Goal: Transaction & Acquisition: Purchase product/service

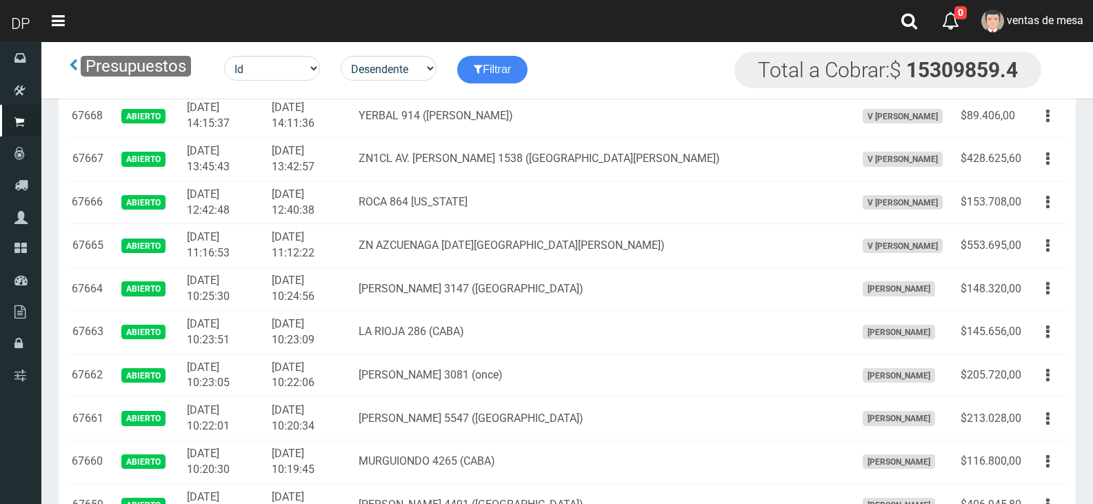
scroll to position [759, 0]
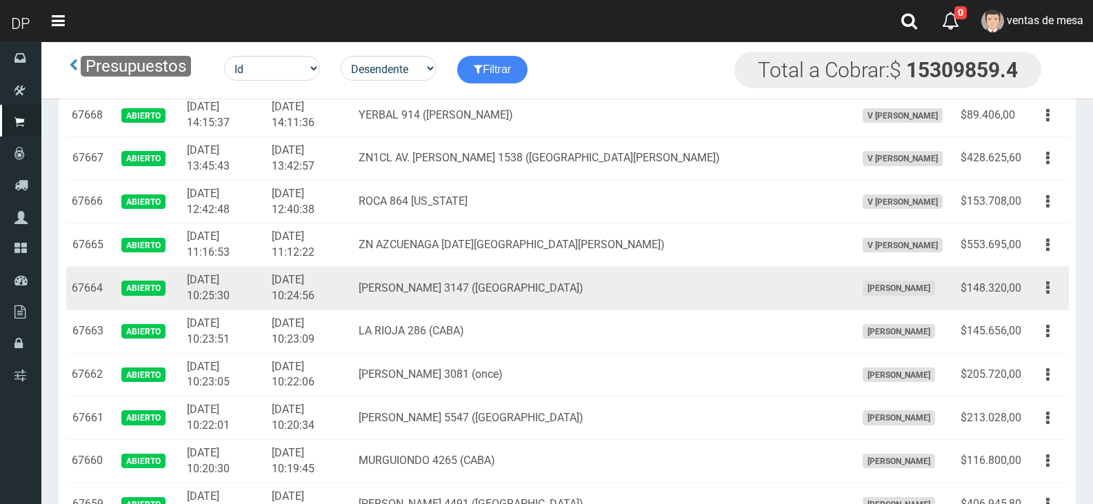
click at [650, 277] on td "[PERSON_NAME] 3147 ([GEOGRAPHIC_DATA])" at bounding box center [601, 288] width 497 height 43
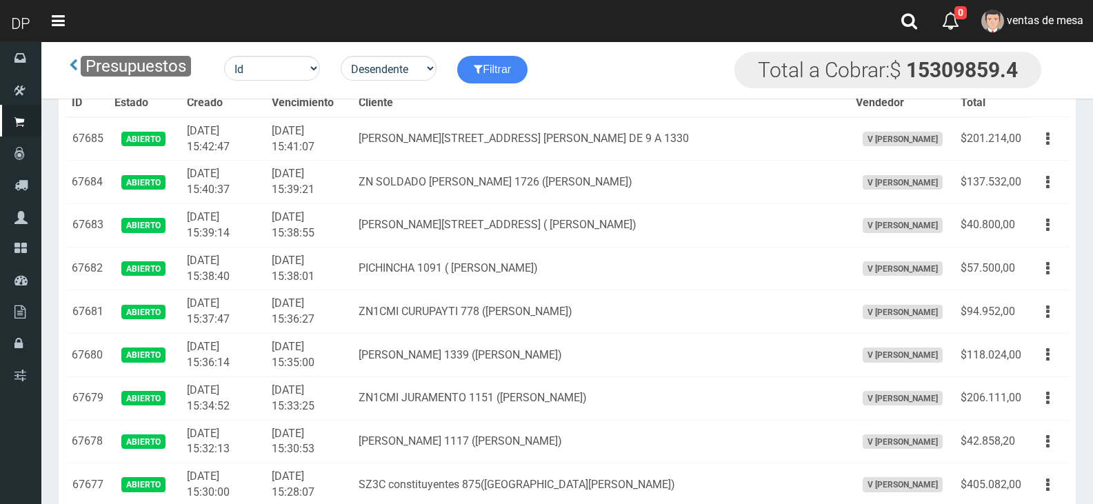
scroll to position [650, 0]
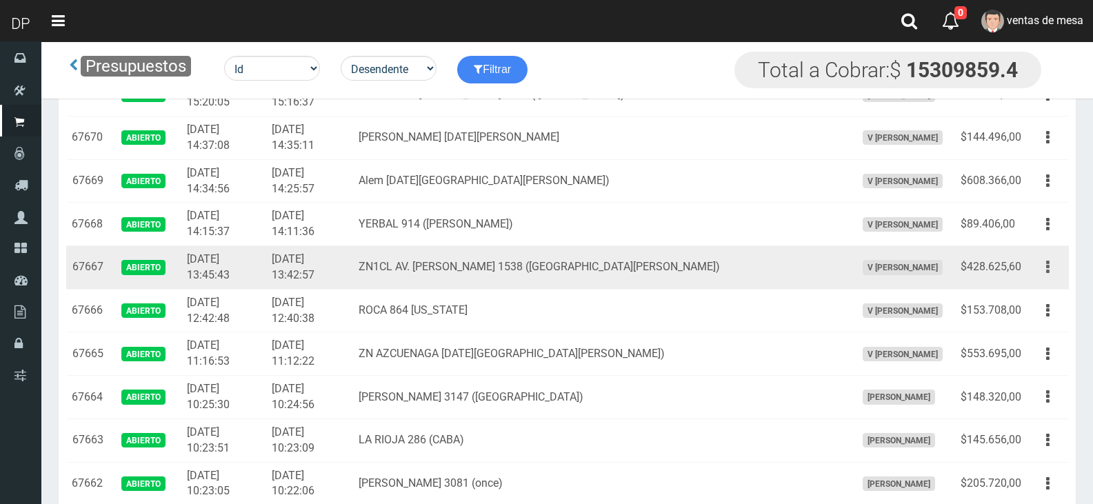
click at [1035, 273] on button "button" at bounding box center [1048, 267] width 31 height 24
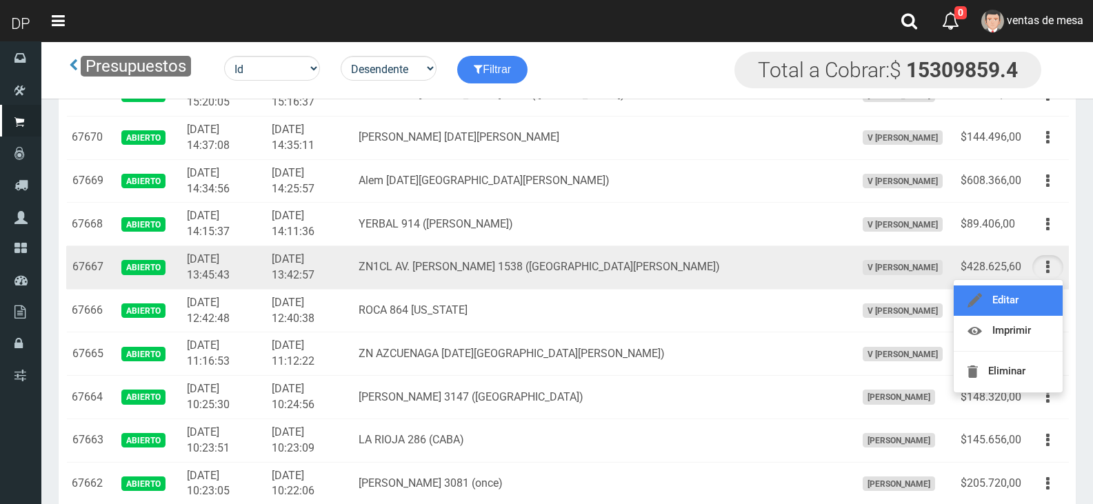
click at [1034, 301] on link "Editar" at bounding box center [1008, 301] width 109 height 30
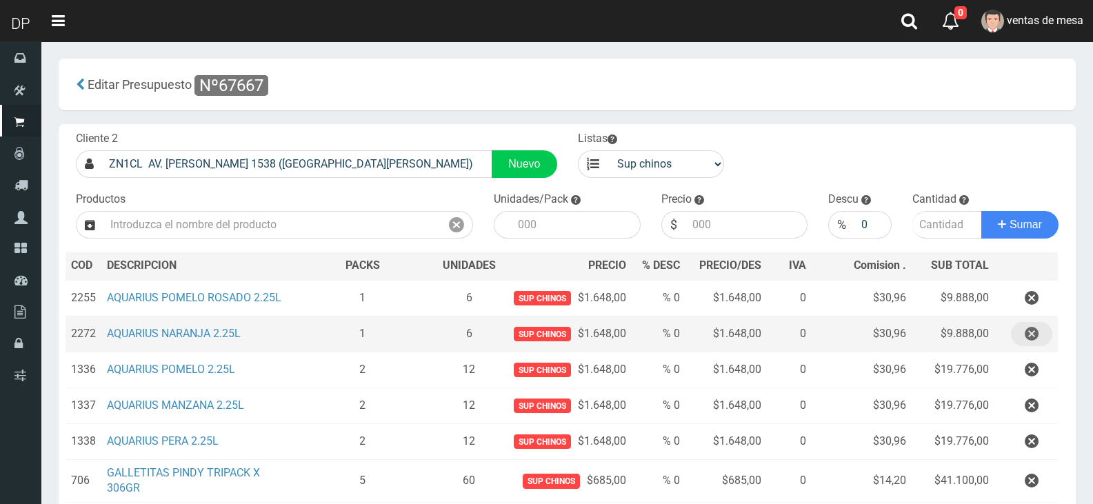
click at [1030, 327] on icon "button" at bounding box center [1032, 334] width 14 height 24
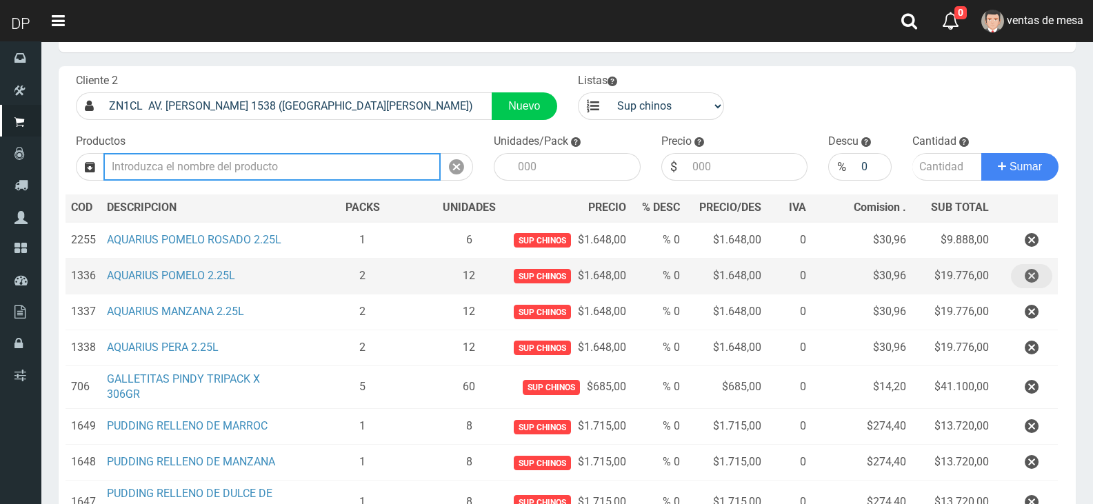
scroll to position [138, 0]
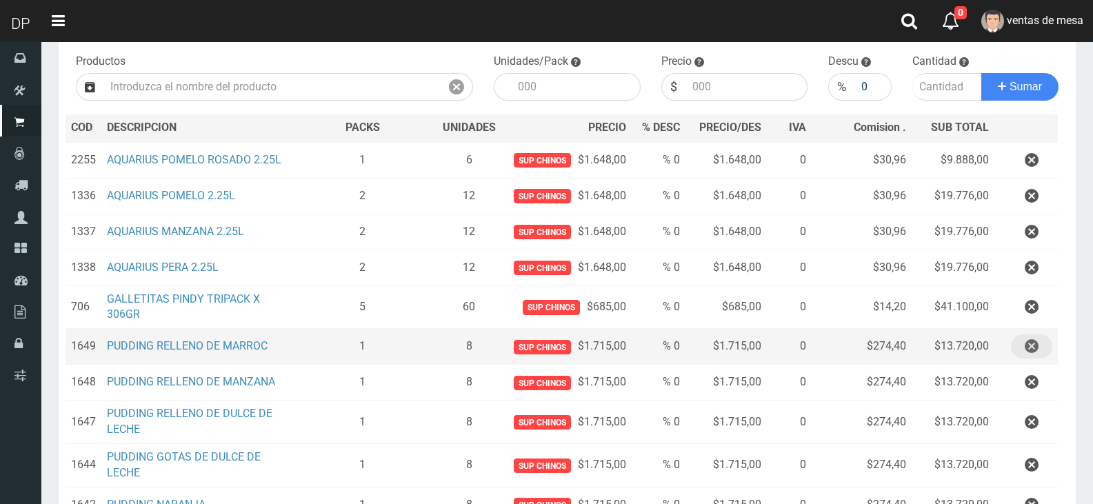
click at [1027, 351] on icon "button" at bounding box center [1032, 347] width 14 height 24
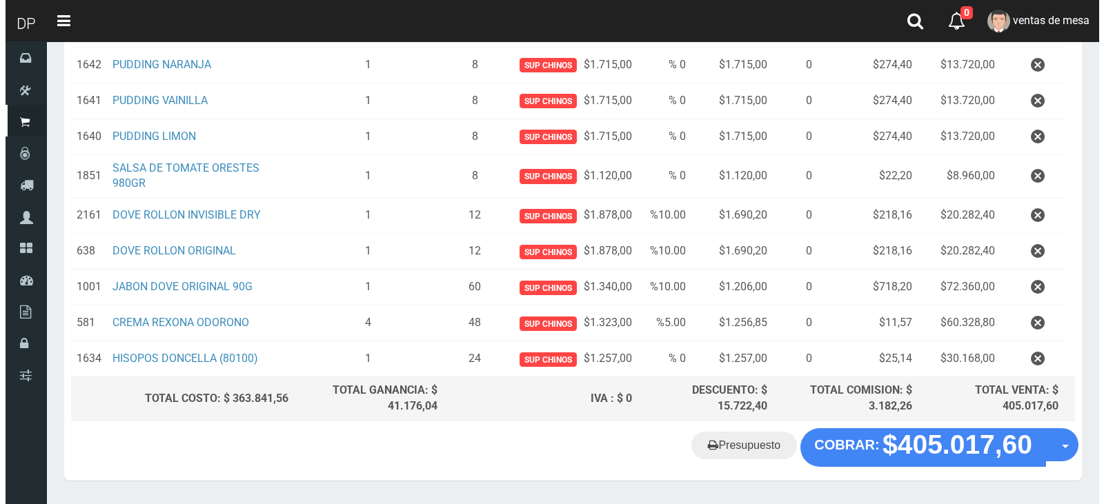
scroll to position [583, 0]
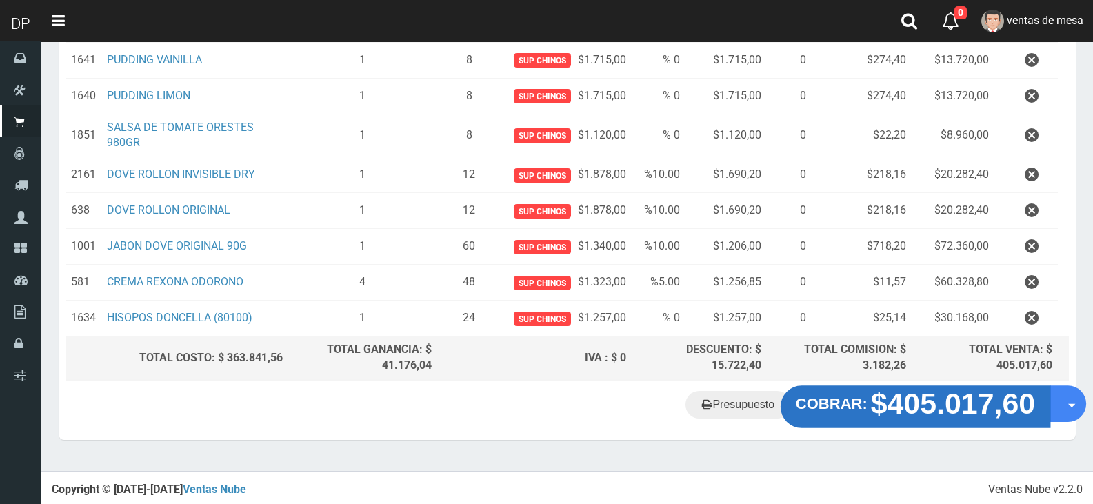
click at [922, 392] on strong "$405.017,60" at bounding box center [953, 404] width 165 height 32
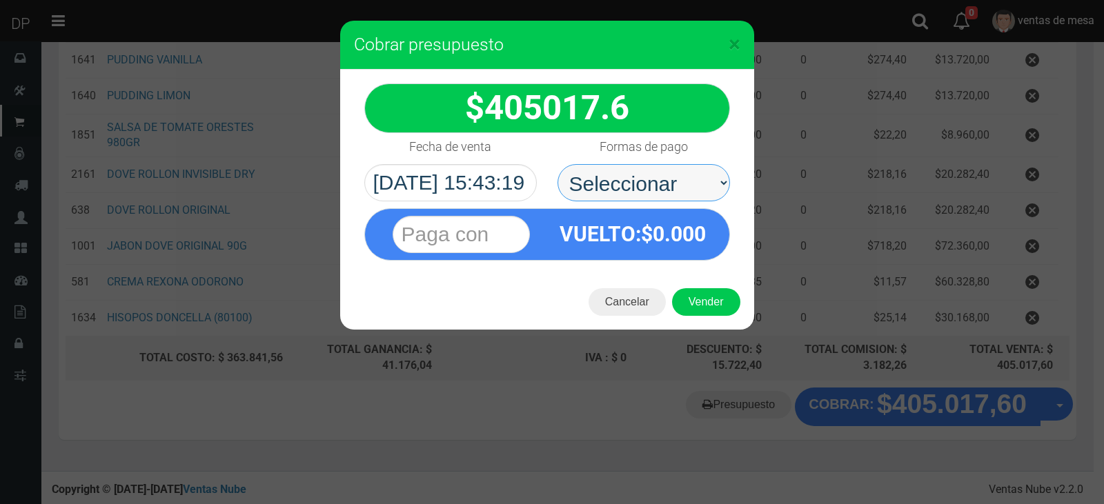
click at [617, 165] on select "Seleccionar Efectivo Tarjeta de Crédito Depósito Débito" at bounding box center [643, 182] width 172 height 37
select select "Efectivo"
click at [557, 164] on select "Seleccionar Efectivo Tarjeta de Crédito Depósito Débito" at bounding box center [643, 182] width 172 height 37
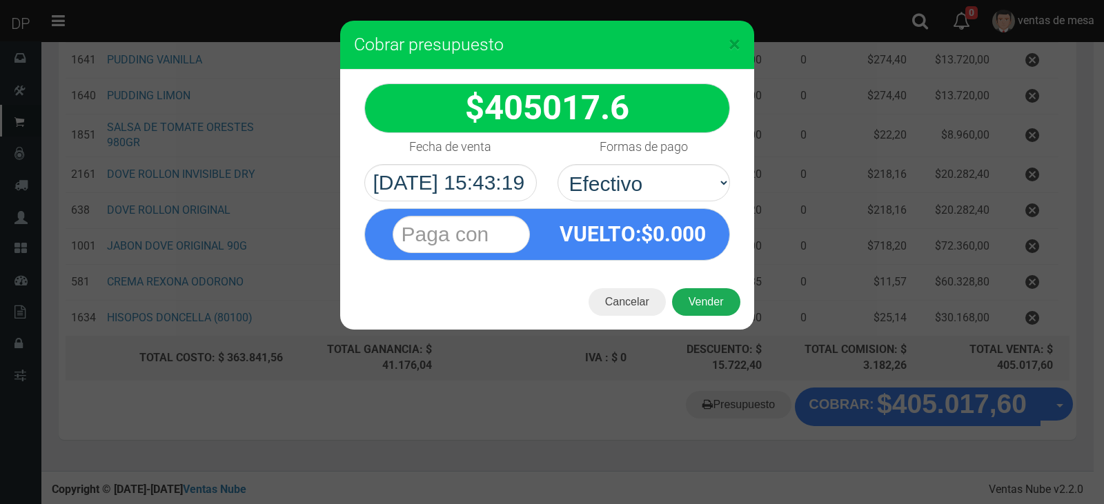
click at [702, 297] on button "Vender" at bounding box center [706, 302] width 68 height 28
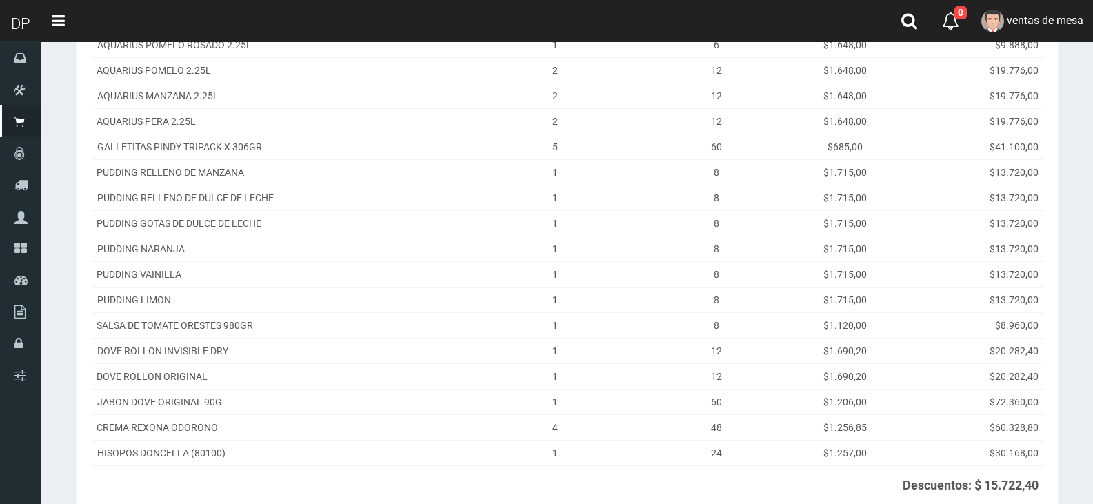
scroll to position [395, 0]
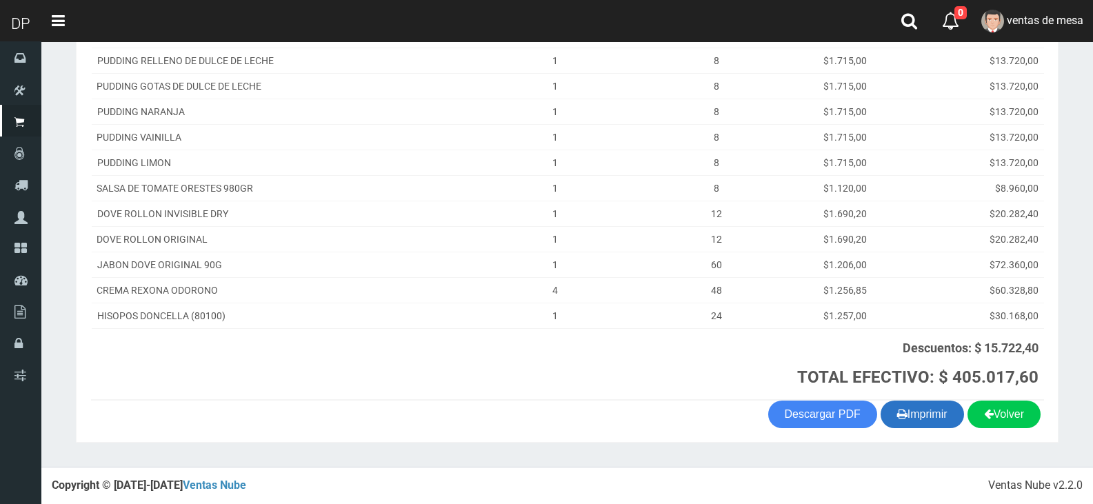
click at [933, 411] on button "Imprimir" at bounding box center [922, 415] width 83 height 28
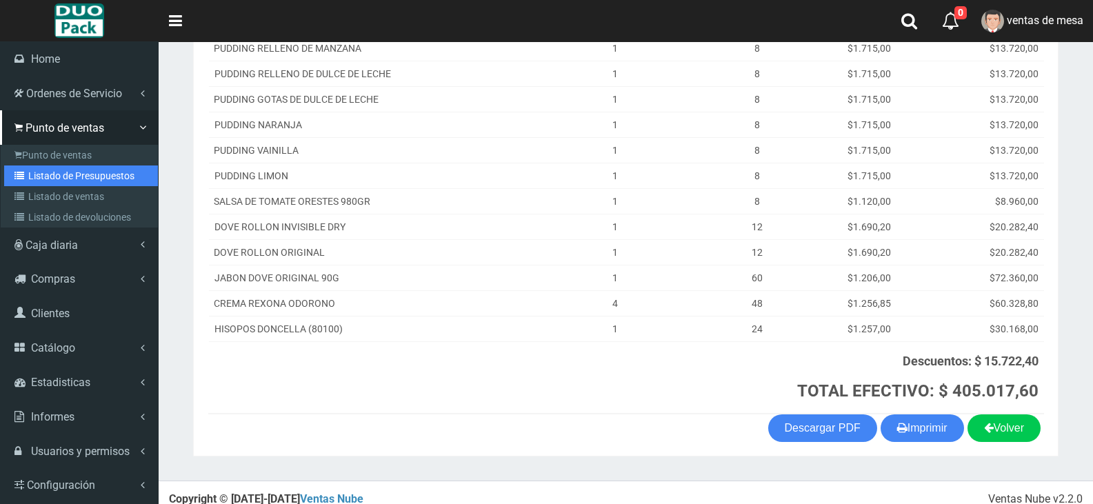
click at [32, 182] on link "Listado de Presupuestos" at bounding box center [81, 176] width 154 height 21
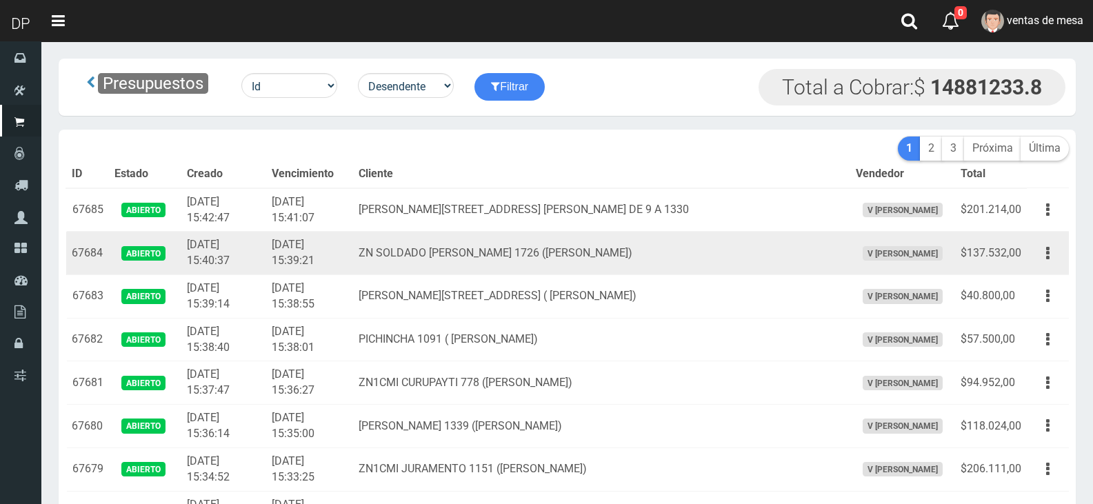
click at [353, 266] on td "[DATE] 15:39:21" at bounding box center [309, 253] width 87 height 43
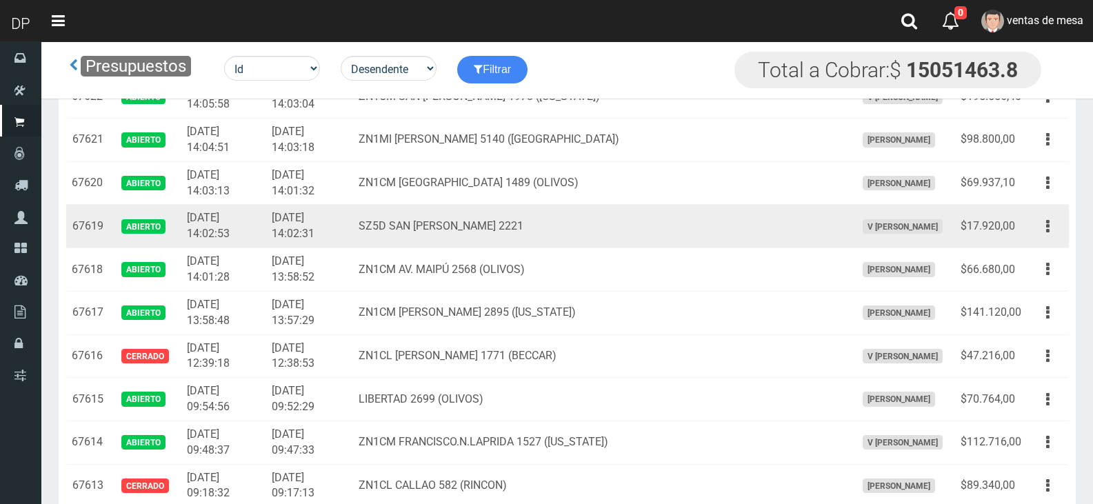
scroll to position [2829, 0]
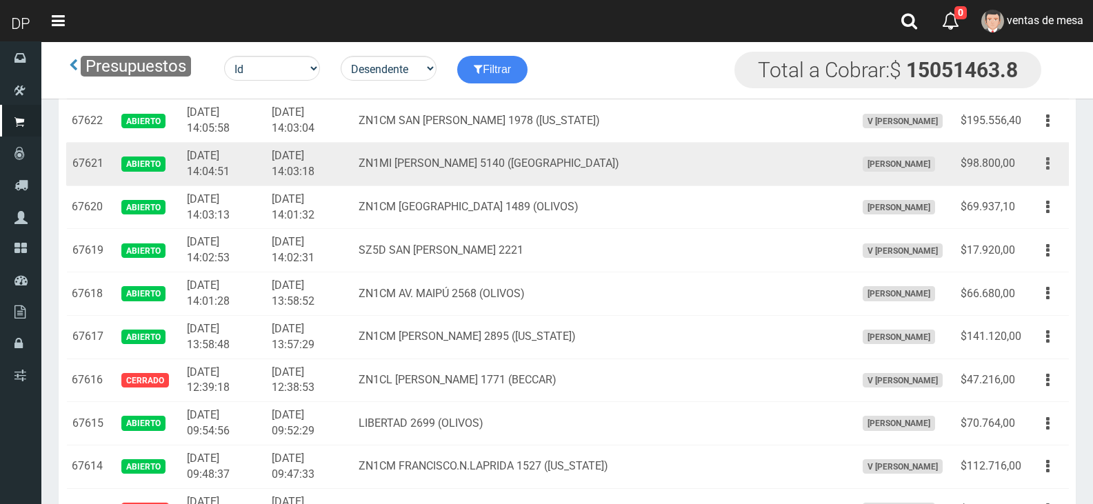
click at [1039, 163] on button "button" at bounding box center [1048, 164] width 31 height 24
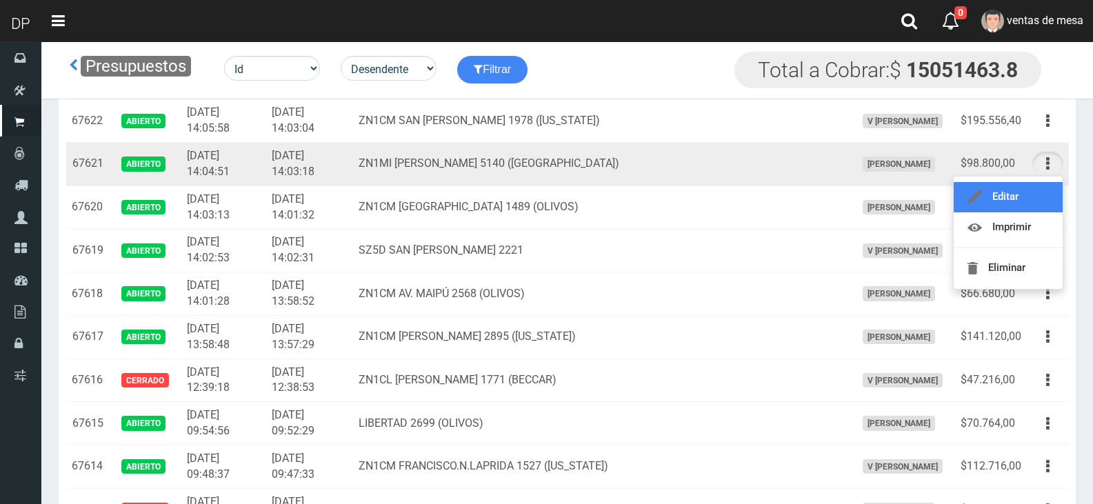
click at [1030, 198] on link "Editar" at bounding box center [1008, 197] width 109 height 30
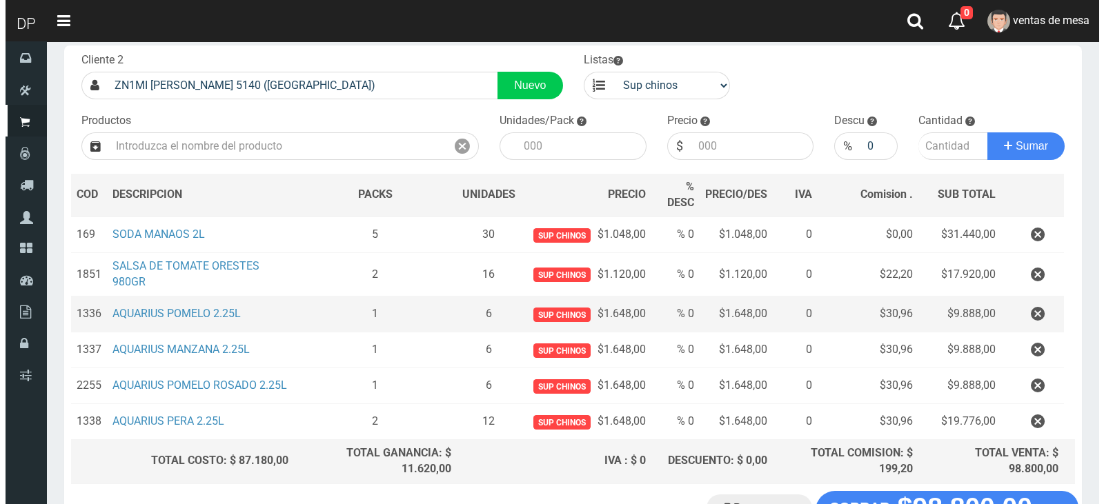
scroll to position [189, 0]
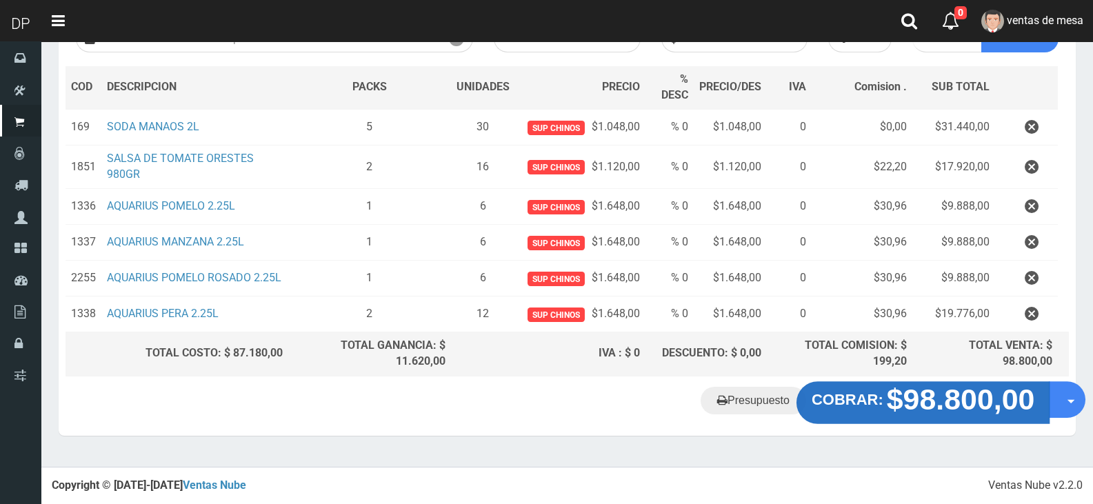
click at [875, 396] on strong "COBRAR:" at bounding box center [848, 399] width 72 height 17
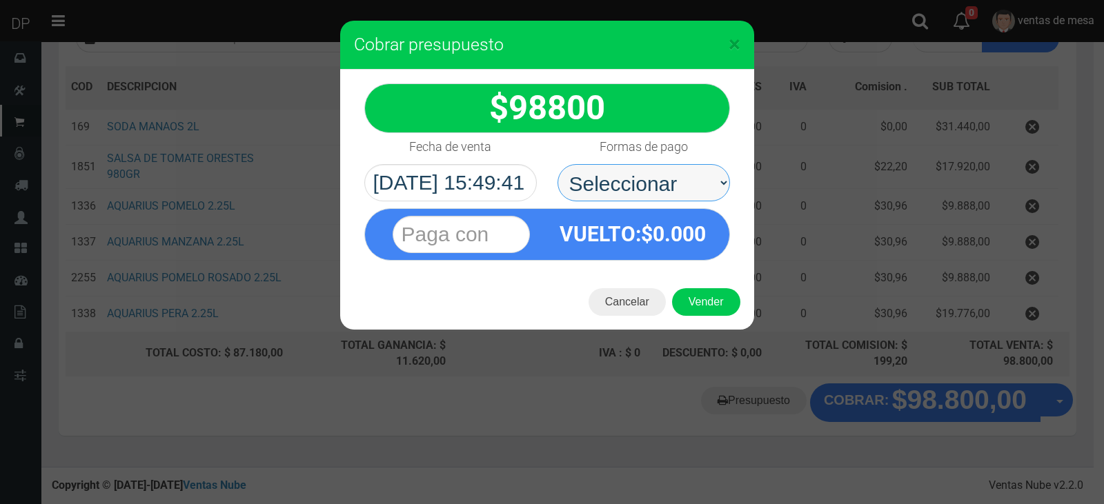
click at [640, 176] on select "Seleccionar Efectivo Tarjeta de Crédito Depósito Débito" at bounding box center [643, 182] width 172 height 37
select select "Efectivo"
click at [557, 164] on select "Seleccionar Efectivo Tarjeta de Crédito Depósito Débito" at bounding box center [643, 182] width 172 height 37
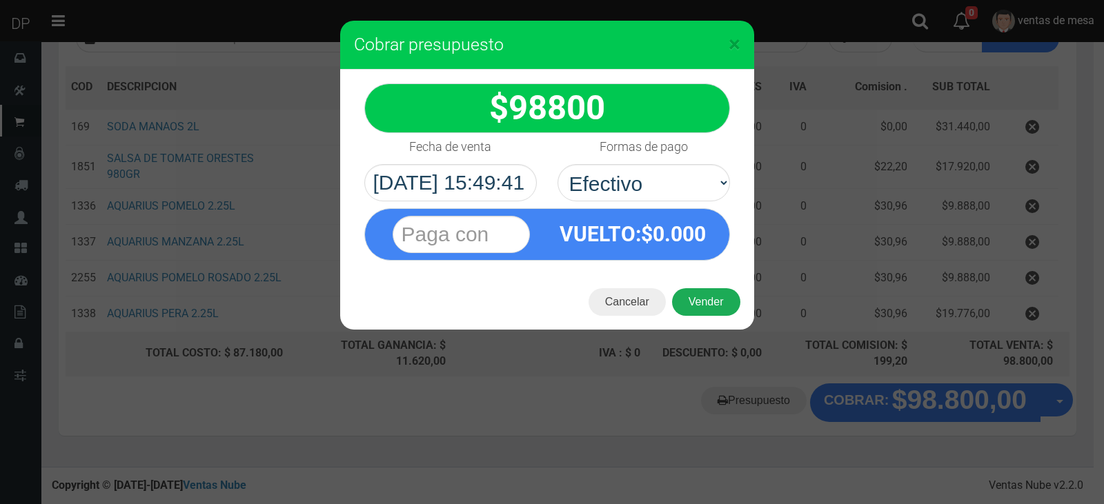
click at [690, 308] on button "Vender" at bounding box center [706, 302] width 68 height 28
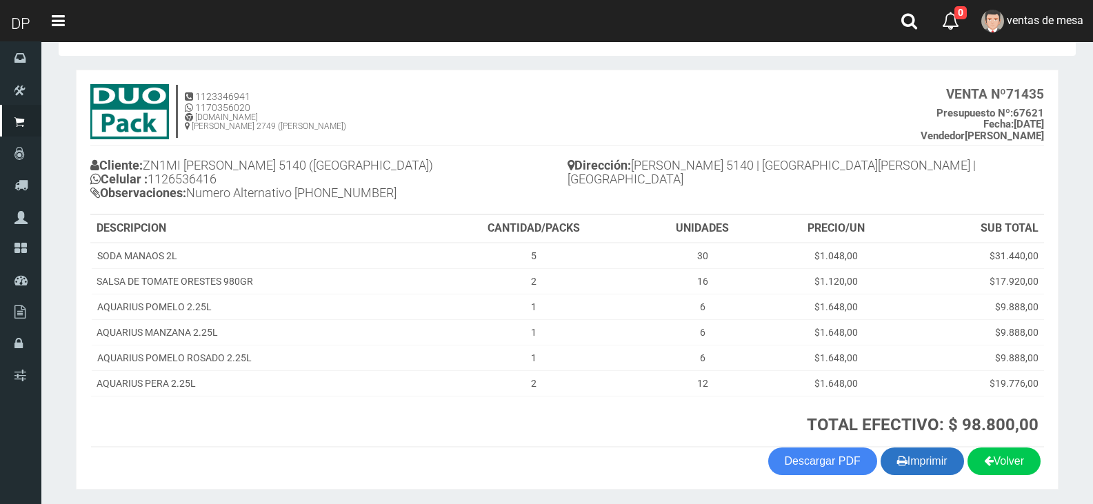
scroll to position [93, 0]
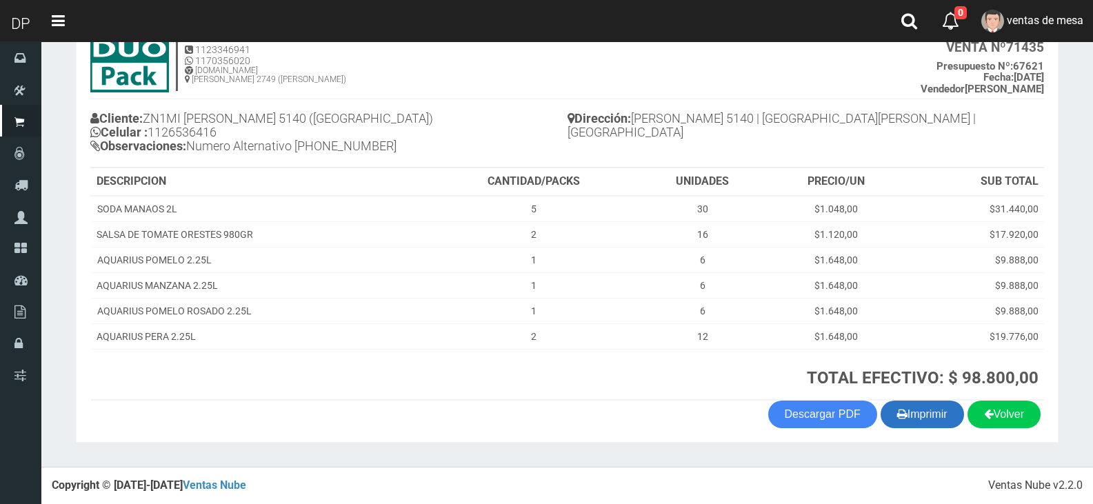
click at [922, 424] on button "Imprimir" at bounding box center [922, 415] width 83 height 28
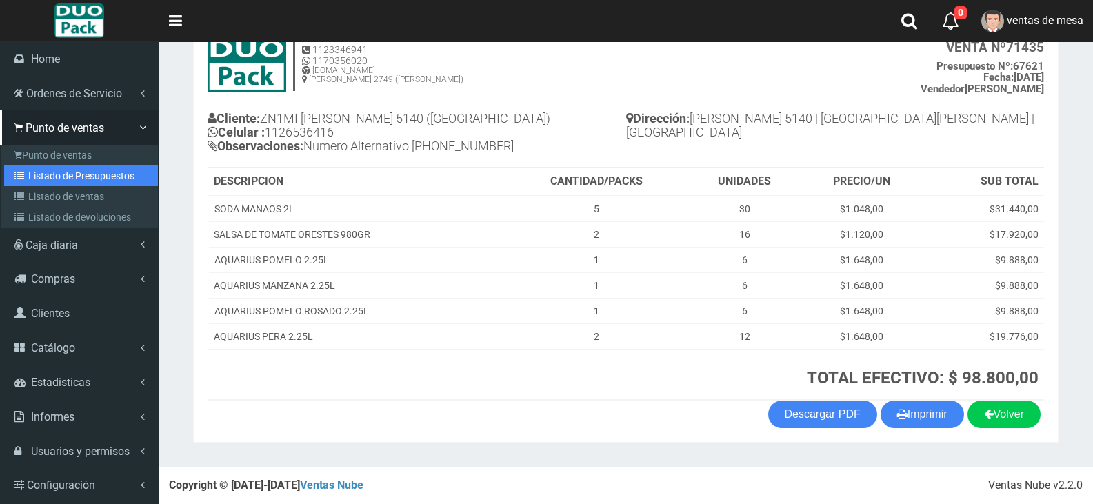
click at [17, 169] on link "Listado de Presupuestos" at bounding box center [81, 176] width 154 height 21
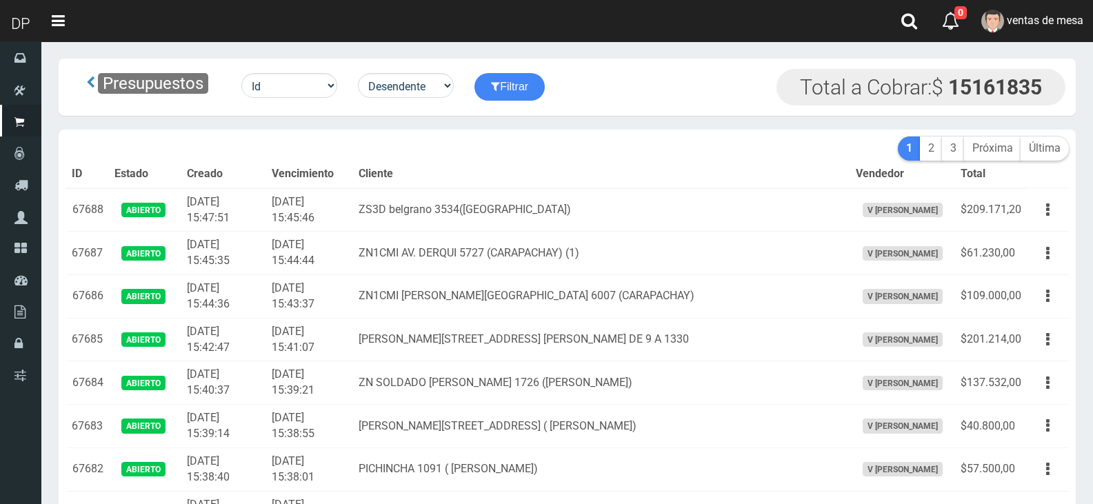
click at [555, 178] on th "Cliente" at bounding box center [601, 175] width 497 height 28
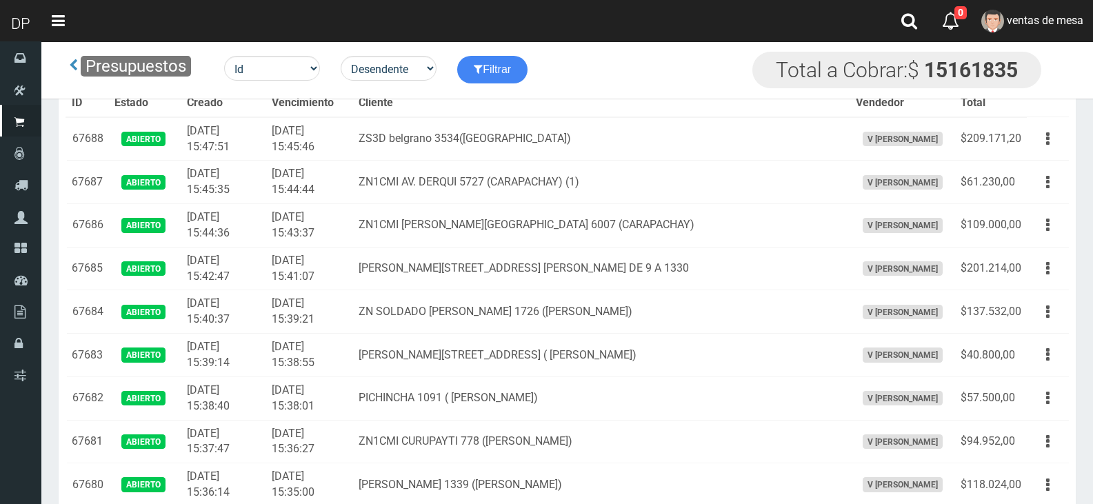
scroll to position [2076, 0]
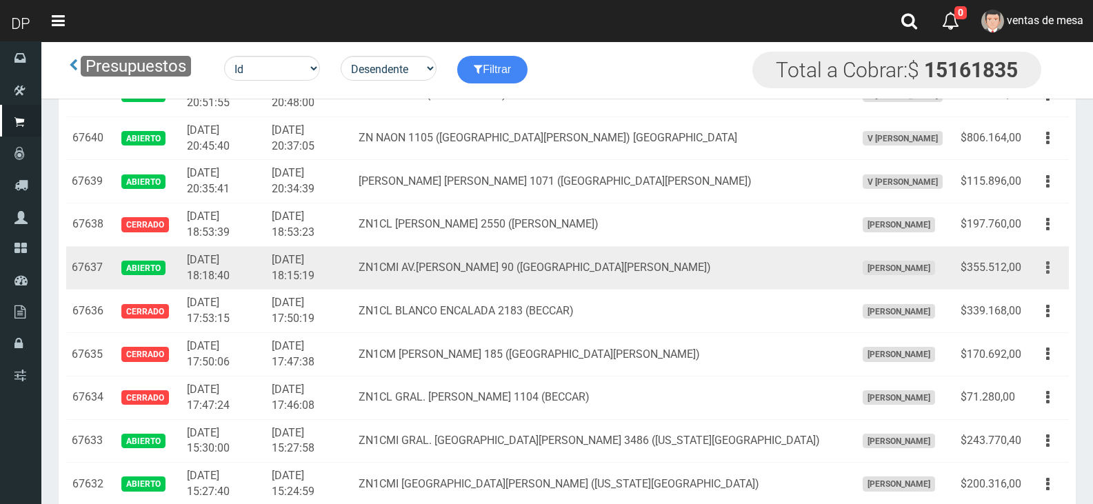
click at [1055, 275] on button "button" at bounding box center [1048, 268] width 31 height 24
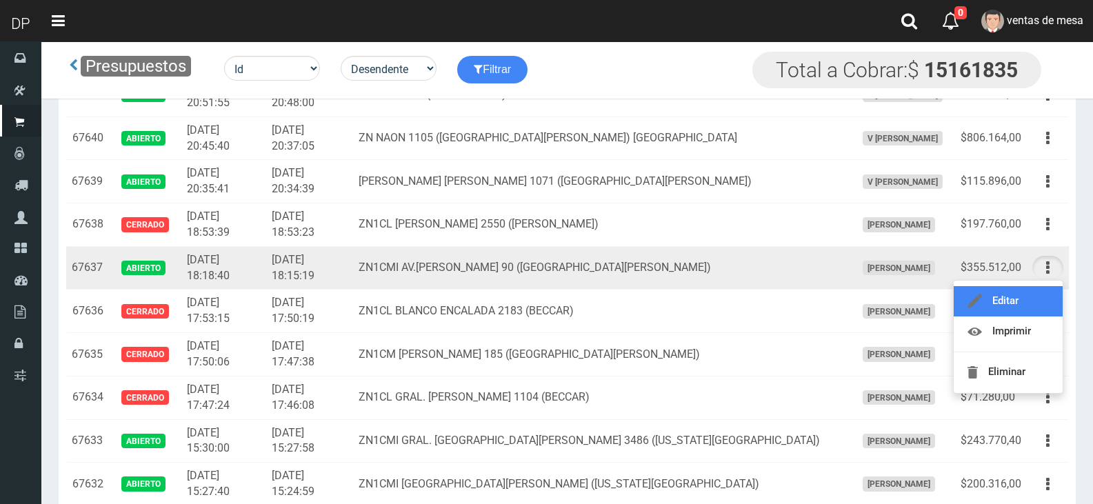
click at [1036, 305] on link "Editar" at bounding box center [1008, 301] width 109 height 30
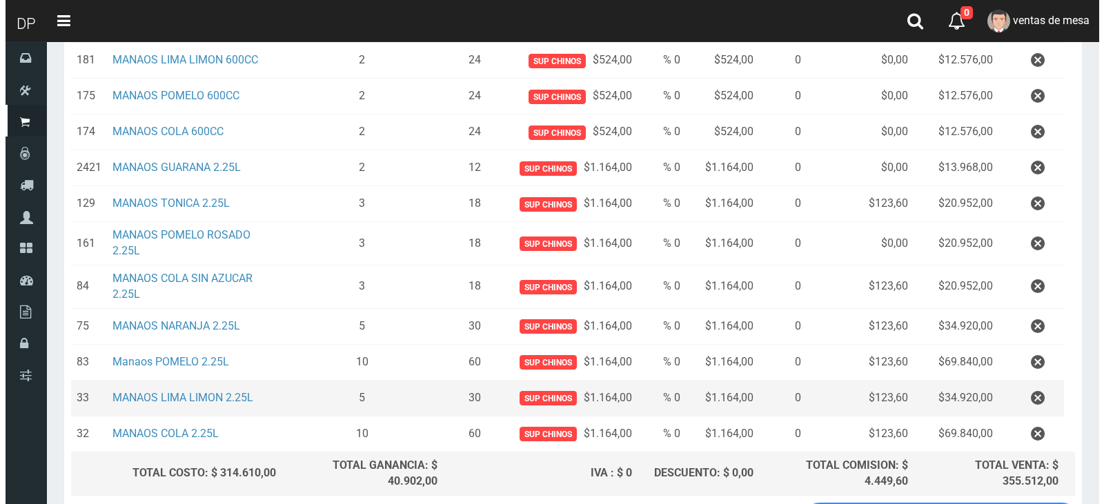
scroll to position [414, 0]
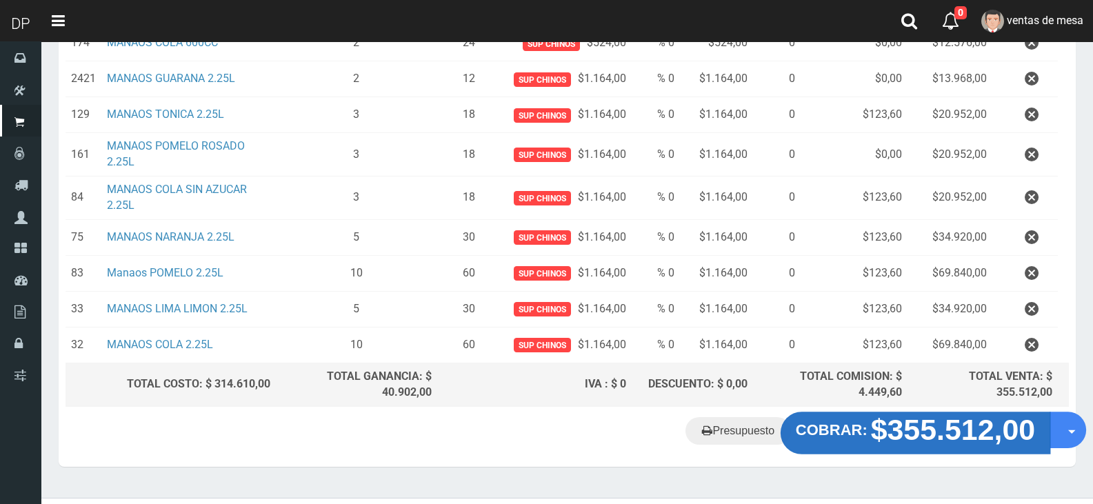
click at [885, 428] on strong "$355.512,00" at bounding box center [953, 430] width 165 height 32
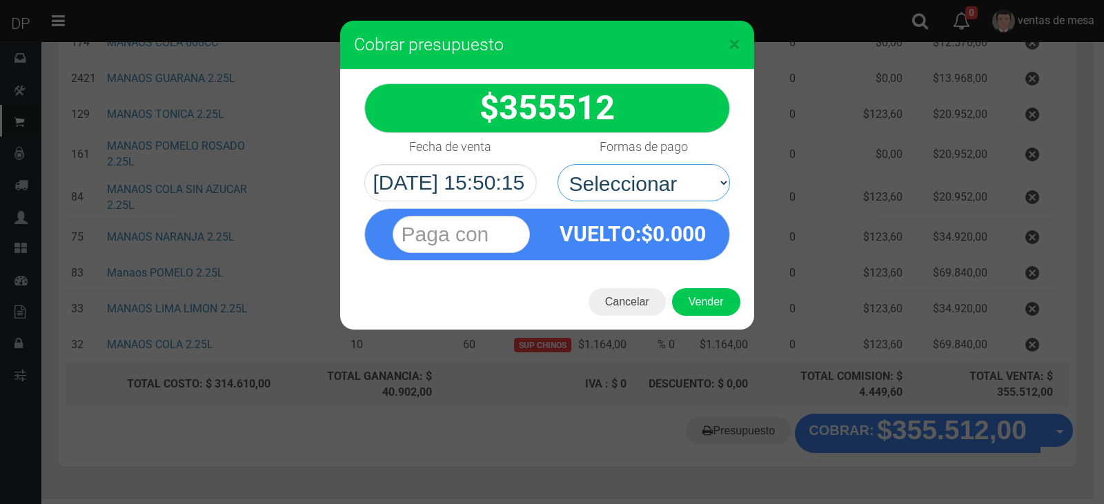
drag, startPoint x: 583, startPoint y: 175, endPoint x: 599, endPoint y: 201, distance: 31.0
click at [583, 175] on select "Seleccionar Efectivo Tarjeta de Crédito Depósito Débito" at bounding box center [643, 182] width 172 height 37
select select "Efectivo"
click at [557, 164] on select "Seleccionar Efectivo Tarjeta de Crédito Depósito Débito" at bounding box center [643, 182] width 172 height 37
click at [688, 306] on button "Vender" at bounding box center [706, 302] width 68 height 28
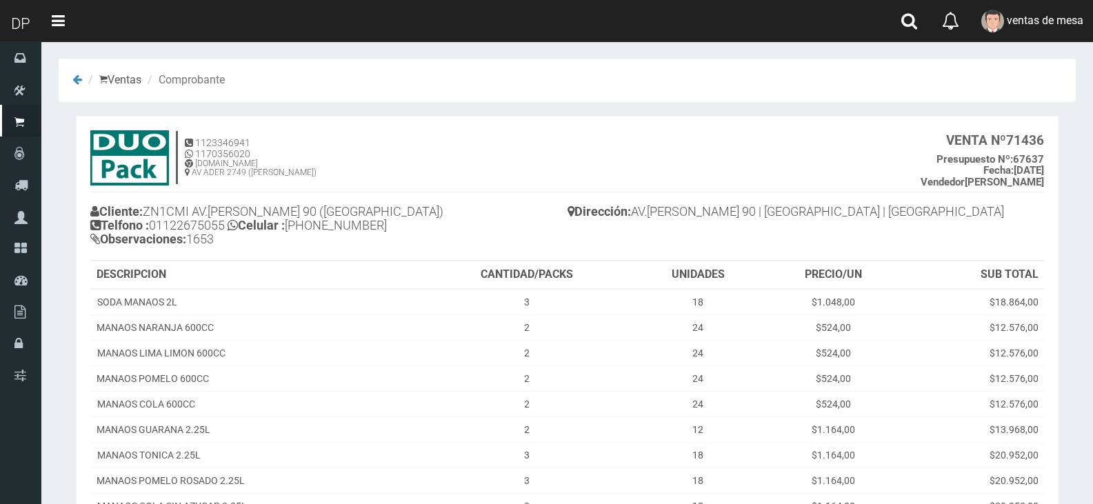
scroll to position [272, 0]
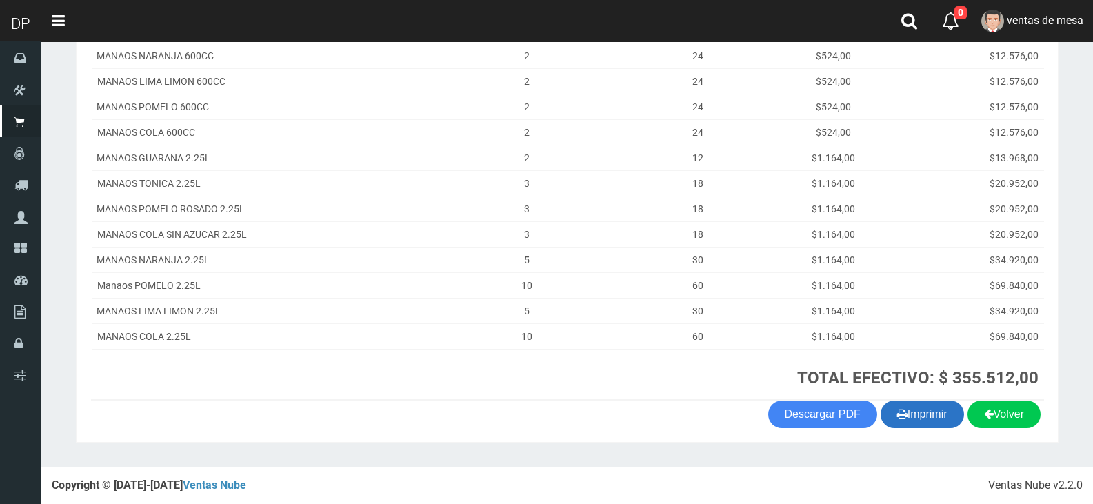
click at [901, 417] on button "Imprimir" at bounding box center [922, 415] width 83 height 28
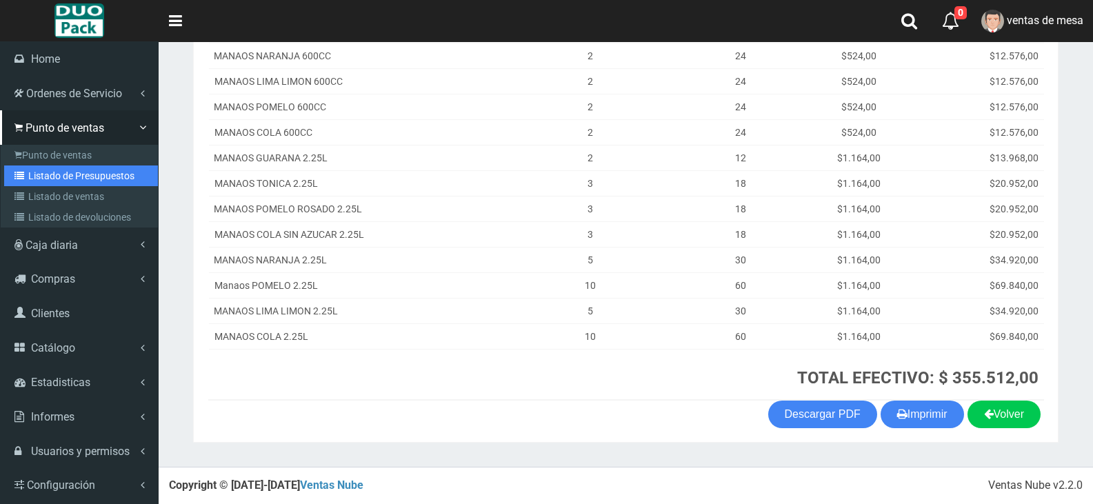
click at [60, 185] on link "Listado de Presupuestos" at bounding box center [81, 176] width 154 height 21
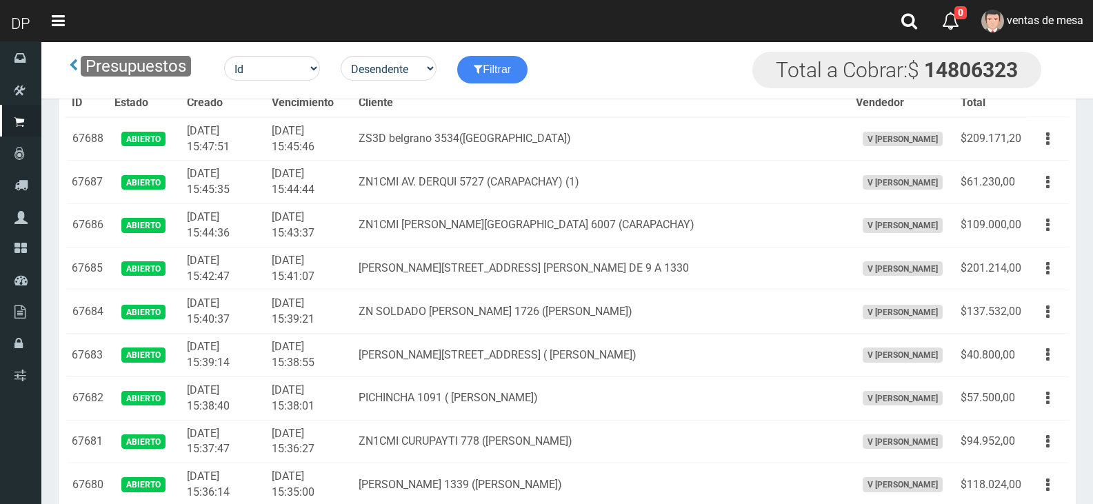
scroll to position [2509, 0]
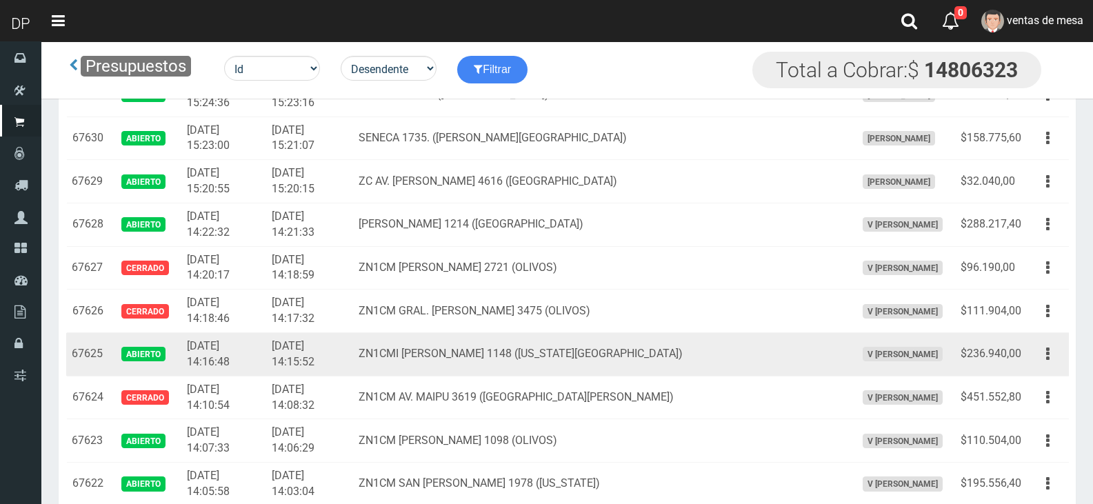
click at [1036, 363] on div "Editar Imprimir Eliminar" at bounding box center [1048, 354] width 31 height 24
click at [1042, 367] on td "Editar Imprimir Eliminar" at bounding box center [1048, 354] width 42 height 43
click at [1043, 363] on div "Editar Imprimir Eliminar" at bounding box center [1048, 354] width 31 height 24
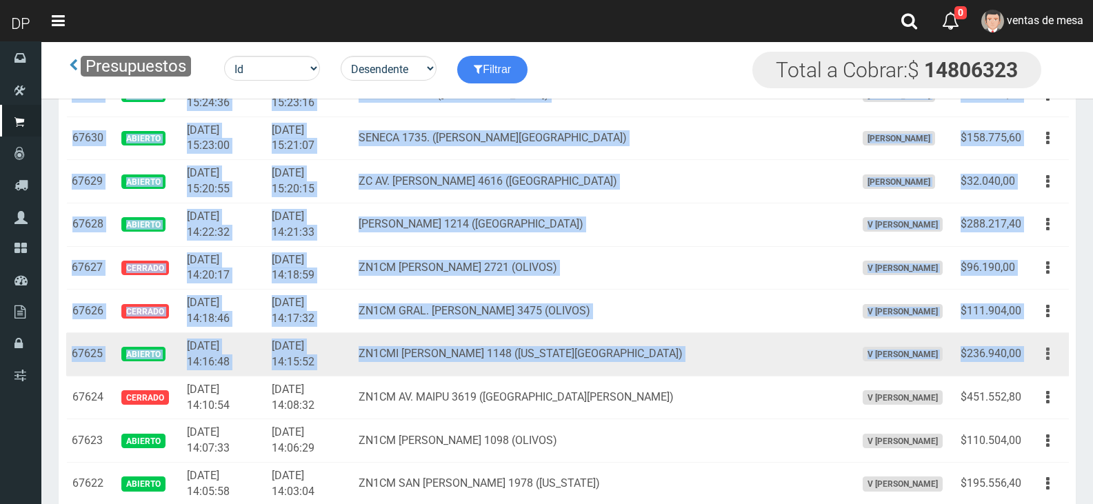
click at [1036, 350] on button "button" at bounding box center [1048, 354] width 31 height 24
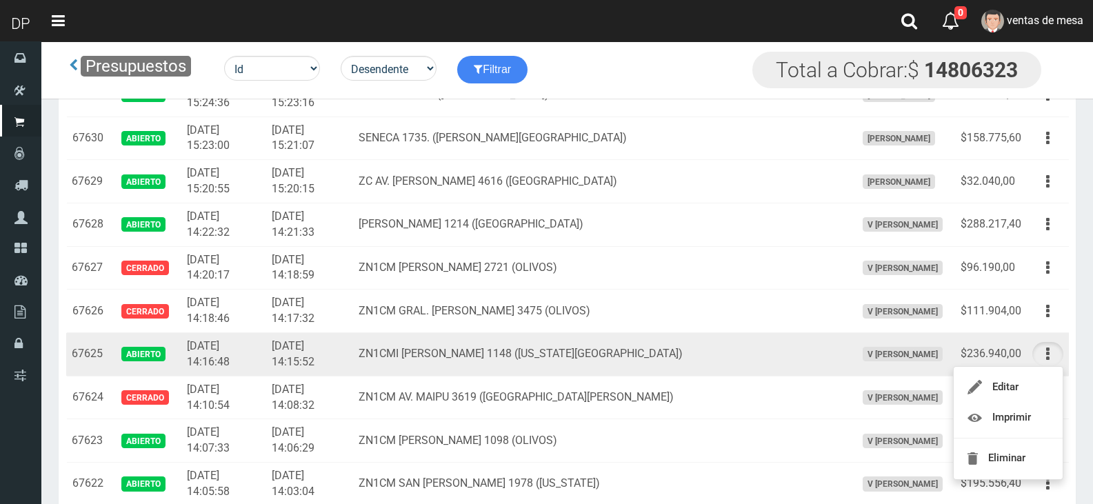
click at [1027, 366] on ul "Editar Imprimir Eliminar" at bounding box center [1008, 423] width 110 height 114
click at [1046, 358] on button "button" at bounding box center [1048, 354] width 31 height 24
click at [1031, 383] on link "Editar" at bounding box center [1008, 387] width 109 height 30
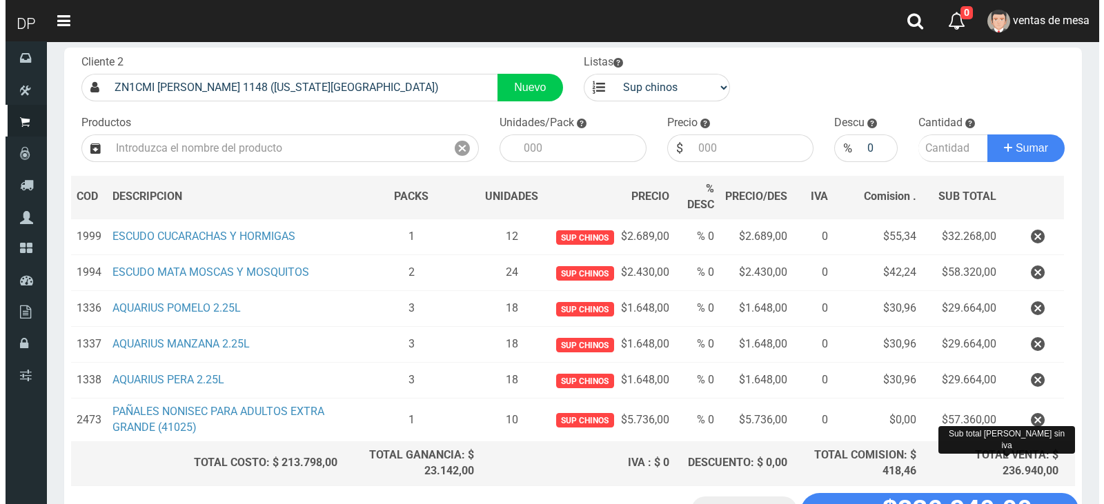
scroll to position [182, 0]
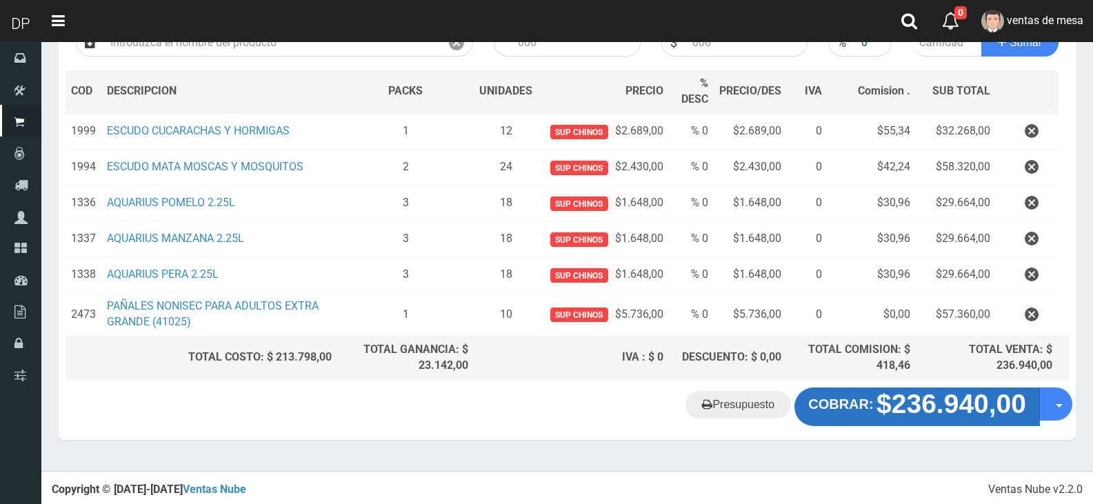
click at [979, 415] on strong "$236.940,00" at bounding box center [952, 404] width 150 height 30
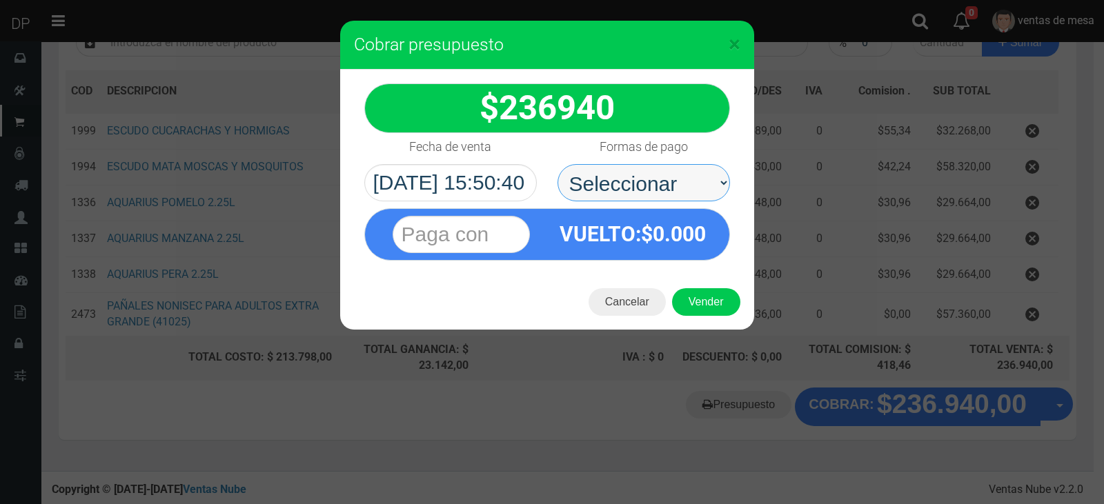
click at [710, 200] on select "Seleccionar Efectivo Tarjeta de Crédito Depósito Débito" at bounding box center [643, 182] width 172 height 37
select select "Efectivo"
click at [557, 164] on select "Seleccionar Efectivo Tarjeta de Crédito Depósito Débito" at bounding box center [643, 182] width 172 height 37
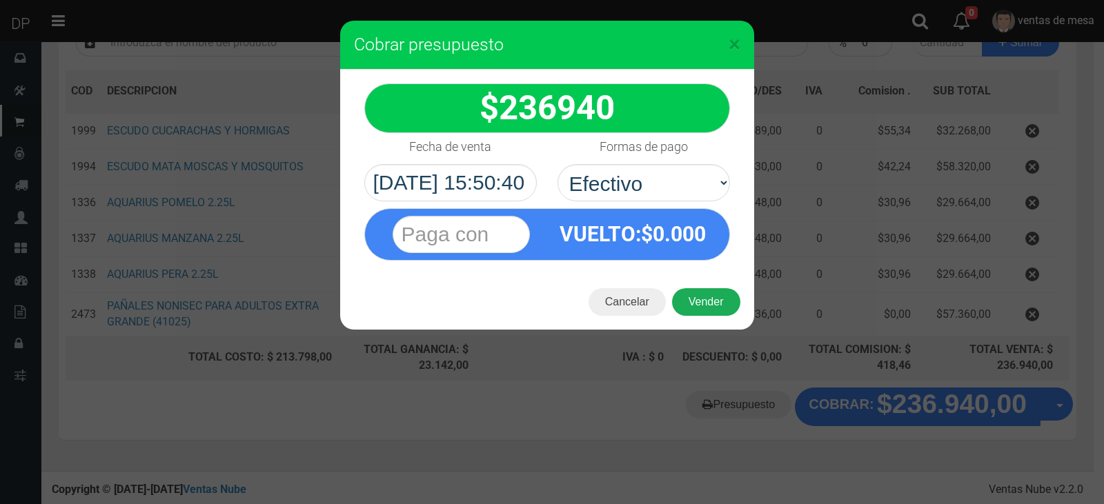
click at [711, 303] on button "Vender" at bounding box center [706, 302] width 68 height 28
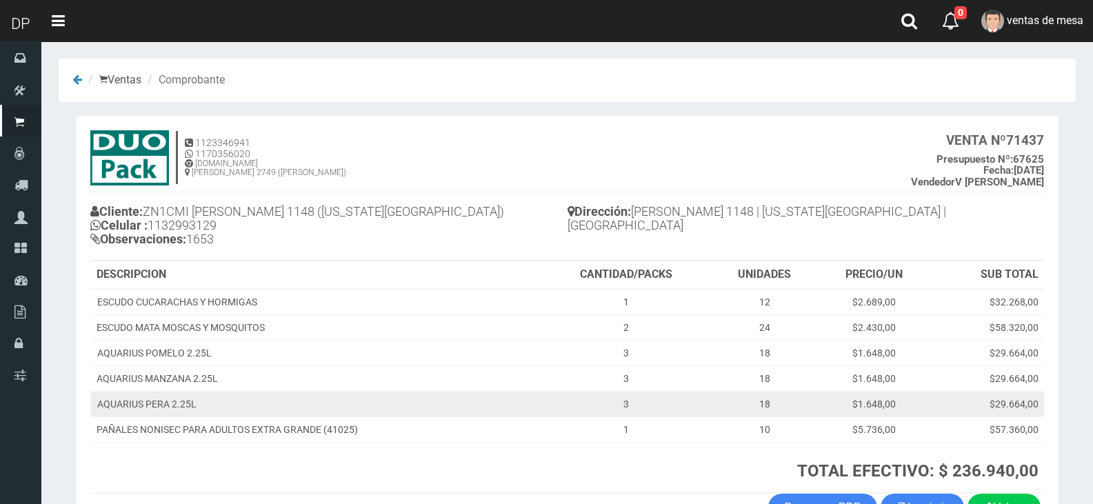
scroll to position [93, 0]
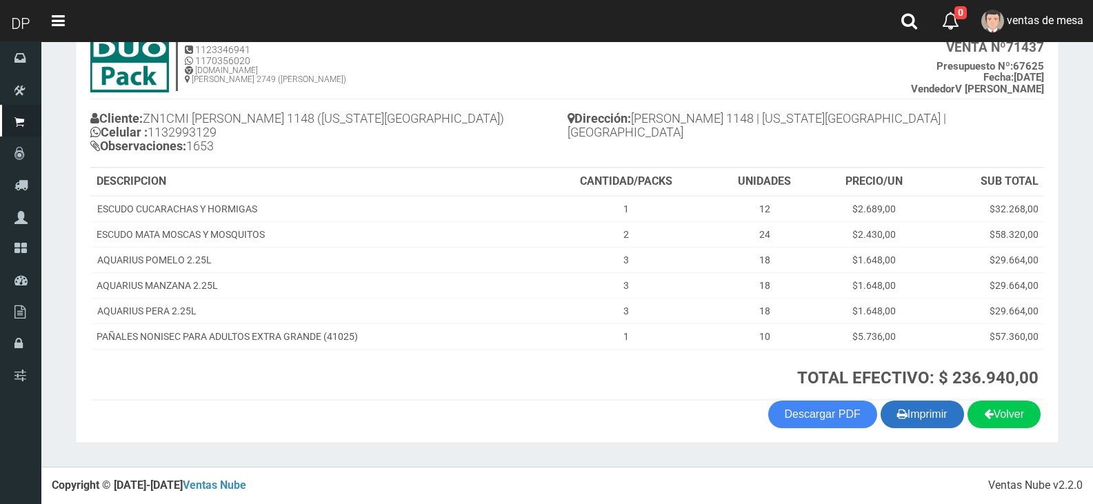
click at [933, 410] on button "Imprimir" at bounding box center [922, 415] width 83 height 28
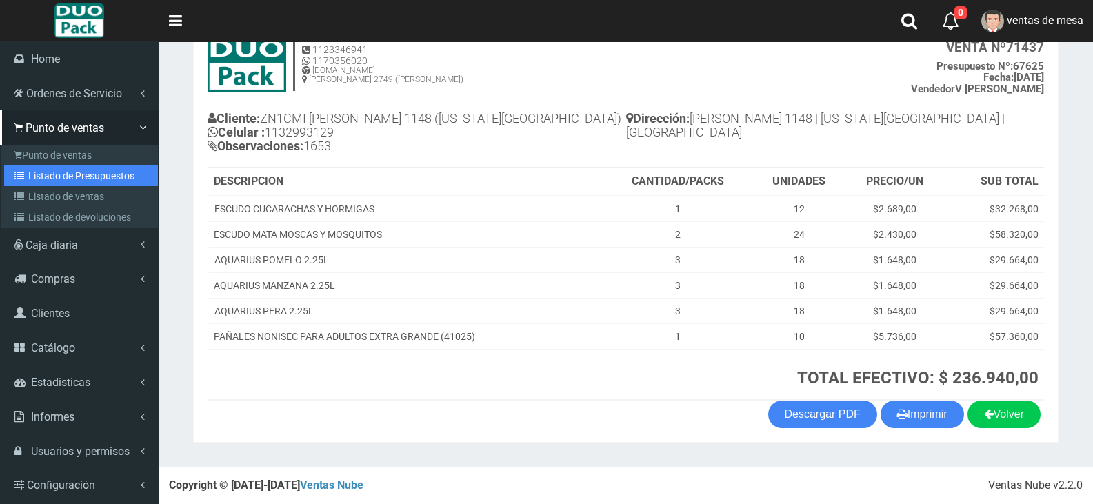
click at [37, 172] on link "Listado de Presupuestos" at bounding box center [81, 176] width 154 height 21
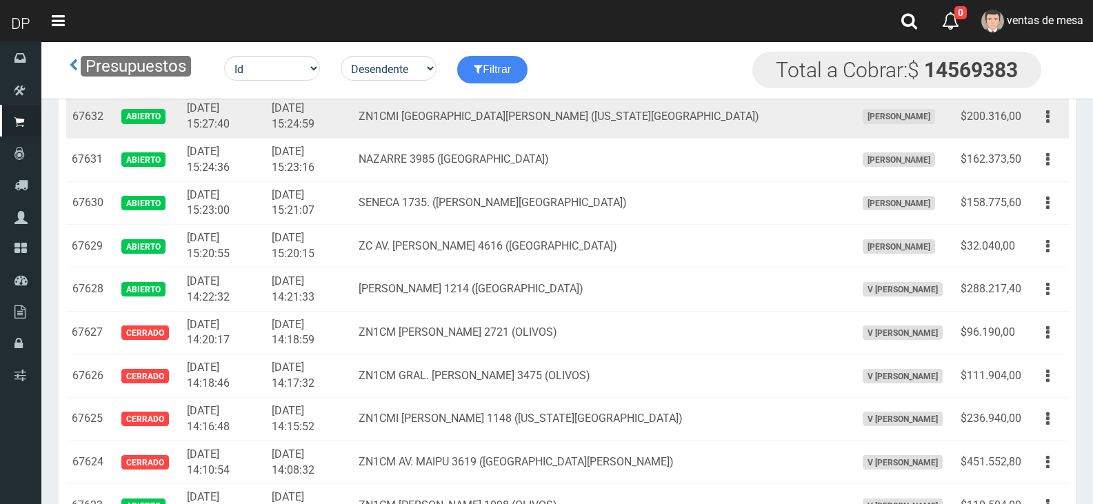
scroll to position [2371, 0]
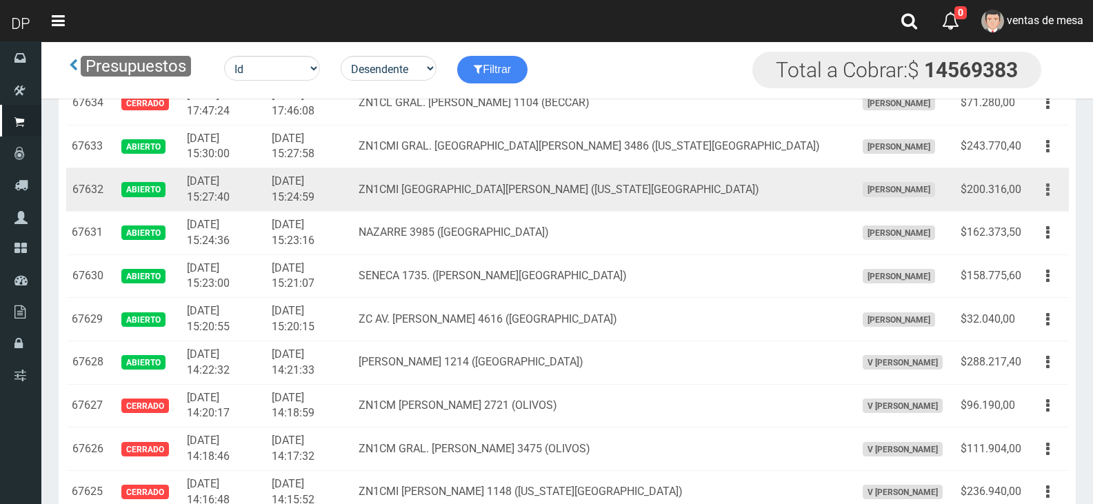
click at [1051, 200] on button "button" at bounding box center [1048, 190] width 31 height 24
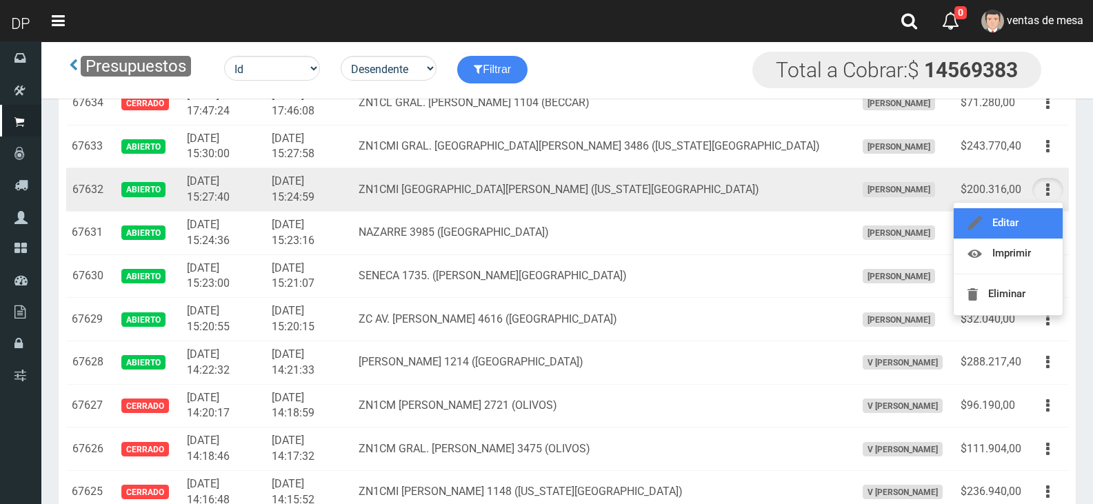
click at [1043, 214] on link "Editar" at bounding box center [1008, 223] width 109 height 30
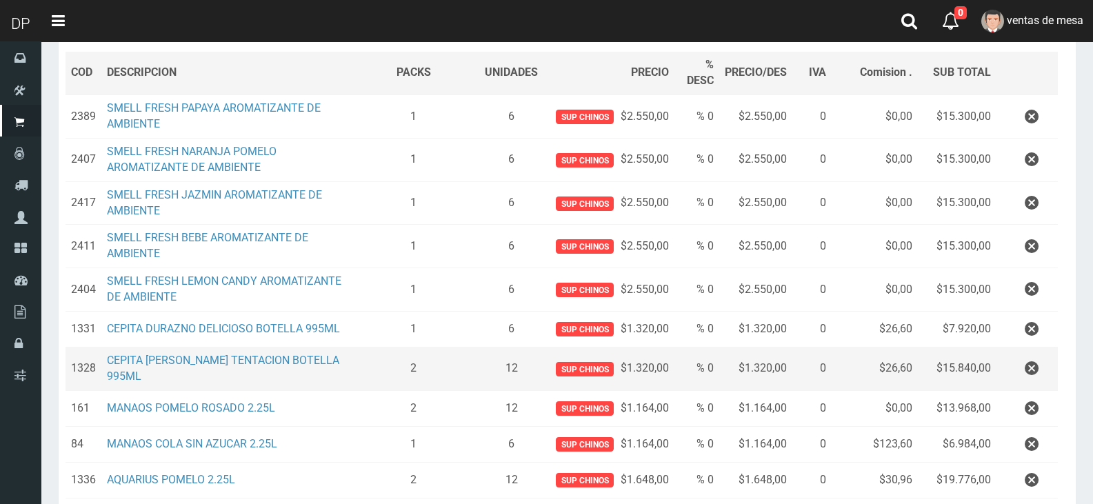
scroll to position [207, 0]
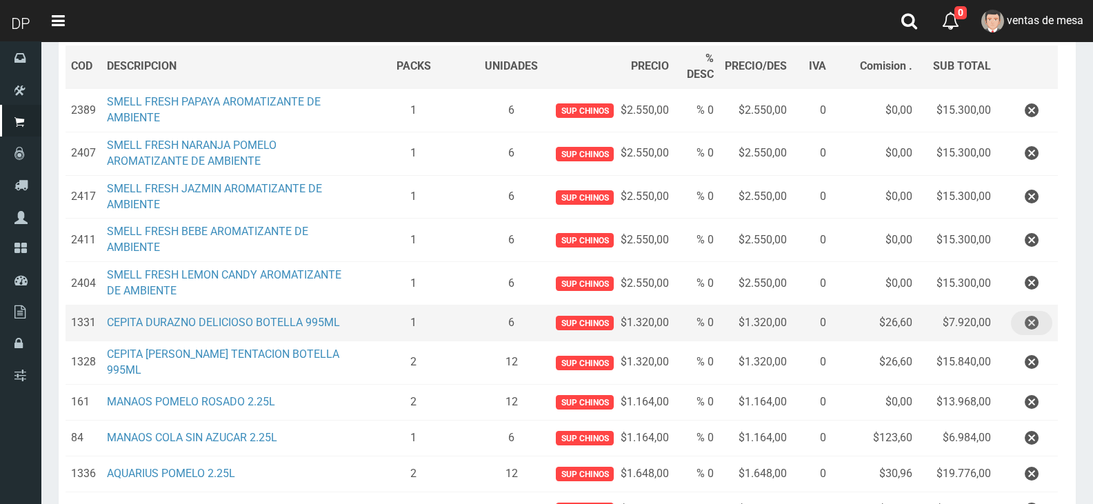
click at [1045, 327] on button "button" at bounding box center [1031, 323] width 41 height 24
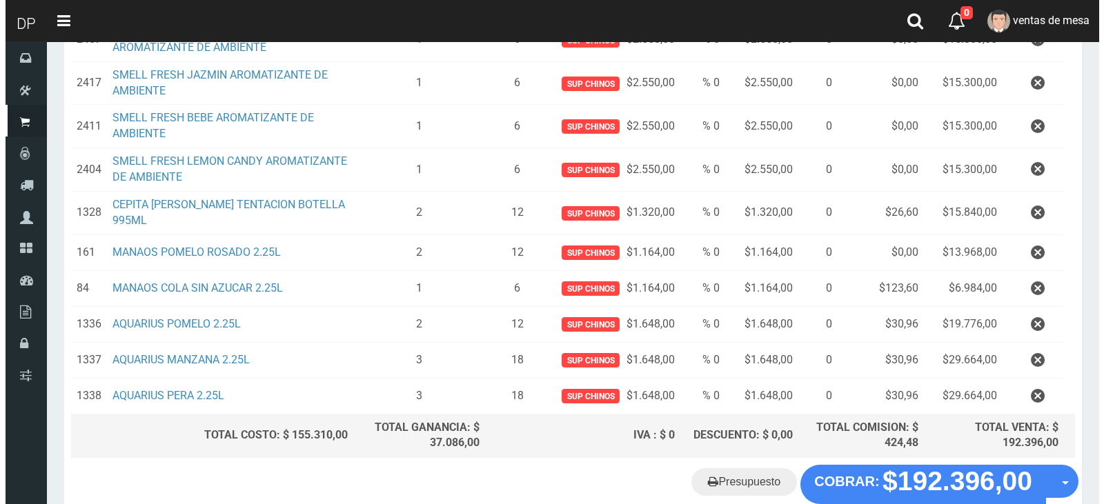
scroll to position [398, 0]
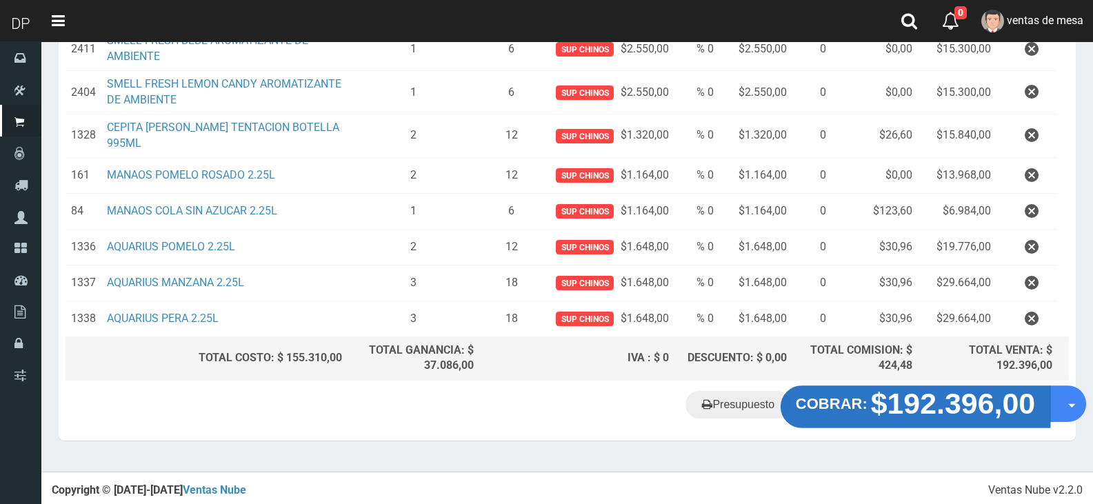
click at [844, 410] on strong "COBRAR:" at bounding box center [832, 404] width 72 height 17
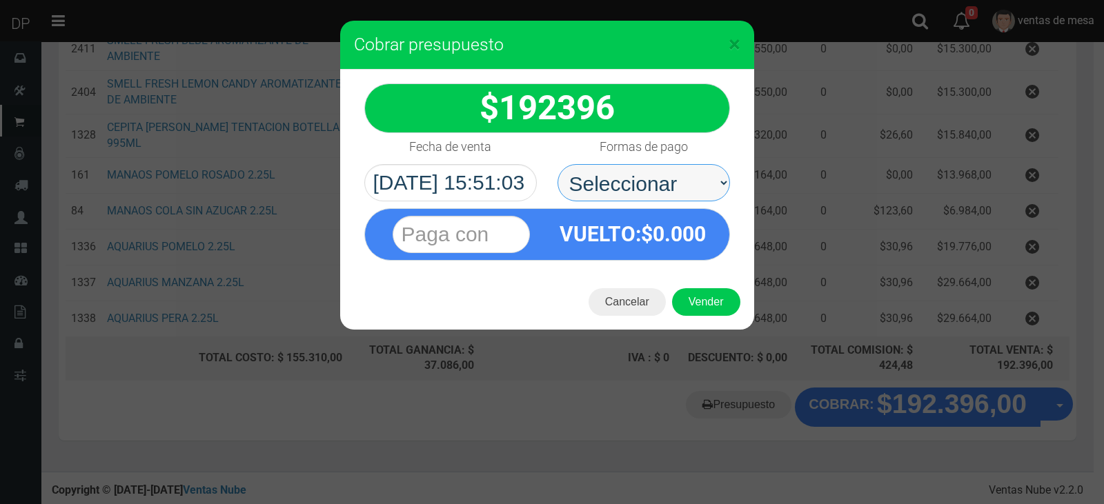
click at [619, 172] on select "Seleccionar Efectivo Tarjeta de Crédito Depósito Débito" at bounding box center [643, 182] width 172 height 37
select select "Efectivo"
click at [557, 164] on select "Seleccionar Efectivo Tarjeta de Crédito Depósito Débito" at bounding box center [643, 182] width 172 height 37
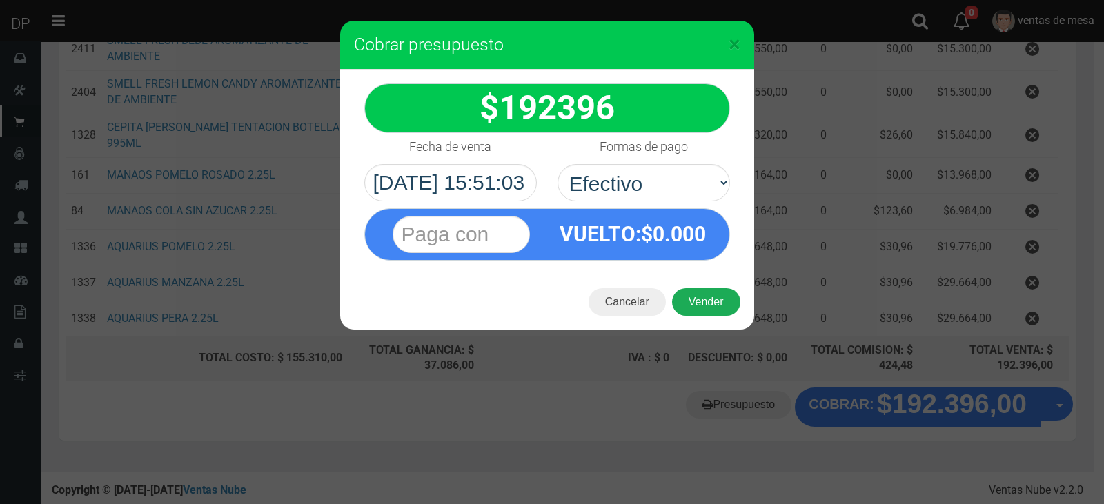
click at [701, 299] on button "Vender" at bounding box center [706, 302] width 68 height 28
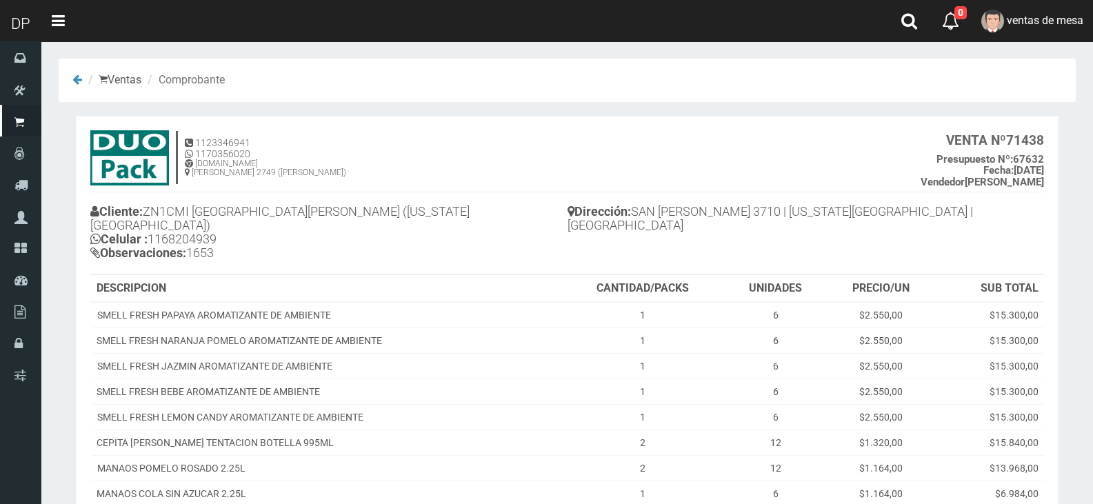
scroll to position [207, 0]
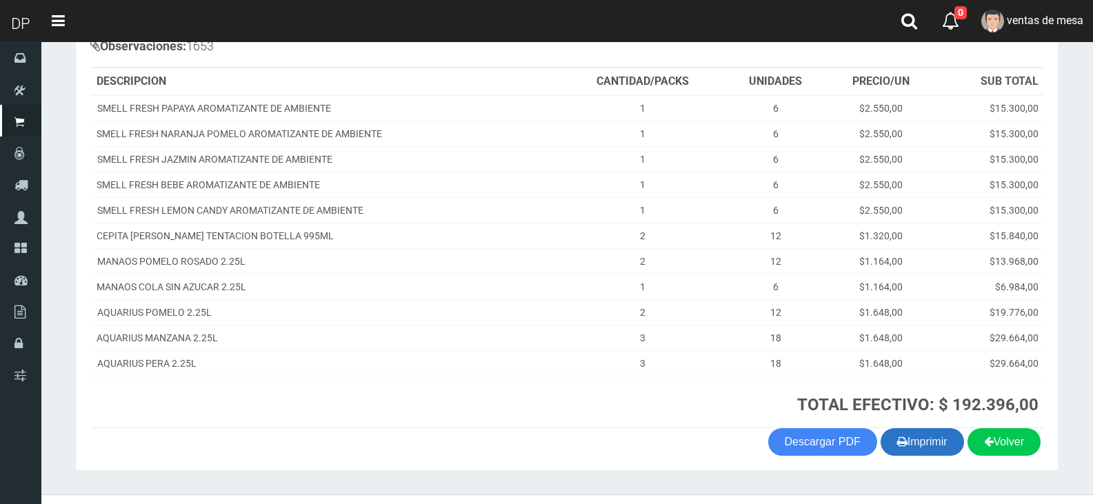
click at [914, 428] on button "Imprimir" at bounding box center [922, 442] width 83 height 28
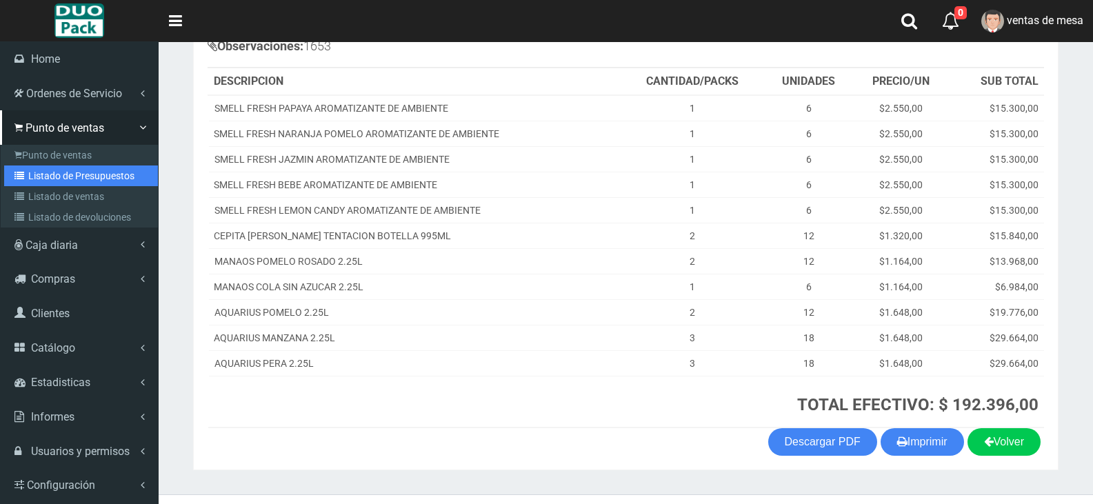
click at [30, 171] on link "Listado de Presupuestos" at bounding box center [81, 176] width 154 height 21
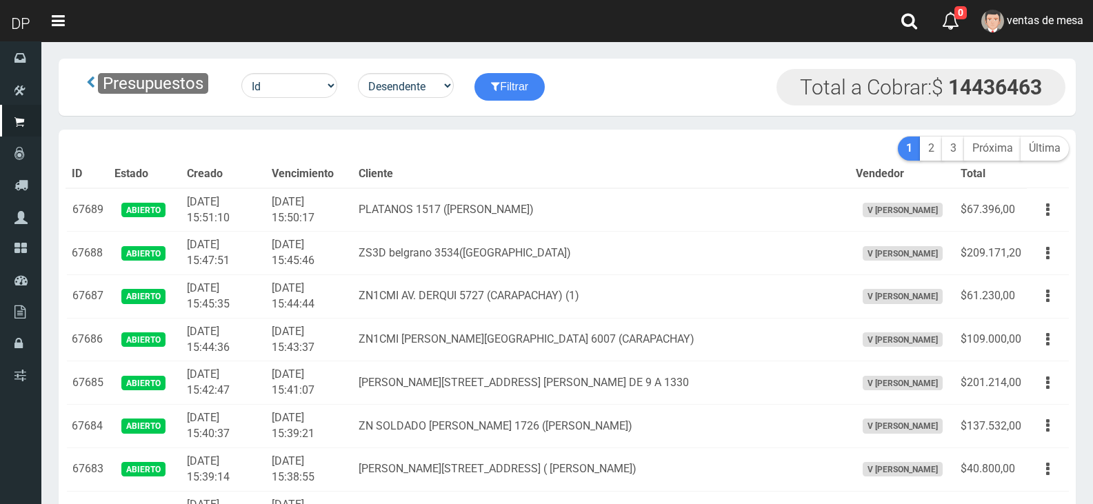
scroll to position [2120, 0]
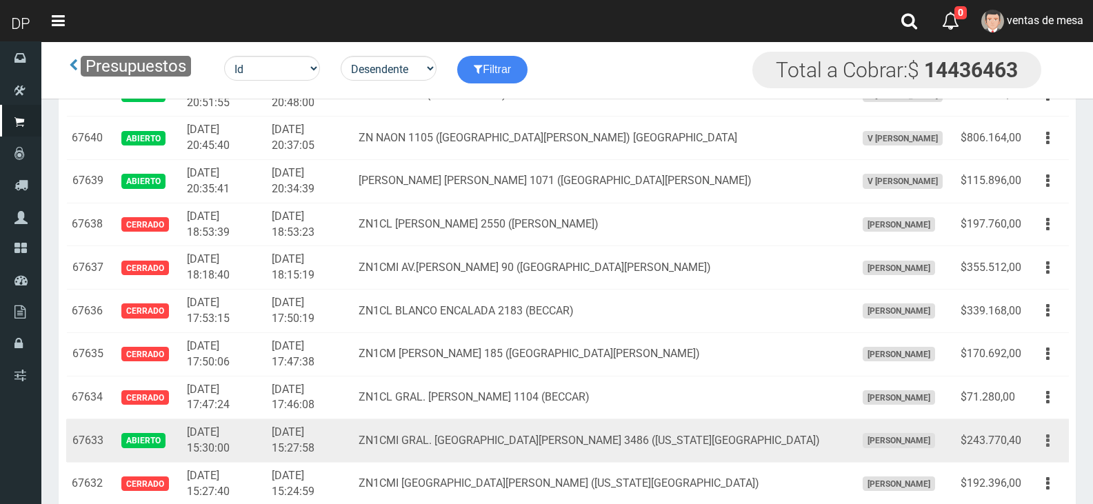
drag, startPoint x: 1062, startPoint y: 439, endPoint x: 1045, endPoint y: 457, distance: 23.9
click at [1061, 440] on button "button" at bounding box center [1048, 441] width 31 height 24
click at [1044, 458] on ul "Editar Imprimir Eliminar" at bounding box center [1008, 510] width 110 height 114
click at [1055, 444] on button "button" at bounding box center [1048, 441] width 31 height 24
click at [1029, 465] on link "Editar" at bounding box center [1008, 474] width 109 height 30
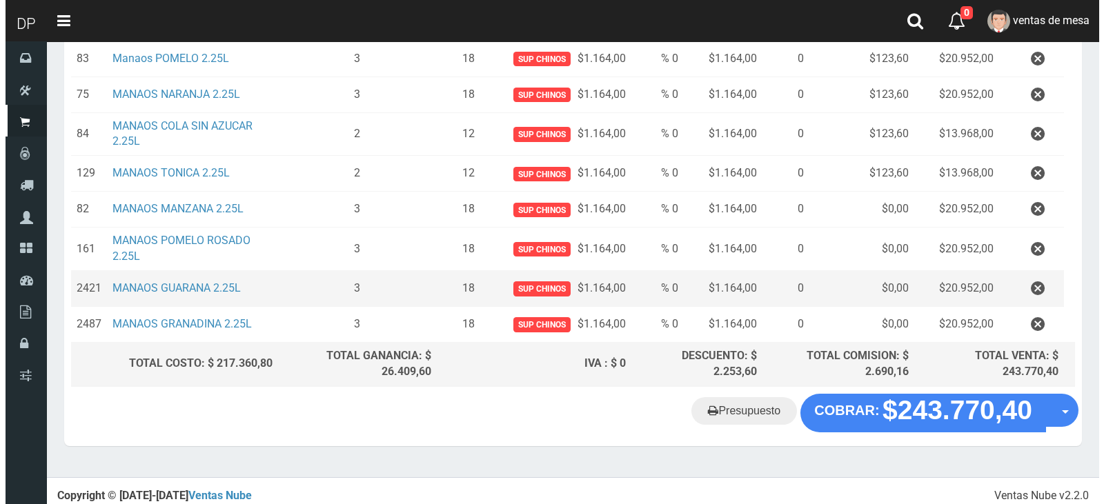
scroll to position [352, 0]
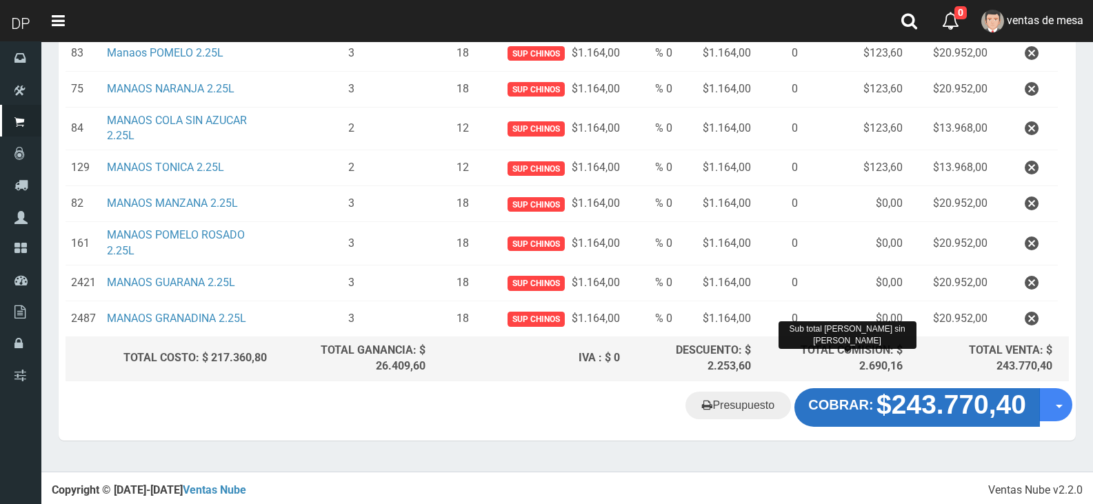
click at [859, 406] on strong "COBRAR:" at bounding box center [840, 404] width 65 height 15
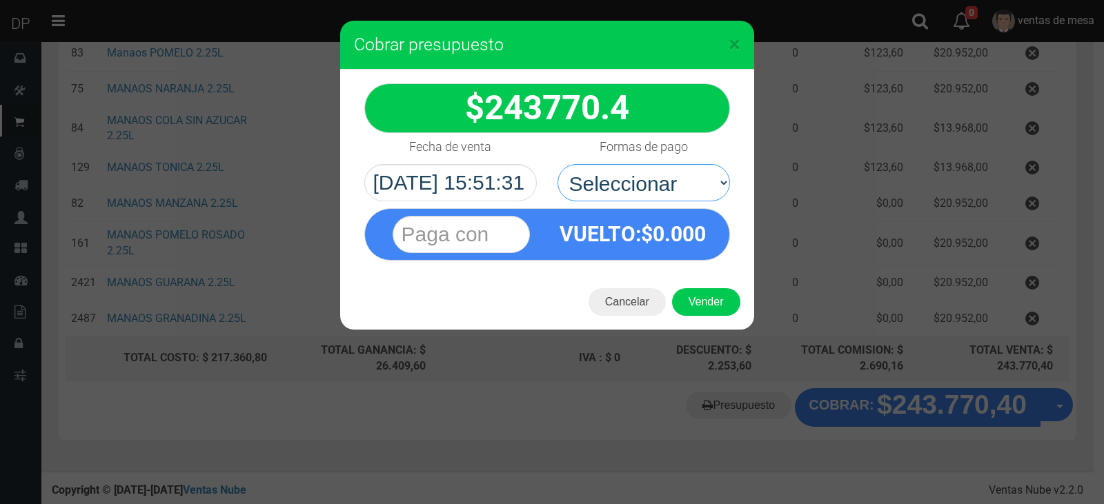
drag, startPoint x: 639, startPoint y: 175, endPoint x: 646, endPoint y: 201, distance: 26.4
click at [642, 185] on select "Seleccionar Efectivo Tarjeta de Crédito Depósito Débito" at bounding box center [643, 182] width 172 height 37
select select "Efectivo"
click at [557, 164] on select "Seleccionar Efectivo Tarjeta de Crédito Depósito Débito" at bounding box center [643, 182] width 172 height 37
click at [692, 304] on button "Vender" at bounding box center [706, 302] width 68 height 28
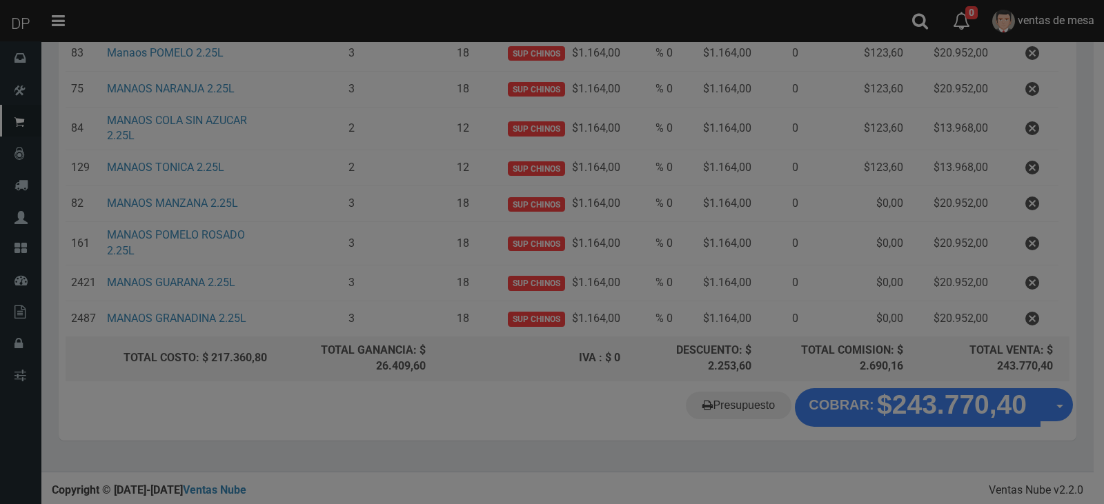
scroll to position [0, 0]
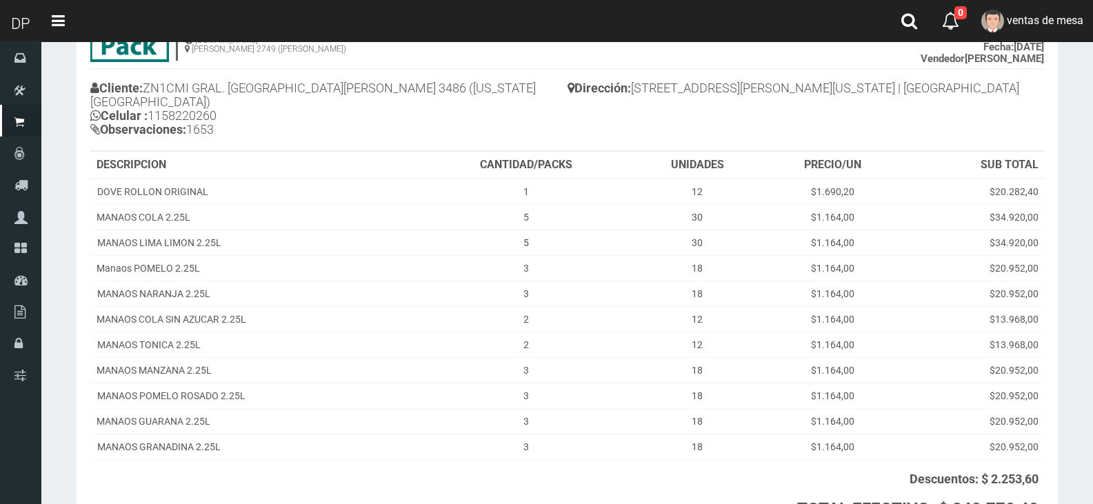
scroll to position [241, 0]
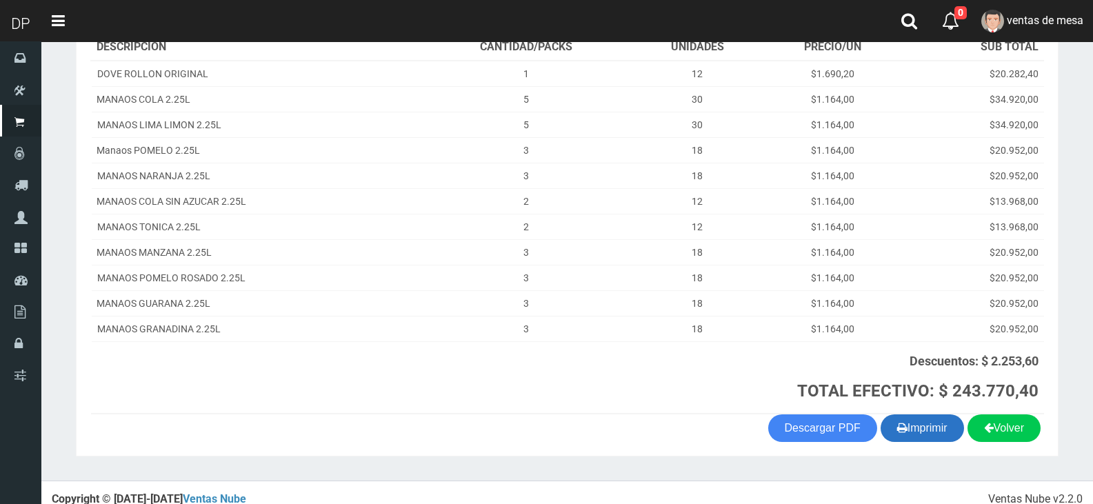
click at [910, 421] on button "Imprimir" at bounding box center [922, 429] width 83 height 28
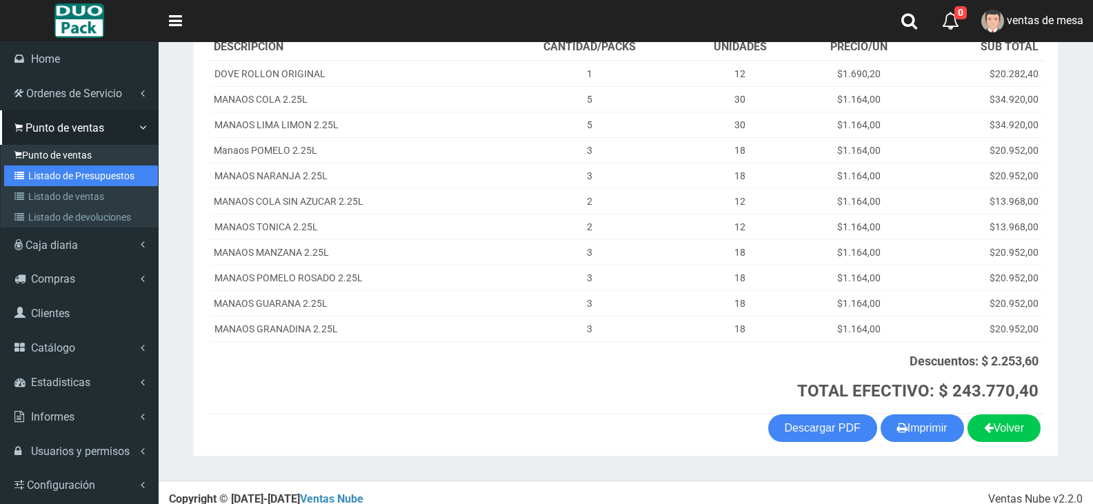
drag, startPoint x: 61, startPoint y: 175, endPoint x: 73, endPoint y: 163, distance: 16.6
click at [61, 175] on link "Listado de Presupuestos" at bounding box center [81, 176] width 154 height 21
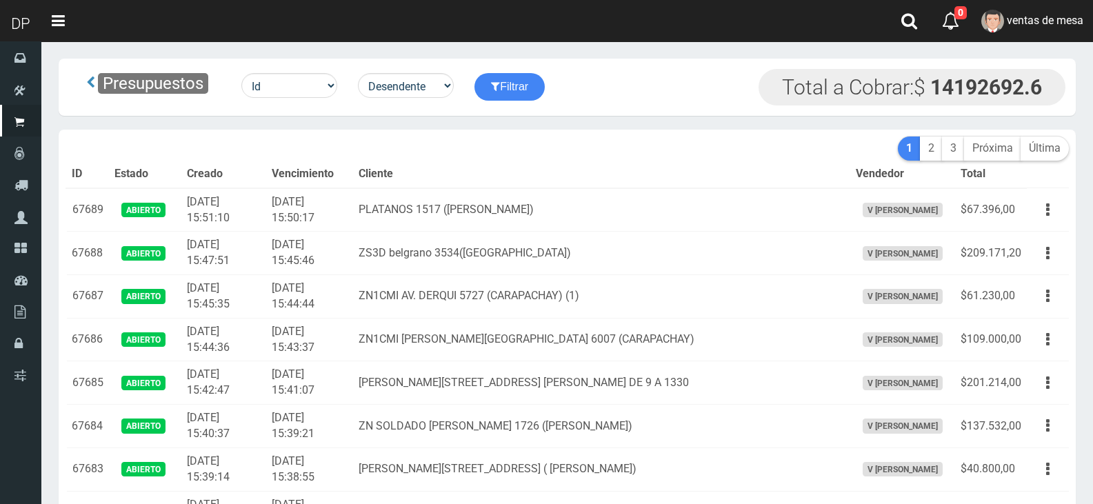
scroll to position [1687, 0]
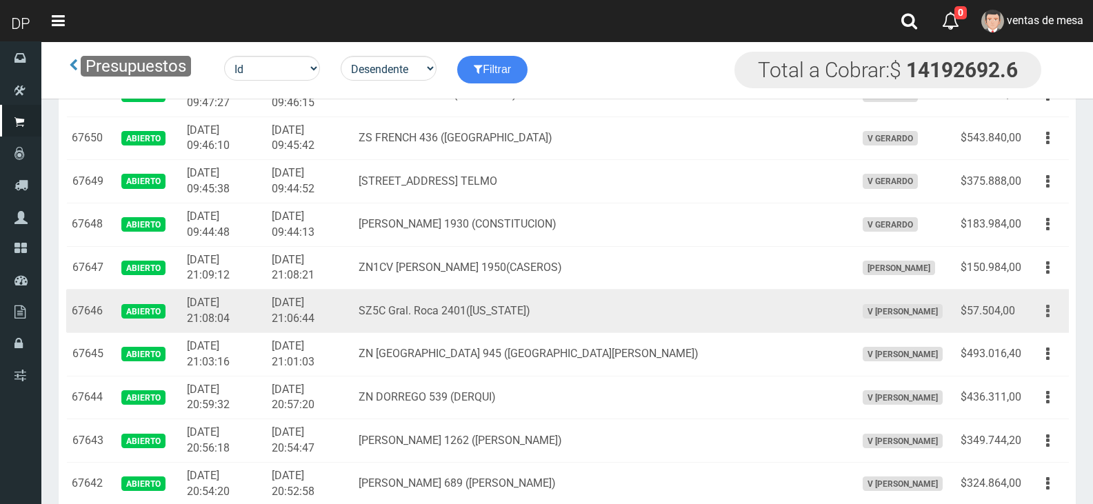
click at [1053, 322] on button "button" at bounding box center [1048, 311] width 31 height 24
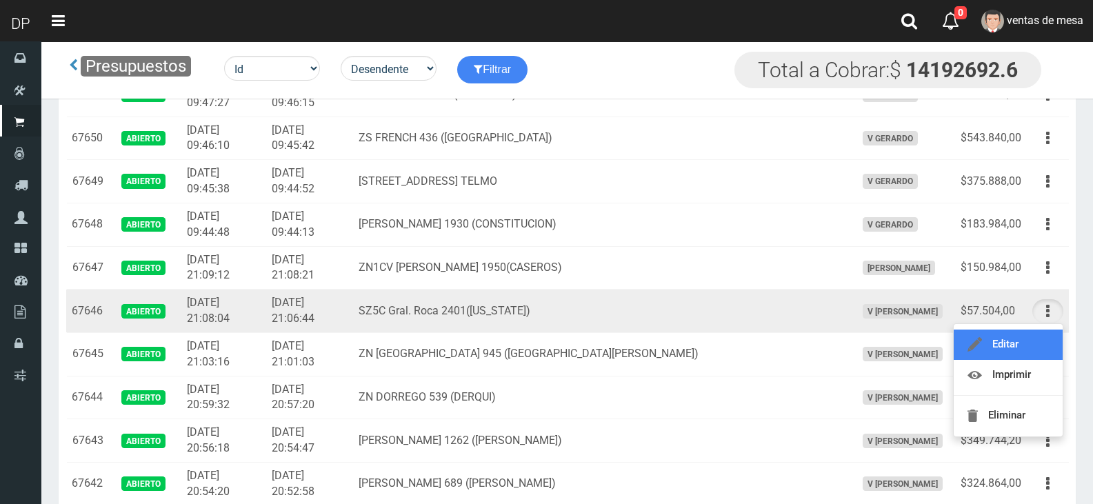
click at [1049, 335] on link "Editar" at bounding box center [1008, 345] width 109 height 30
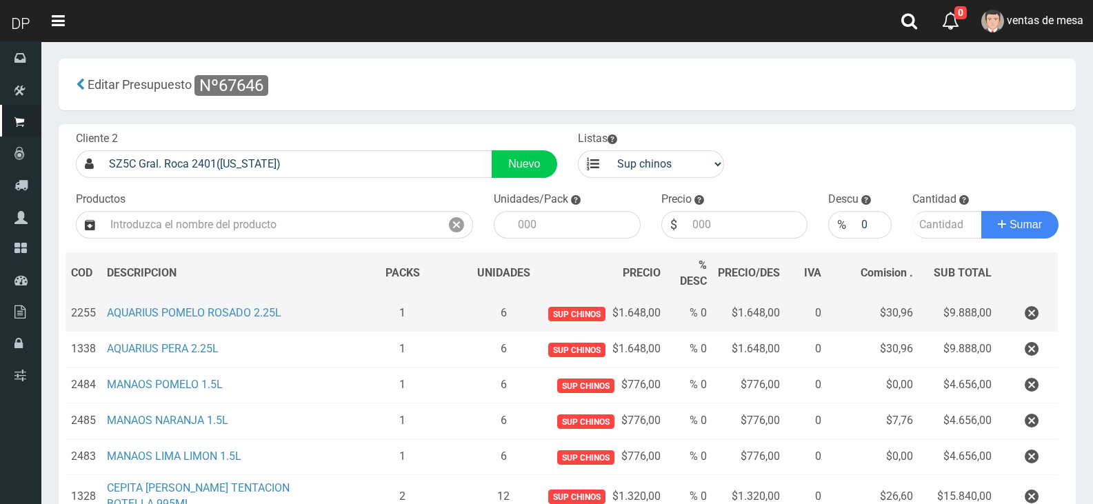
scroll to position [225, 0]
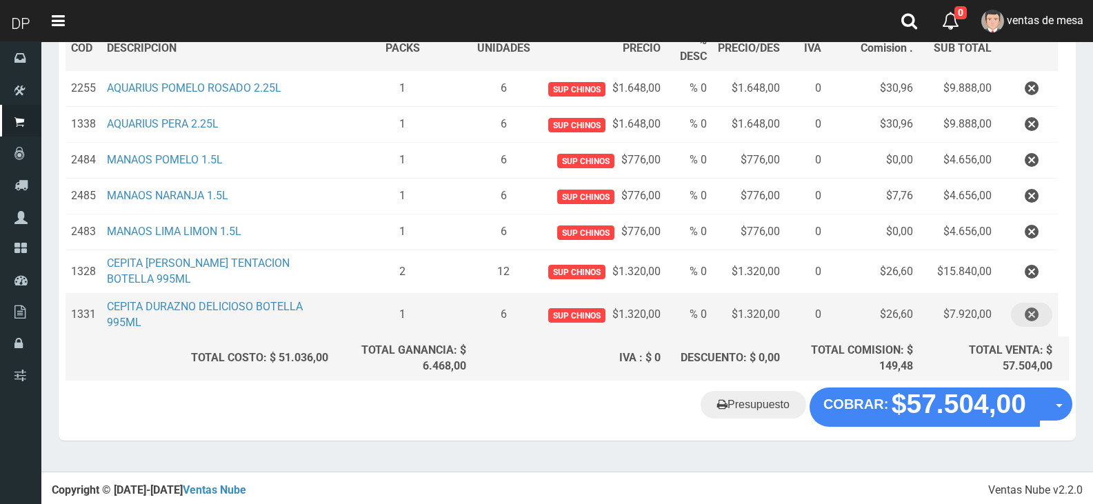
click at [1029, 319] on icon "button" at bounding box center [1032, 315] width 14 height 24
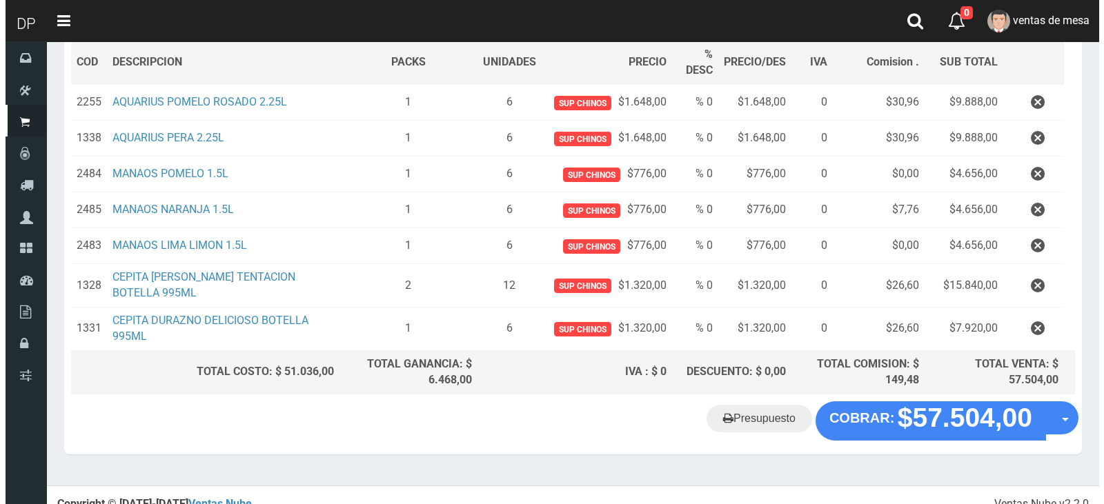
scroll to position [182, 0]
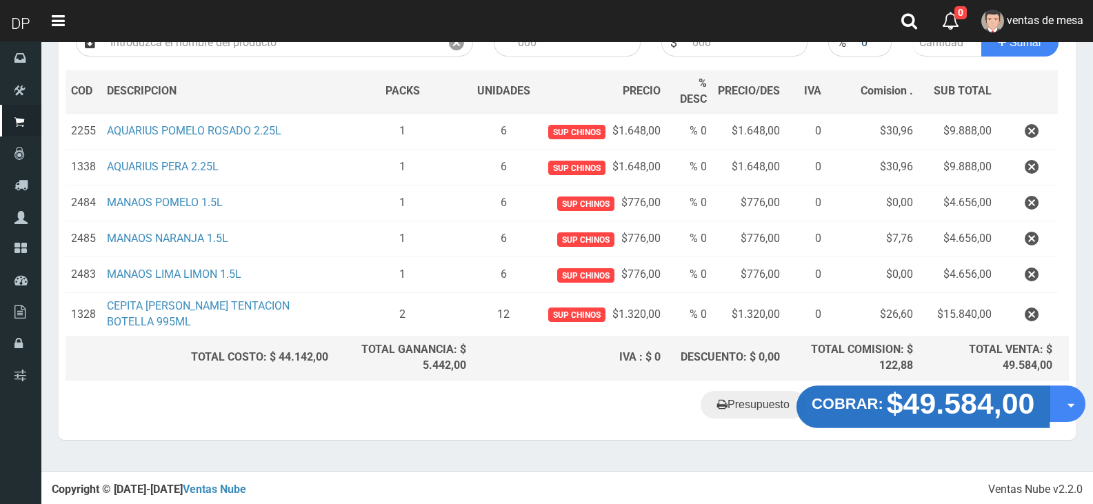
click at [949, 415] on strong "$49.584,00" at bounding box center [961, 403] width 148 height 32
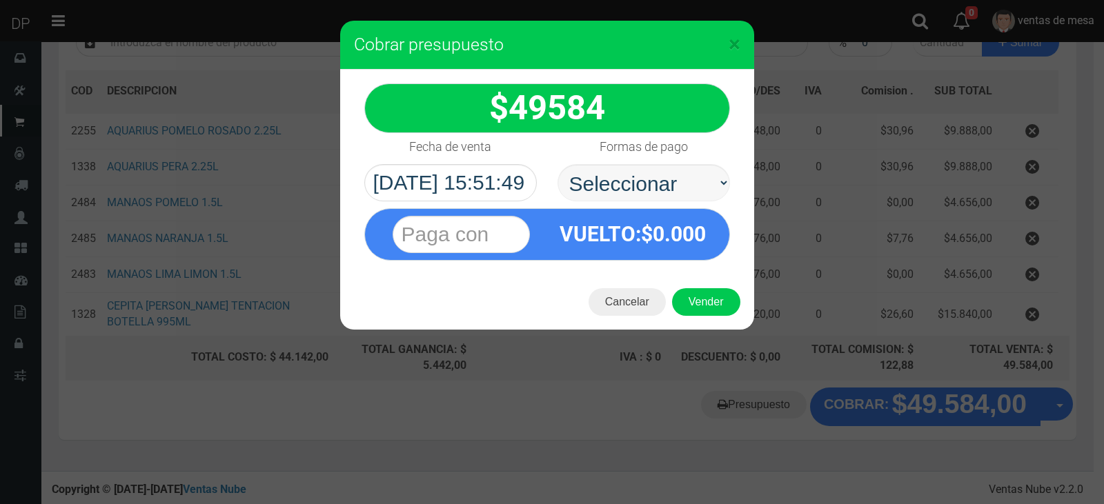
click at [676, 188] on select "Seleccionar Efectivo Tarjeta de Crédito Depósito Débito" at bounding box center [643, 182] width 172 height 37
select select "Efectivo"
click at [557, 164] on select "Seleccionar Efectivo Tarjeta de Crédito Depósito Débito" at bounding box center [643, 182] width 172 height 37
click at [695, 292] on button "Vender" at bounding box center [706, 302] width 68 height 28
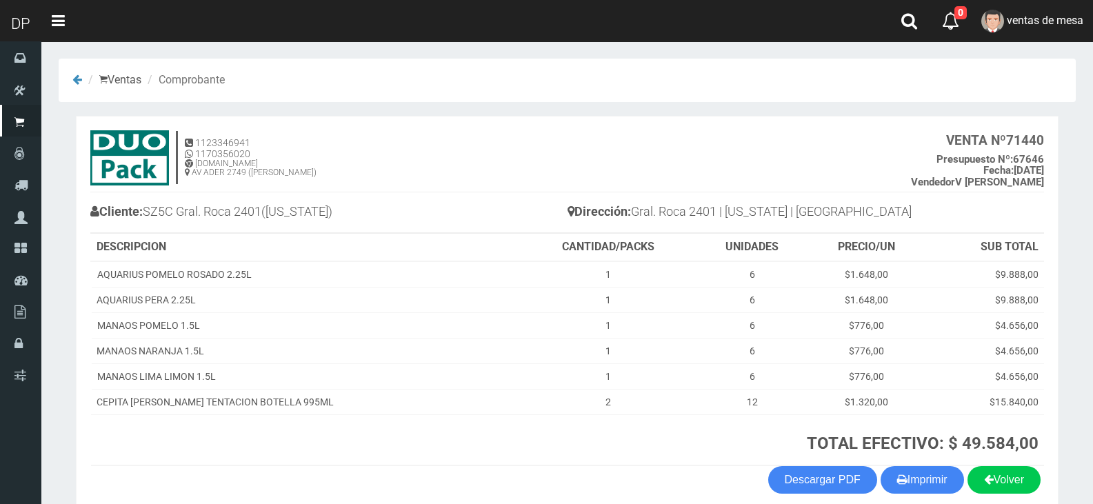
scroll to position [66, 0]
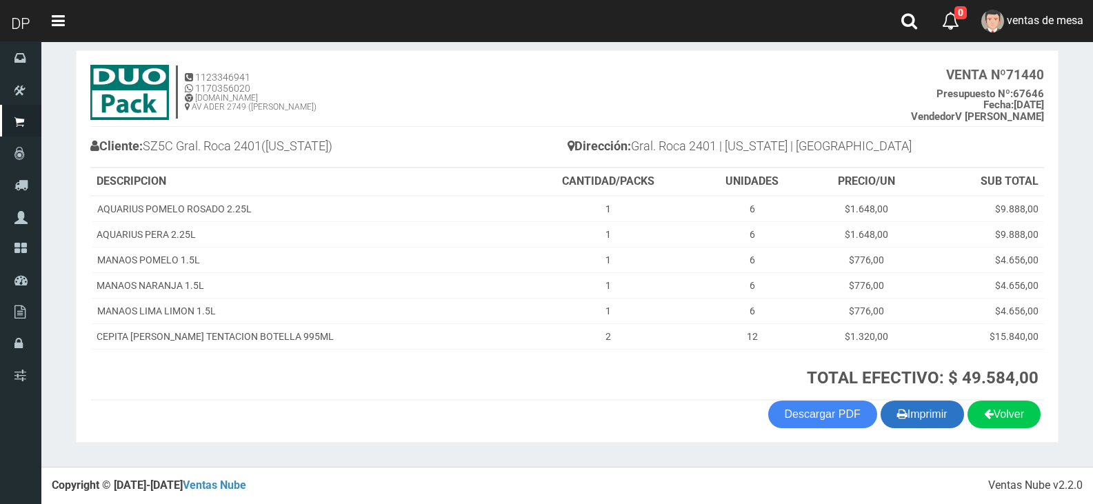
click at [913, 408] on button "Imprimir" at bounding box center [922, 415] width 83 height 28
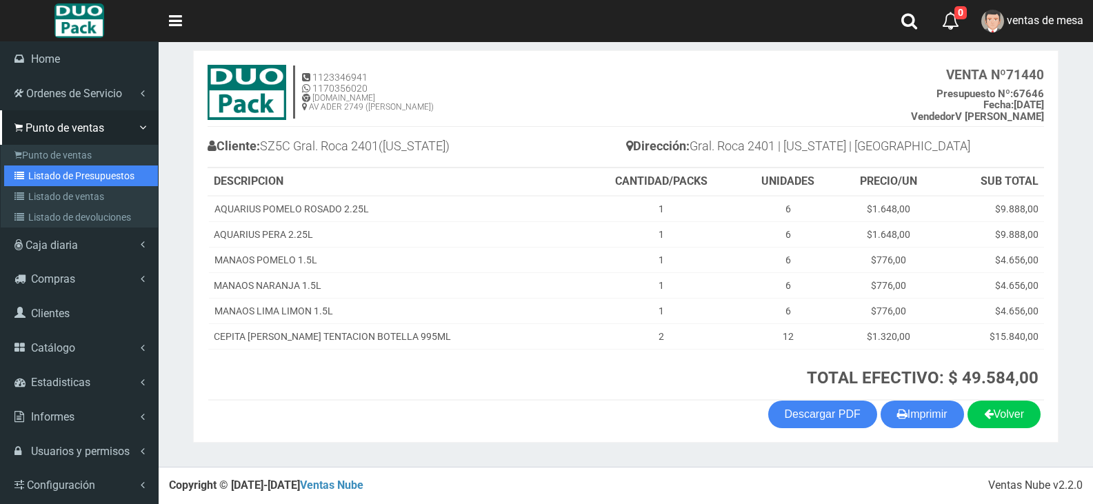
click at [8, 176] on link "Listado de Presupuestos" at bounding box center [81, 176] width 154 height 21
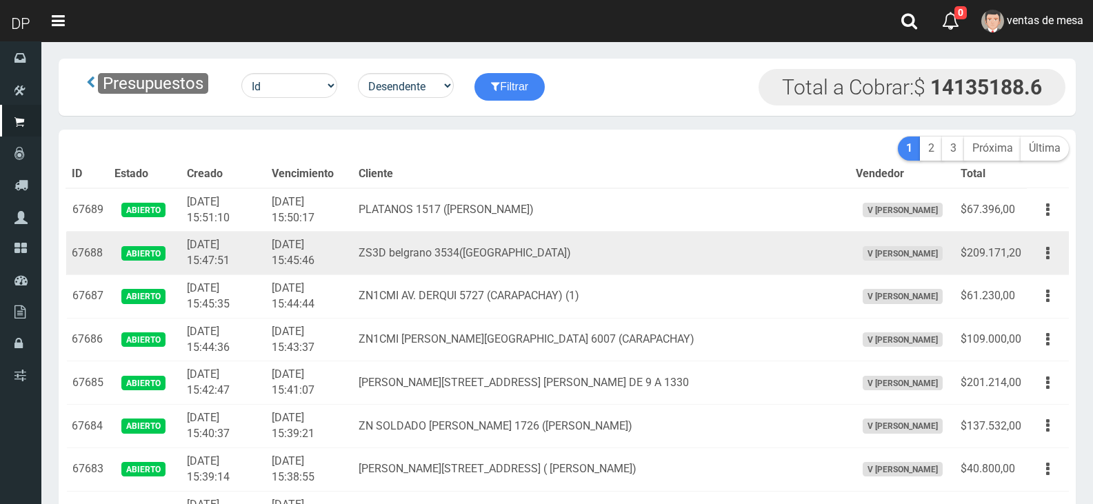
click at [346, 239] on td "[DATE] 15:45:46" at bounding box center [309, 253] width 87 height 43
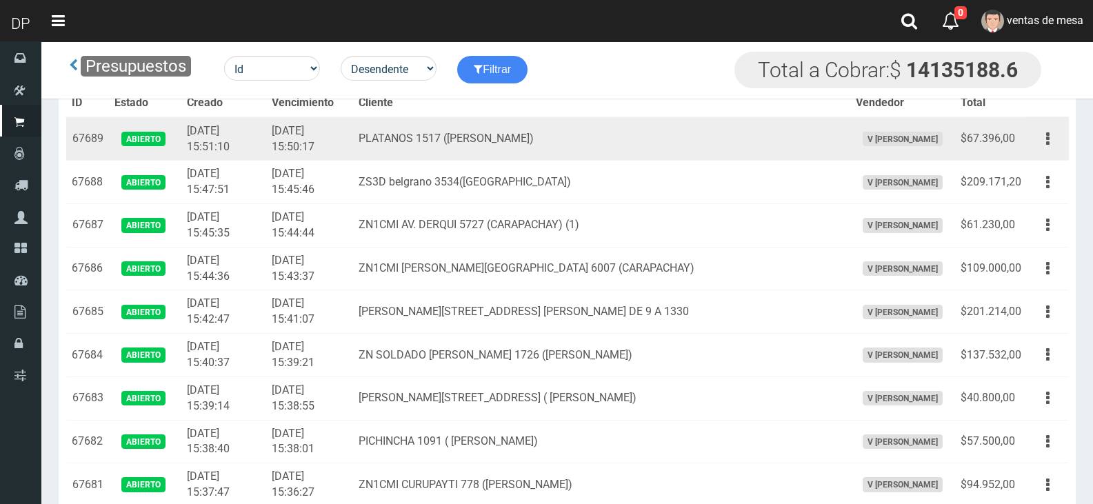
scroll to position [2985, 0]
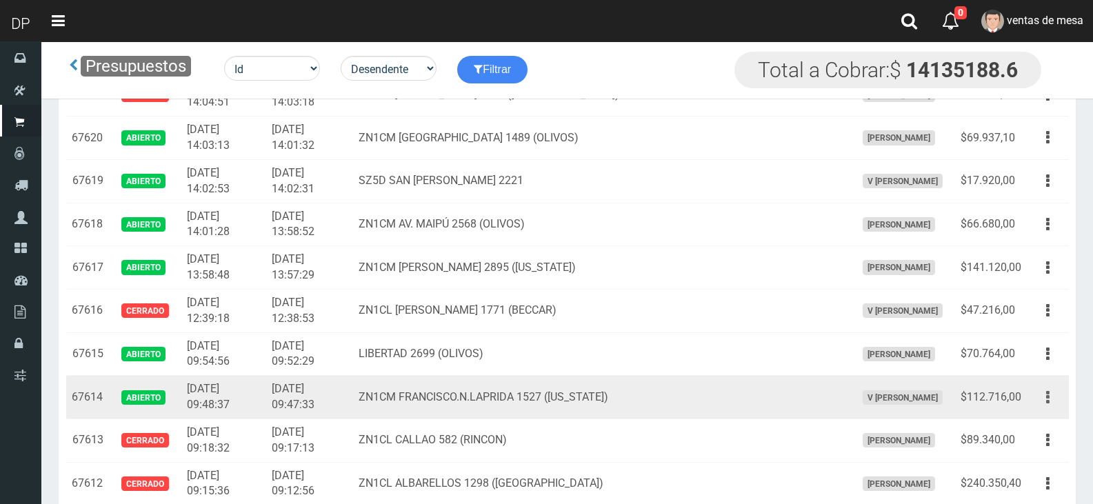
click at [1051, 403] on button "button" at bounding box center [1048, 398] width 31 height 24
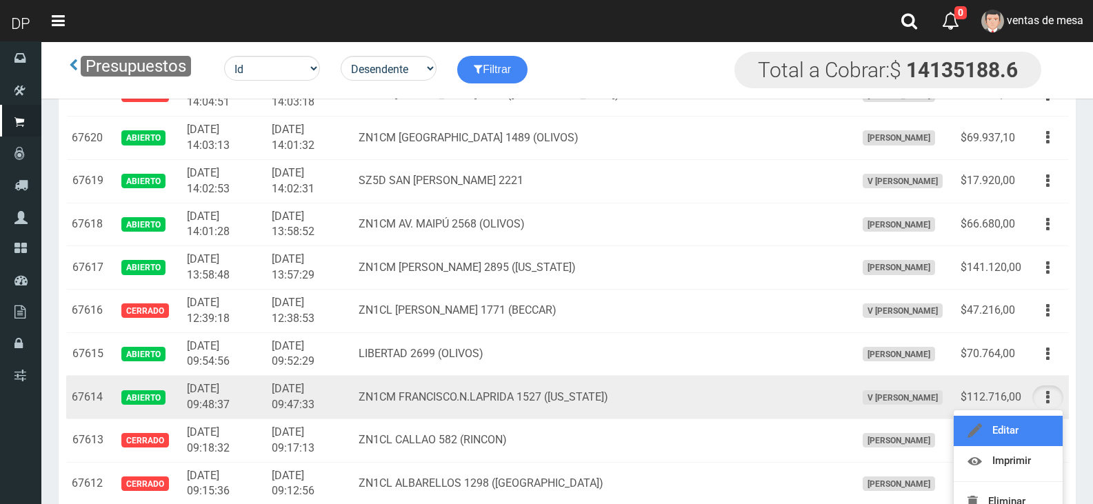
click at [1041, 420] on link "Editar" at bounding box center [1008, 431] width 109 height 30
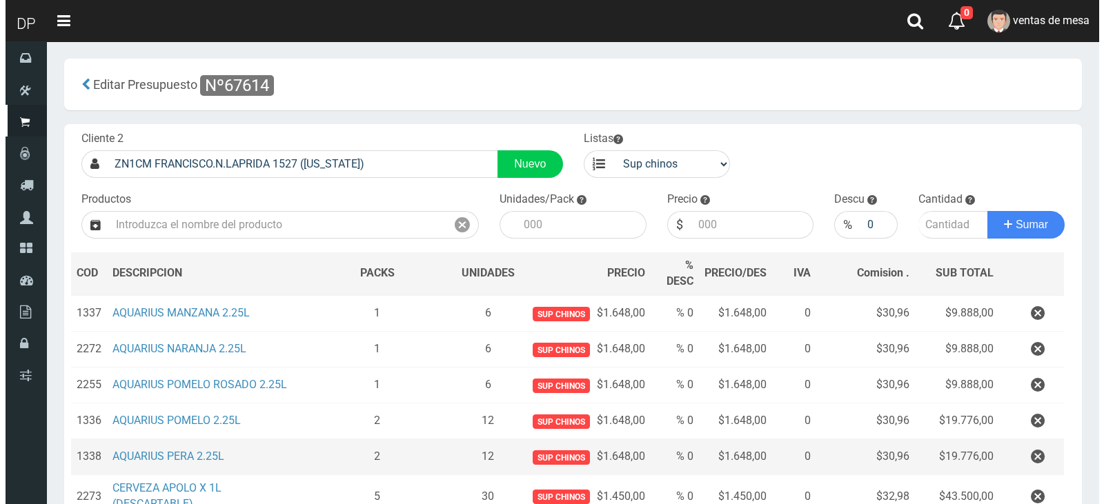
scroll to position [182, 0]
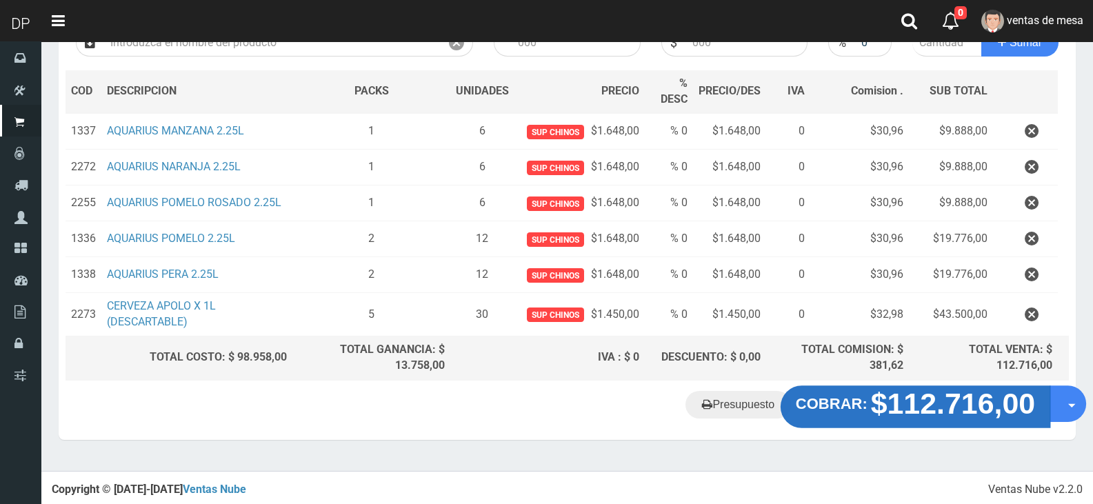
click at [957, 410] on strong "$112.716,00" at bounding box center [953, 403] width 165 height 32
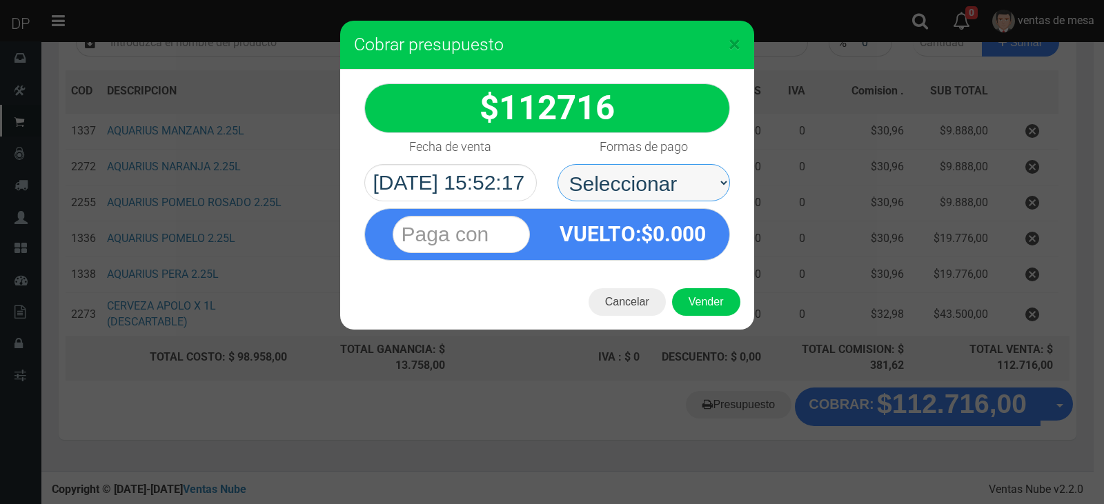
click at [698, 181] on select "Seleccionar Efectivo Tarjeta de Crédito Depósito Débito" at bounding box center [643, 182] width 172 height 37
select select "Efectivo"
click at [557, 164] on select "Seleccionar Efectivo Tarjeta de Crédito Depósito Débito" at bounding box center [643, 182] width 172 height 37
click at [702, 317] on div "Cancelar Vender" at bounding box center [547, 302] width 414 height 55
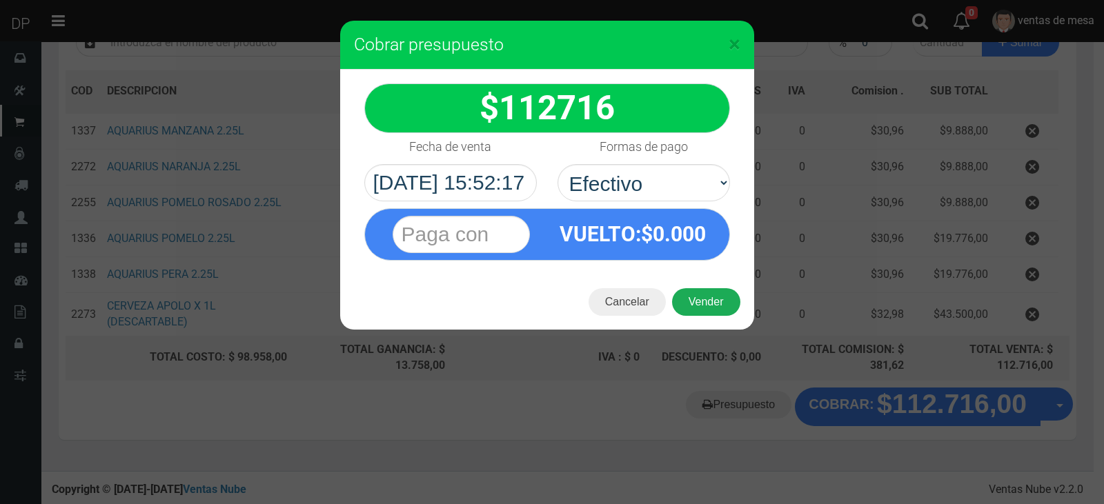
click at [704, 296] on button "Vender" at bounding box center [706, 302] width 68 height 28
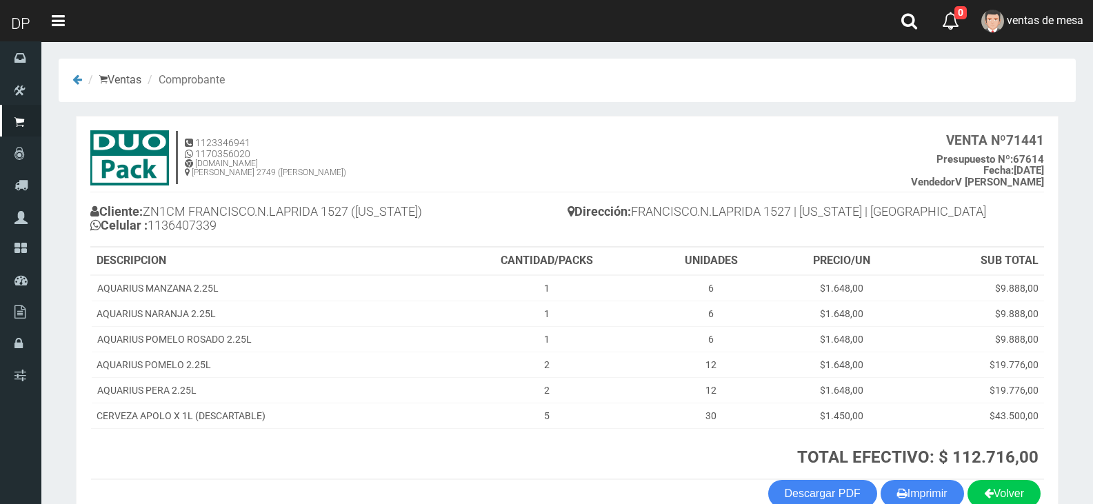
scroll to position [79, 0]
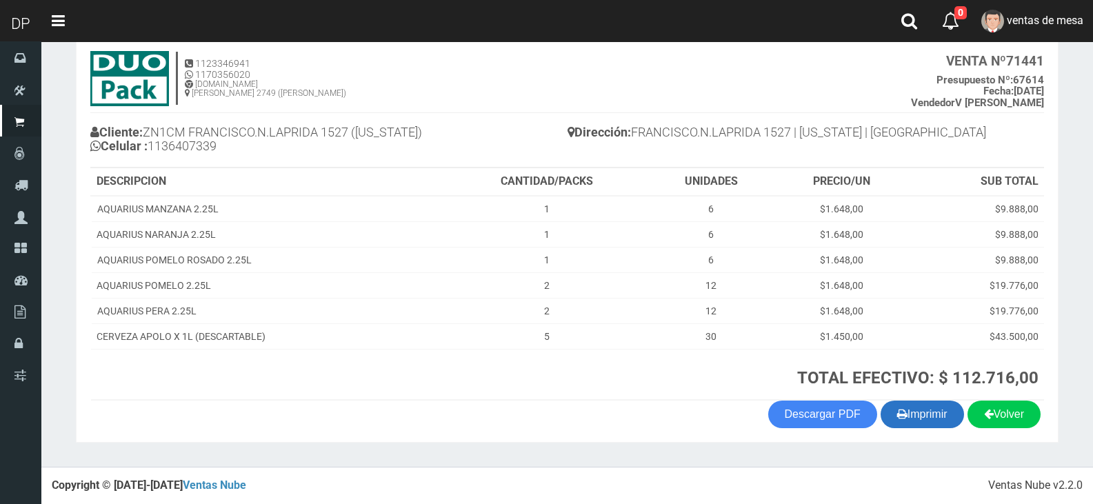
click at [937, 417] on button "Imprimir" at bounding box center [922, 415] width 83 height 28
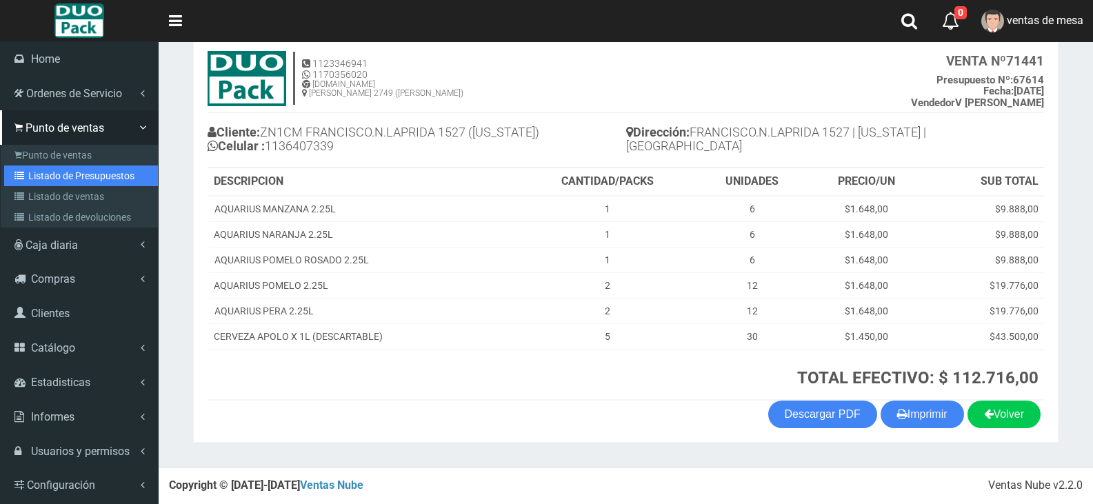
click at [28, 168] on link "Listado de Presupuestos" at bounding box center [81, 176] width 154 height 21
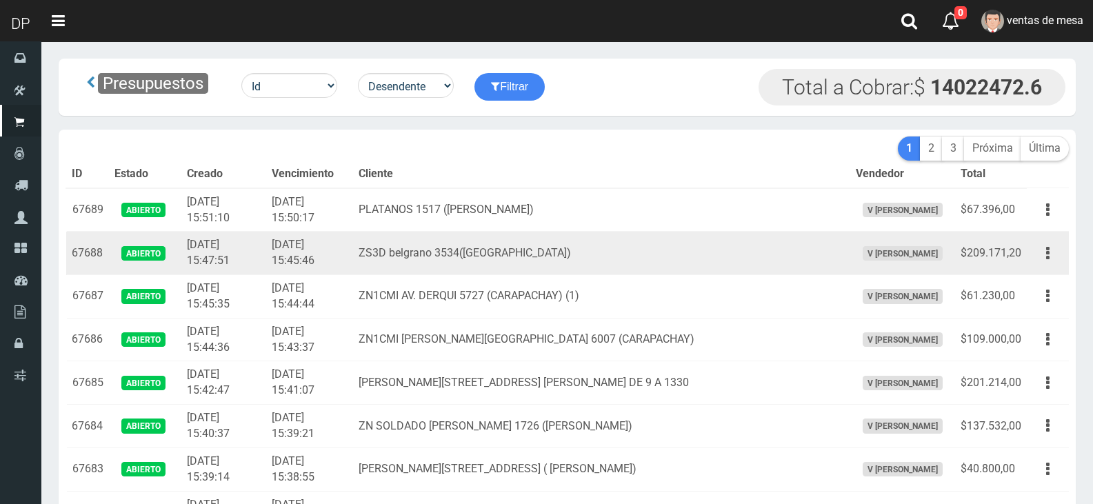
click at [439, 269] on td "ZS3D belgrano 3534([GEOGRAPHIC_DATA])" at bounding box center [601, 253] width 497 height 43
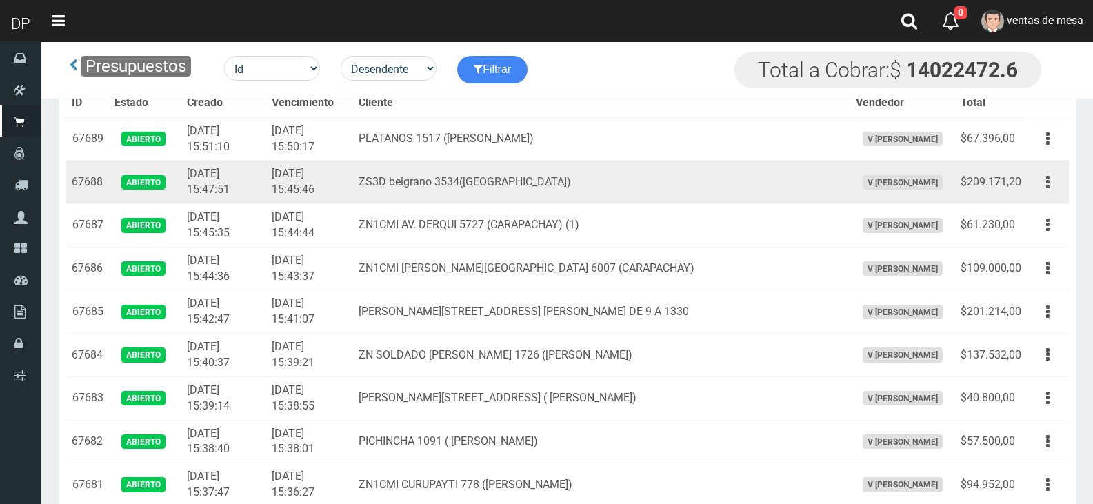
scroll to position [822, 0]
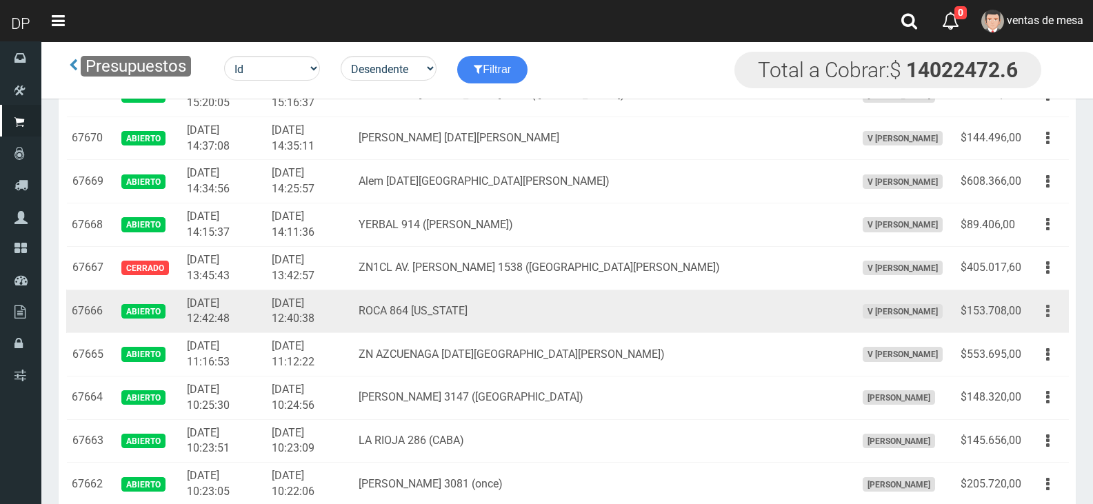
click at [1053, 323] on button "button" at bounding box center [1048, 311] width 31 height 24
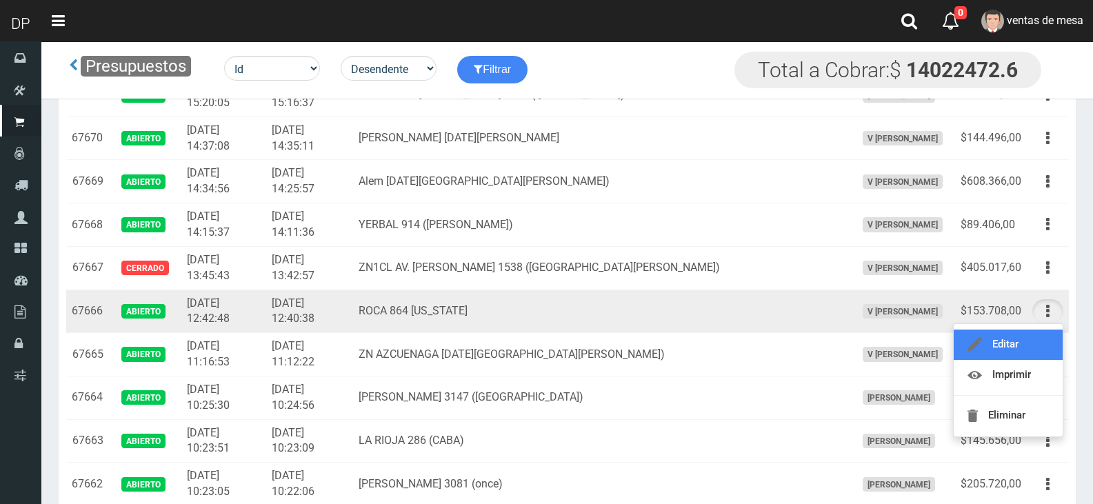
click at [1033, 350] on link "Editar" at bounding box center [1008, 345] width 109 height 30
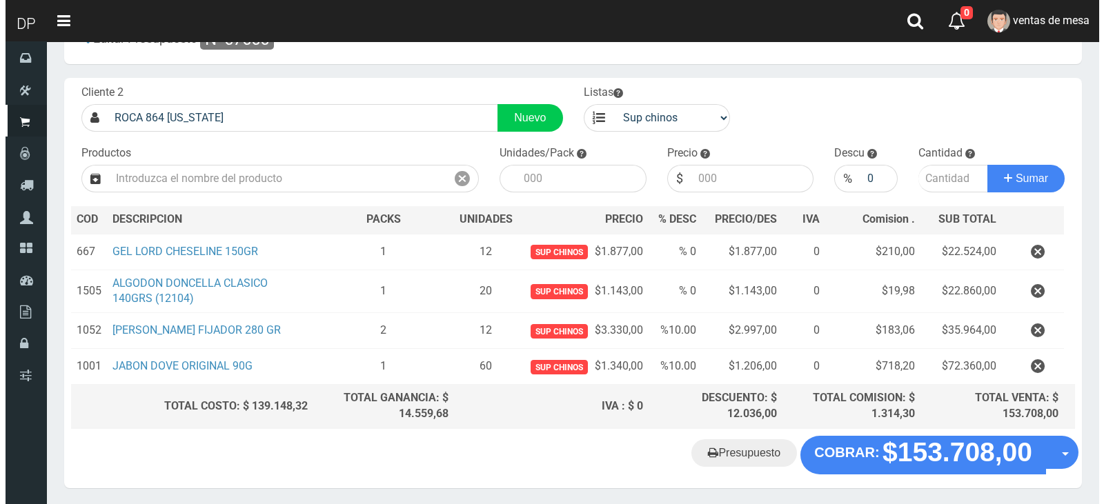
scroll to position [94, 0]
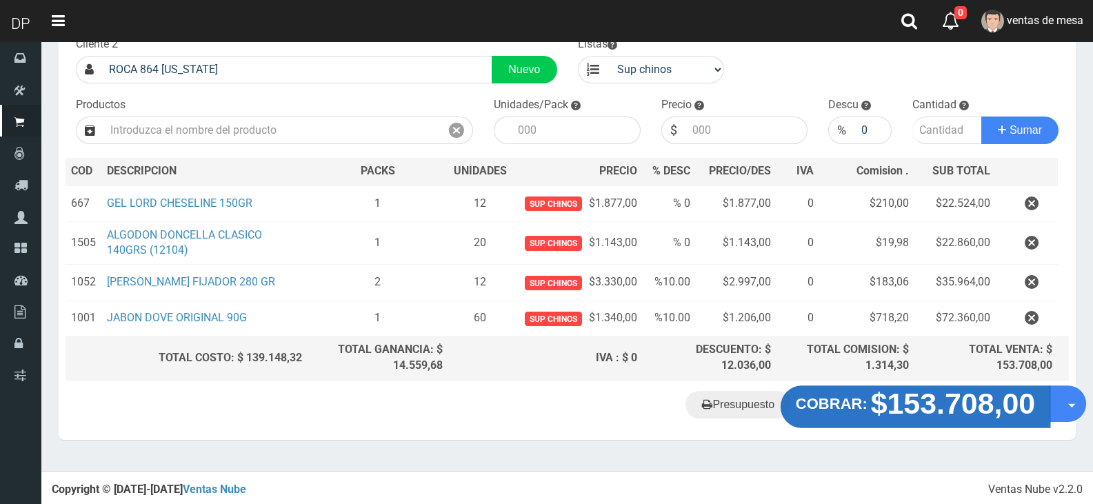
click at [863, 403] on strong "COBRAR:" at bounding box center [832, 403] width 72 height 17
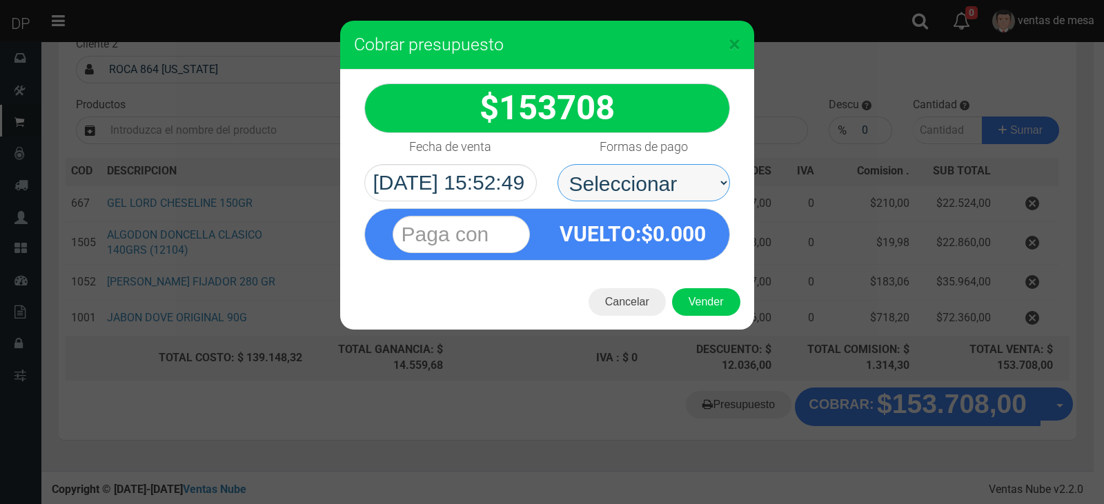
drag, startPoint x: 672, startPoint y: 179, endPoint x: 672, endPoint y: 199, distance: 20.7
click at [672, 186] on select "Seleccionar Efectivo Tarjeta de Crédito Depósito Débito" at bounding box center [643, 182] width 172 height 37
select select "Efectivo"
click at [557, 164] on select "Seleccionar Efectivo Tarjeta de Crédito Depósito Débito" at bounding box center [643, 182] width 172 height 37
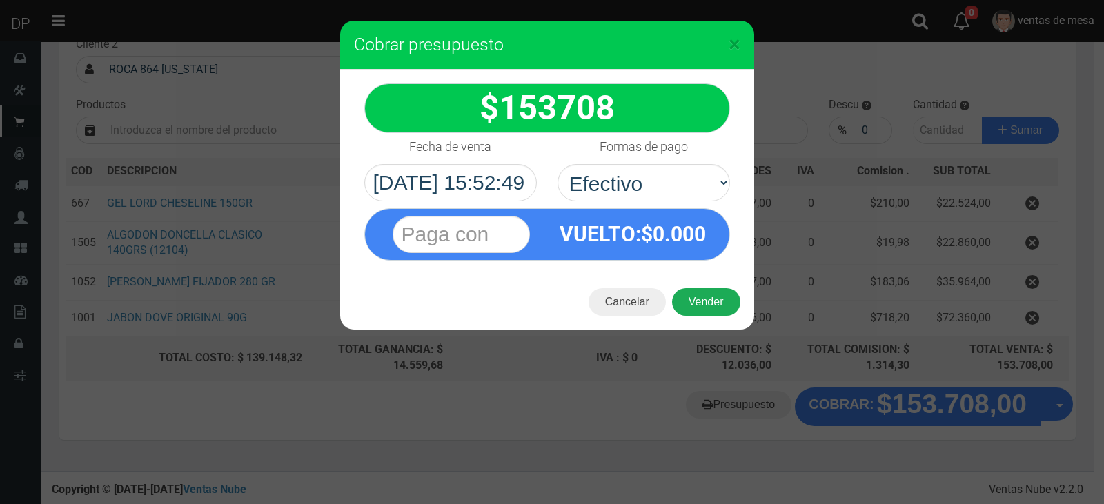
click at [686, 303] on button "Vender" at bounding box center [706, 302] width 68 height 28
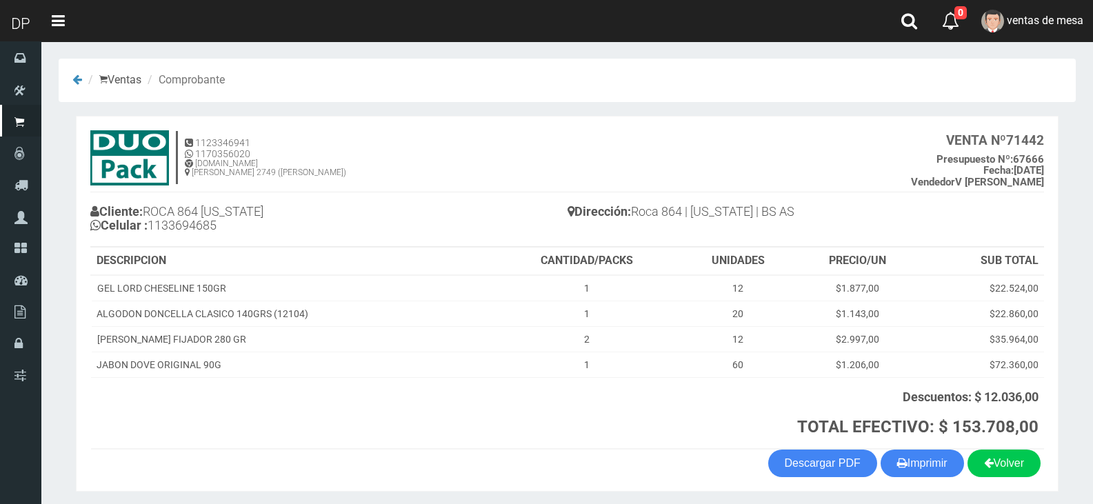
scroll to position [49, 0]
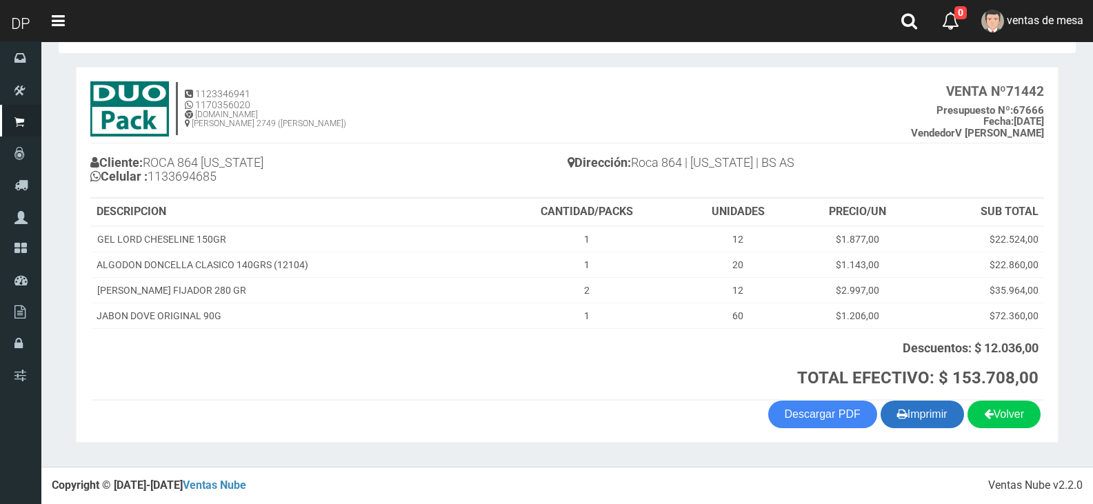
click at [934, 410] on button "Imprimir" at bounding box center [922, 415] width 83 height 28
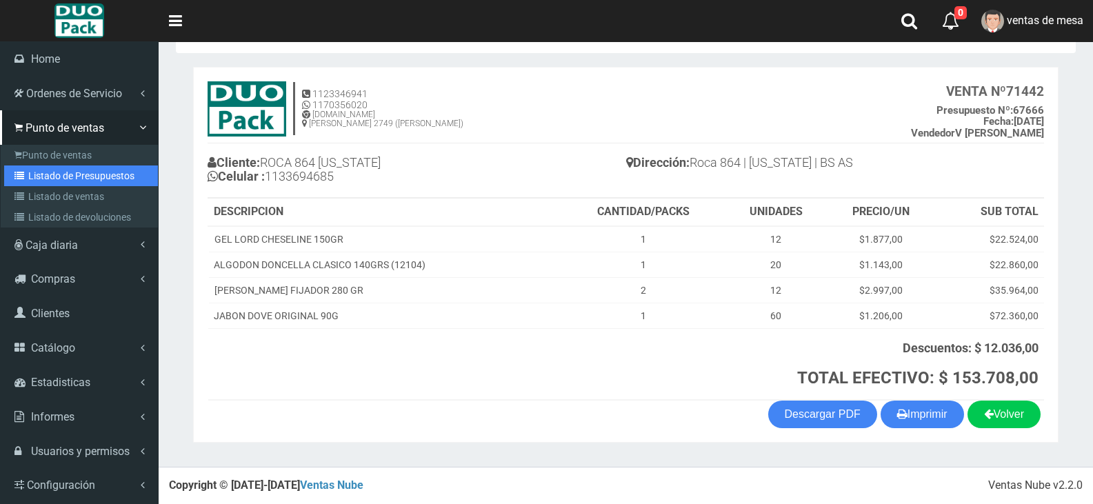
drag, startPoint x: 50, startPoint y: 179, endPoint x: 60, endPoint y: 166, distance: 16.7
click at [50, 179] on link "Listado de Presupuestos" at bounding box center [81, 176] width 154 height 21
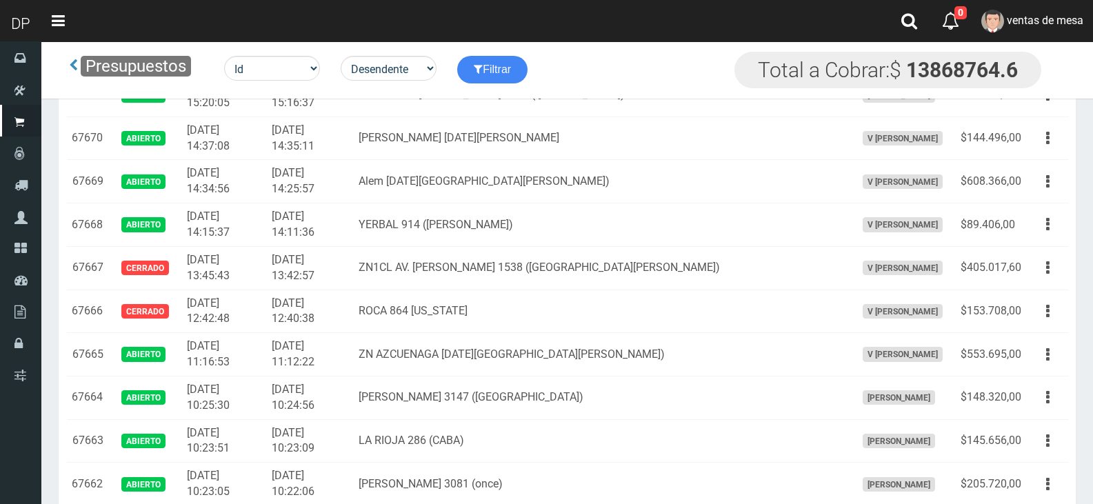
scroll to position [2784, 0]
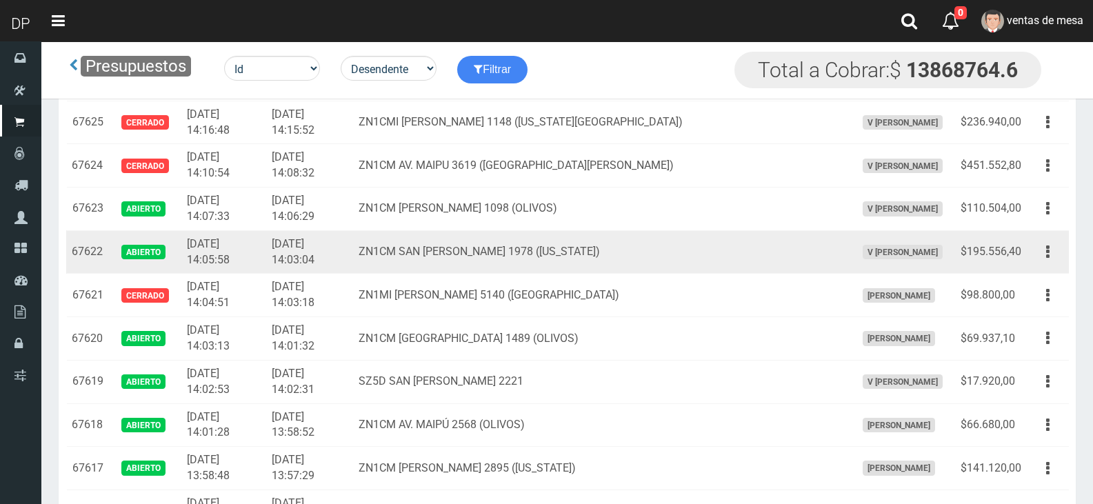
click at [1027, 251] on td "Editar Imprimir Eliminar" at bounding box center [1048, 251] width 42 height 43
drag, startPoint x: 1059, startPoint y: 252, endPoint x: 1044, endPoint y: 272, distance: 25.1
click at [1059, 252] on button "button" at bounding box center [1048, 252] width 31 height 24
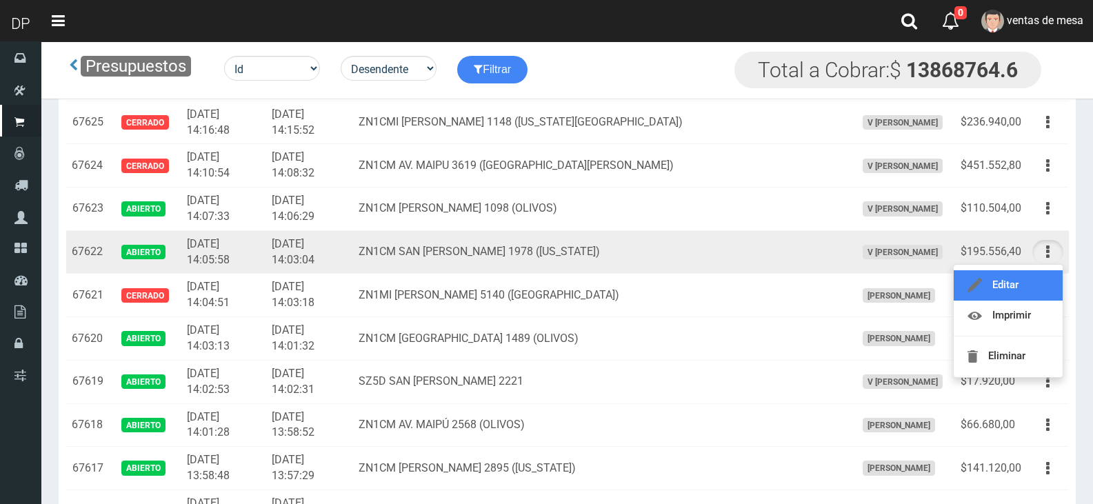
click at [1040, 278] on link "Editar" at bounding box center [1008, 285] width 109 height 30
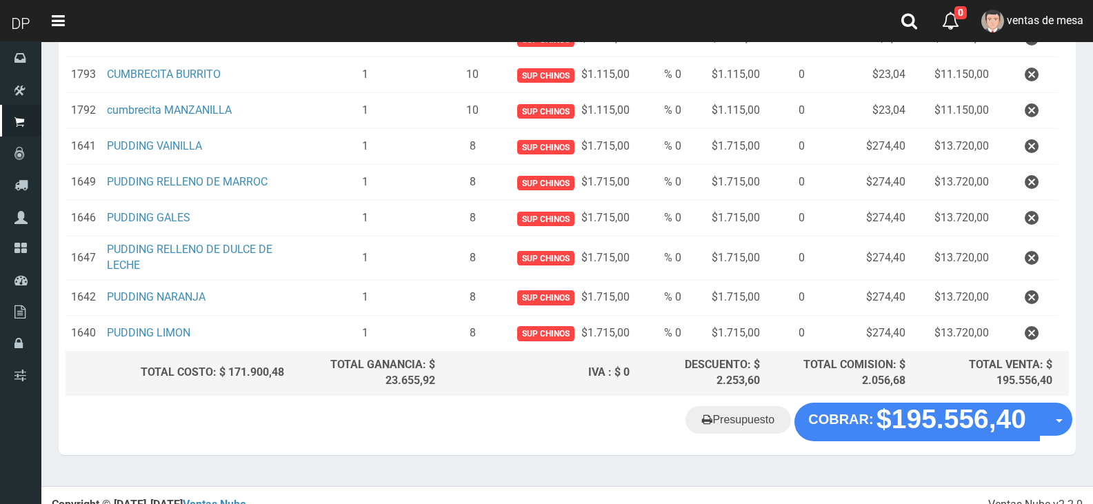
scroll to position [460, 0]
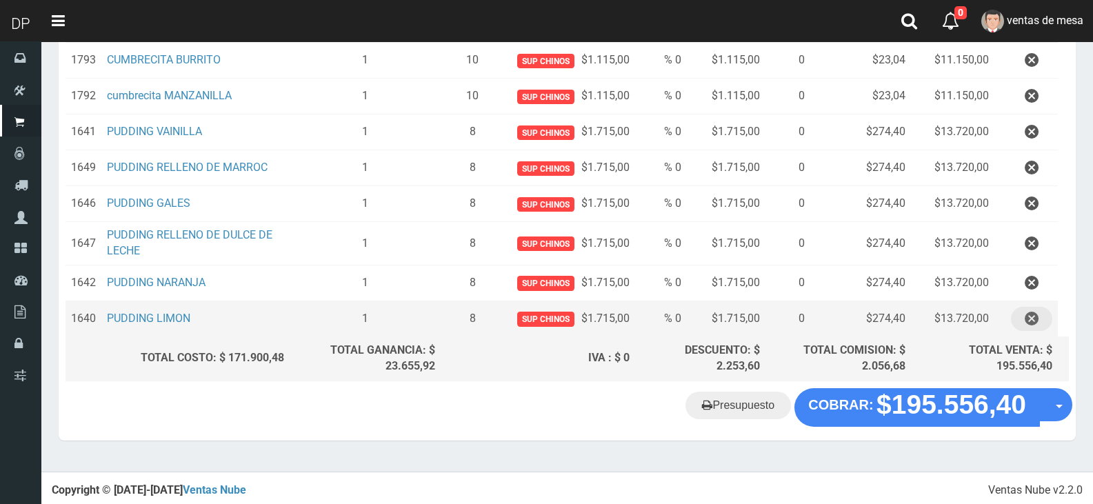
click at [1030, 320] on icon "button" at bounding box center [1032, 319] width 14 height 24
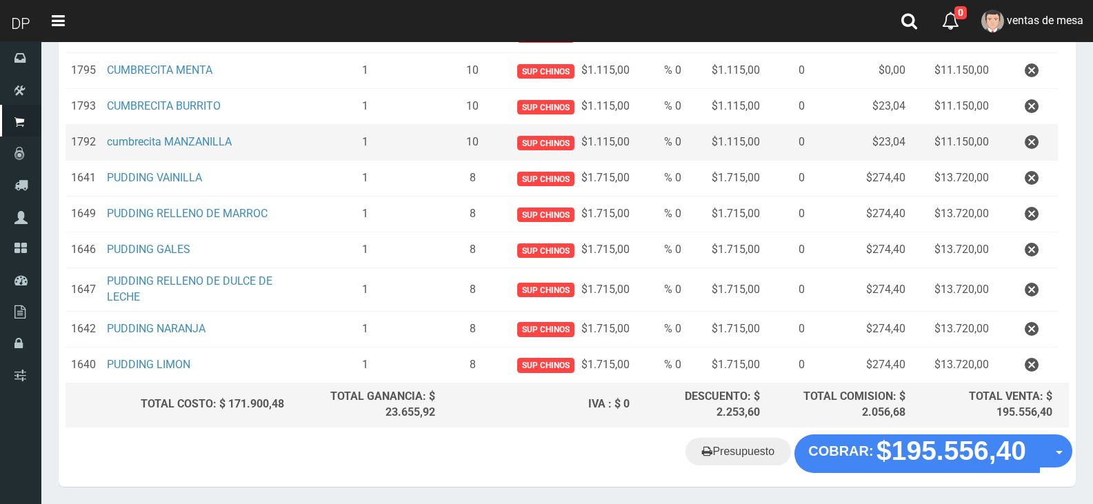
scroll to position [424, 0]
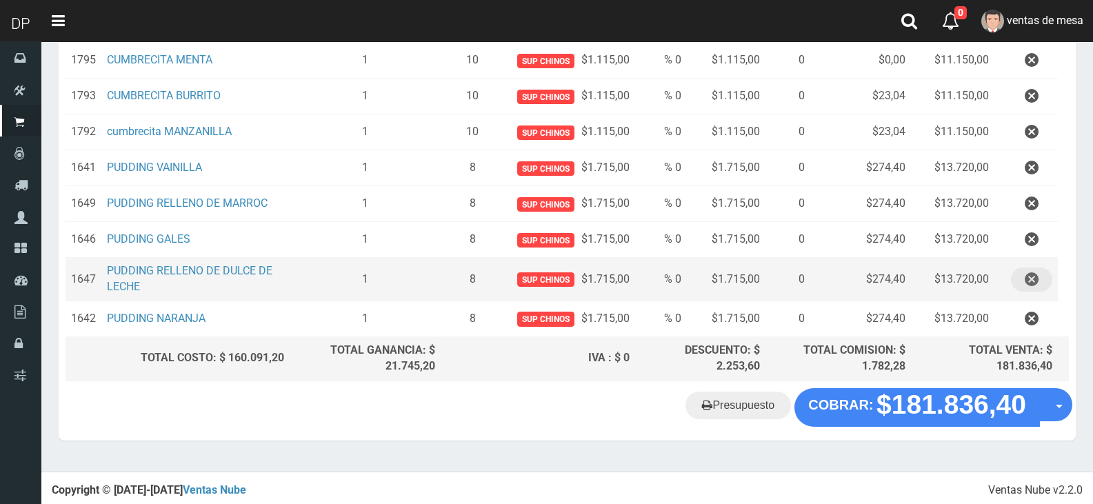
click at [1034, 278] on icon "button" at bounding box center [1032, 280] width 14 height 24
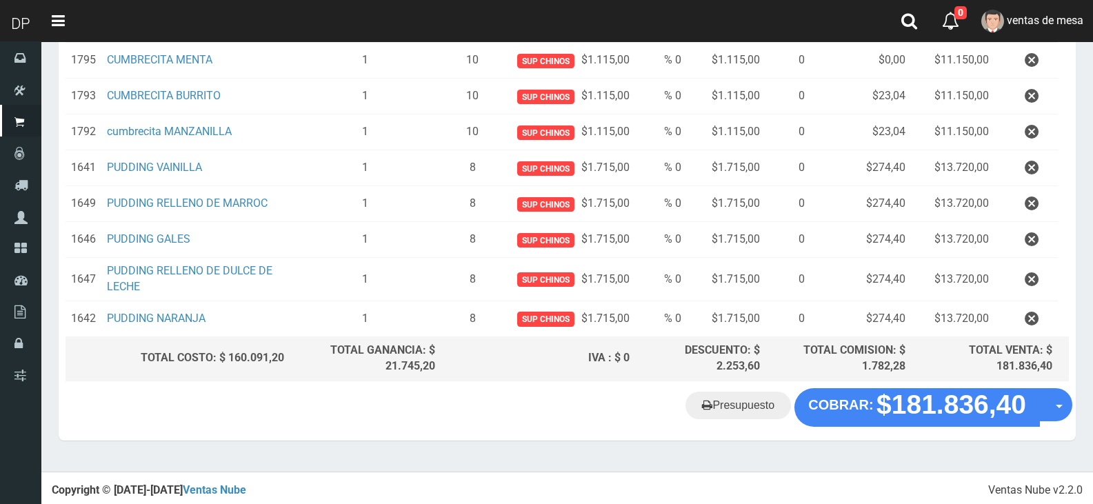
scroll to position [381, 0]
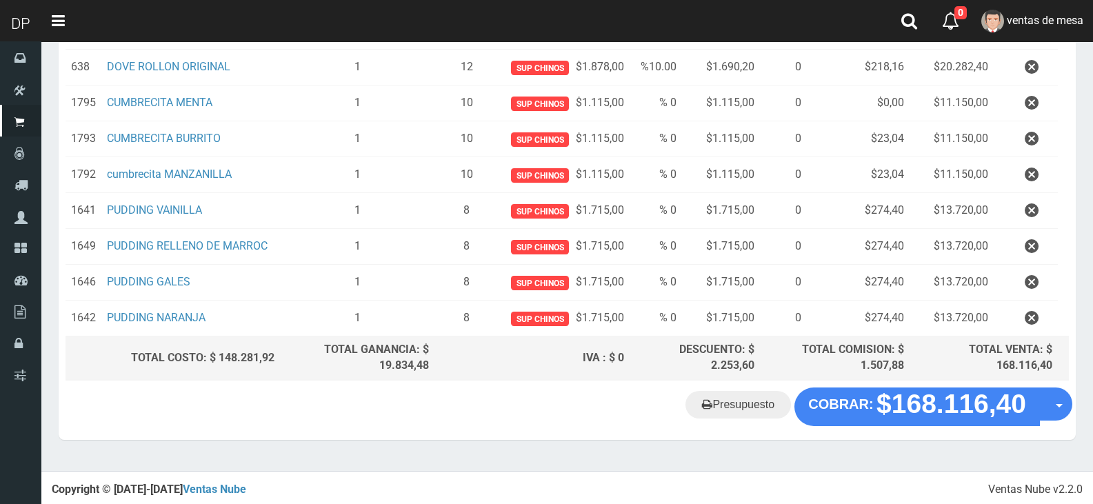
click at [1020, 250] on button "button" at bounding box center [1031, 247] width 41 height 24
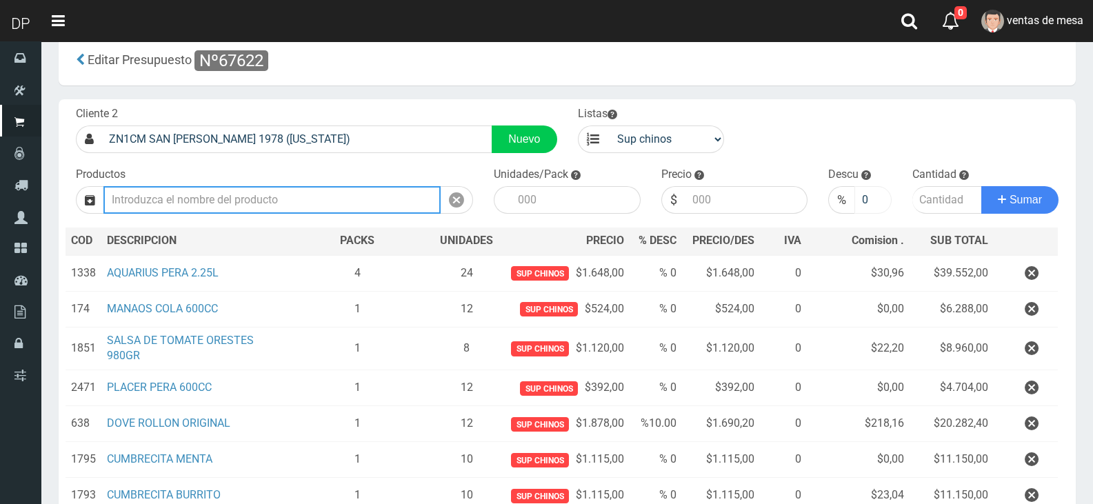
scroll to position [69, 0]
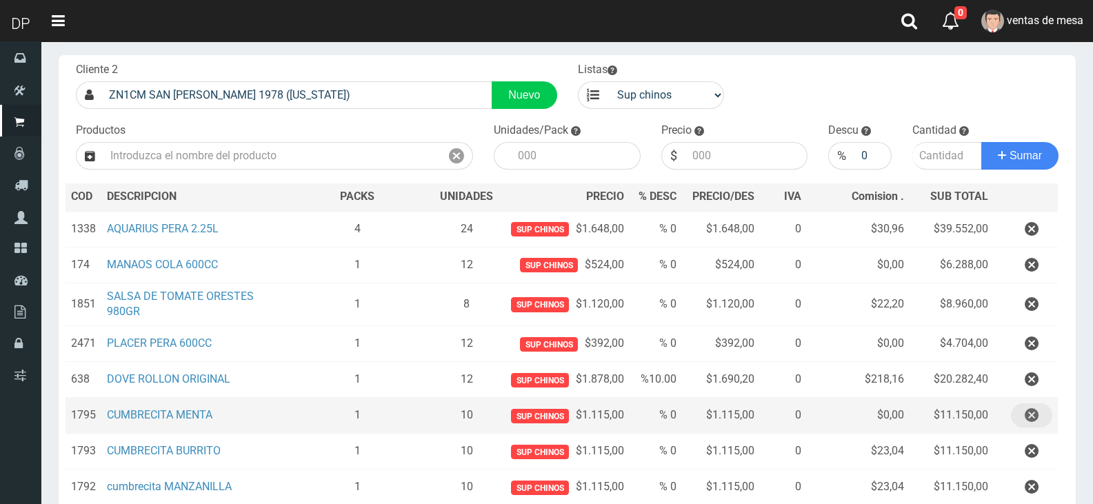
click at [1021, 421] on button "button" at bounding box center [1031, 415] width 41 height 24
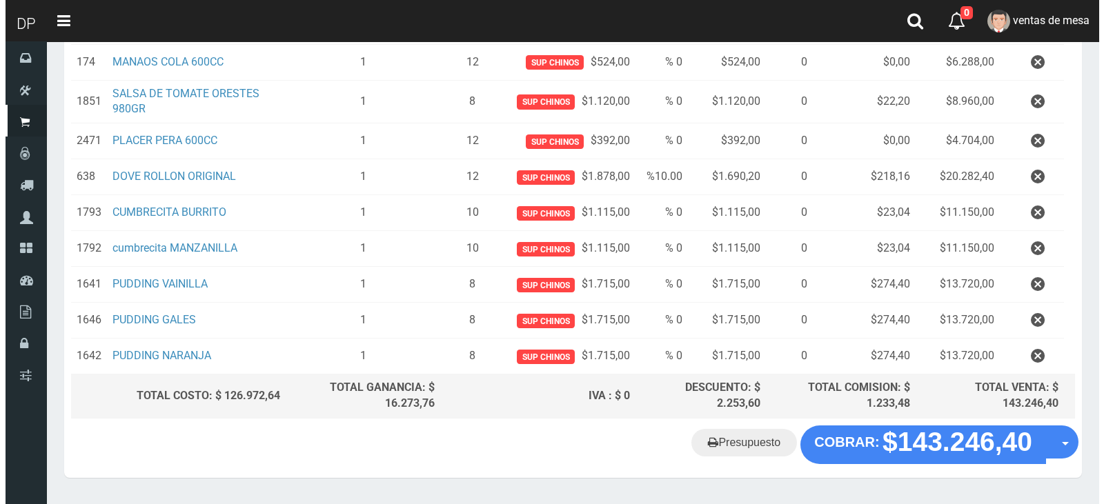
scroll to position [310, 0]
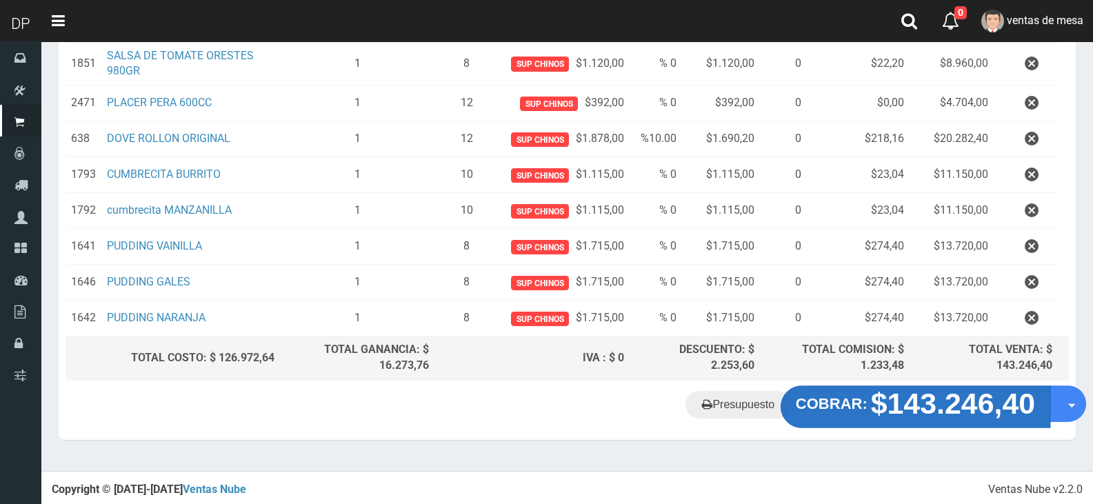
click at [857, 398] on strong "COBRAR:" at bounding box center [832, 403] width 72 height 17
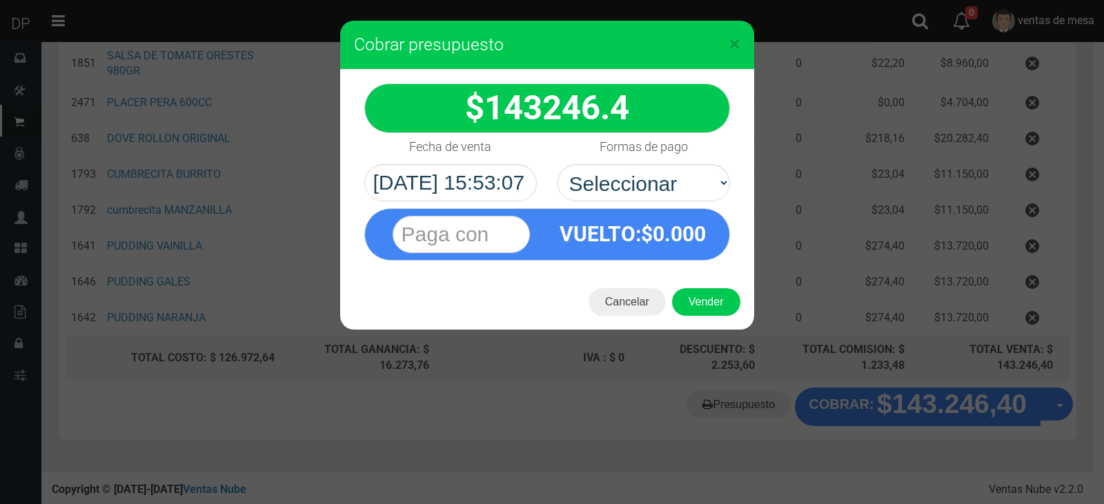
click at [701, 214] on div "VUELTO :$ 0.000" at bounding box center [633, 234] width 172 height 50
select select "Efectivo"
click at [557, 164] on select "Seleccionar Efectivo Tarjeta de Crédito Depósito Débito" at bounding box center [643, 182] width 172 height 37
click at [692, 303] on button "Vender" at bounding box center [706, 302] width 68 height 28
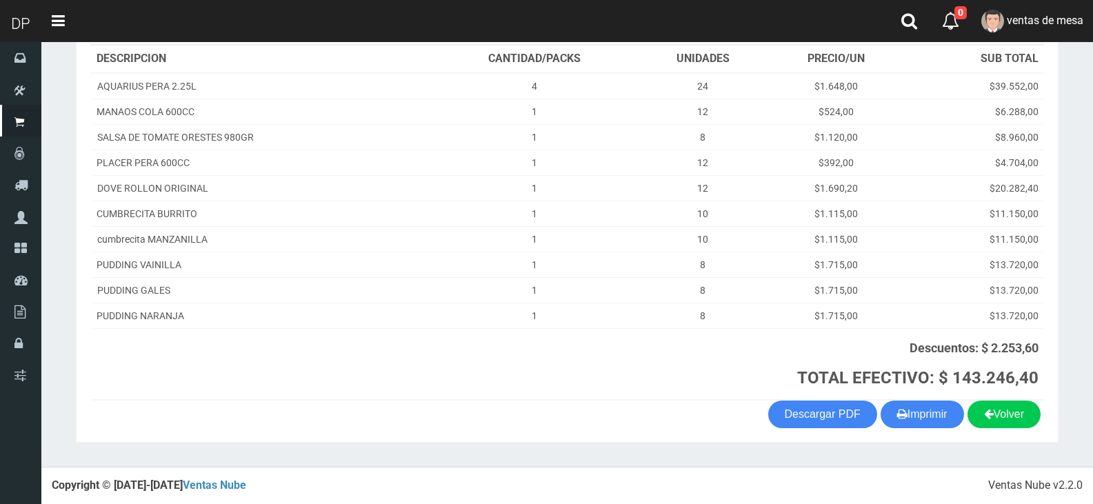
scroll to position [202, 0]
click at [897, 426] on button "Imprimir" at bounding box center [922, 415] width 83 height 28
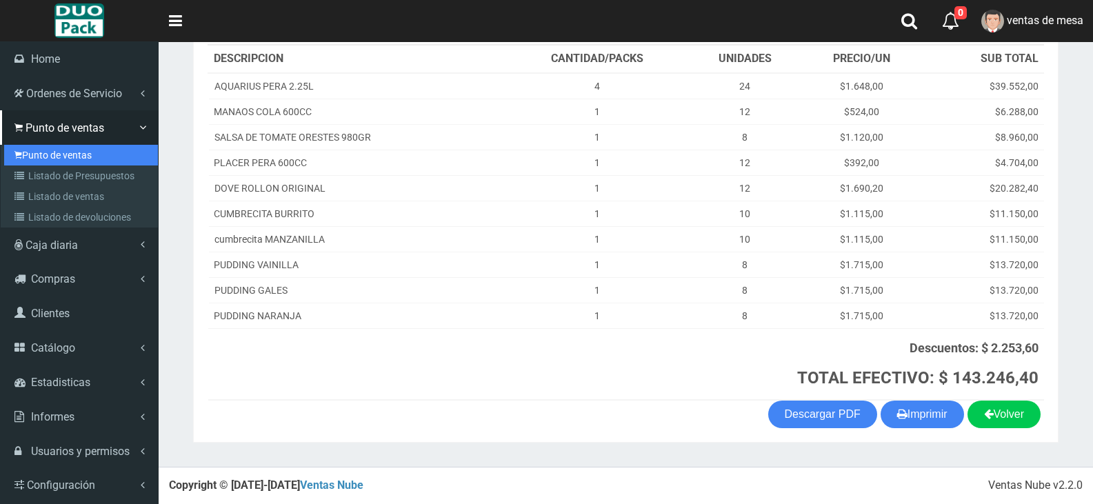
click at [87, 160] on link "Punto de ventas" at bounding box center [81, 155] width 154 height 21
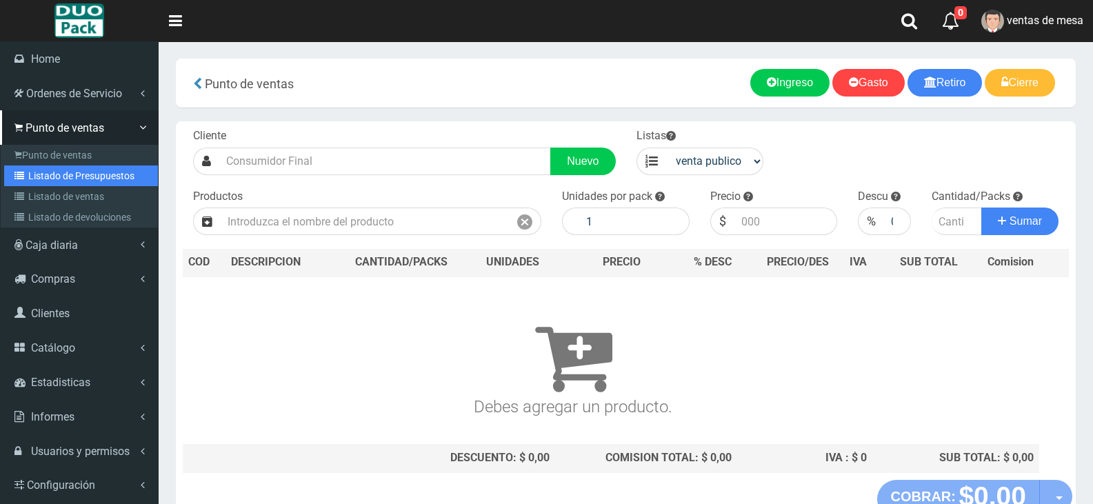
click at [25, 176] on icon at bounding box center [21, 176] width 14 height 10
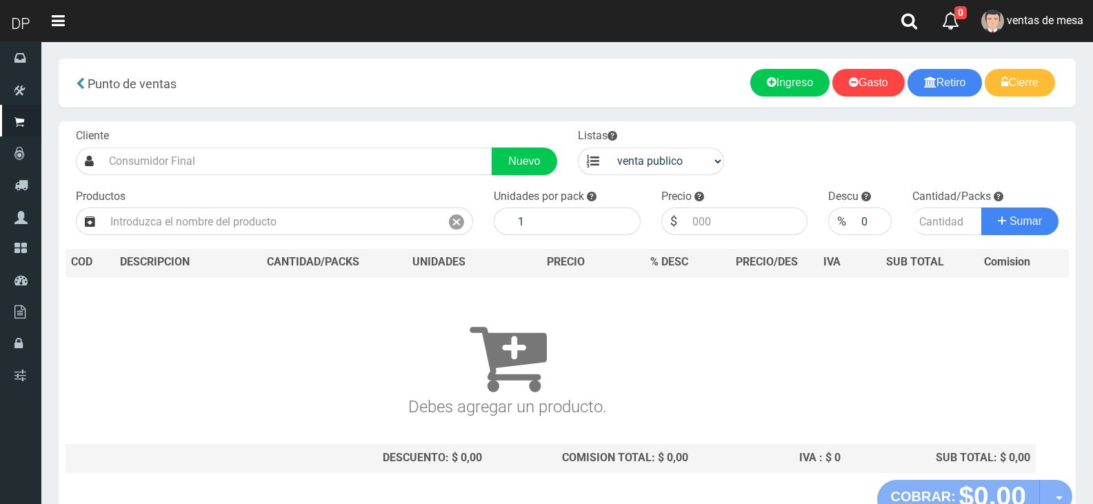
click at [306, 255] on th "CANTIDAD/PACKS" at bounding box center [313, 263] width 155 height 28
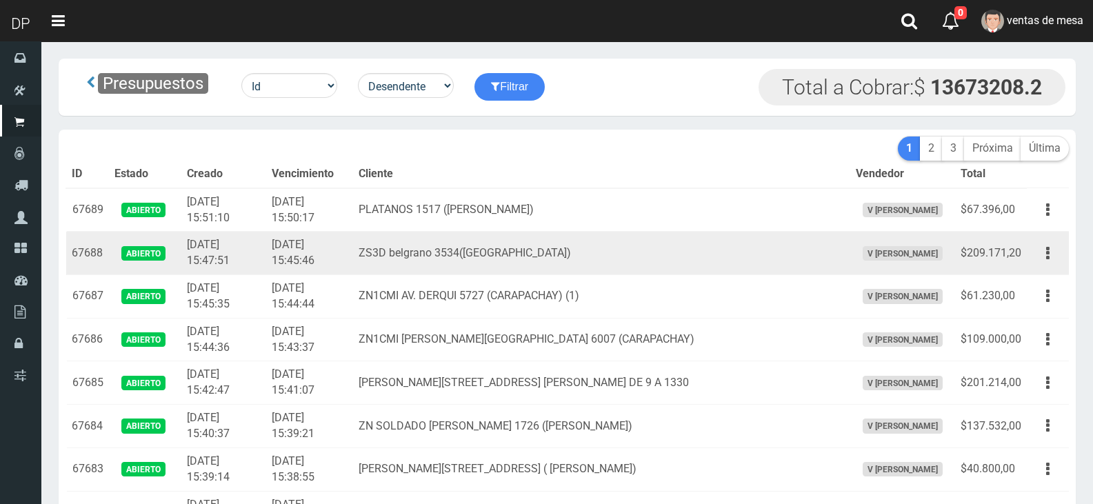
scroll to position [2985, 0]
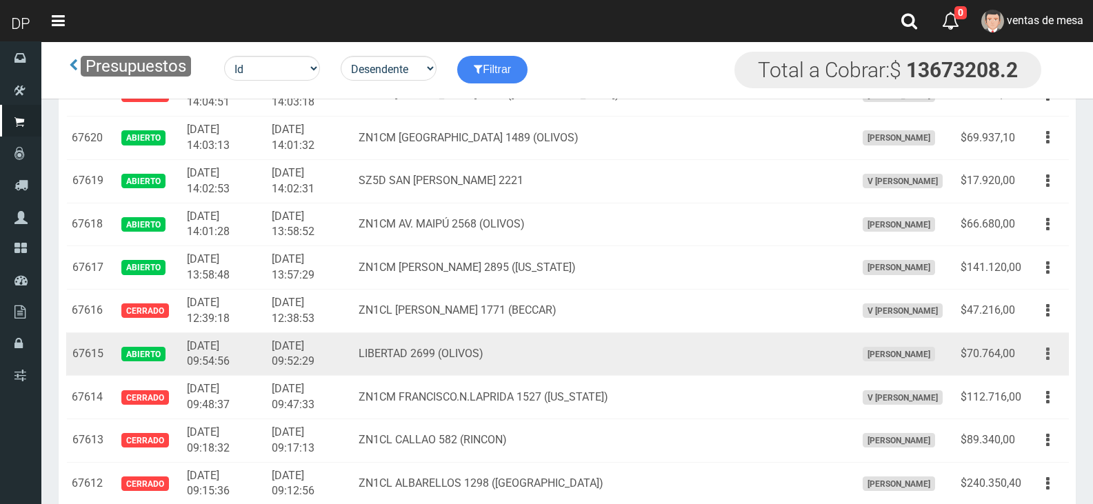
click at [1050, 355] on button "button" at bounding box center [1048, 354] width 31 height 24
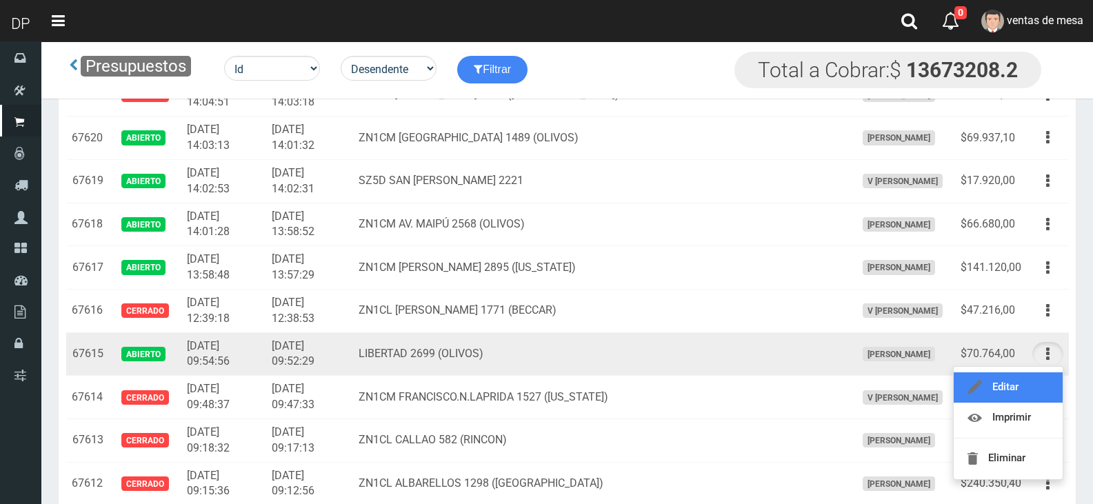
click at [1027, 389] on link "Editar" at bounding box center [1008, 387] width 109 height 30
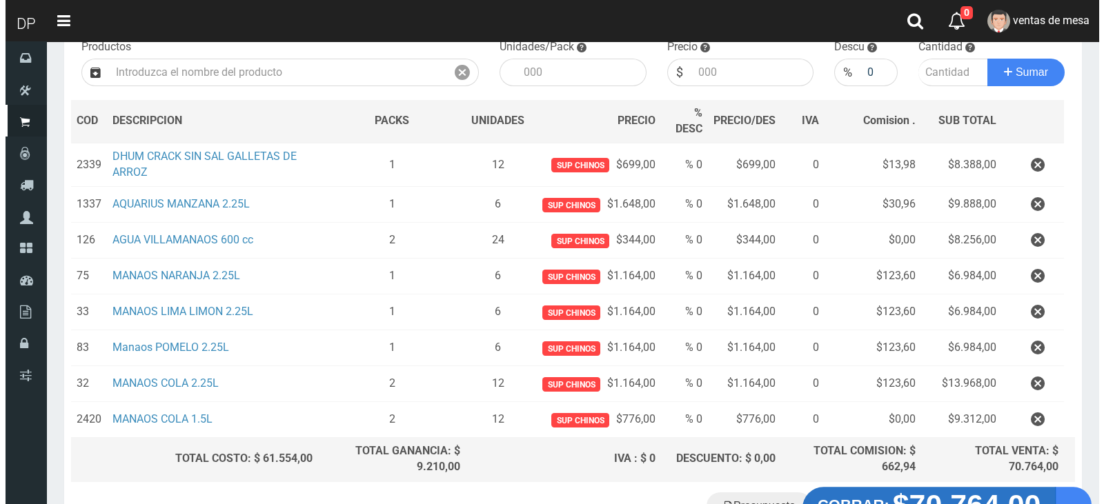
scroll to position [254, 0]
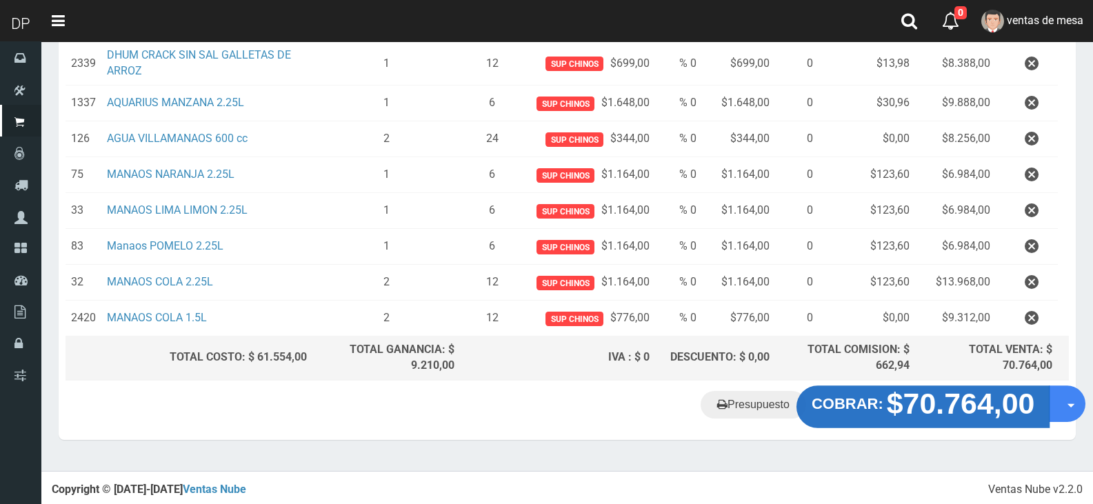
click at [835, 410] on strong "COBRAR:" at bounding box center [848, 403] width 72 height 17
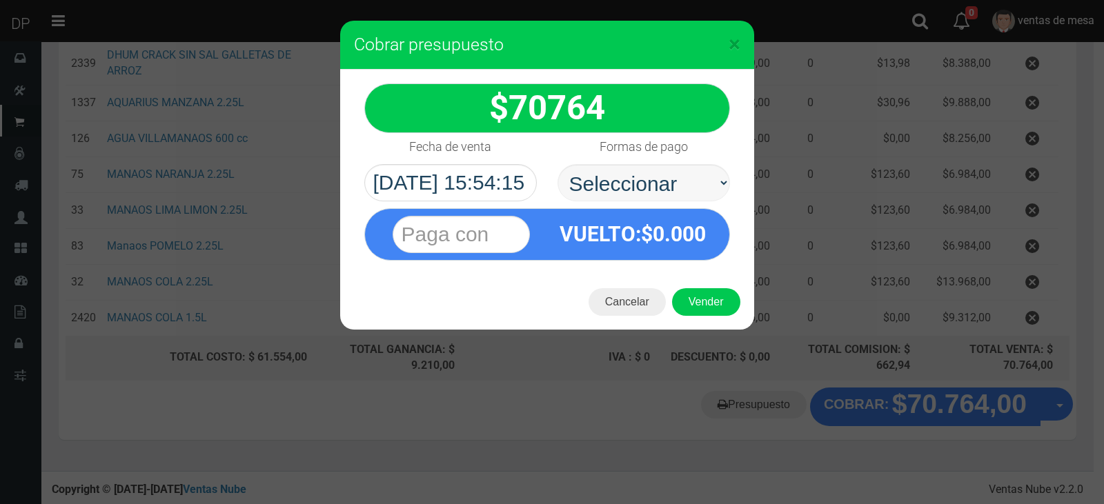
click at [649, 188] on select "Seleccionar Efectivo Tarjeta de Crédito Depósito Débito" at bounding box center [643, 182] width 172 height 37
select select "Efectivo"
click at [557, 164] on select "Seleccionar Efectivo Tarjeta de Crédito Depósito Débito" at bounding box center [643, 182] width 172 height 37
click at [703, 297] on button "Vender" at bounding box center [706, 302] width 68 height 28
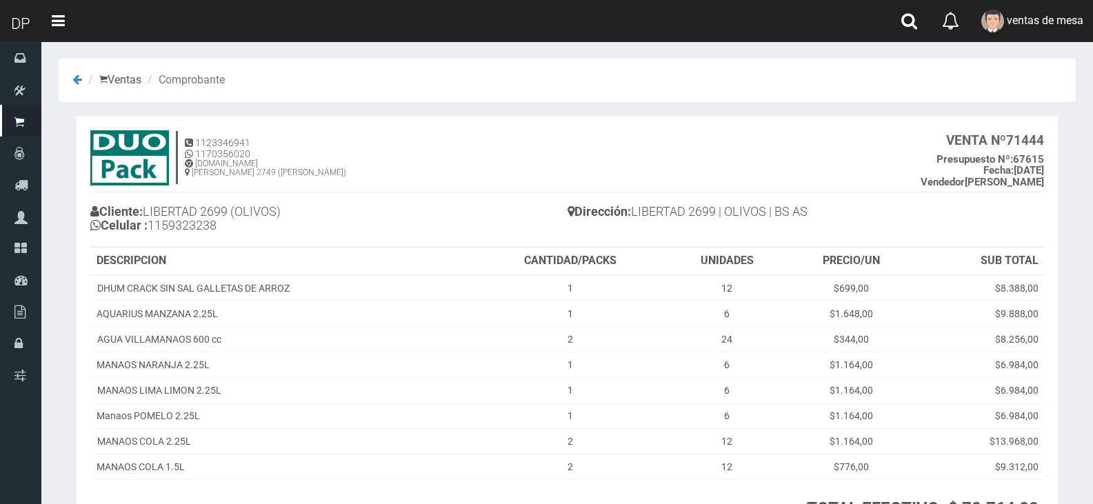
scroll to position [130, 0]
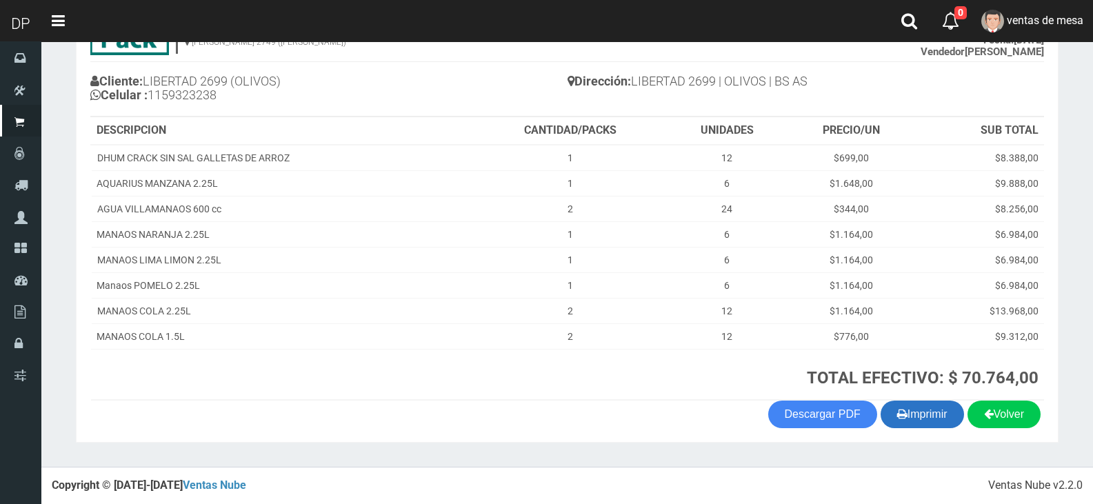
click at [924, 412] on button "Imprimir" at bounding box center [922, 415] width 83 height 28
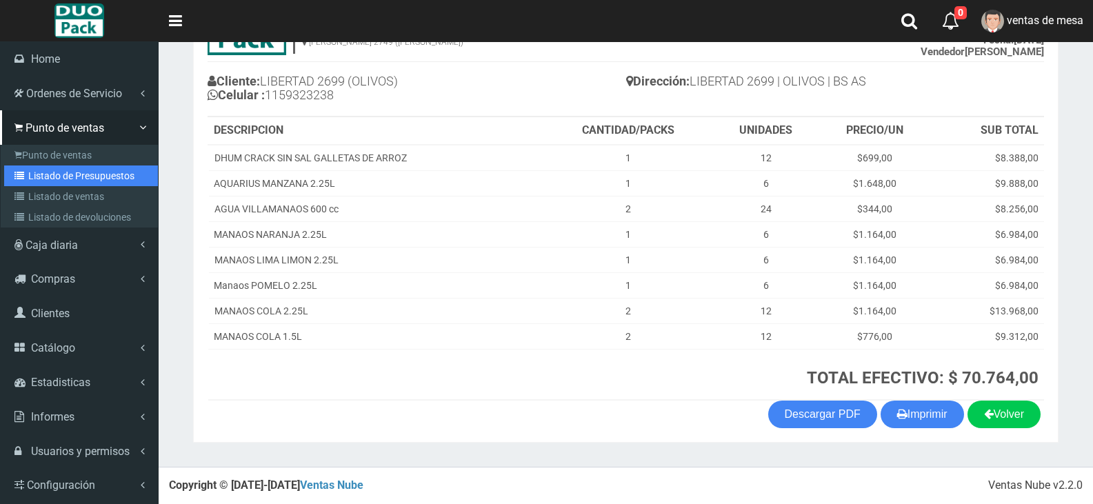
click at [14, 166] on link "Listado de Presupuestos" at bounding box center [81, 176] width 154 height 21
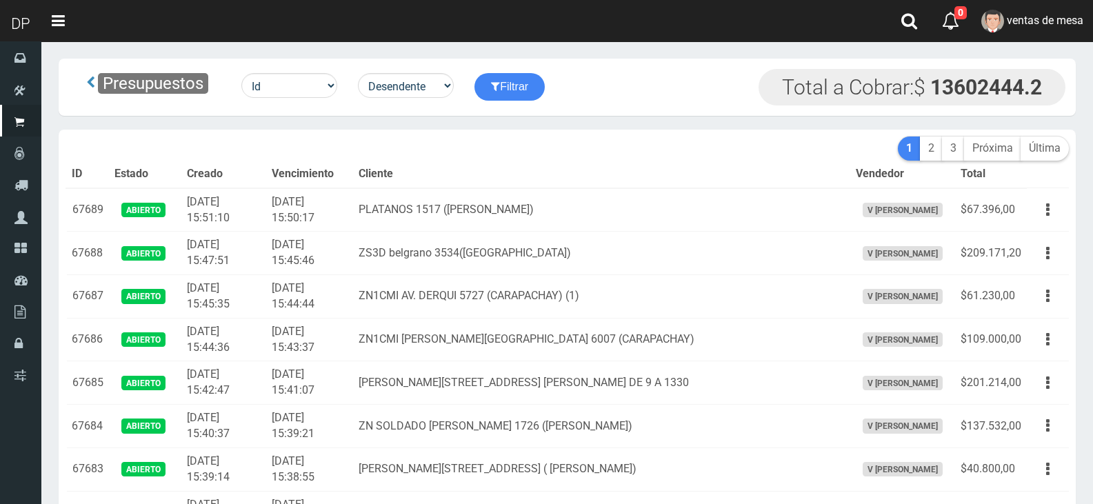
scroll to position [2985, 0]
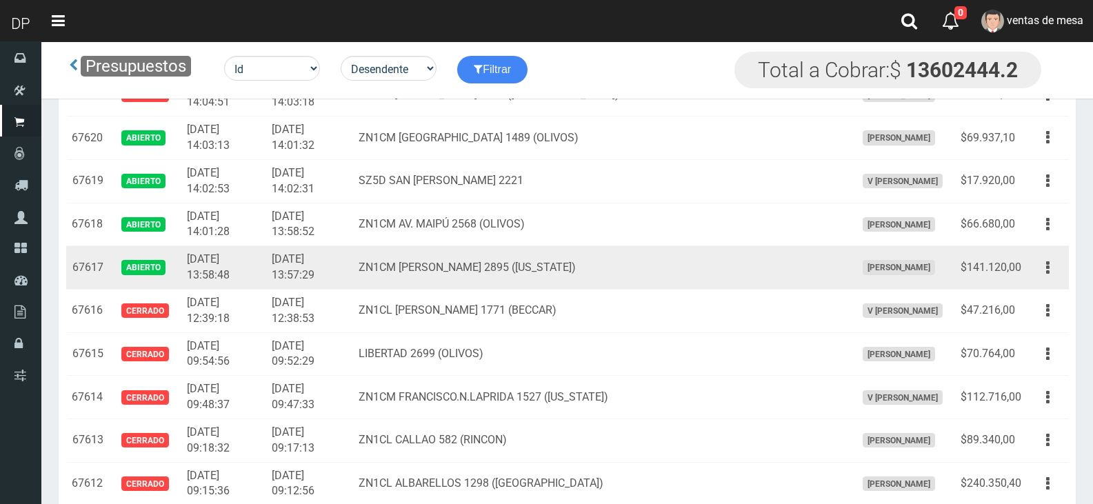
click at [1030, 272] on td "Editar Imprimir Eliminar" at bounding box center [1048, 267] width 42 height 43
click at [1044, 272] on button "button" at bounding box center [1048, 268] width 31 height 24
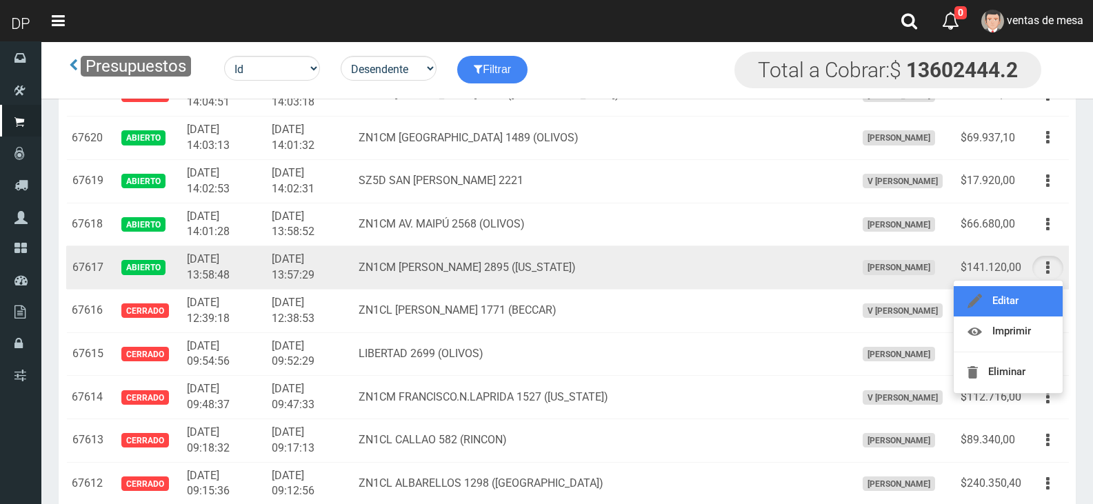
click at [1022, 301] on link "Editar" at bounding box center [1008, 301] width 109 height 30
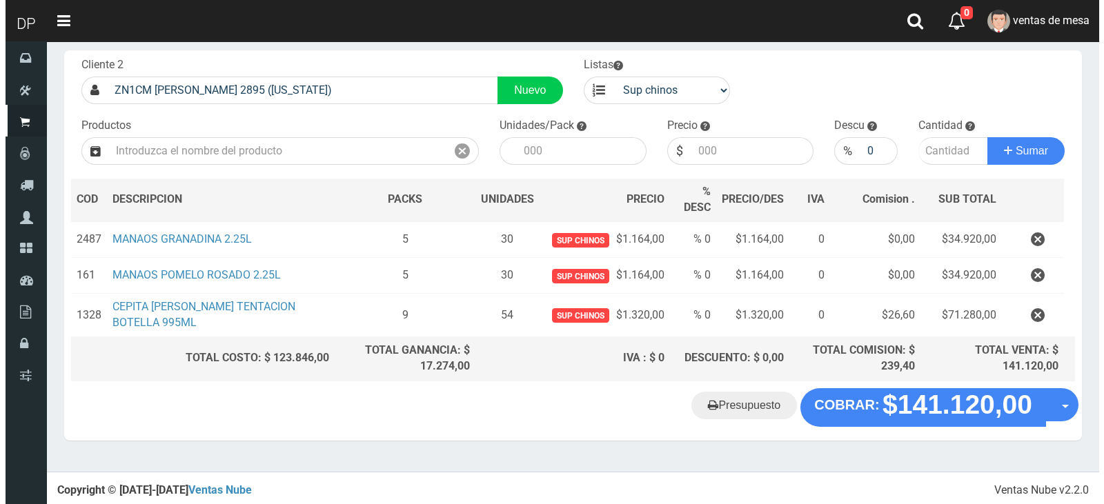
scroll to position [74, 0]
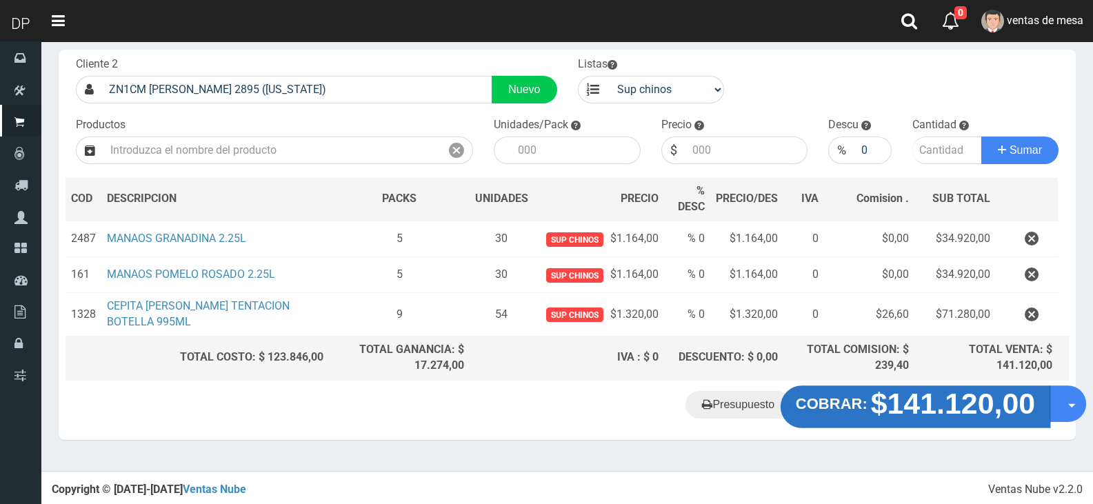
click at [981, 414] on strong "$141.120,00" at bounding box center [953, 403] width 165 height 32
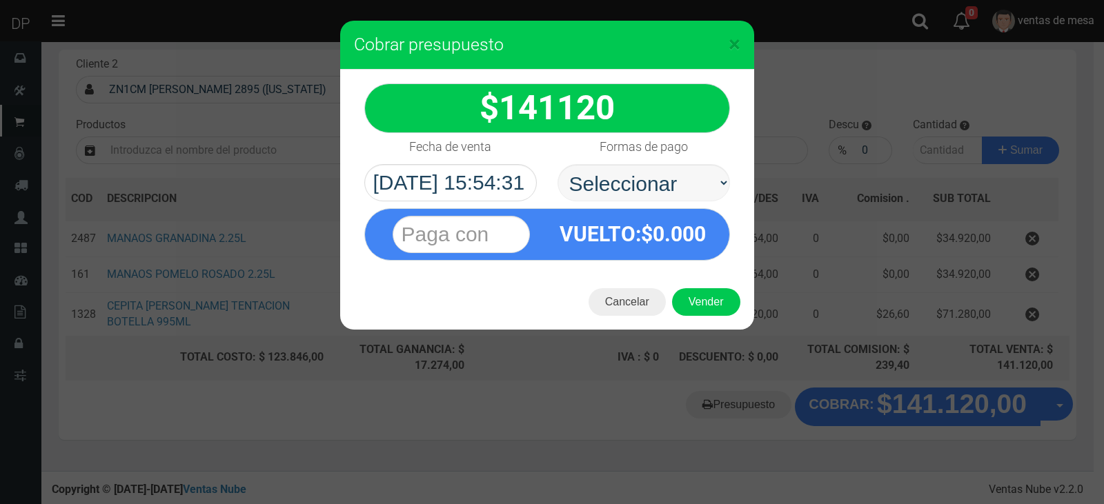
select select "Efectivo"
click at [557, 164] on select "Seleccionar Efectivo Tarjeta de Crédito Depósito Débito" at bounding box center [643, 182] width 172 height 37
click at [717, 314] on button "Vender" at bounding box center [706, 302] width 68 height 28
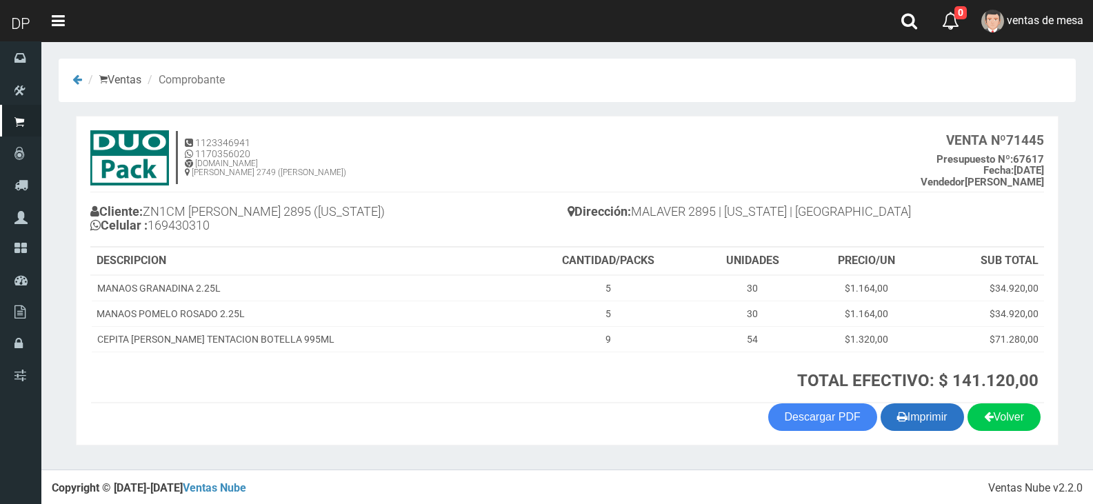
scroll to position [3, 0]
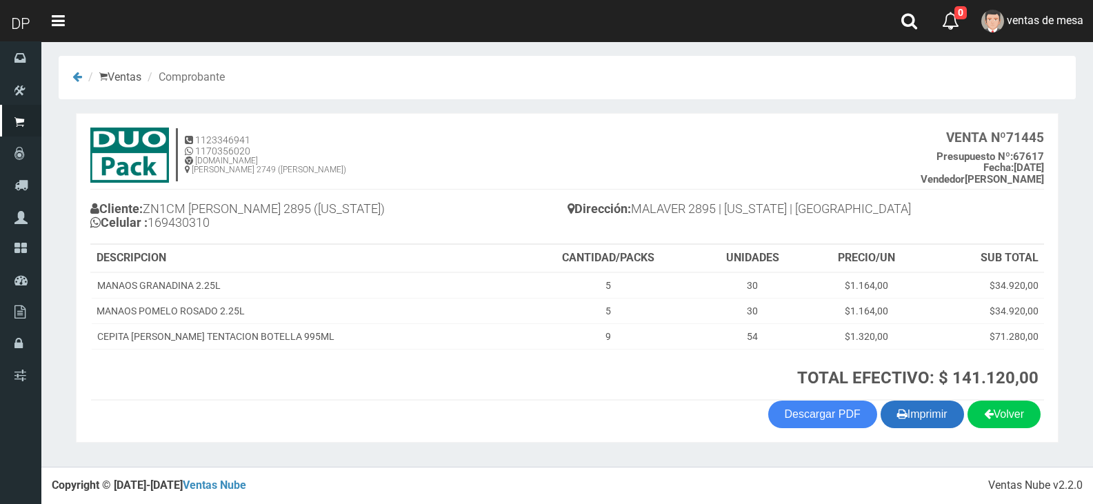
click at [946, 425] on button "Imprimir" at bounding box center [922, 415] width 83 height 28
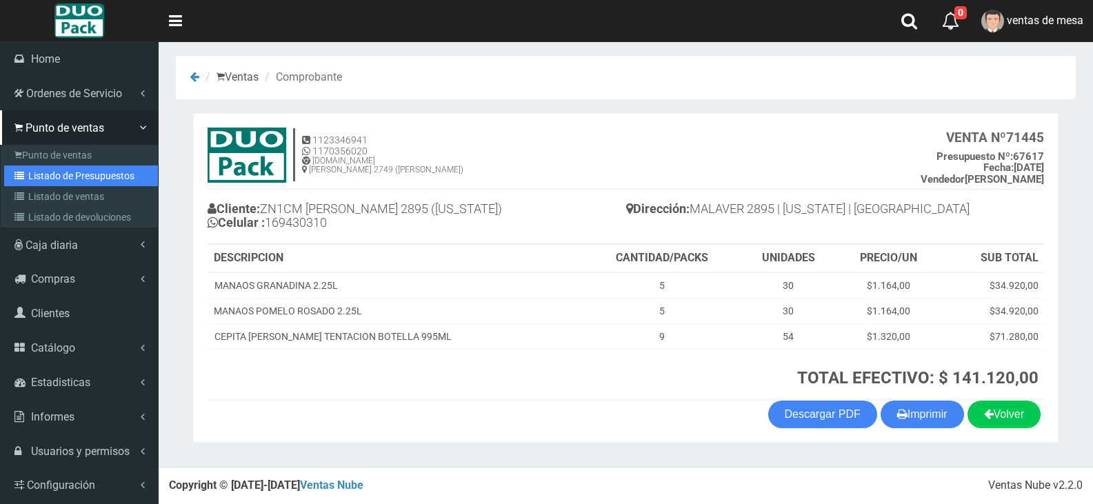
click at [39, 172] on link "Listado de Presupuestos" at bounding box center [81, 176] width 154 height 21
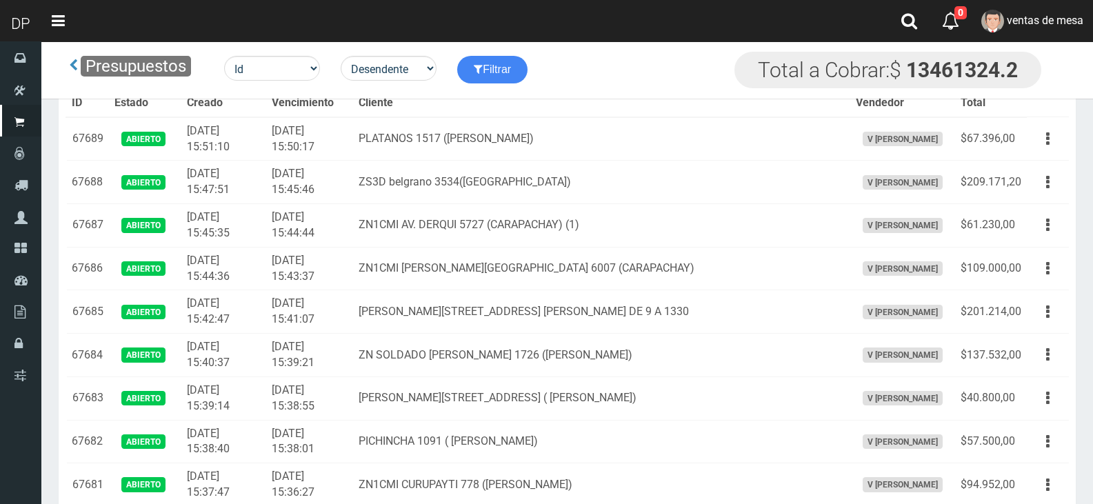
scroll to position [822, 0]
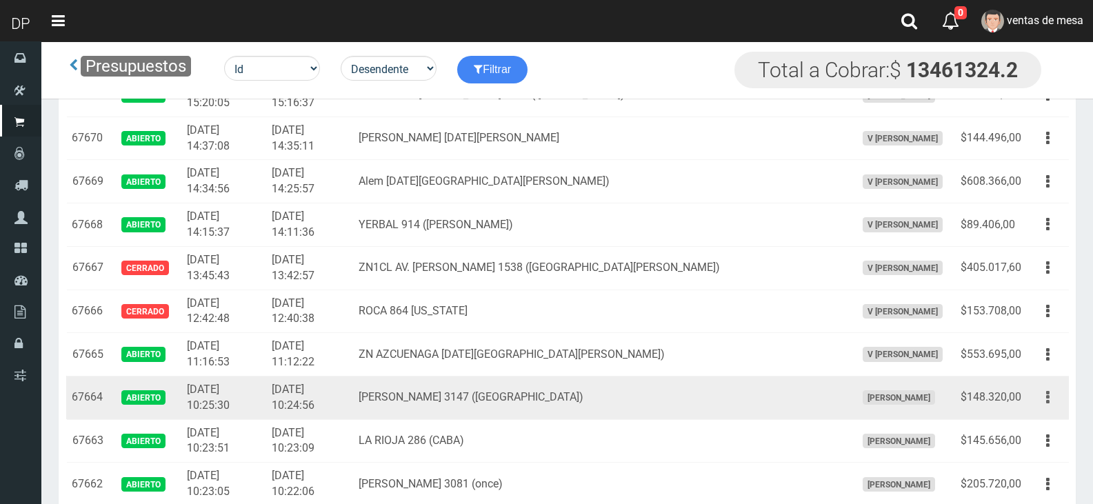
click at [1062, 401] on button "button" at bounding box center [1048, 398] width 31 height 24
click at [1046, 404] on button "button" at bounding box center [1048, 398] width 31 height 24
drag, startPoint x: 1055, startPoint y: 401, endPoint x: 1039, endPoint y: 416, distance: 22.5
click at [1050, 406] on button "button" at bounding box center [1048, 398] width 31 height 24
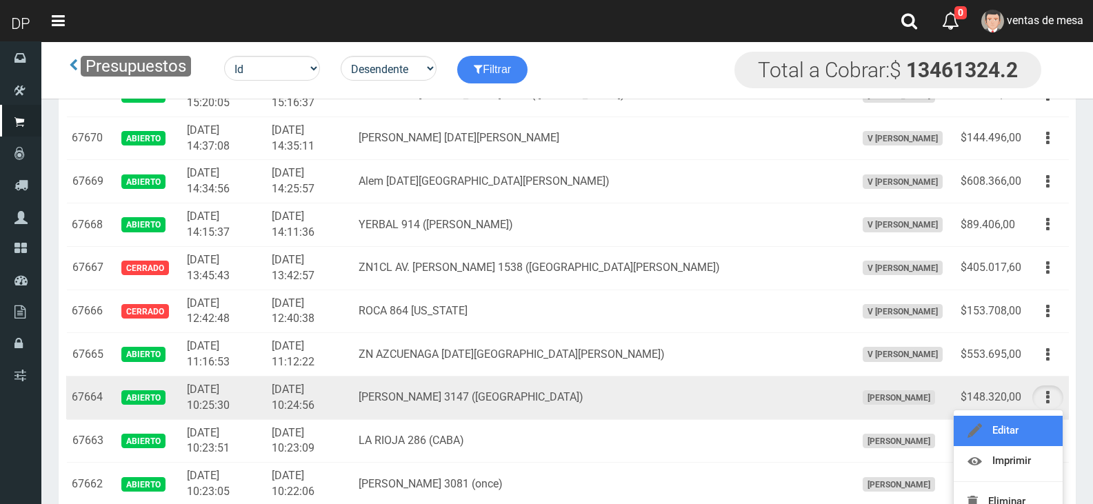
click at [1039, 416] on link "Editar" at bounding box center [1008, 431] width 109 height 30
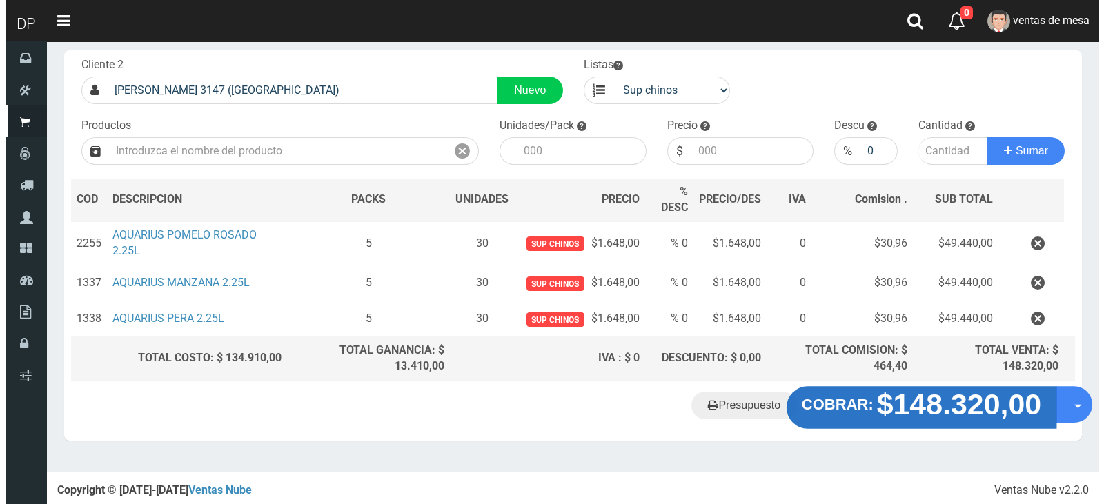
scroll to position [74, 0]
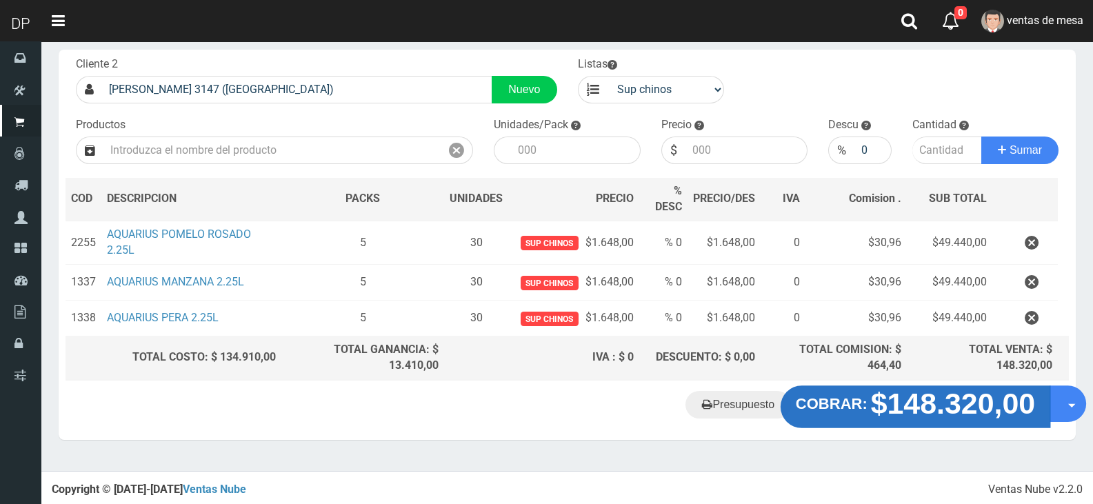
click at [856, 417] on button "COBRAR: $148.320,00" at bounding box center [916, 407] width 270 height 43
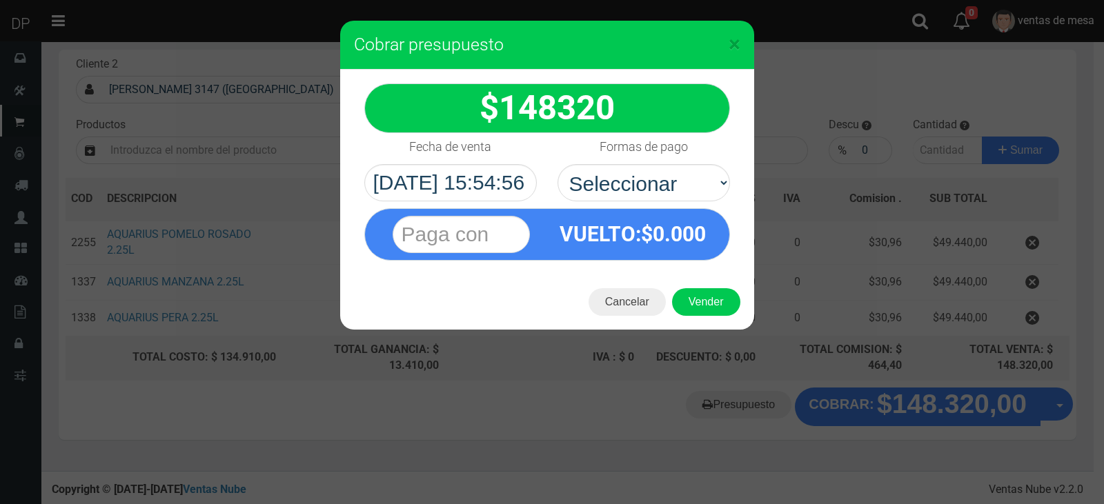
click at [624, 150] on h4 "Formas de pago" at bounding box center [643, 147] width 88 height 14
click at [624, 164] on select "Seleccionar Efectivo Tarjeta de Crédito Depósito Débito" at bounding box center [643, 182] width 172 height 37
drag, startPoint x: 636, startPoint y: 183, endPoint x: 637, endPoint y: 194, distance: 10.4
click at [636, 183] on select "Seleccionar Efectivo Tarjeta de Crédito Depósito Débito" at bounding box center [643, 182] width 172 height 37
select select "Efectivo"
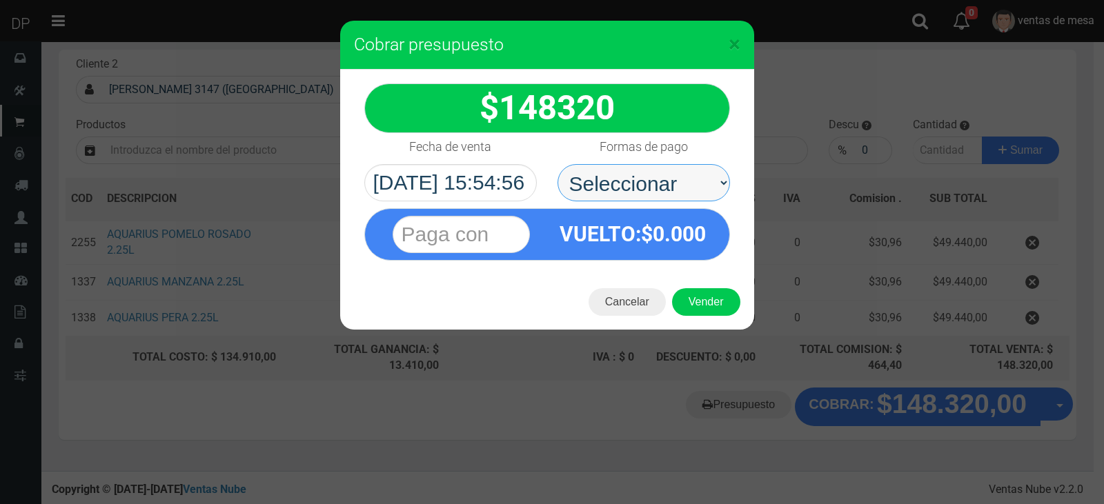
click at [557, 164] on select "Seleccionar Efectivo Tarjeta de Crédito Depósito Débito" at bounding box center [643, 182] width 172 height 37
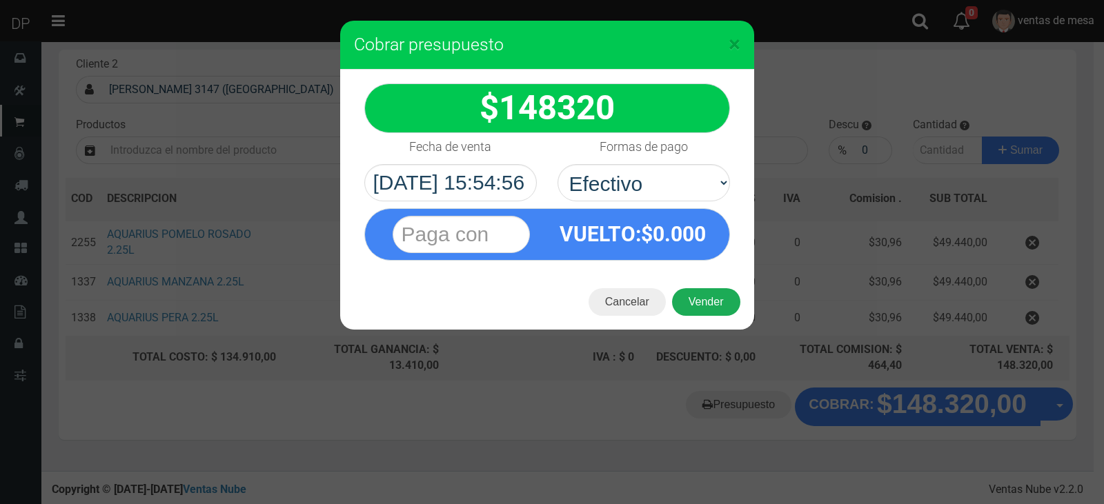
click at [684, 297] on button "Vender" at bounding box center [706, 302] width 68 height 28
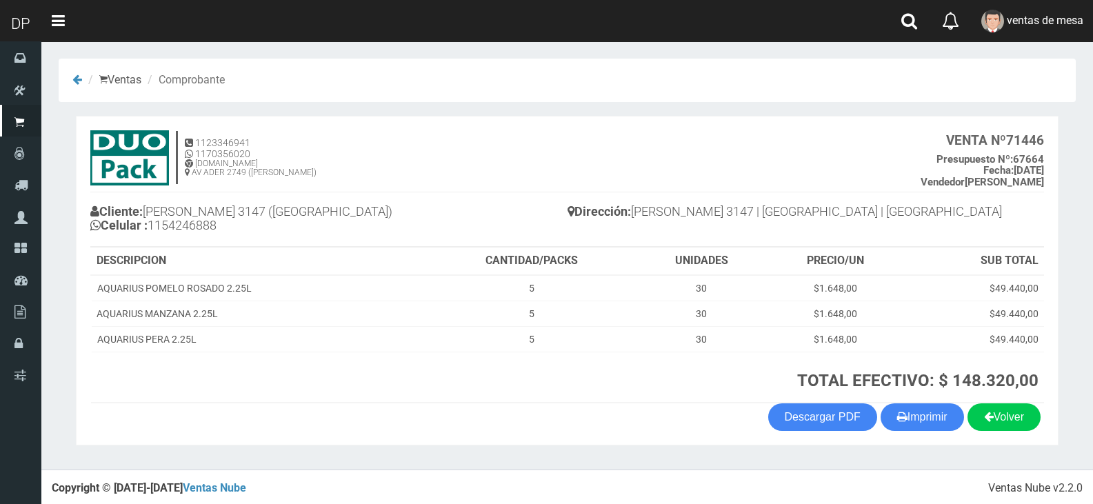
scroll to position [3, 0]
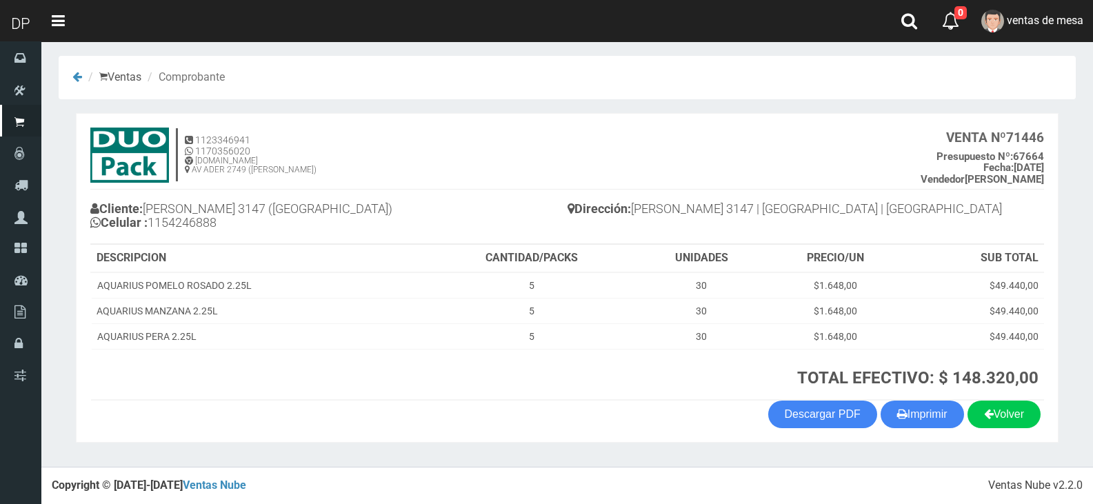
click at [919, 430] on section "1123346941 1170356020 [DOMAIN_NAME] AV ADER 2749 ([PERSON_NAME]) VENTA Nº 71446…" at bounding box center [567, 278] width 983 height 330
click at [915, 417] on button "Imprimir" at bounding box center [922, 415] width 83 height 28
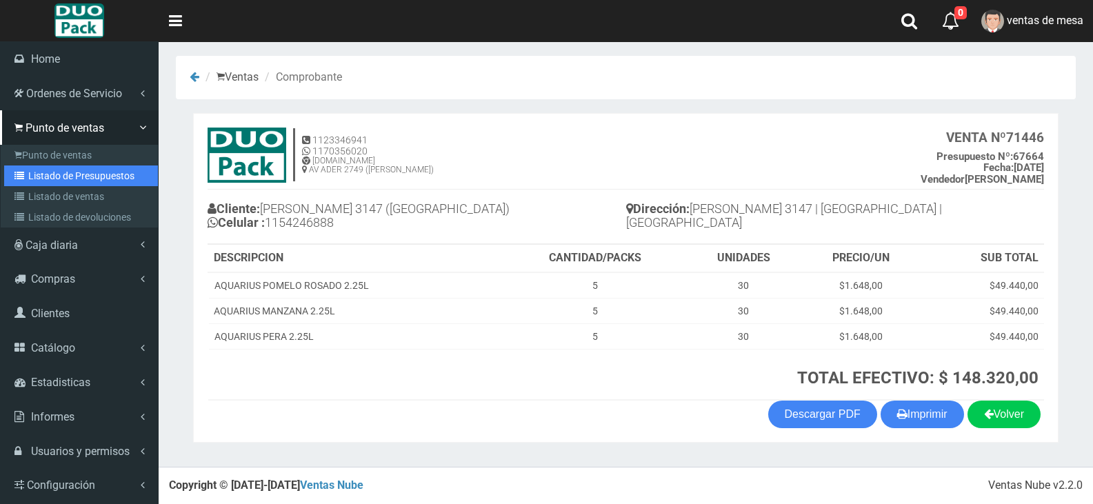
click at [22, 168] on link "Listado de Presupuestos" at bounding box center [81, 176] width 154 height 21
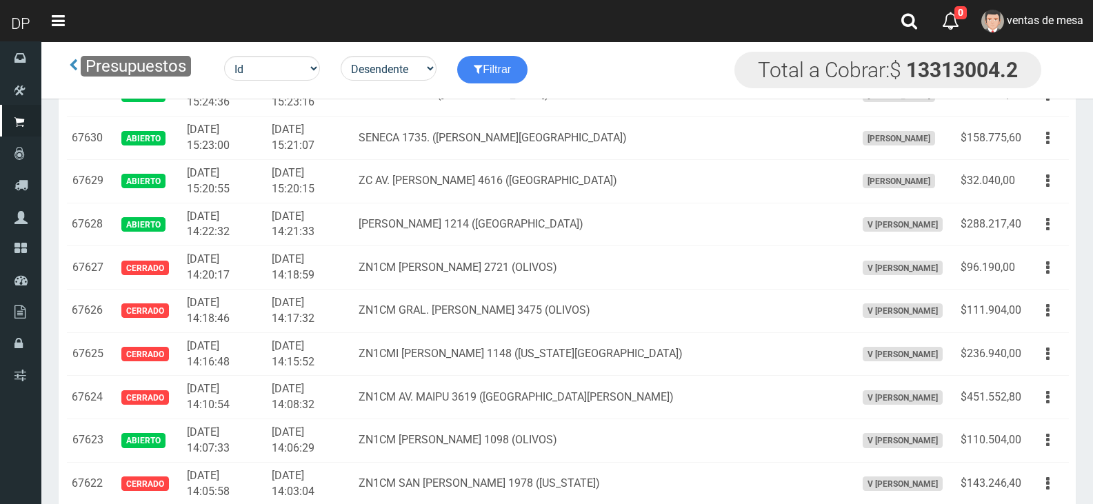
scroll to position [2870, 0]
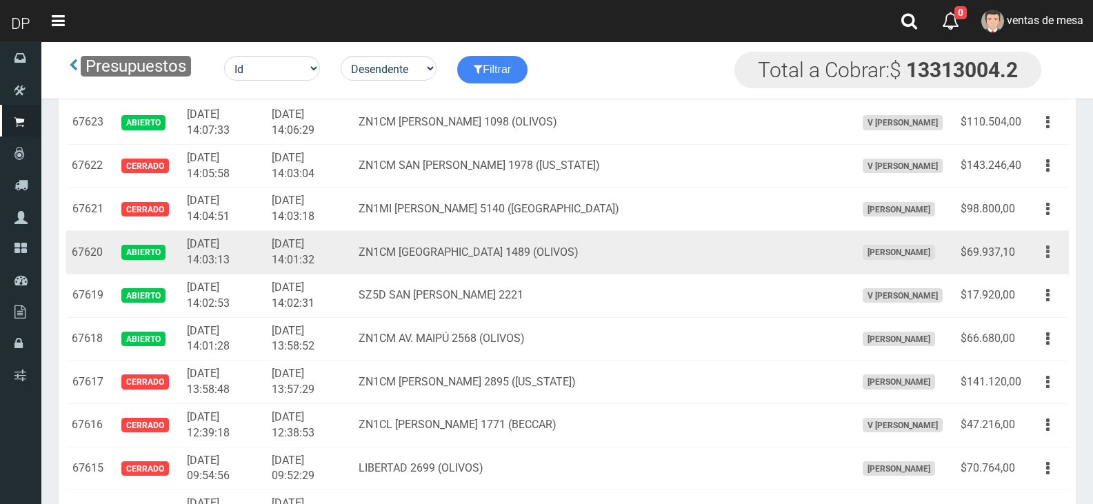
click at [1041, 257] on button "button" at bounding box center [1048, 252] width 31 height 24
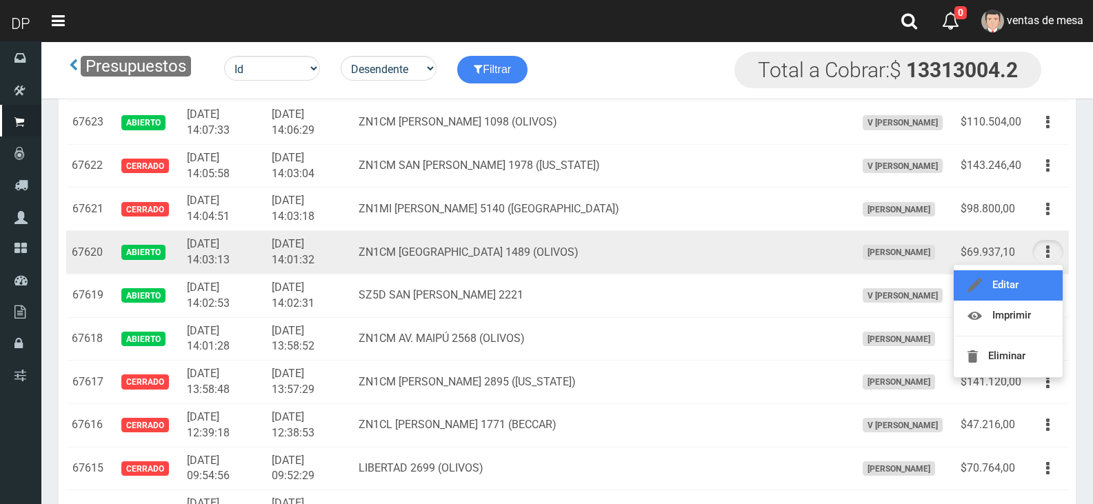
click at [1026, 281] on link "Editar" at bounding box center [1008, 285] width 109 height 30
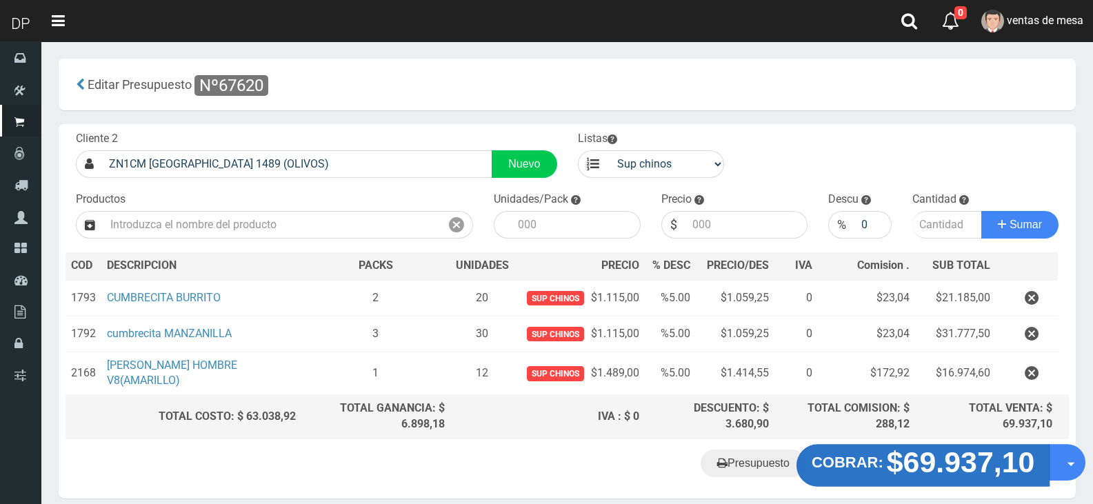
click at [894, 468] on strong "$69.937,10" at bounding box center [961, 462] width 148 height 32
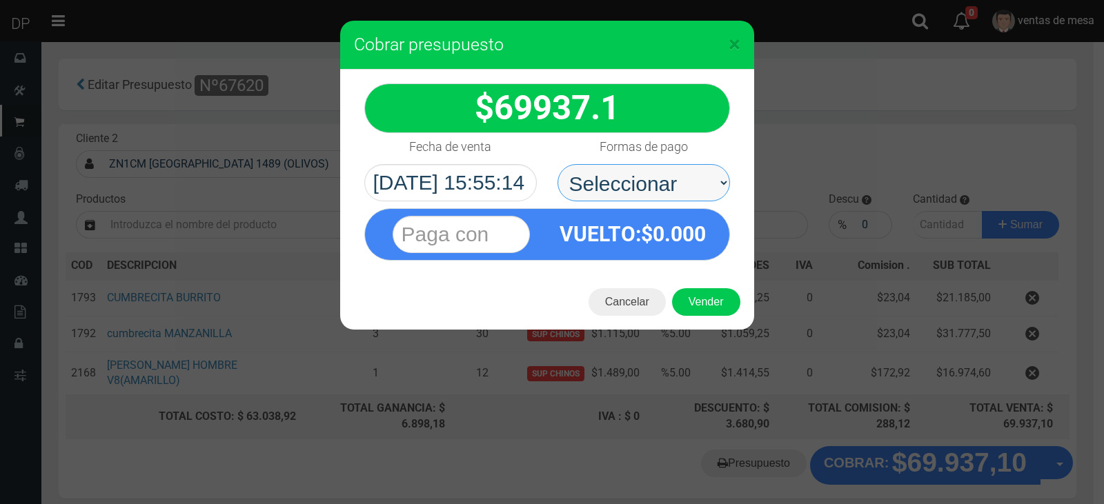
drag, startPoint x: 615, startPoint y: 185, endPoint x: 619, endPoint y: 199, distance: 14.4
click at [615, 185] on select "Seleccionar Efectivo Tarjeta de Crédito Depósito Débito" at bounding box center [643, 182] width 172 height 37
select select "Efectivo"
click at [557, 164] on select "Seleccionar Efectivo Tarjeta de Crédito Depósito Débito" at bounding box center [643, 182] width 172 height 37
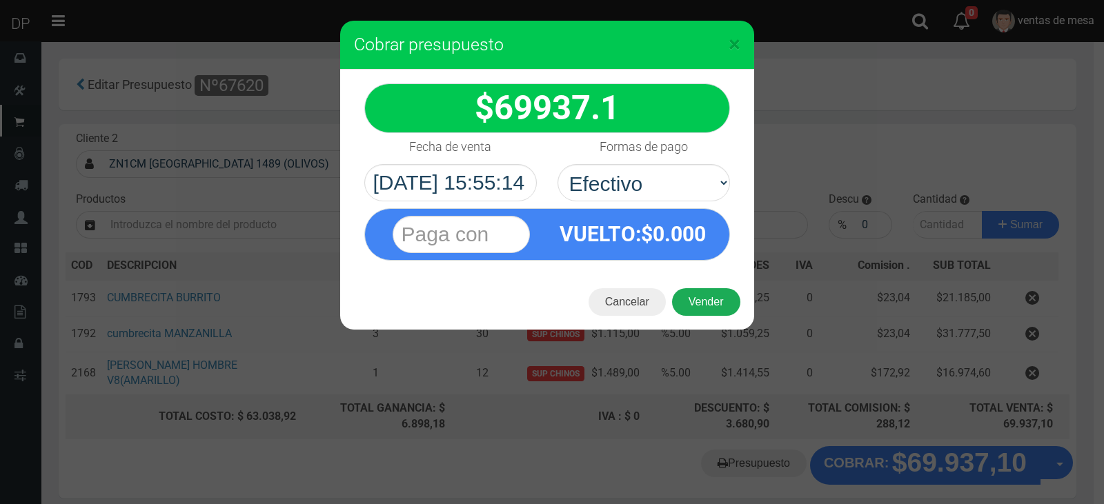
click at [681, 300] on button "Vender" at bounding box center [706, 302] width 68 height 28
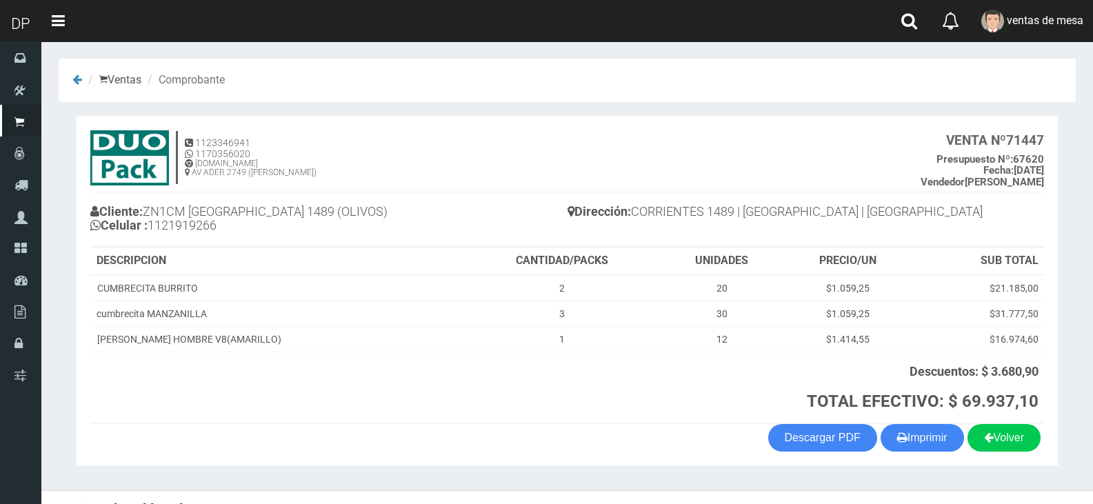
scroll to position [23, 0]
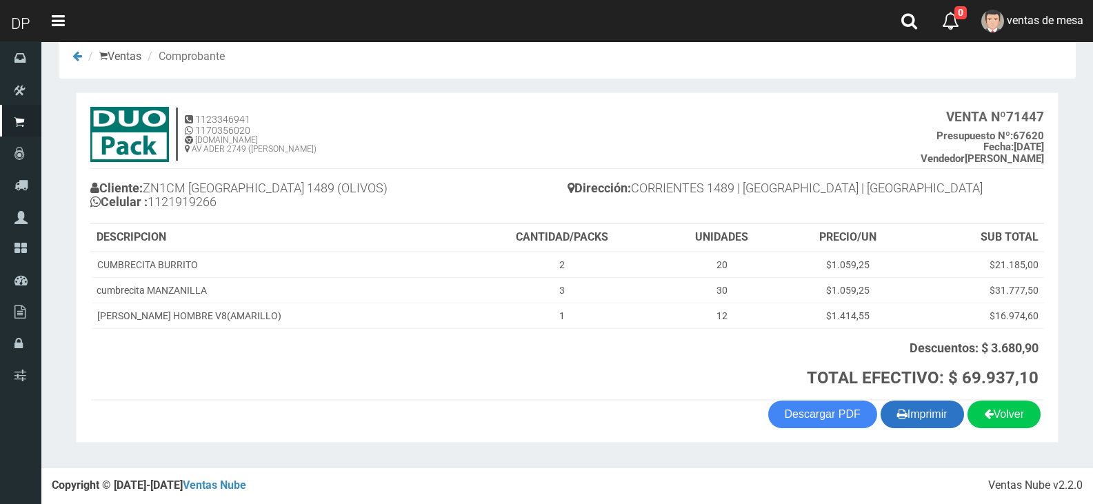
click at [941, 403] on button "Imprimir" at bounding box center [922, 415] width 83 height 28
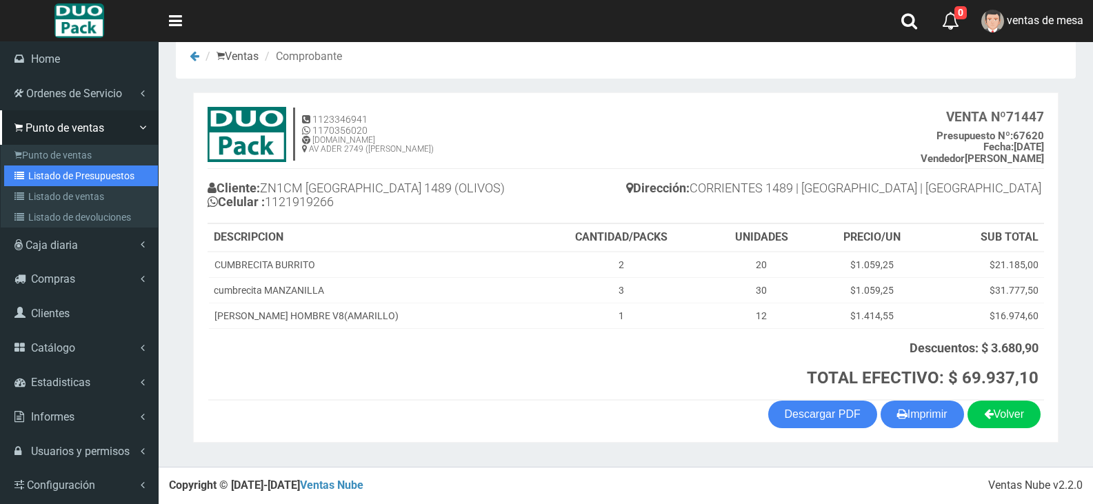
click at [54, 177] on link "Listado de Presupuestos" at bounding box center [81, 176] width 154 height 21
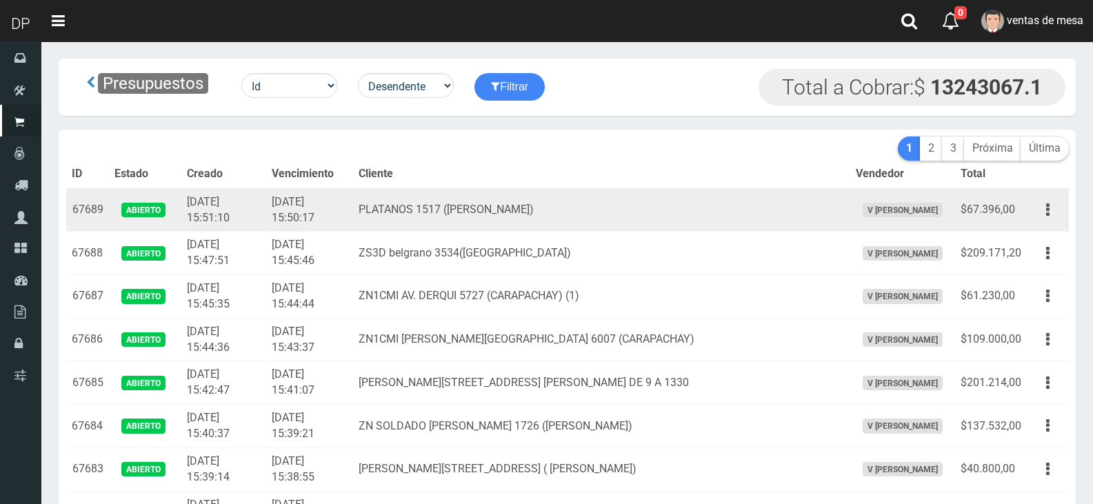
scroll to position [2552, 0]
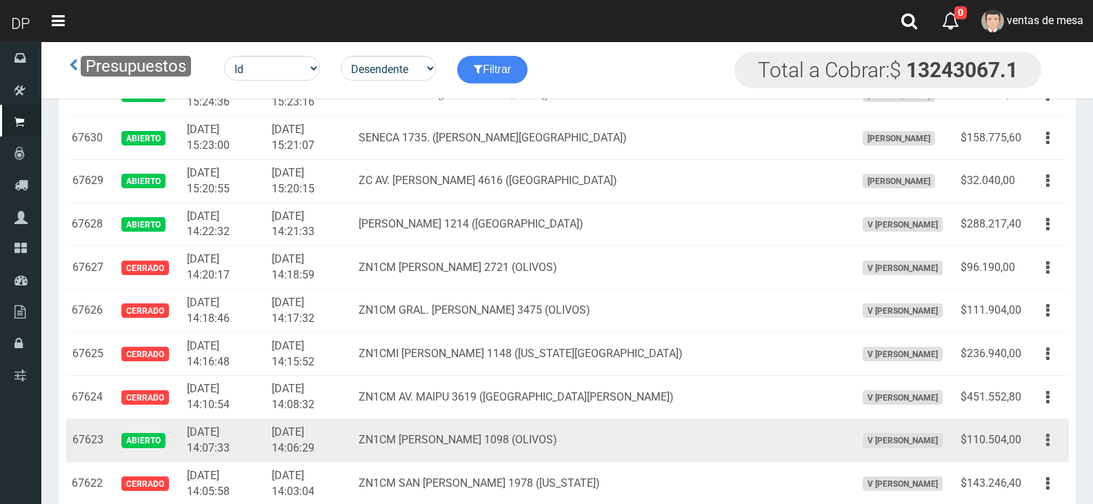
click at [1048, 439] on icon "button" at bounding box center [1047, 440] width 3 height 24
click at [1033, 460] on link "Editar" at bounding box center [1008, 474] width 109 height 30
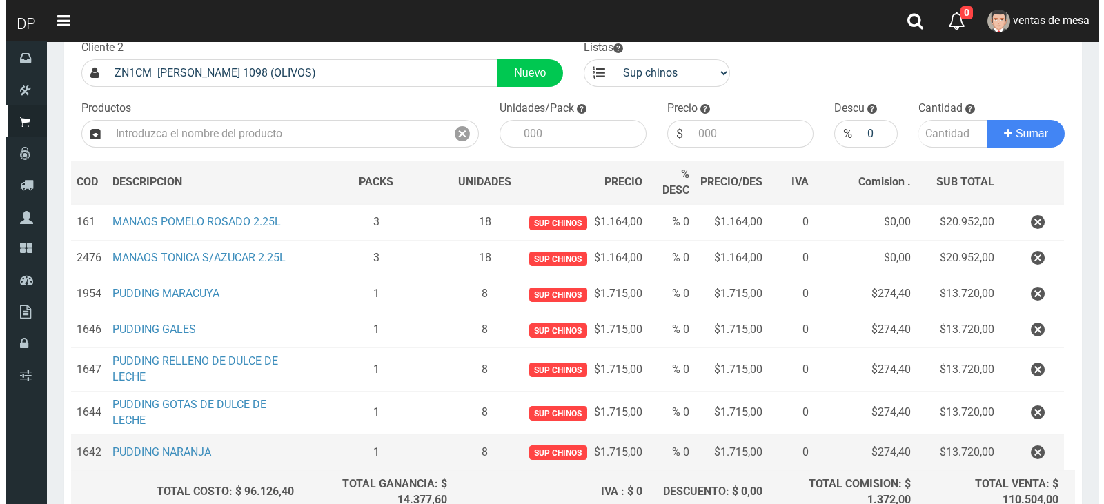
scroll to position [225, 0]
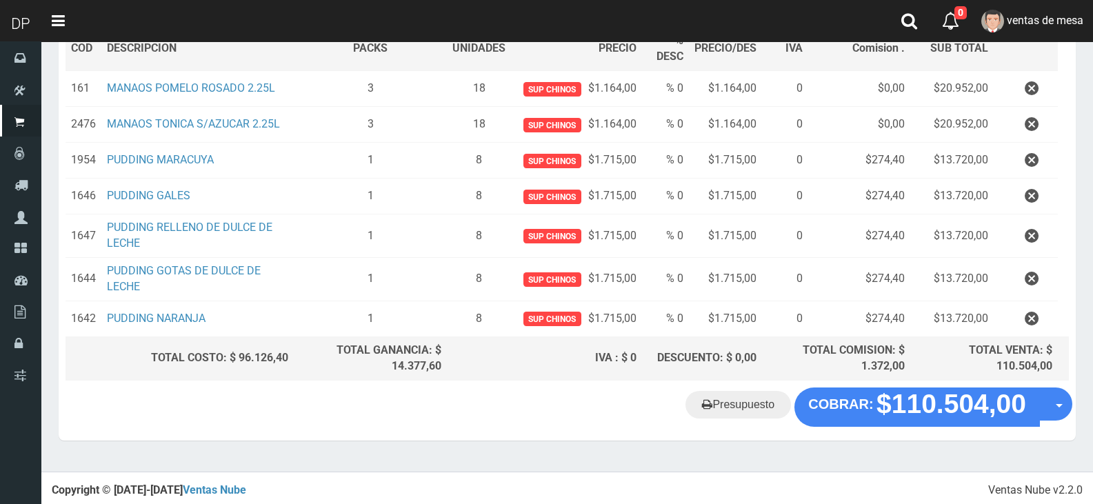
click at [897, 432] on div "Presupuesto COBRAR: $110.504,00 Opciones" at bounding box center [567, 414] width 1017 height 52
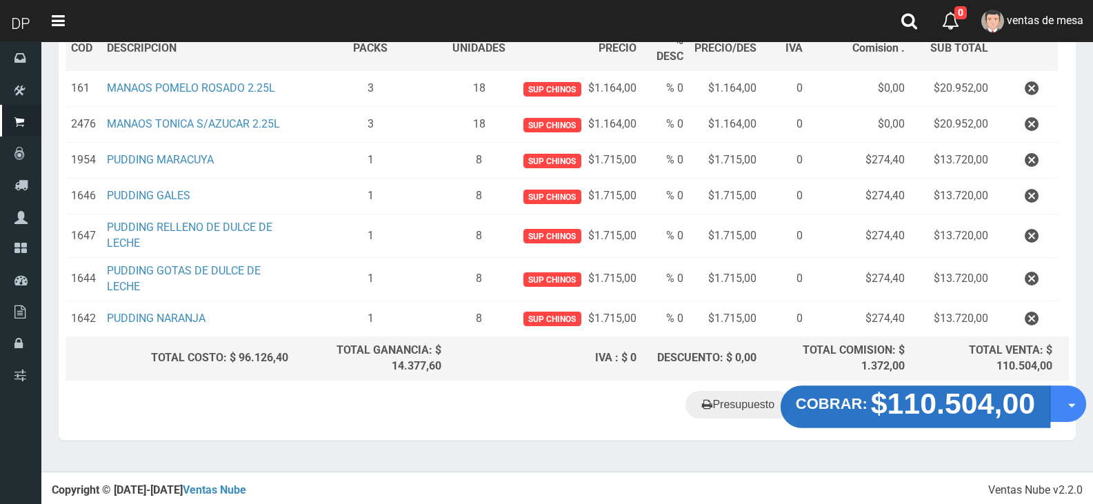
click at [897, 401] on strong "$110.504,00" at bounding box center [953, 404] width 165 height 32
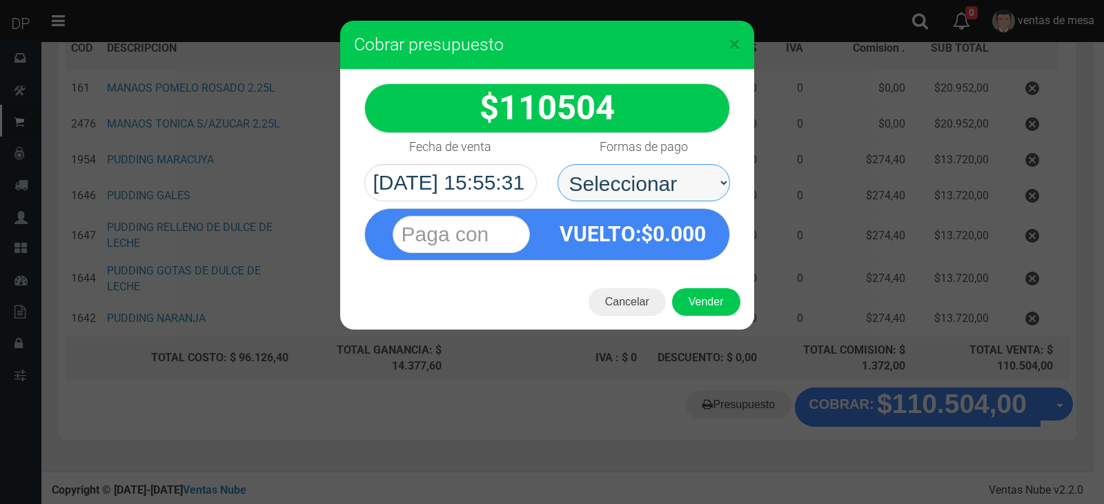
click at [642, 187] on select "Seleccionar Efectivo Tarjeta de Crédito Depósito Débito" at bounding box center [643, 182] width 172 height 37
select select "Efectivo"
click at [557, 164] on select "Seleccionar Efectivo Tarjeta de Crédito Depósito Débito" at bounding box center [643, 182] width 172 height 37
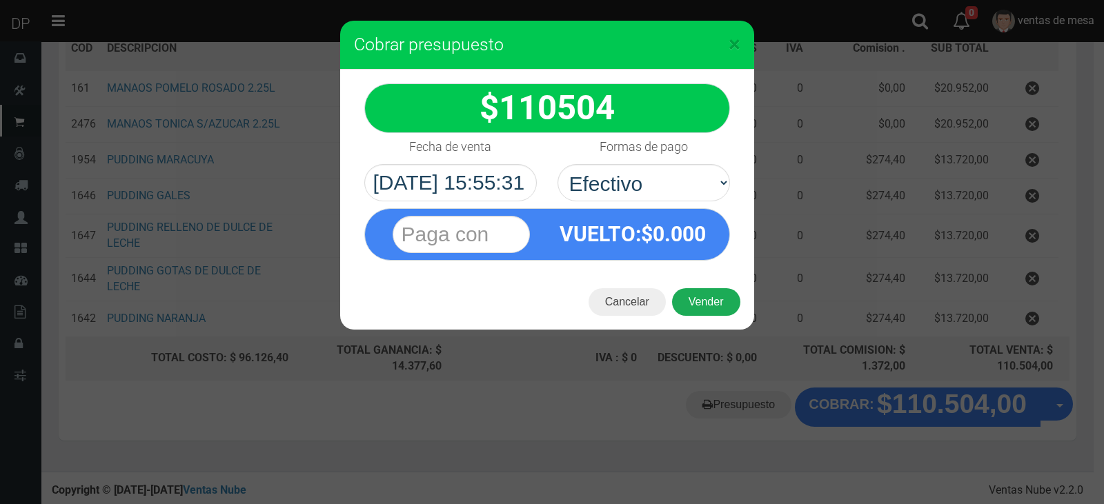
click at [699, 310] on button "Vender" at bounding box center [706, 302] width 68 height 28
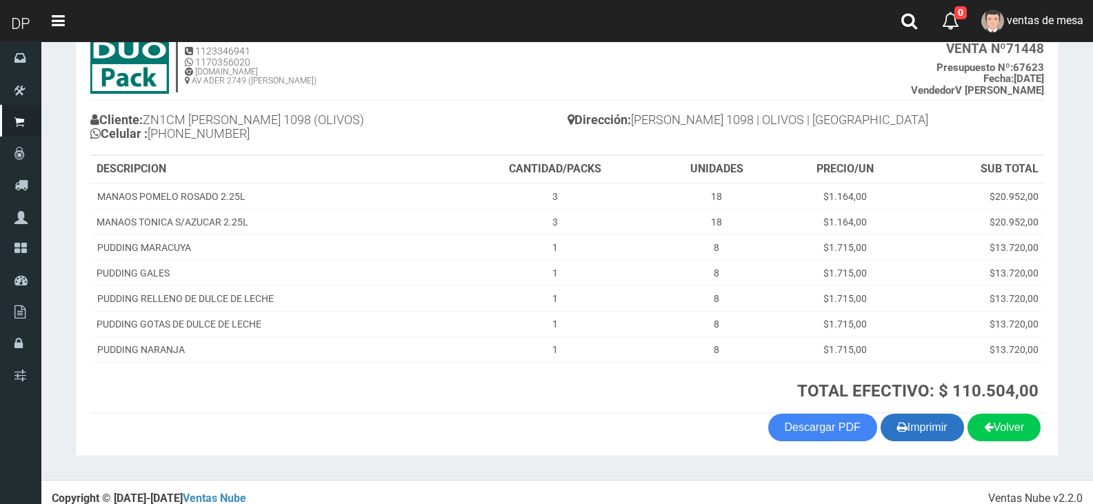
scroll to position [105, 0]
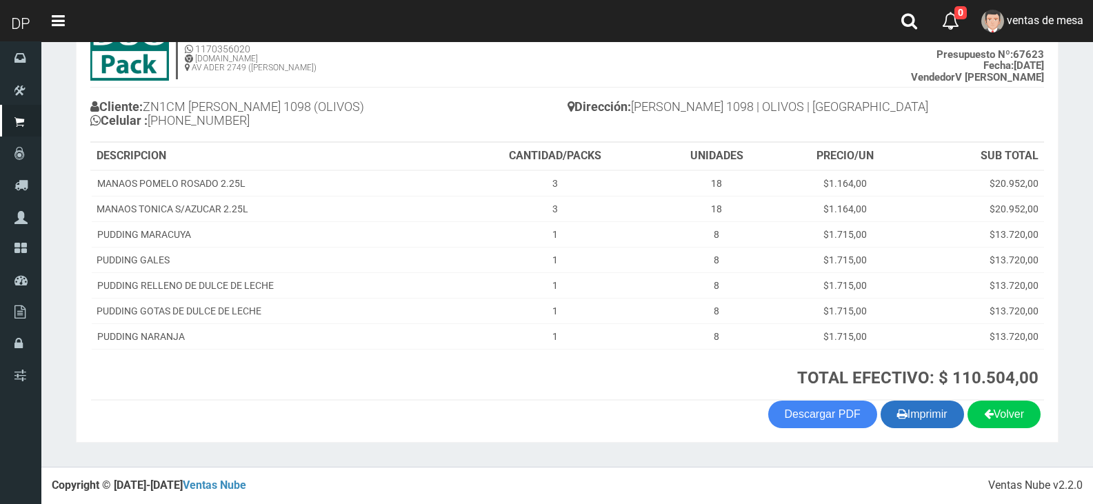
click at [958, 415] on button "Imprimir" at bounding box center [922, 415] width 83 height 28
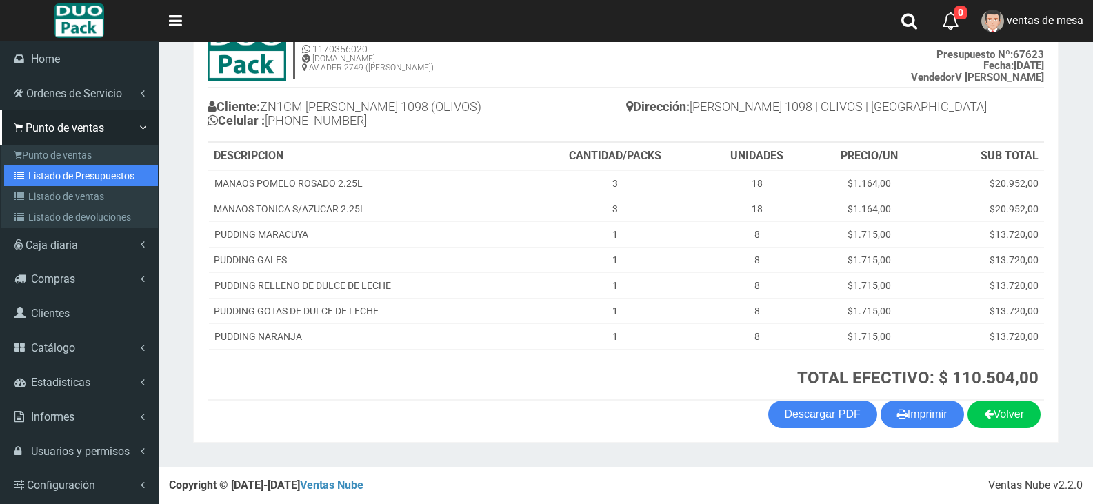
click at [46, 178] on link "Listado de Presupuestos" at bounding box center [81, 176] width 154 height 21
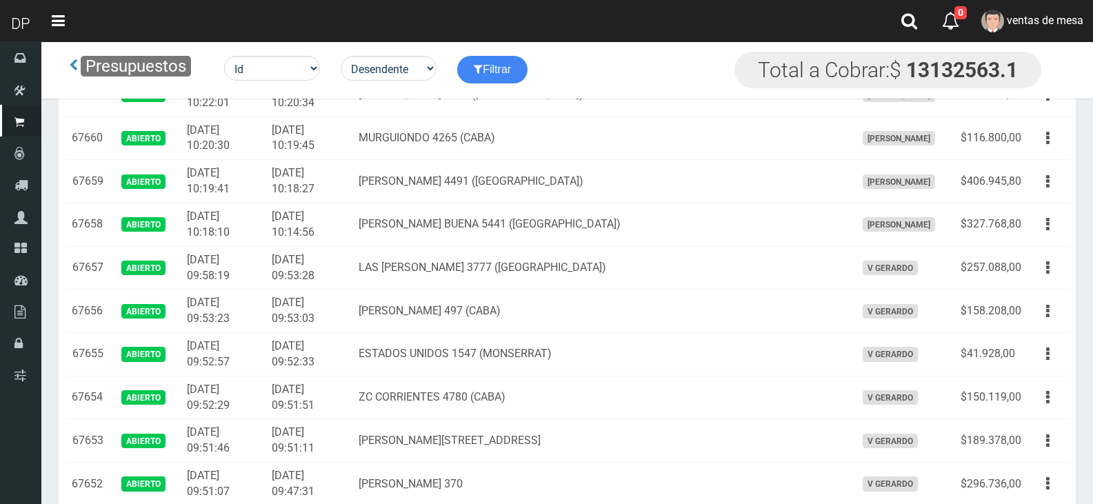
scroll to position [1573, 0]
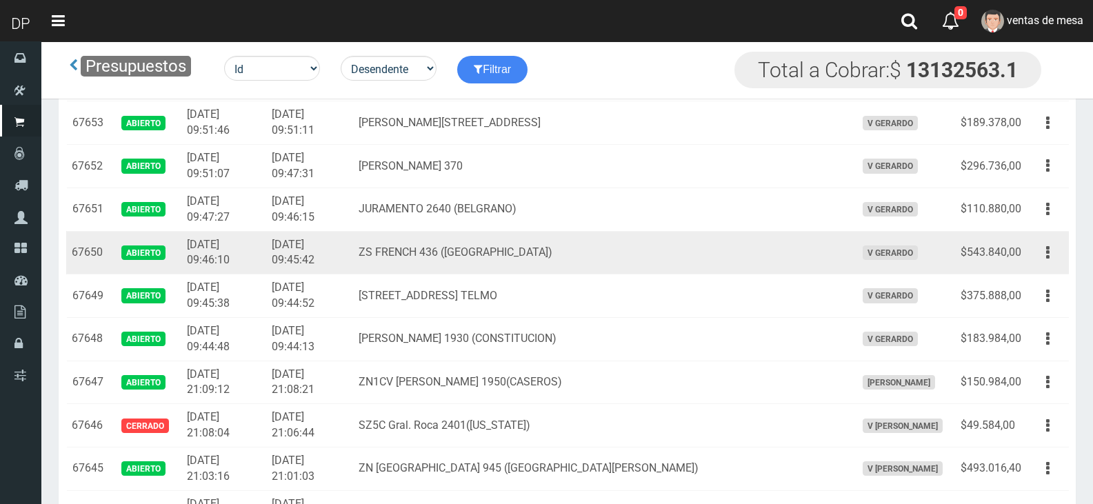
click at [1032, 246] on td "Editar Imprimir Eliminar" at bounding box center [1048, 252] width 42 height 43
click at [1067, 252] on td "Editar Imprimir Eliminar" at bounding box center [1048, 252] width 42 height 43
drag, startPoint x: 1042, startPoint y: 259, endPoint x: 1030, endPoint y: 286, distance: 29.6
click at [1042, 260] on button "button" at bounding box center [1048, 253] width 31 height 24
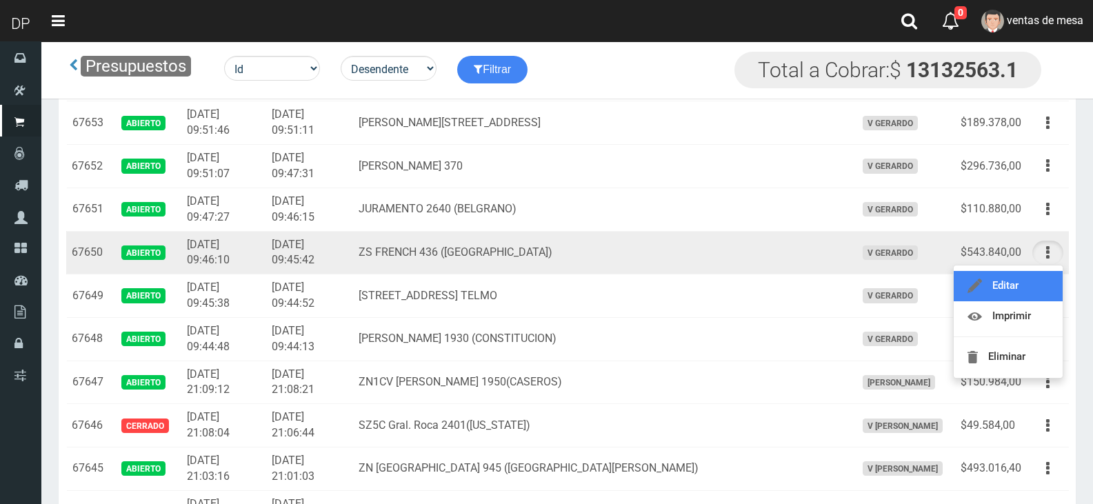
click at [1030, 286] on link "Editar" at bounding box center [1008, 286] width 109 height 30
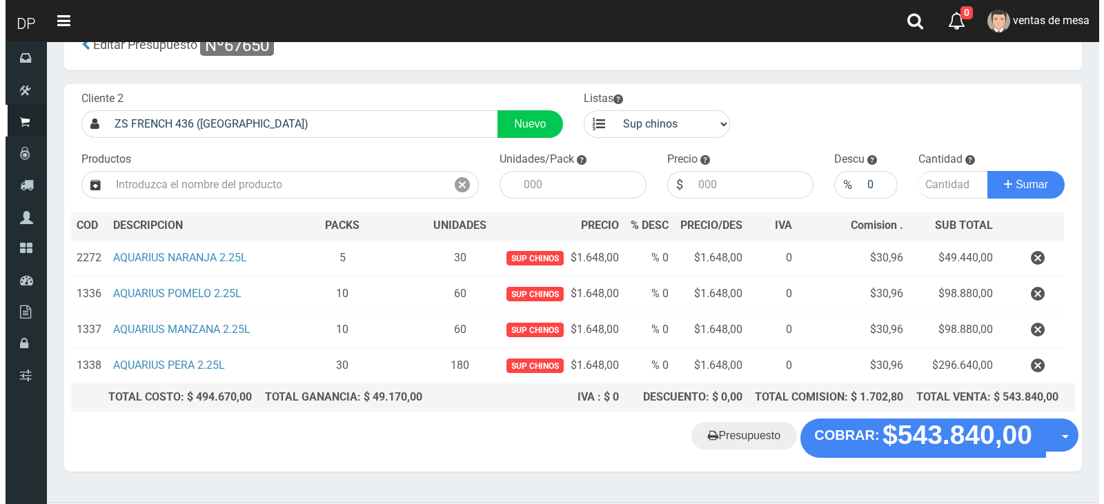
scroll to position [71, 0]
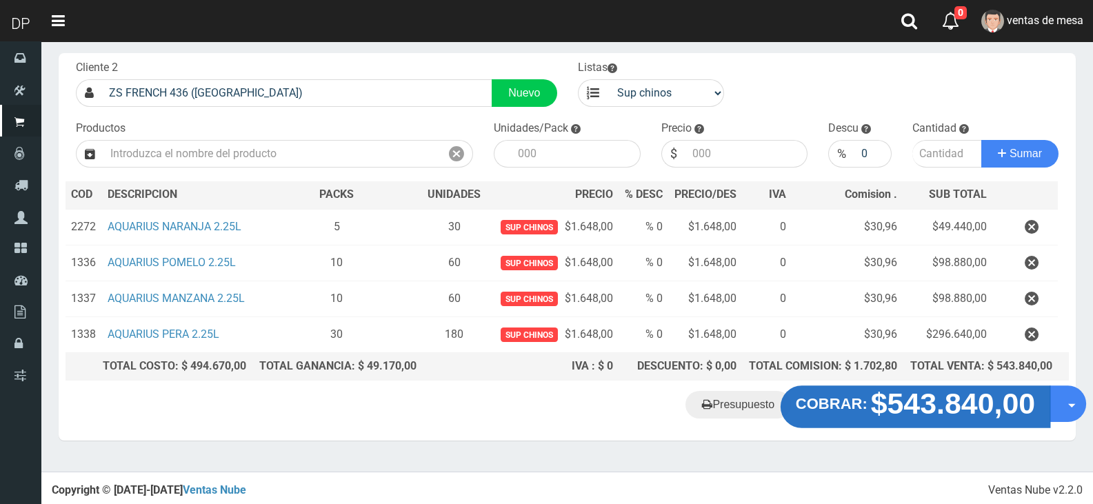
click at [930, 415] on strong "$543.840,00" at bounding box center [953, 404] width 165 height 32
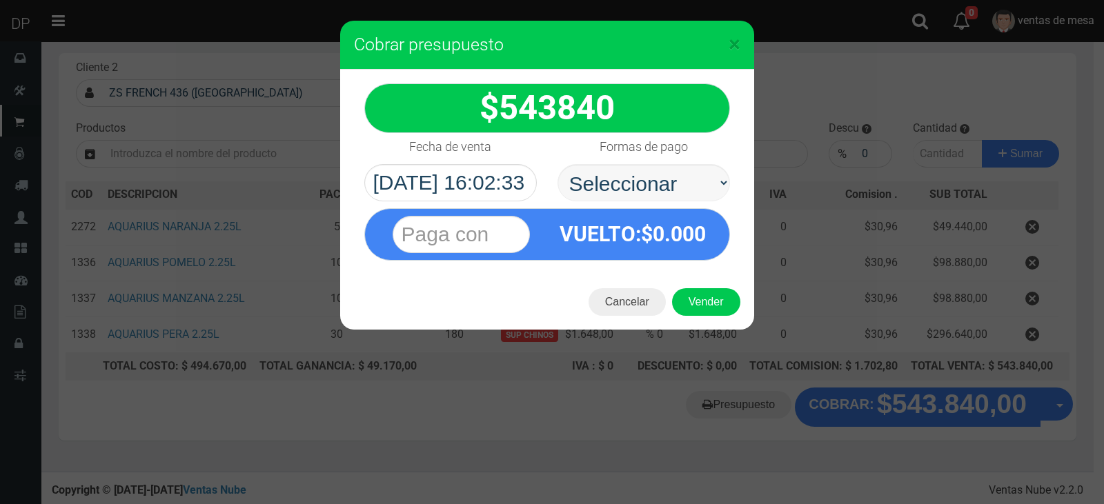
click at [689, 181] on select "Seleccionar Efectivo Tarjeta de Crédito Depósito Débito" at bounding box center [643, 182] width 172 height 37
select select "Efectivo"
click at [557, 164] on select "Seleccionar Efectivo Tarjeta de Crédito Depósito Débito" at bounding box center [643, 182] width 172 height 37
click at [684, 297] on button "Vender" at bounding box center [706, 302] width 68 height 28
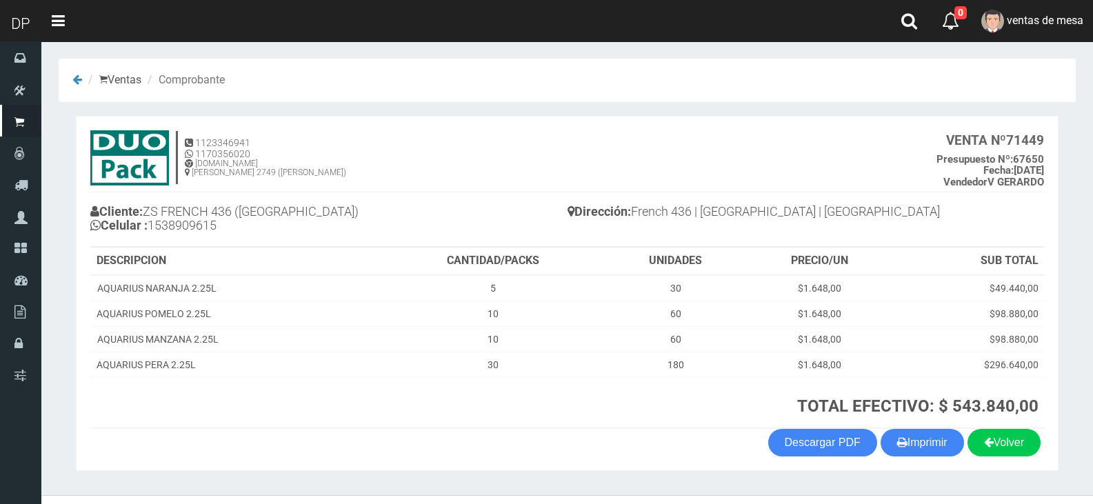
scroll to position [28, 0]
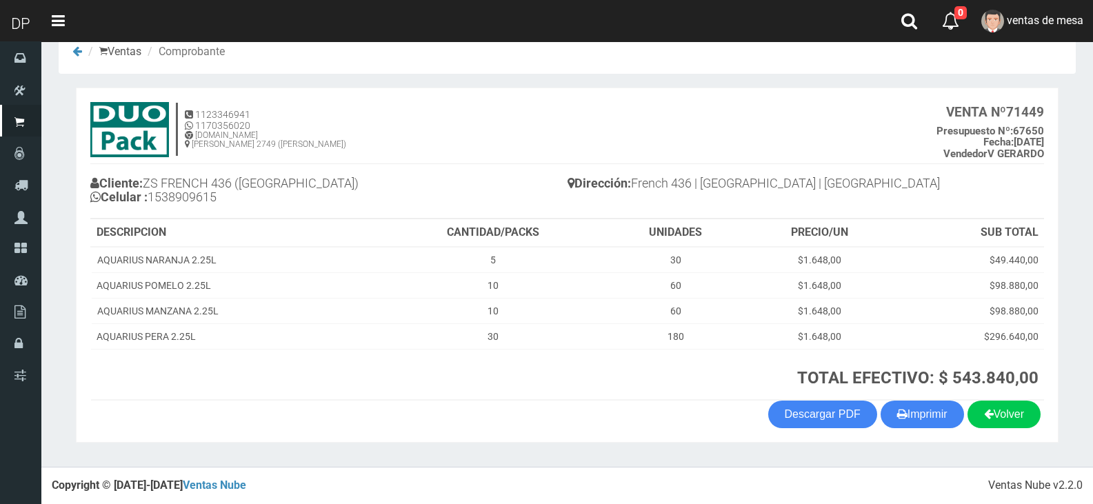
click at [939, 388] on th "TOTAL EFECTIVO: $ 543.840,00" at bounding box center [713, 374] width 664 height 51
click at [935, 421] on button "Imprimir" at bounding box center [922, 415] width 83 height 28
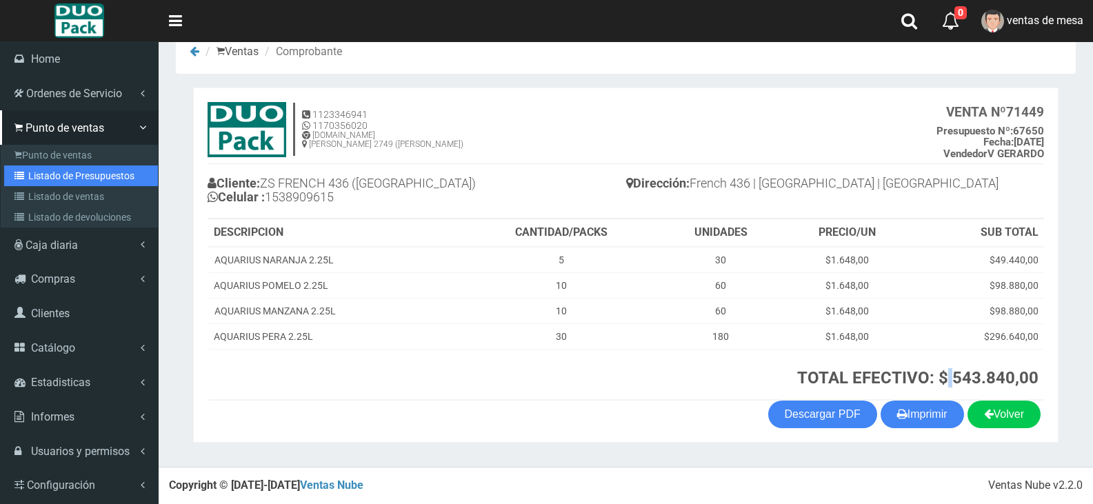
click at [26, 181] on link "Listado de Presupuestos" at bounding box center [81, 176] width 154 height 21
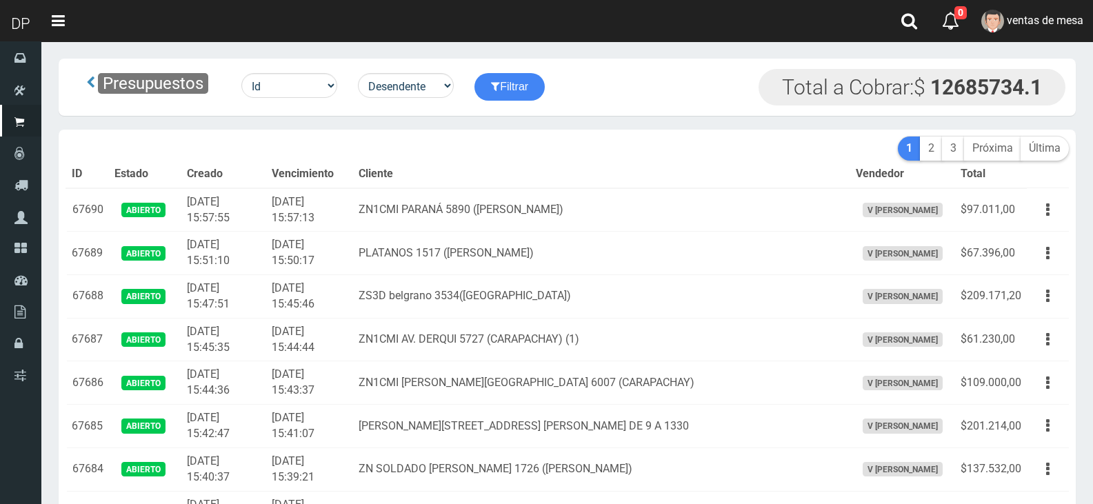
click at [458, 164] on th "Cliente" at bounding box center [601, 175] width 497 height 28
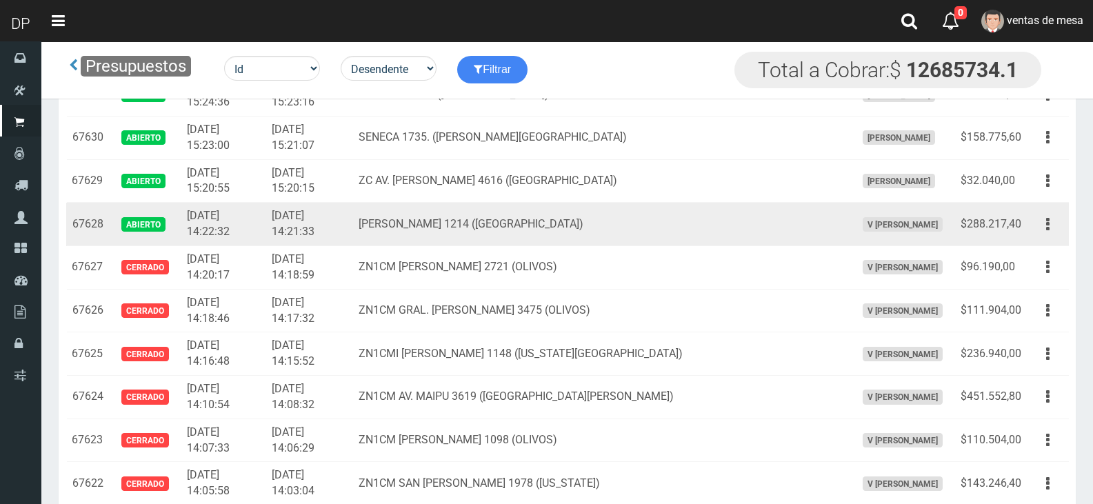
click at [1040, 223] on button "button" at bounding box center [1048, 224] width 31 height 24
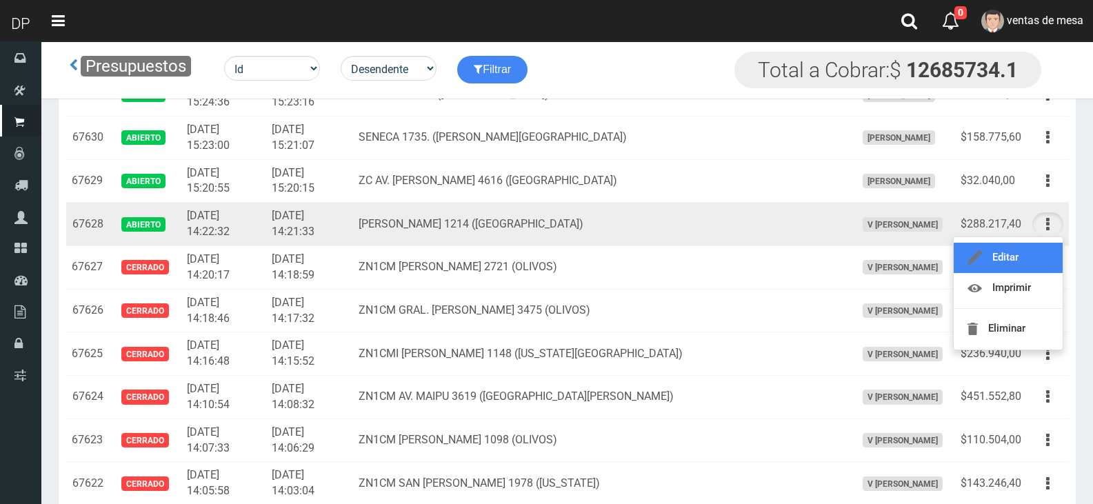
click at [1037, 252] on link "Editar" at bounding box center [1008, 258] width 109 height 30
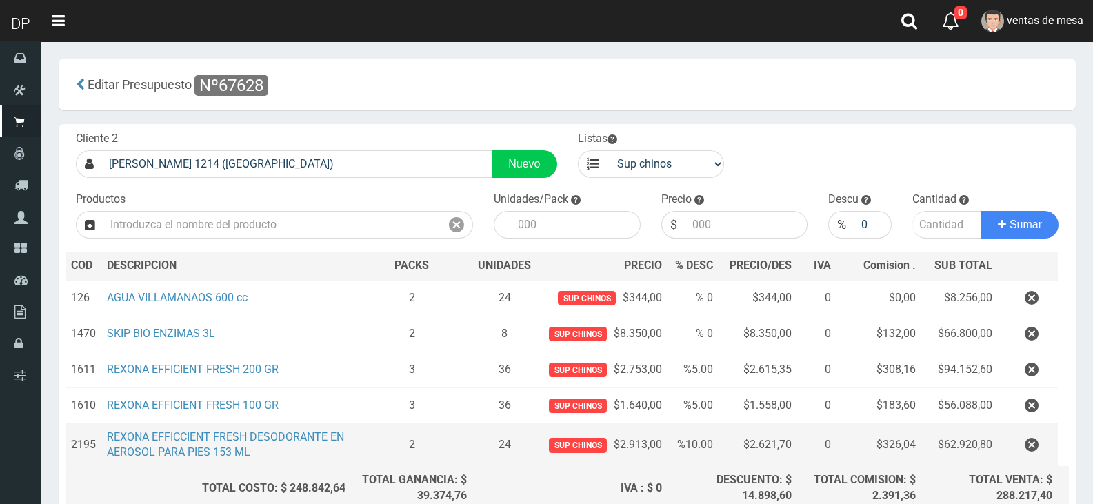
drag, startPoint x: 992, startPoint y: 457, endPoint x: 1010, endPoint y: 455, distance: 18.7
click at [995, 457] on td "$62.920,80" at bounding box center [959, 445] width 77 height 43
click at [1010, 455] on td at bounding box center [1027, 445] width 59 height 43
click at [1015, 453] on button "button" at bounding box center [1031, 445] width 41 height 24
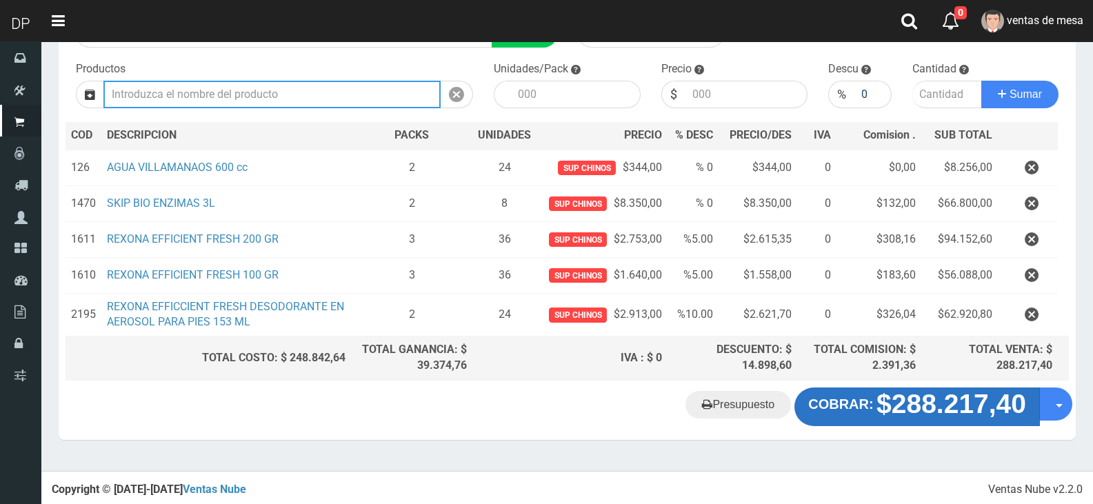
scroll to position [101, 0]
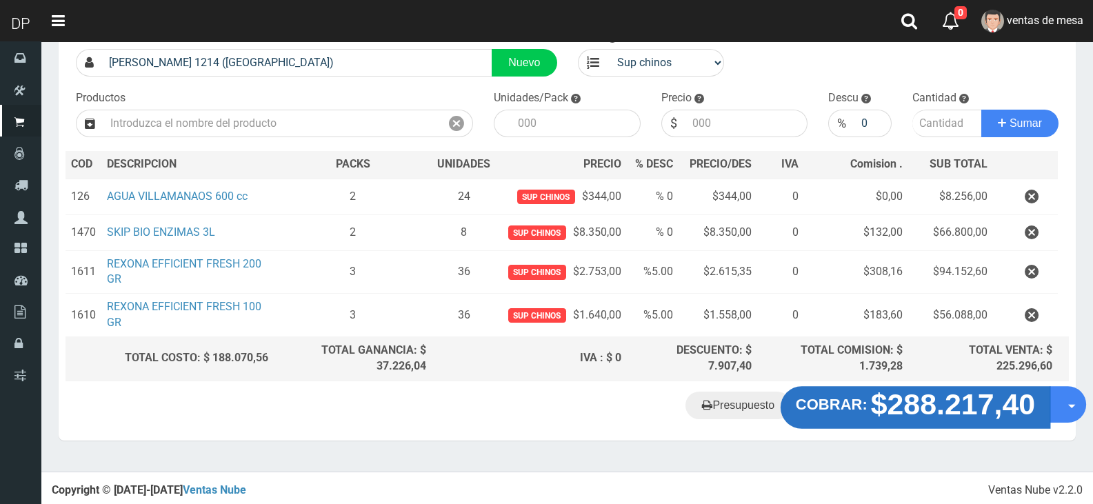
click at [928, 411] on strong "$288.217,40" at bounding box center [953, 404] width 165 height 32
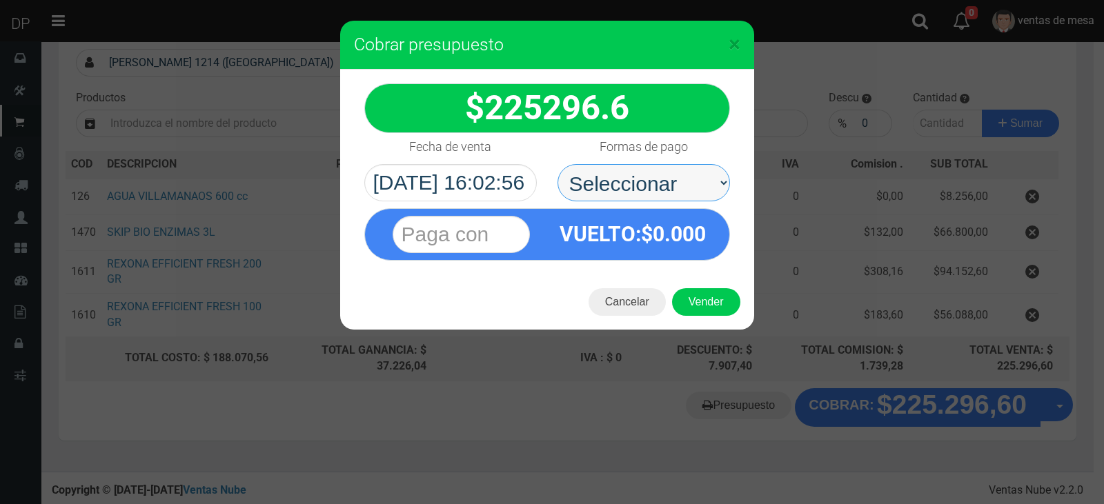
drag, startPoint x: 647, startPoint y: 190, endPoint x: 647, endPoint y: 199, distance: 9.0
click at [647, 190] on select "Seleccionar Efectivo Tarjeta de Crédito Depósito Débito" at bounding box center [643, 182] width 172 height 37
click at [557, 164] on select "Seleccionar Efectivo Tarjeta de Crédito Depósito Débito" at bounding box center [643, 182] width 172 height 37
drag, startPoint x: 655, startPoint y: 183, endPoint x: 656, endPoint y: 206, distance: 23.5
click at [656, 206] on div "225296.6" at bounding box center [547, 172] width 414 height 205
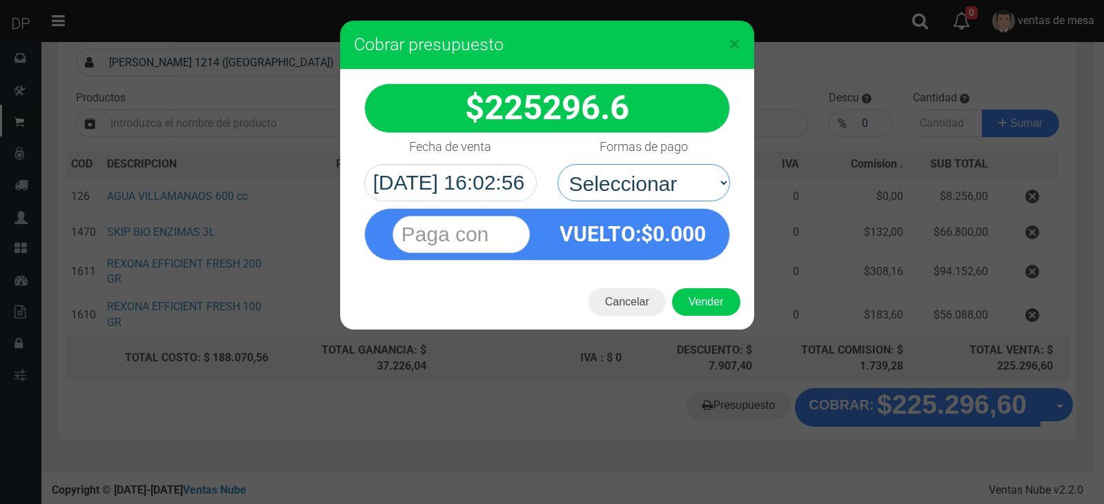
select select "Efectivo"
click at [557, 164] on select "Seleccionar Efectivo Tarjeta de Crédito Depósito Débito" at bounding box center [643, 182] width 172 height 37
click at [685, 292] on button "Vender" at bounding box center [706, 302] width 68 height 28
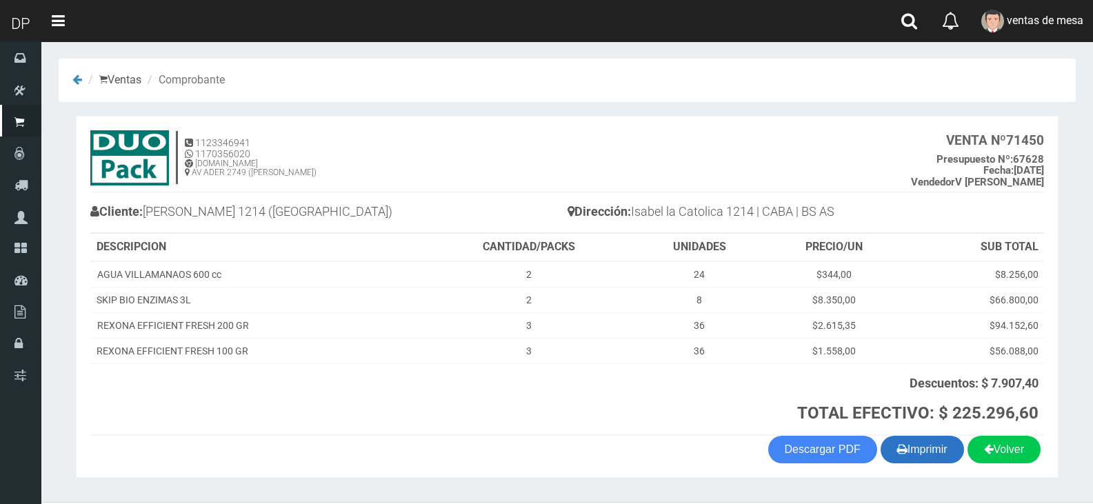
scroll to position [35, 0]
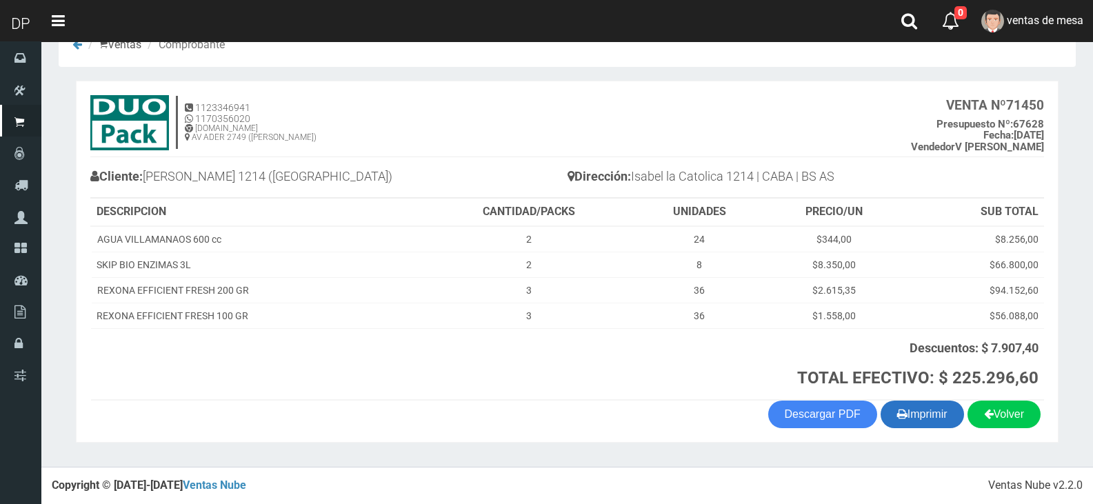
click at [922, 412] on button "Imprimir" at bounding box center [922, 415] width 83 height 28
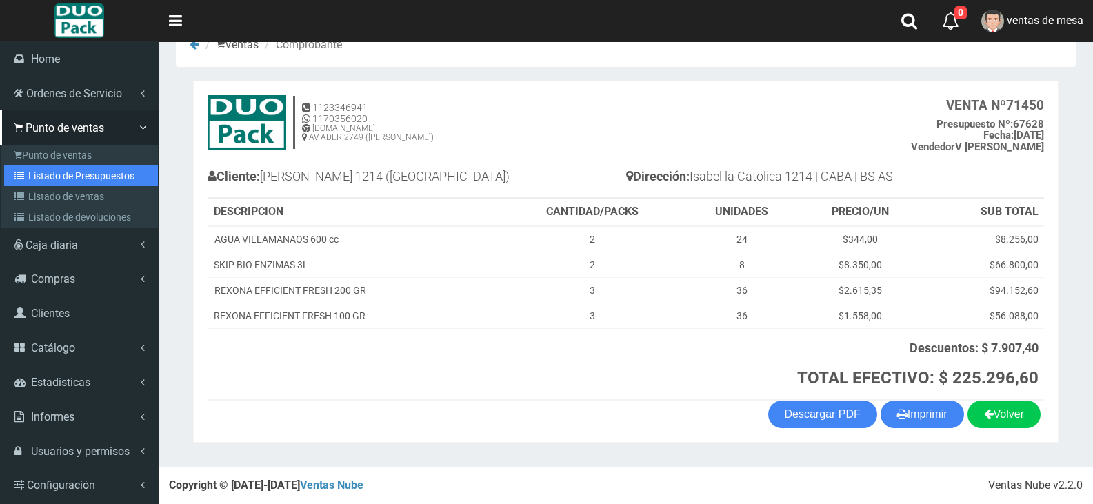
click at [21, 176] on icon at bounding box center [21, 176] width 14 height 10
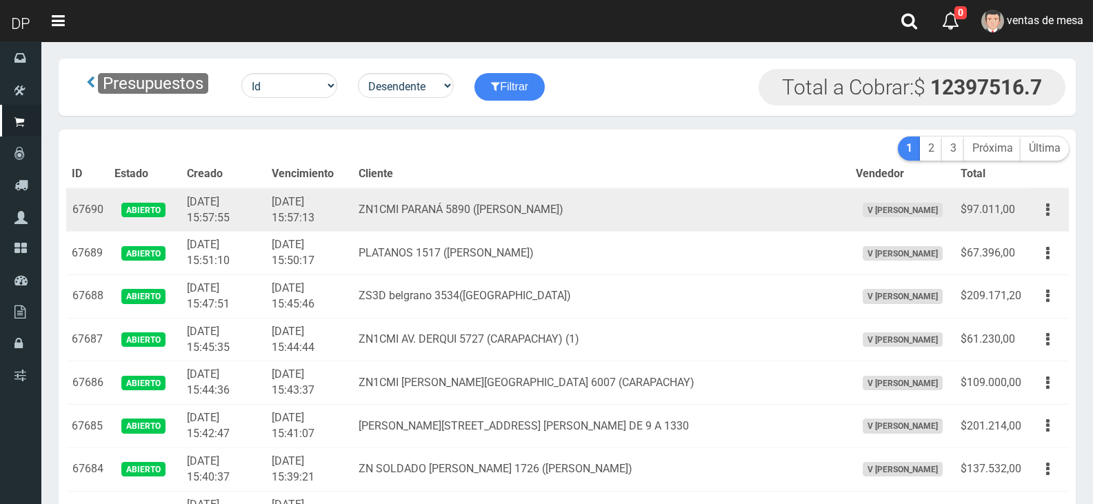
click at [399, 197] on td "ZN1CMI PARANÁ 5890 (VILLA ADELINA)" at bounding box center [601, 209] width 497 height 43
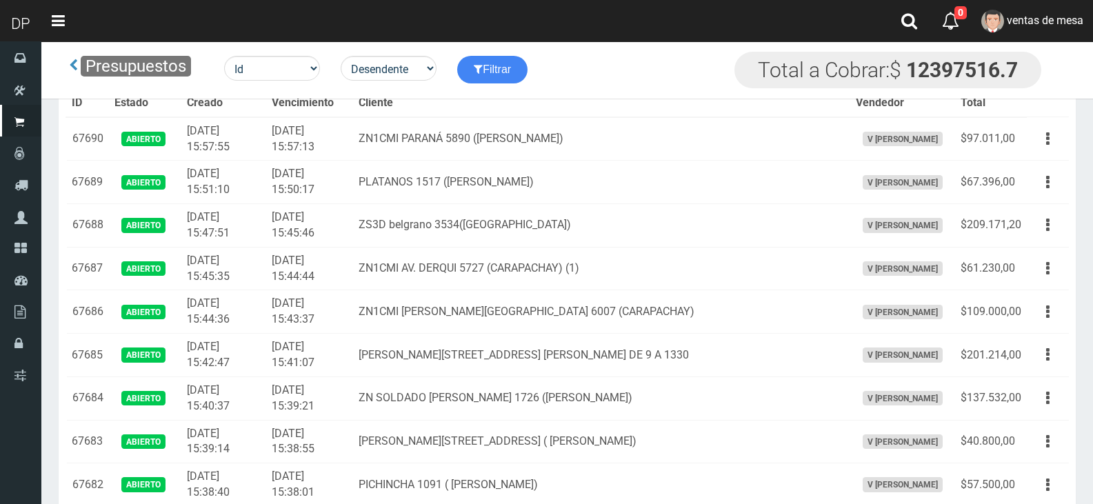
scroll to position [1298, 0]
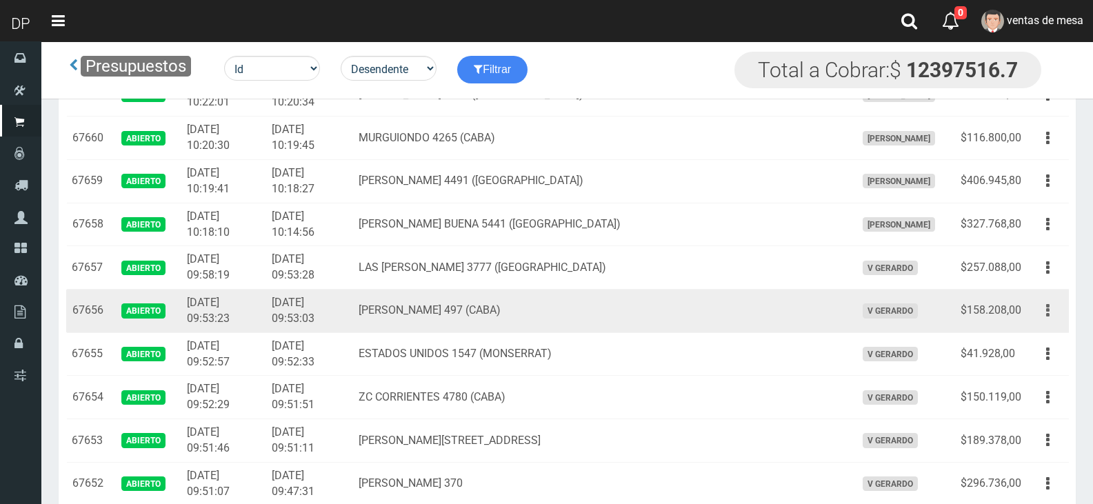
click at [1055, 321] on button "button" at bounding box center [1048, 311] width 31 height 24
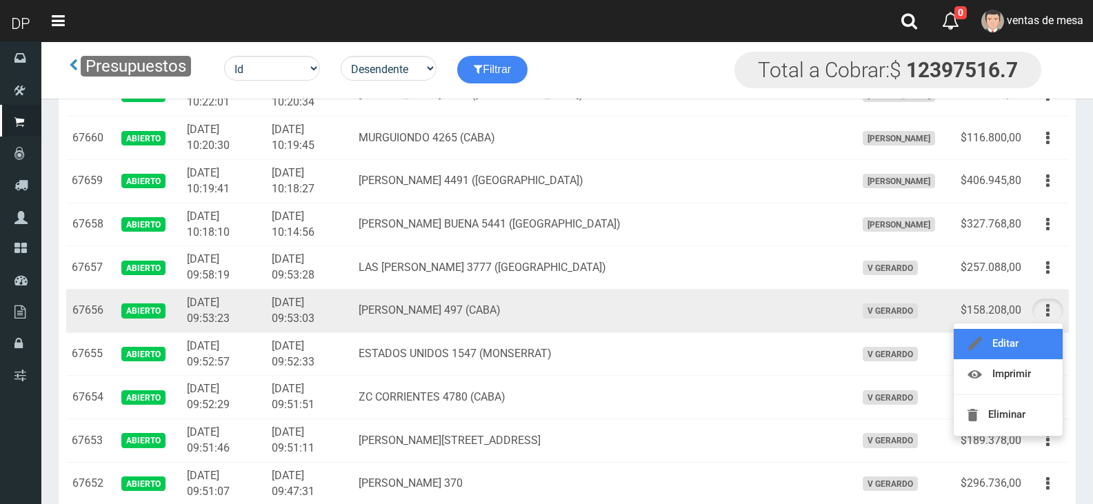
click at [1048, 341] on link "Editar" at bounding box center [1008, 344] width 109 height 30
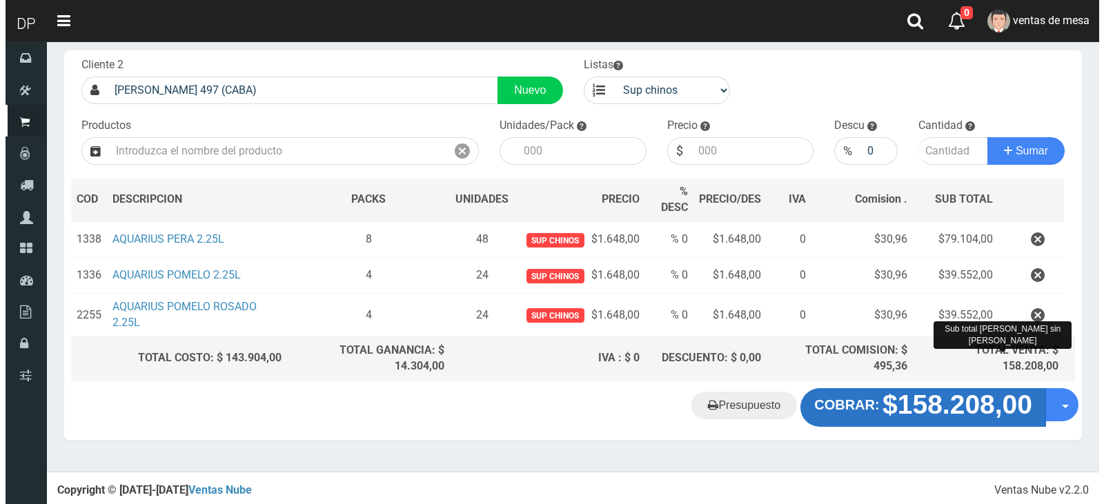
scroll to position [74, 0]
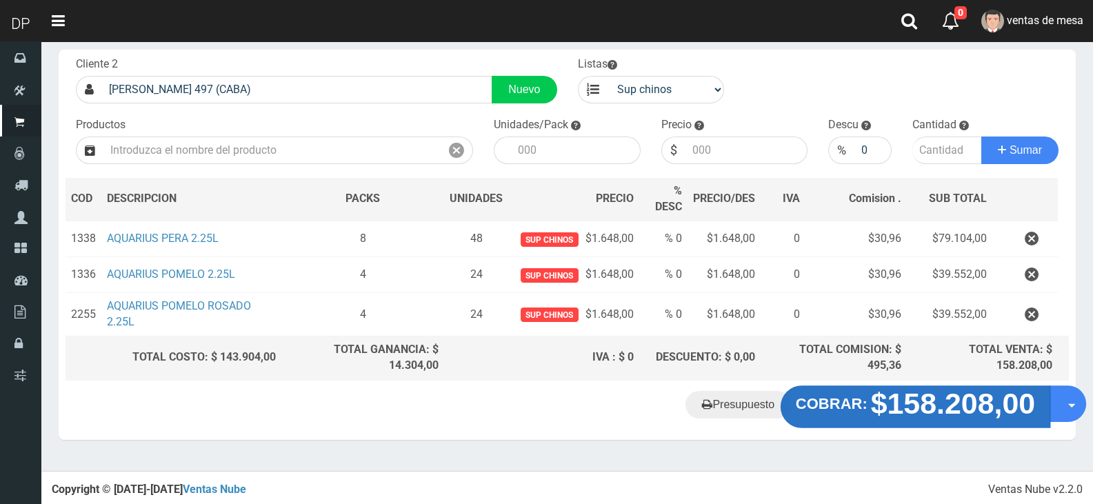
click at [906, 411] on strong "$158.208,00" at bounding box center [953, 403] width 165 height 32
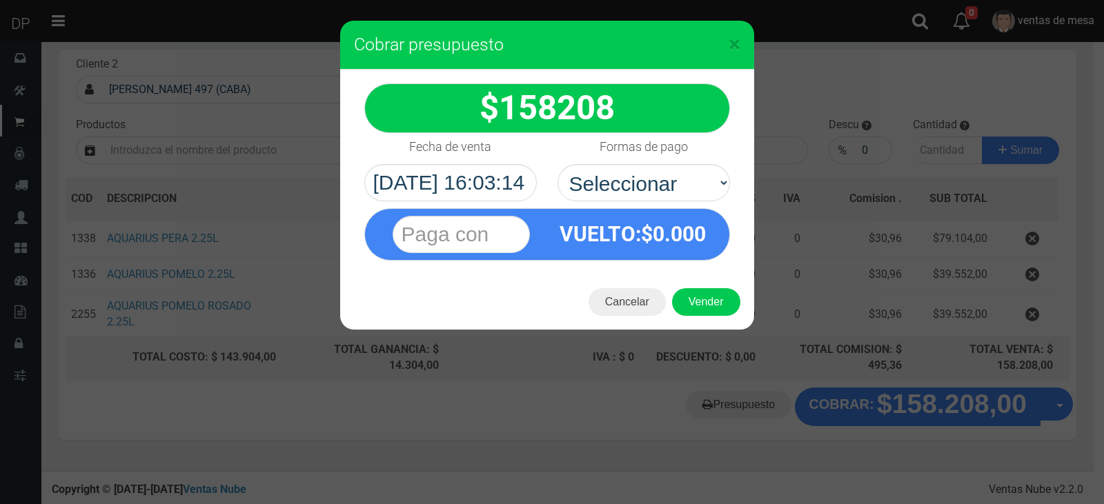
select select "Efectivo"
click at [557, 164] on select "Seleccionar Efectivo Tarjeta de Crédito Depósito Débito" at bounding box center [643, 182] width 172 height 37
click at [693, 303] on button "Vender" at bounding box center [706, 302] width 68 height 28
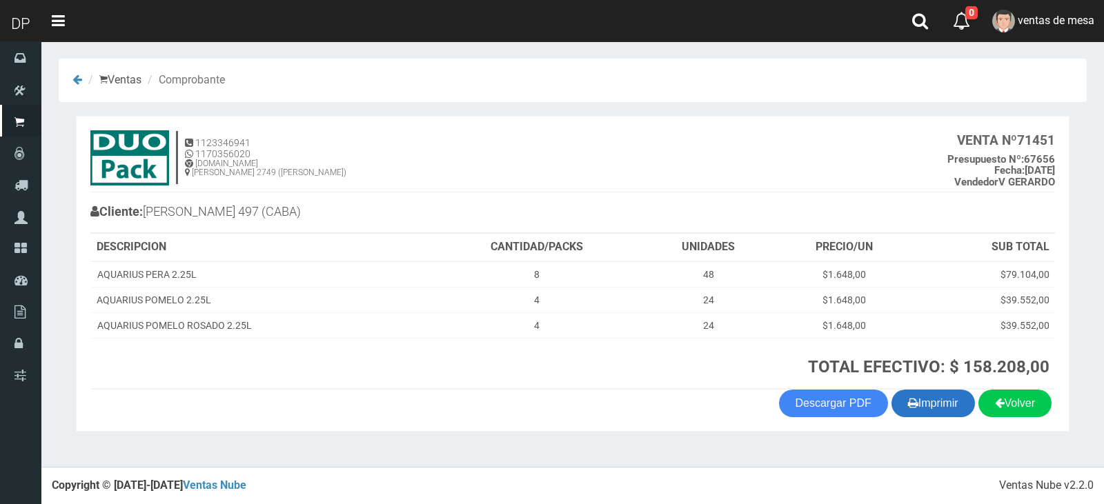
click at [953, 414] on button "Imprimir" at bounding box center [932, 404] width 83 height 28
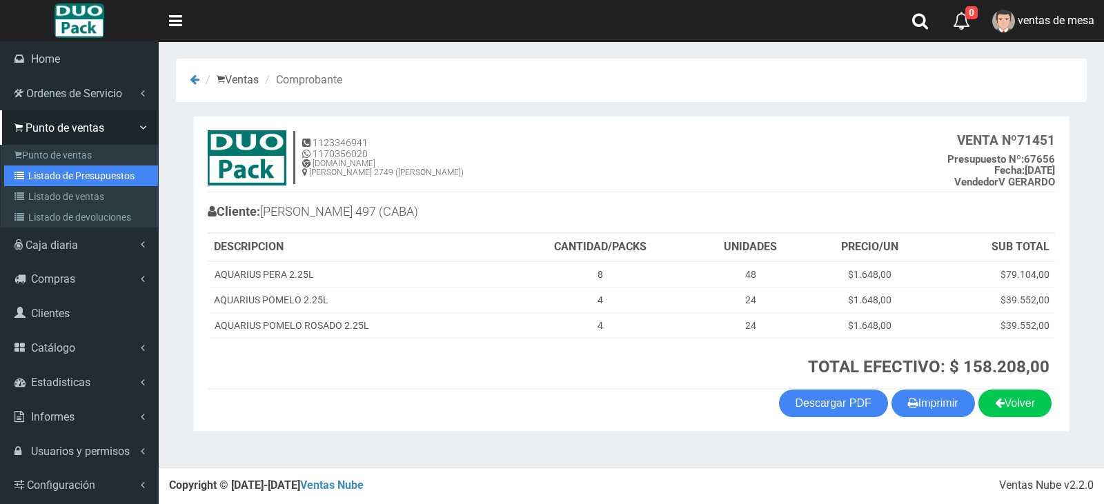
click at [26, 166] on link "Listado de Presupuestos" at bounding box center [81, 176] width 154 height 21
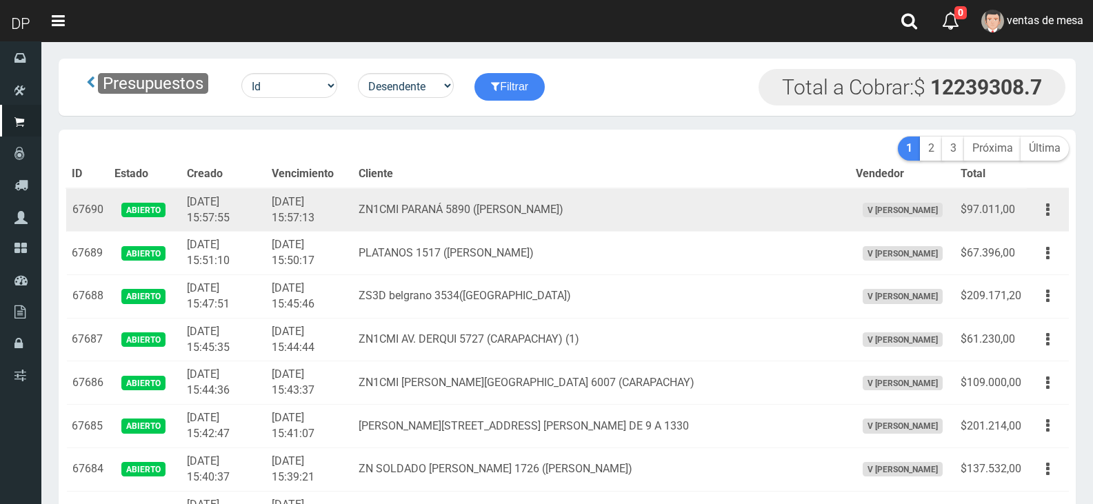
scroll to position [1731, 0]
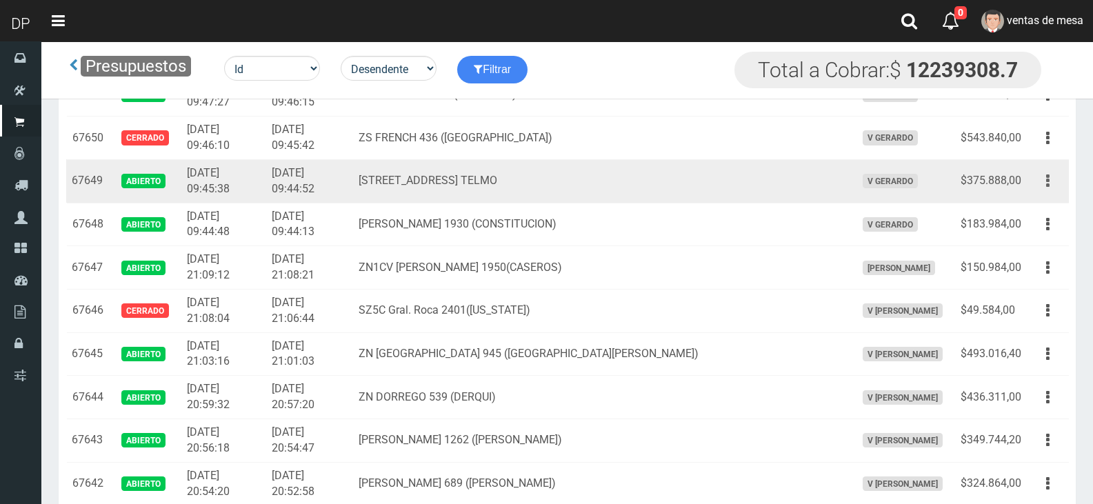
click at [1048, 180] on icon "button" at bounding box center [1047, 181] width 3 height 24
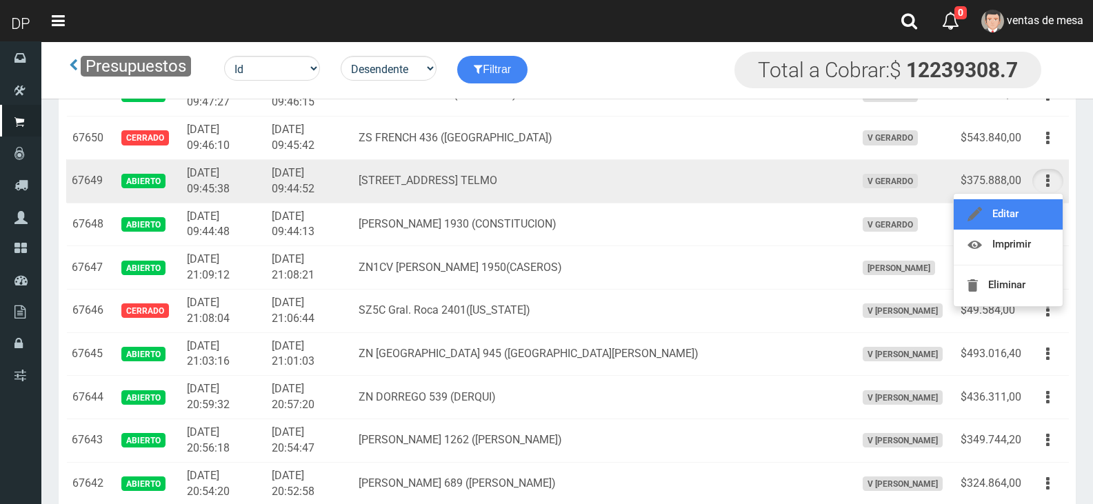
click at [1039, 208] on link "Editar" at bounding box center [1008, 214] width 109 height 30
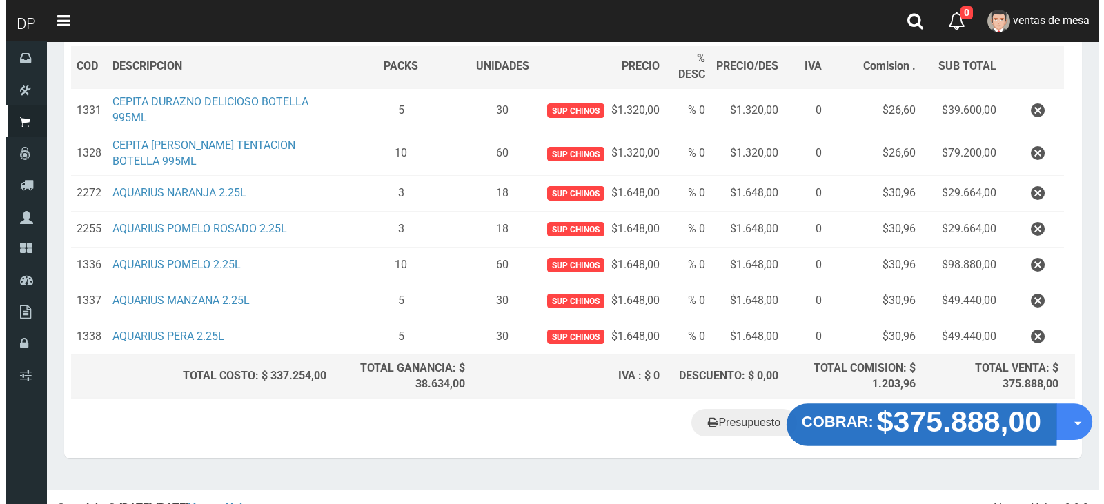
scroll to position [225, 0]
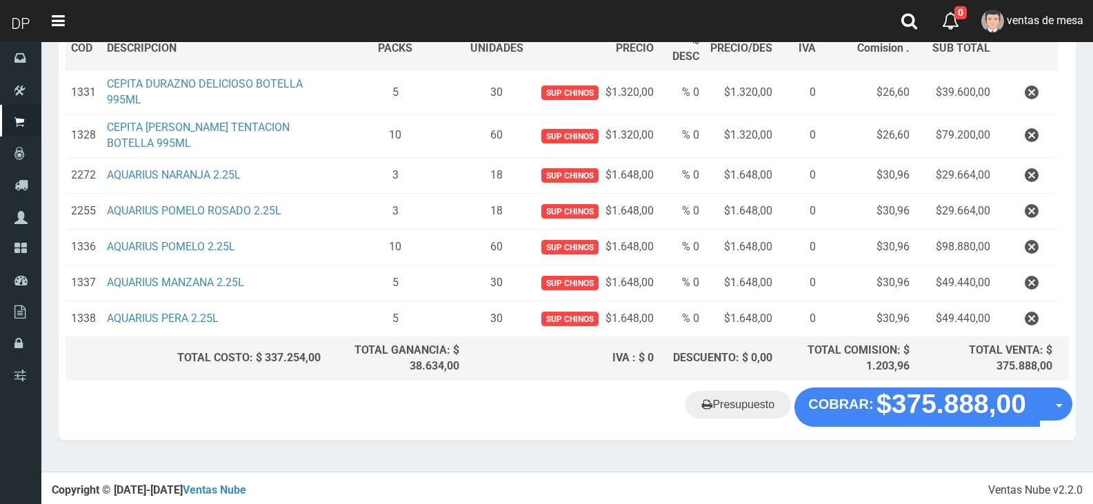
click at [928, 425] on div "Presupuesto COBRAR: $375.888,00 Opciones" at bounding box center [567, 414] width 1017 height 52
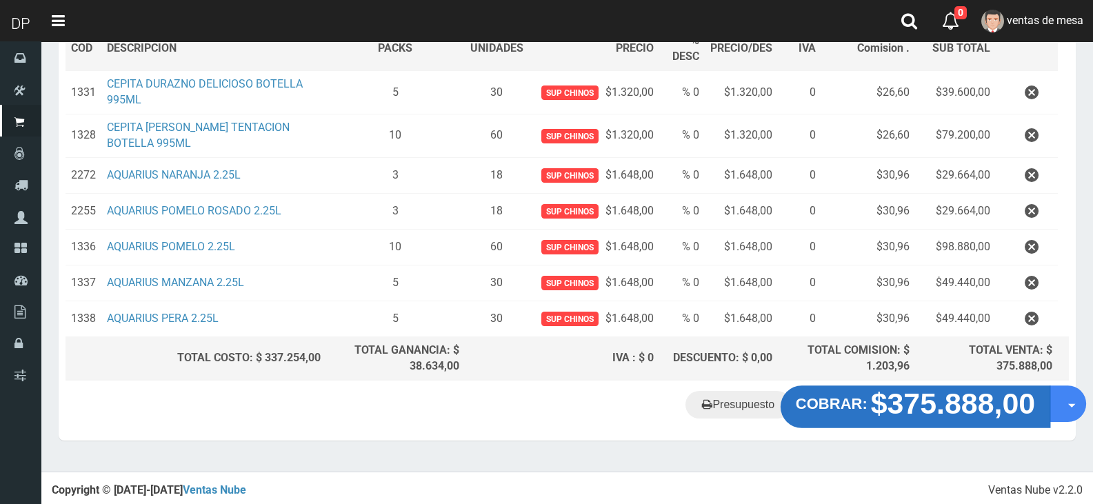
click at [928, 419] on button "COBRAR: $375.888,00" at bounding box center [916, 407] width 270 height 43
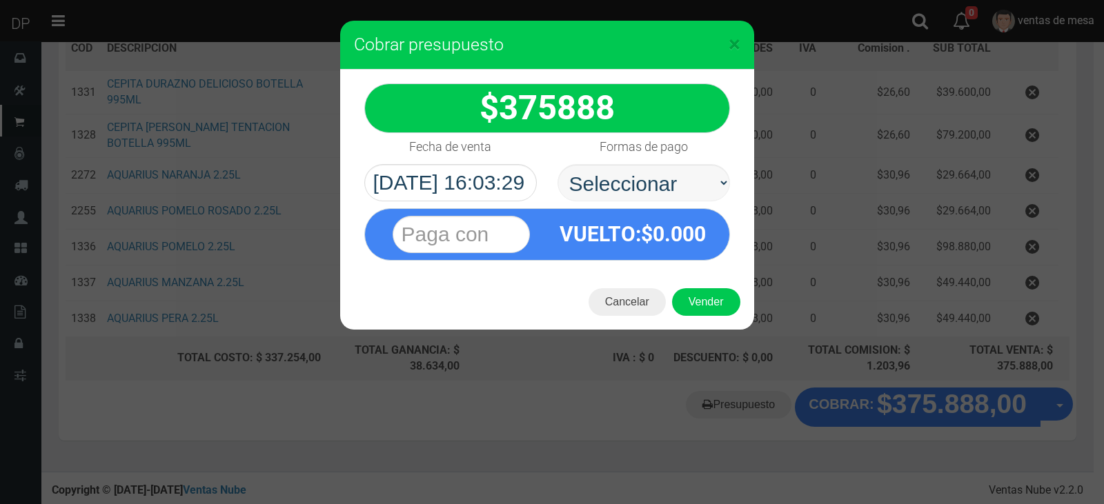
click at [654, 171] on select "Seleccionar Efectivo Tarjeta de Crédito Depósito Débito" at bounding box center [643, 182] width 172 height 37
select select "Efectivo"
click at [557, 164] on select "Seleccionar Efectivo Tarjeta de Crédito Depósito Débito" at bounding box center [643, 182] width 172 height 37
click at [697, 317] on div "Cancelar Vender" at bounding box center [547, 302] width 414 height 55
click at [697, 312] on button "Vender" at bounding box center [706, 302] width 68 height 28
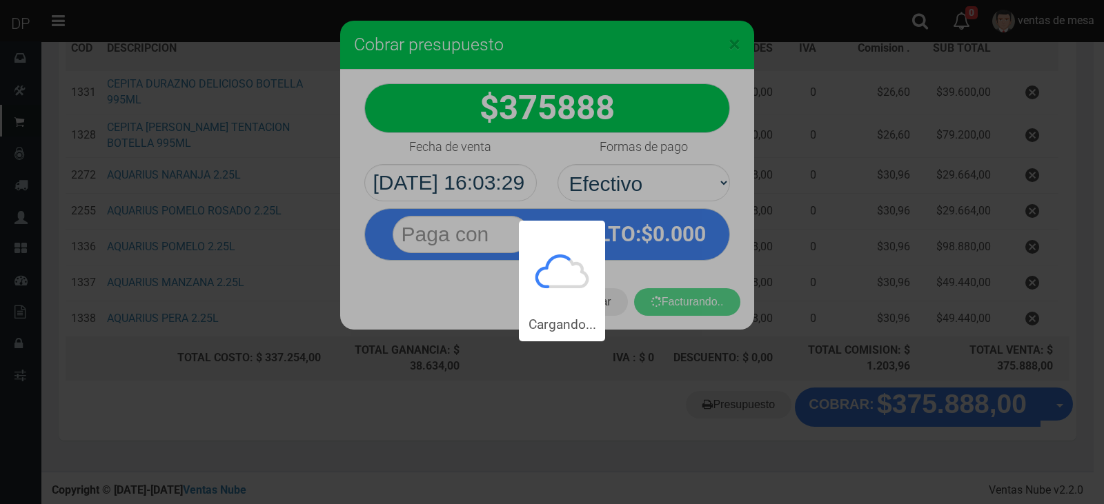
click at [697, 310] on div "Cargando..." at bounding box center [552, 170] width 1104 height 341
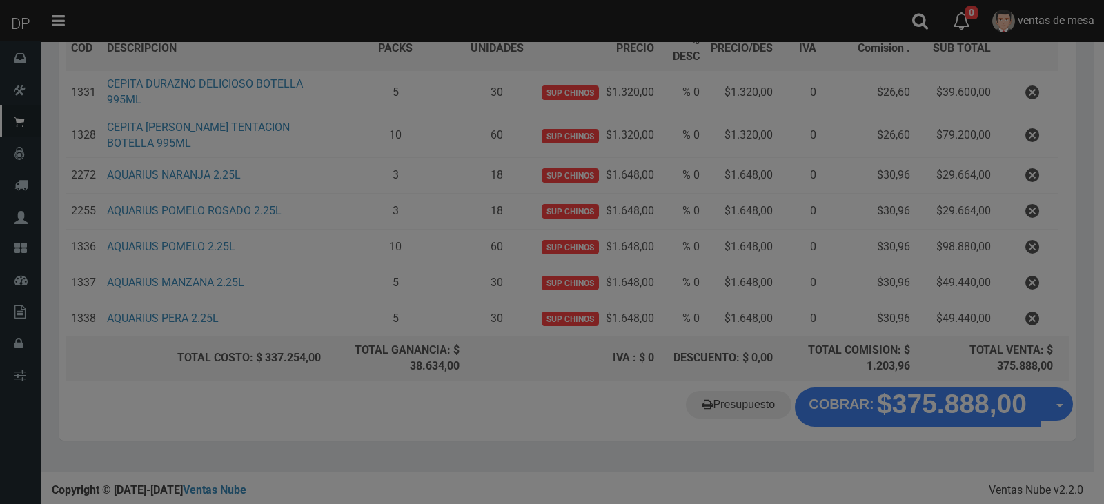
scroll to position [211, 0]
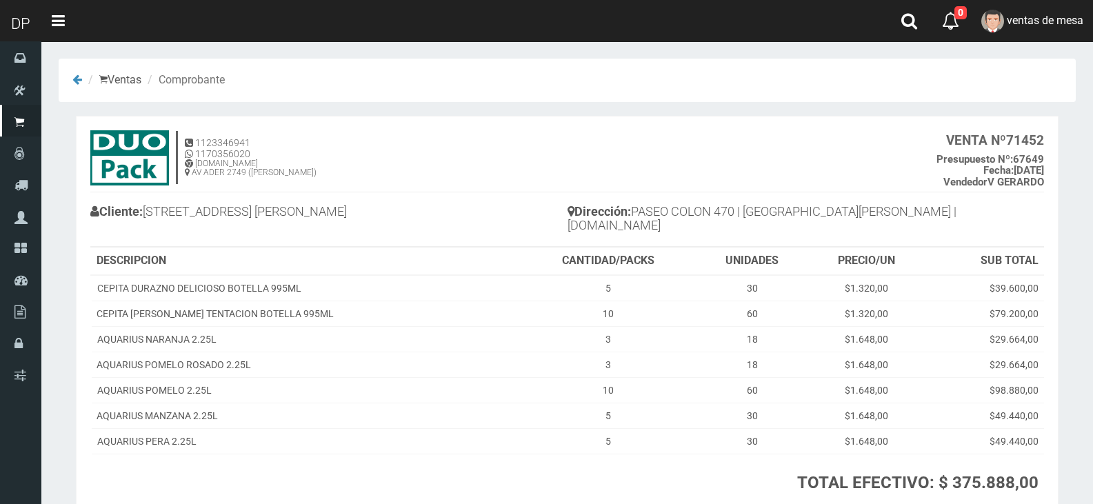
scroll to position [91, 0]
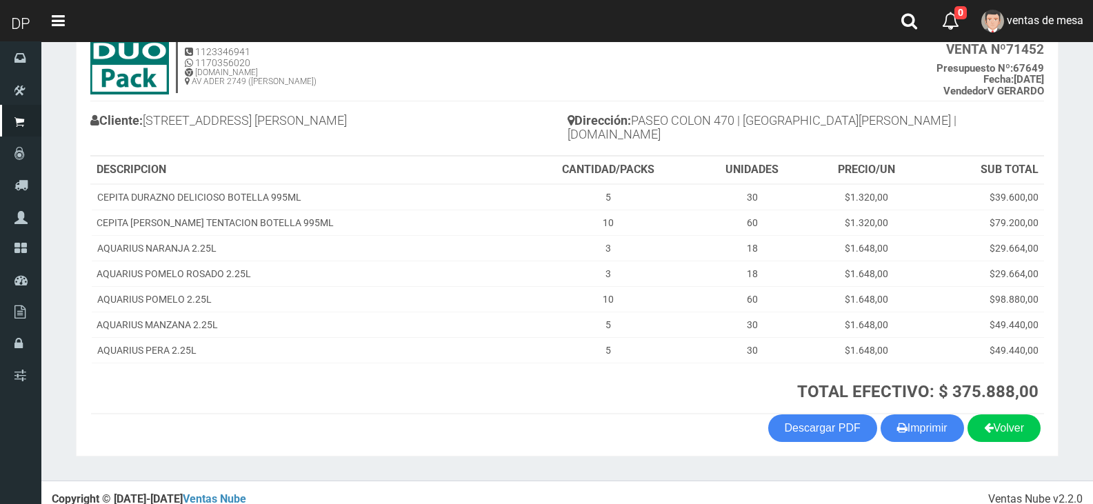
click at [927, 429] on section "1123346941 1170356020 WWW.DUOPACKS.COM.AR AV ADER 2749 (MUNRO) VENTA Nº 71452 P…" at bounding box center [567, 241] width 983 height 432
click at [916, 421] on button "Imprimir" at bounding box center [922, 429] width 83 height 28
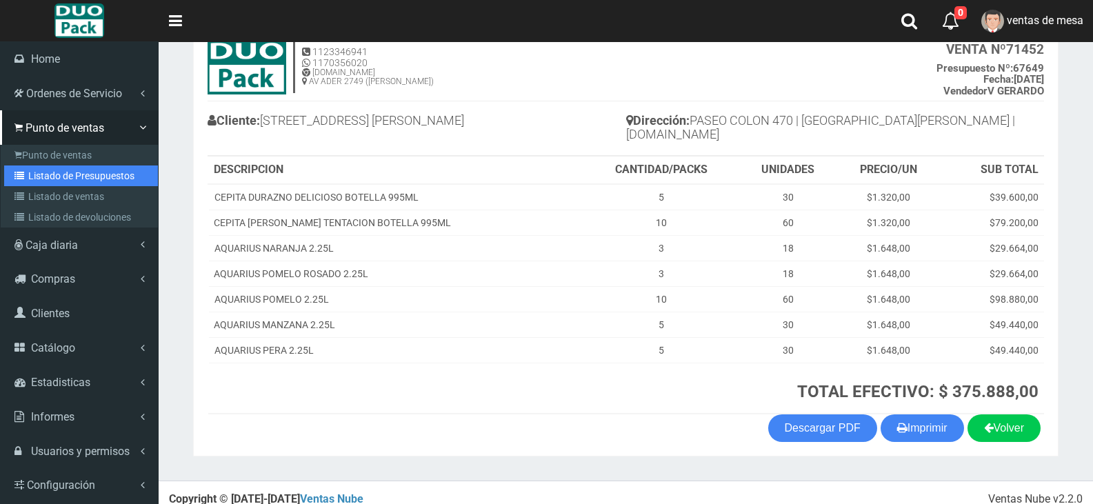
click at [33, 170] on link "Listado de Presupuestos" at bounding box center [81, 176] width 154 height 21
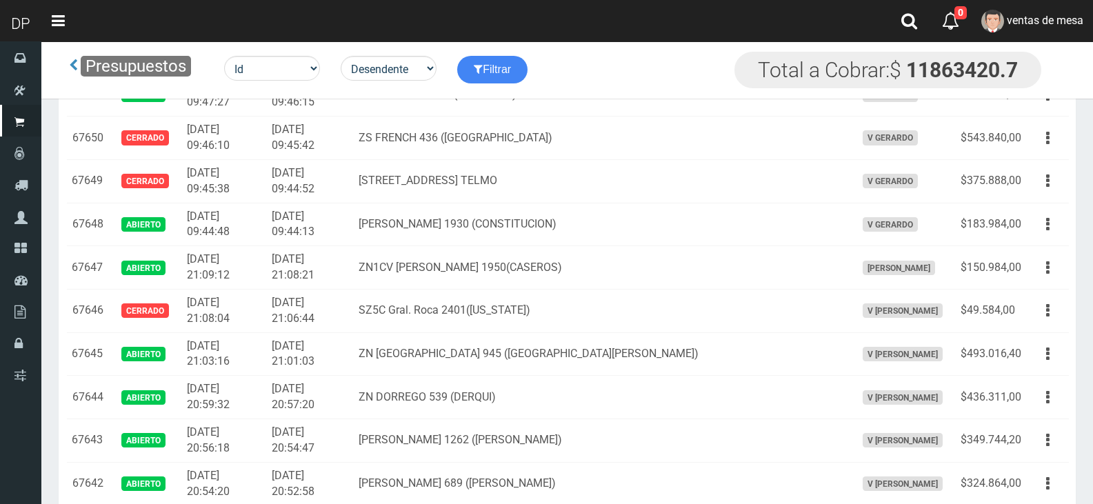
scroll to position [1357, 0]
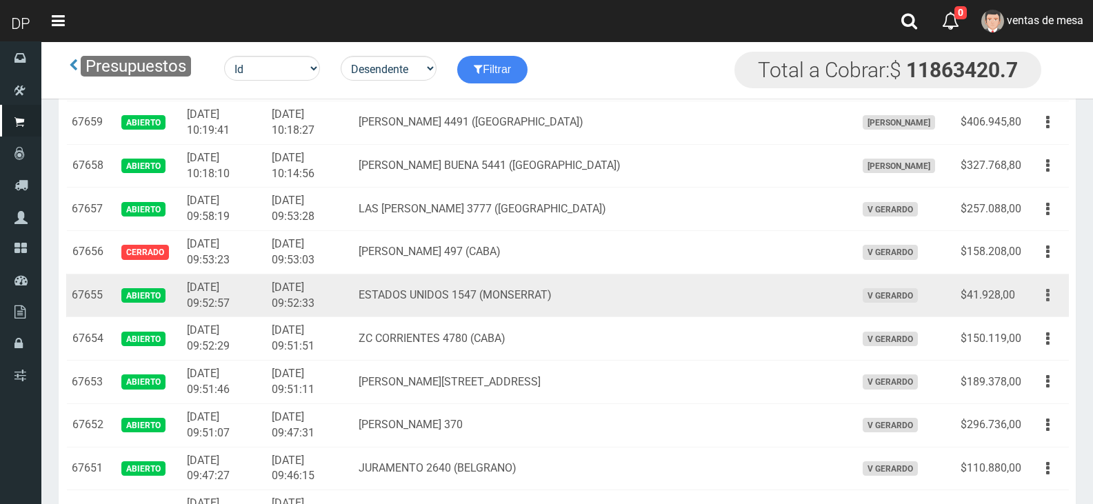
click at [1050, 299] on button "button" at bounding box center [1048, 295] width 31 height 24
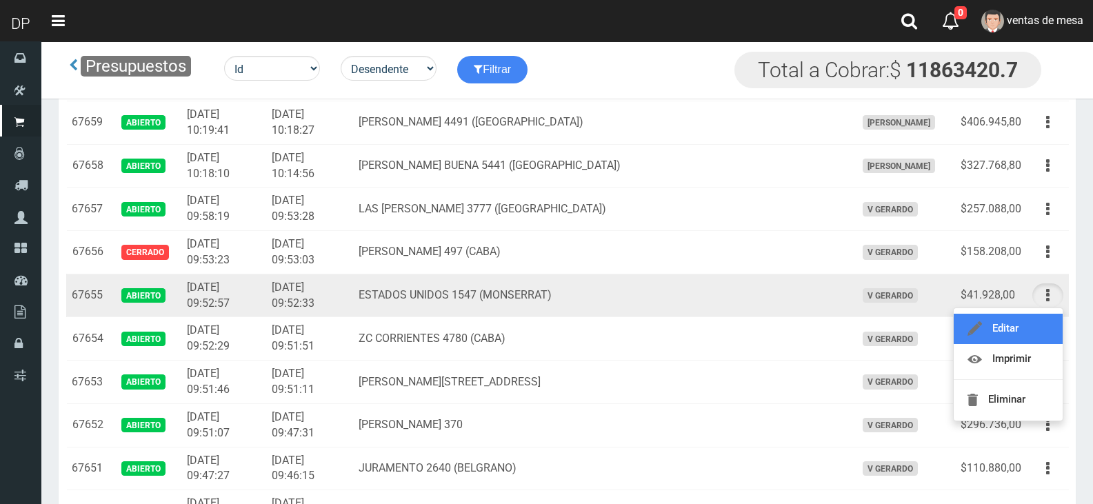
click at [1028, 332] on link "Editar" at bounding box center [1008, 329] width 109 height 30
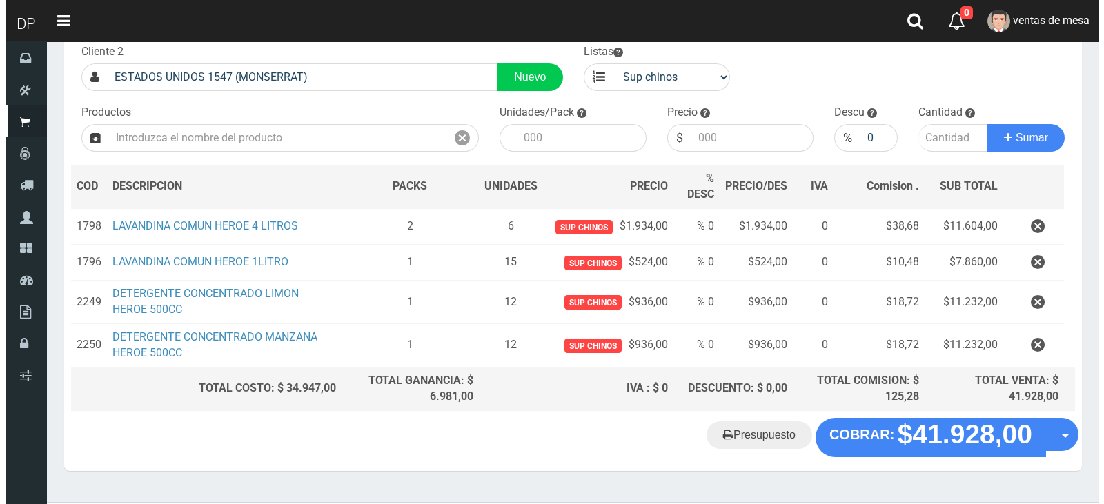
scroll to position [117, 0]
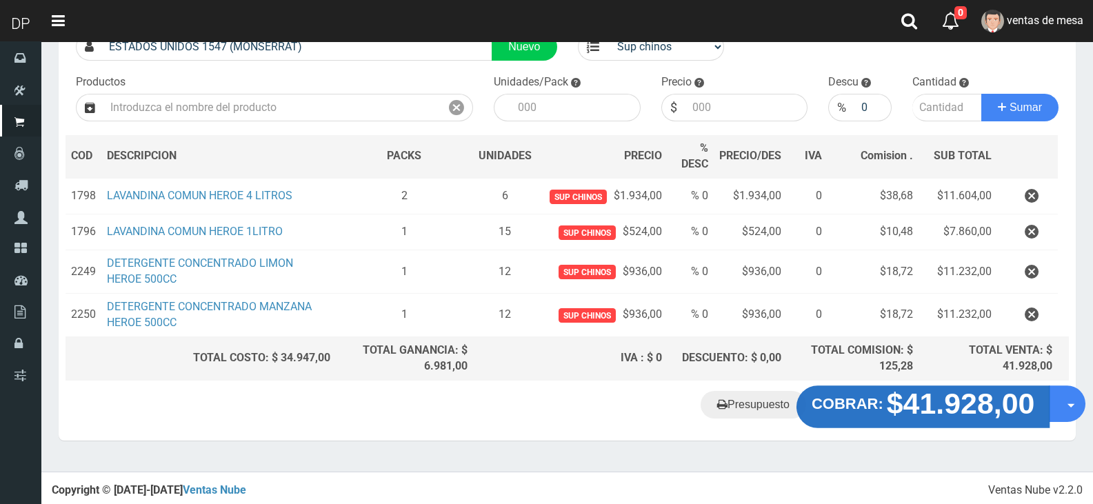
click at [919, 402] on strong "$41.928,00" at bounding box center [961, 404] width 148 height 32
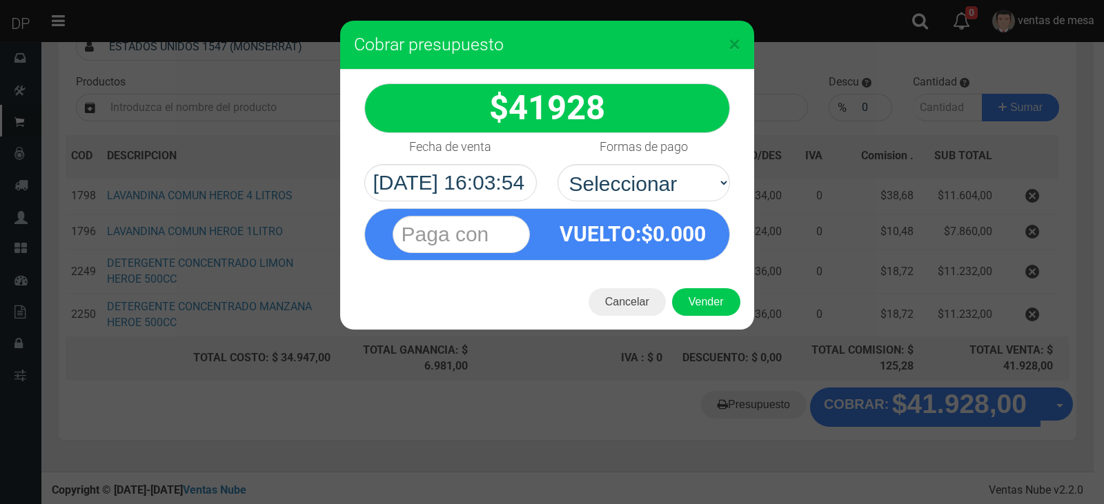
click at [659, 211] on div "VUELTO :$ 0.000" at bounding box center [633, 234] width 172 height 50
click at [663, 191] on select "Seleccionar Efectivo Tarjeta de Crédito Depósito Débito" at bounding box center [643, 182] width 172 height 37
select select "Efectivo"
click at [557, 164] on select "Seleccionar Efectivo Tarjeta de Crédito Depósito Débito" at bounding box center [643, 182] width 172 height 37
click at [702, 295] on button "Vender" at bounding box center [706, 302] width 68 height 28
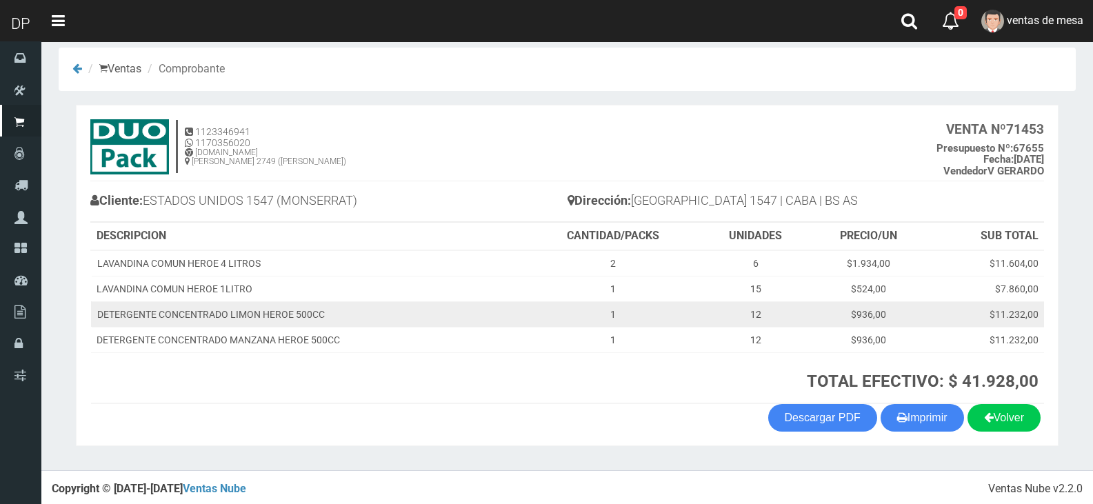
scroll to position [14, 0]
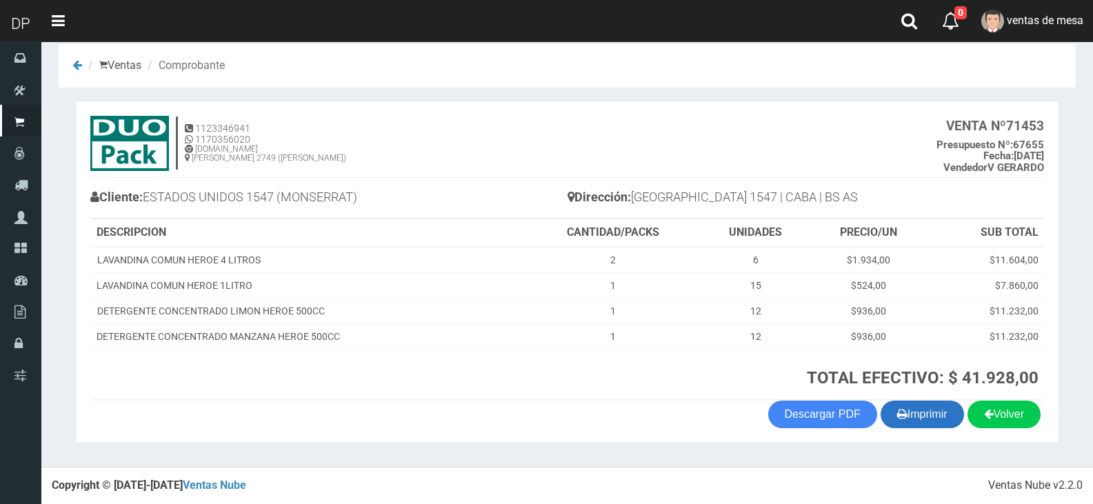
click at [921, 415] on button "Imprimir" at bounding box center [922, 415] width 83 height 28
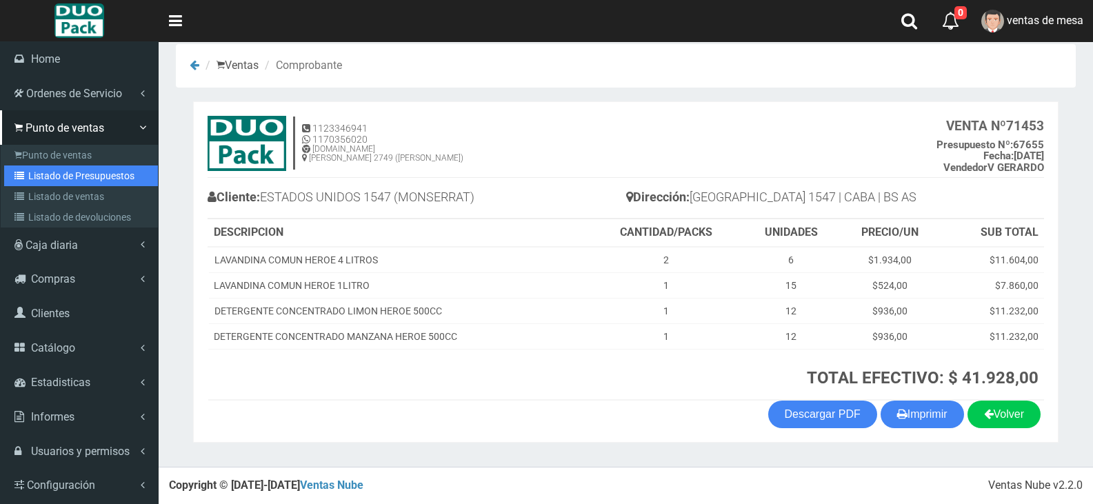
drag, startPoint x: 23, startPoint y: 170, endPoint x: 75, endPoint y: 130, distance: 65.0
click at [23, 171] on icon at bounding box center [21, 176] width 14 height 10
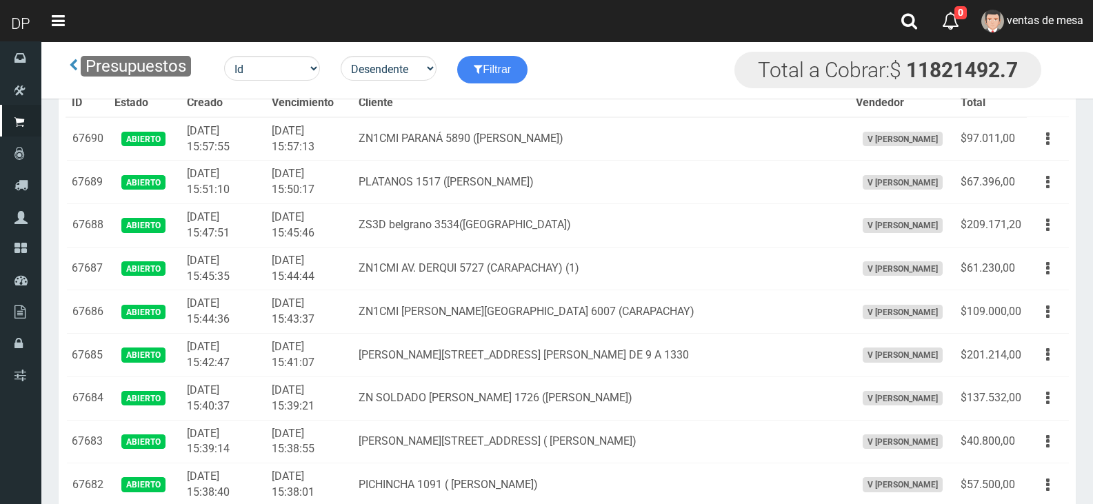
scroll to position [866, 0]
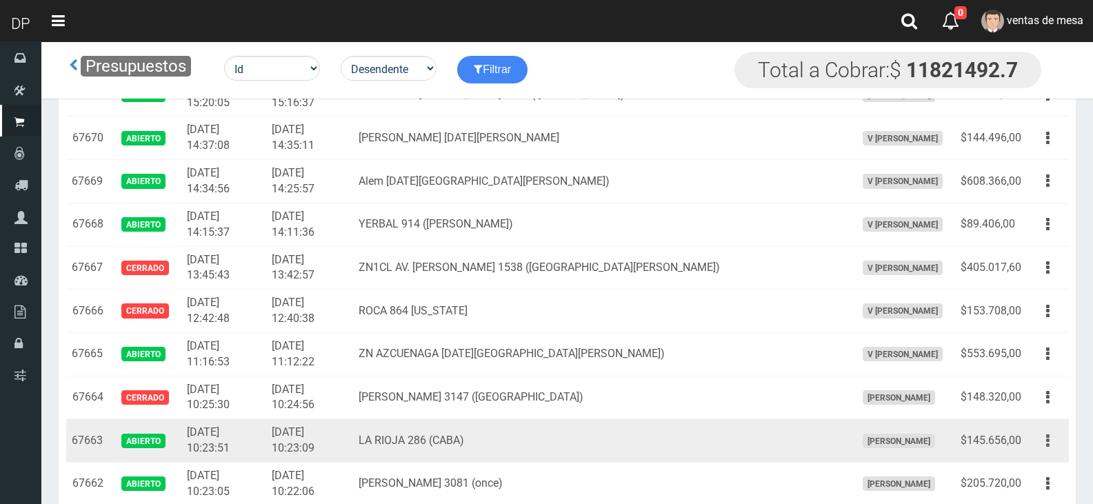
click at [1044, 440] on button "button" at bounding box center [1048, 441] width 31 height 24
click at [1038, 464] on link "Editar" at bounding box center [1008, 474] width 109 height 30
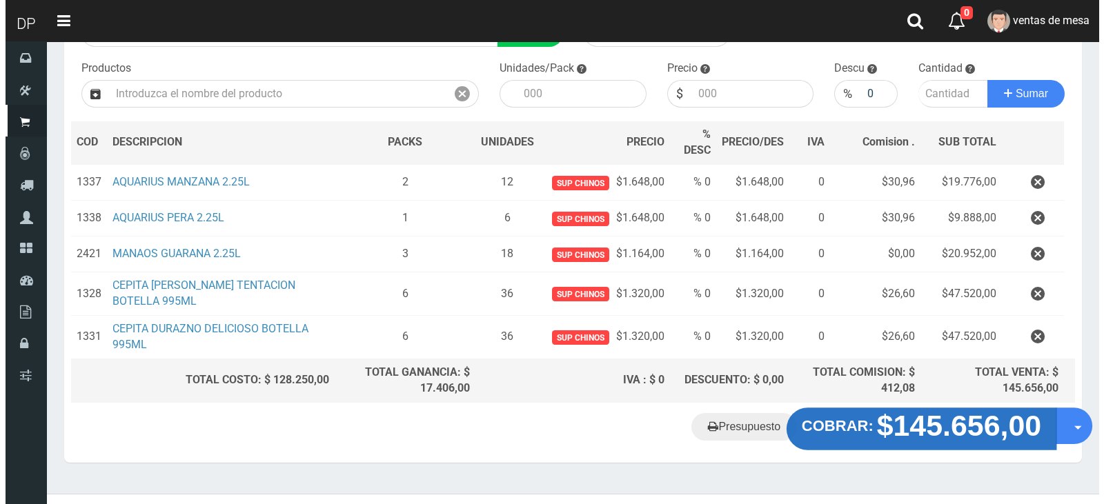
scroll to position [153, 0]
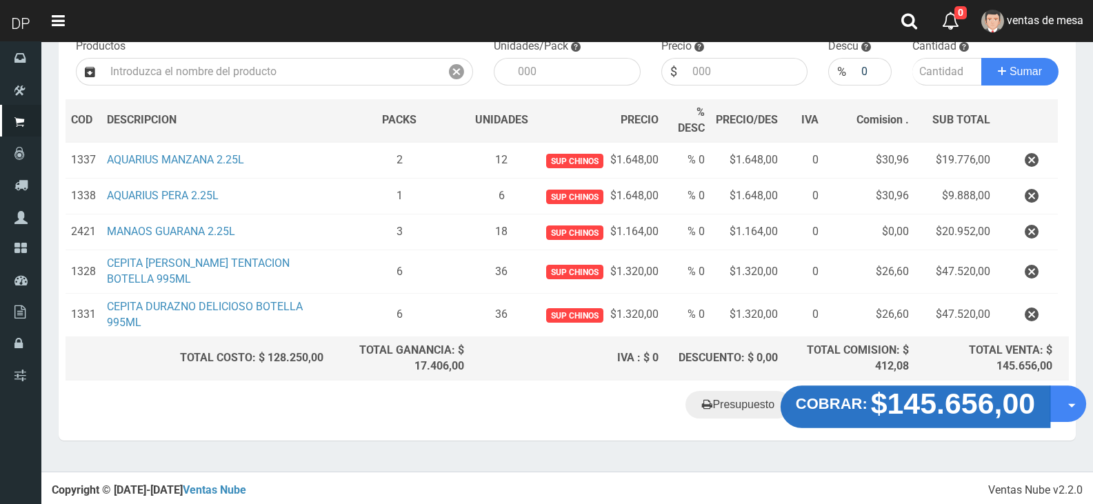
click at [882, 401] on strong "$145.656,00" at bounding box center [953, 404] width 165 height 32
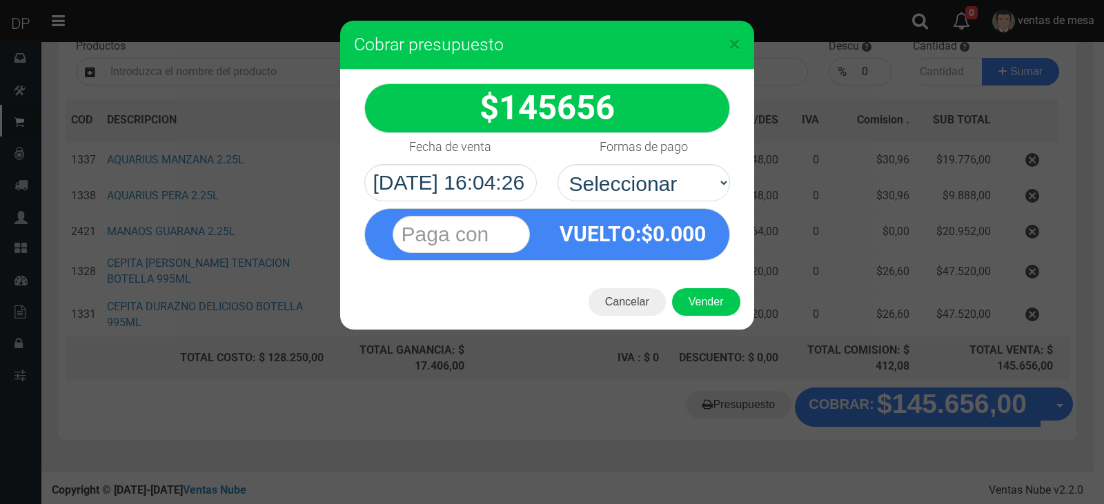
select select "Efectivo"
click at [557, 164] on select "Seleccionar Efectivo Tarjeta de Crédito Depósito Débito" at bounding box center [643, 182] width 172 height 37
click at [701, 293] on button "Vender" at bounding box center [706, 302] width 68 height 28
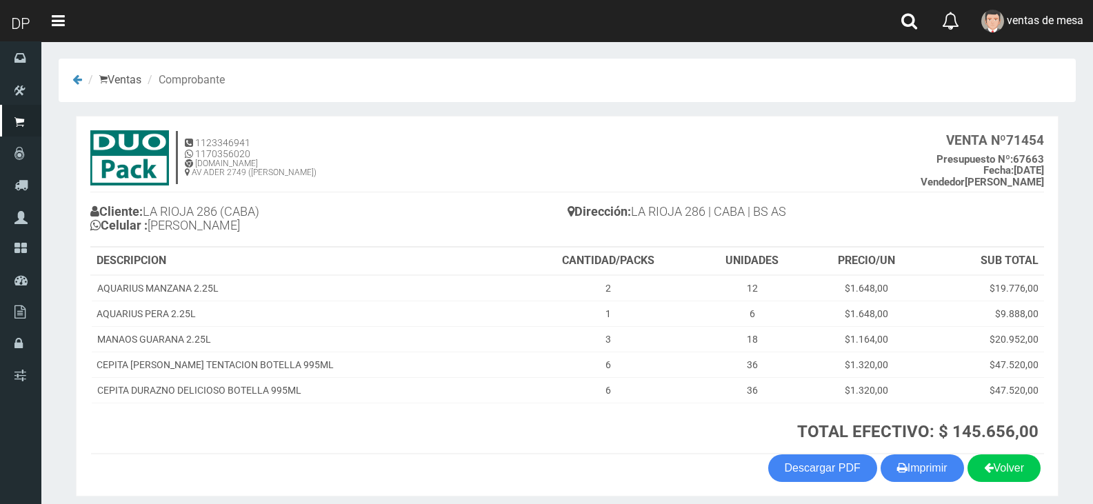
scroll to position [54, 0]
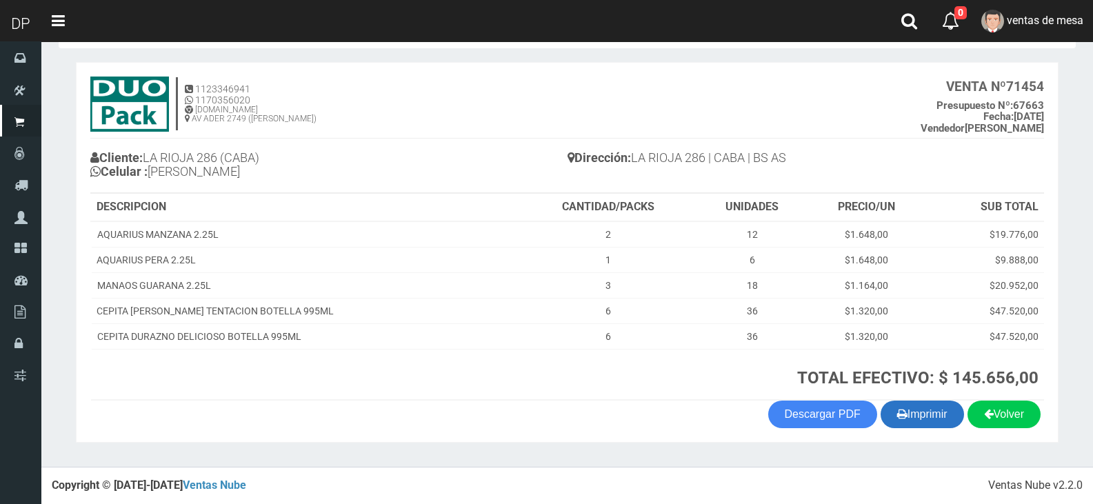
click at [939, 416] on button "Imprimir" at bounding box center [922, 415] width 83 height 28
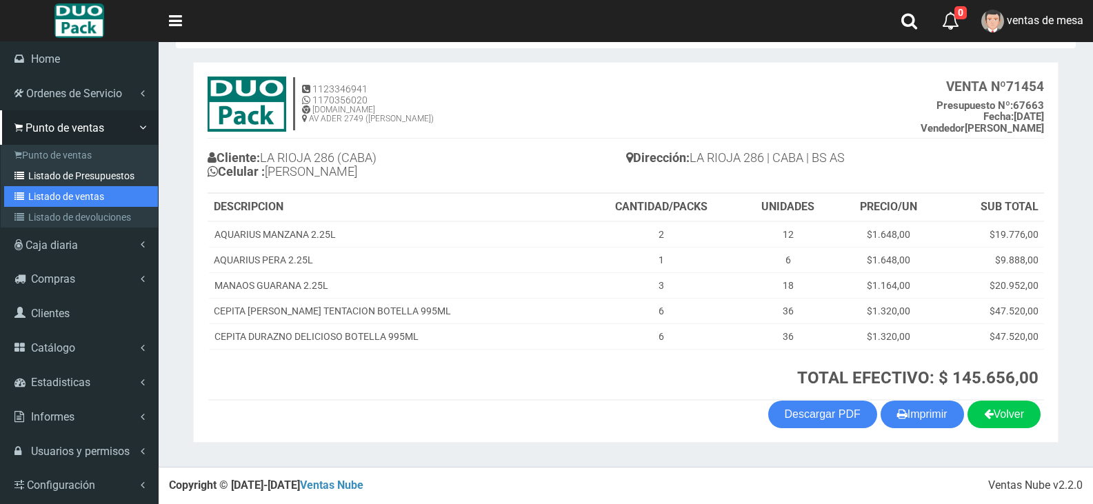
click at [27, 186] on link "Listado de ventas" at bounding box center [81, 196] width 154 height 21
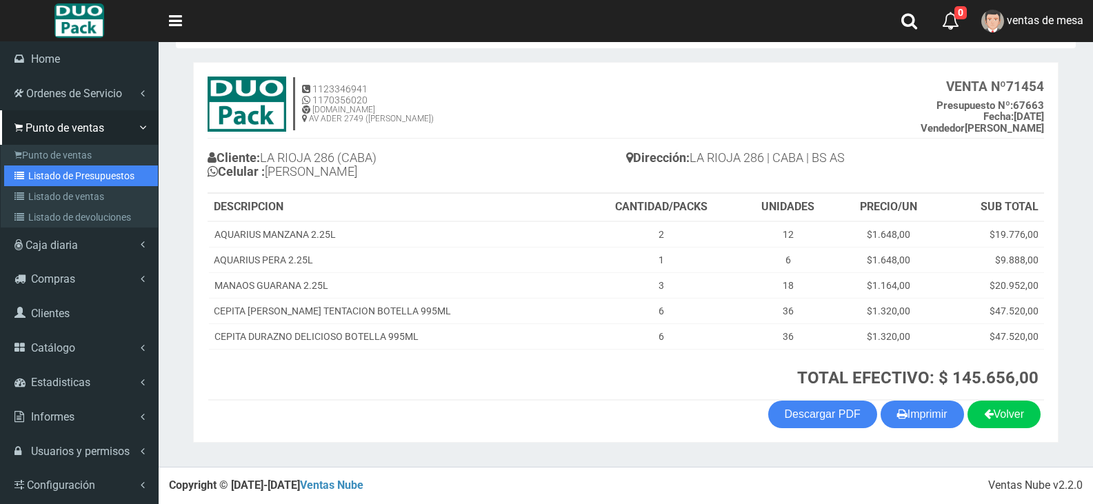
click at [32, 182] on link "Listado de Presupuestos" at bounding box center [81, 176] width 154 height 21
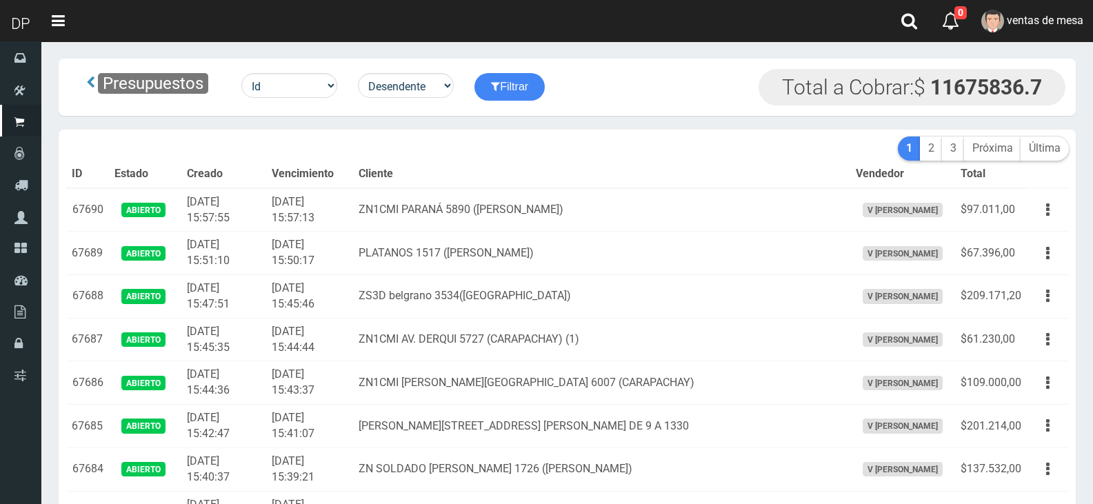
click at [514, 221] on td "ZN1CMI PARANÁ 5890 ([PERSON_NAME])" at bounding box center [601, 209] width 497 height 43
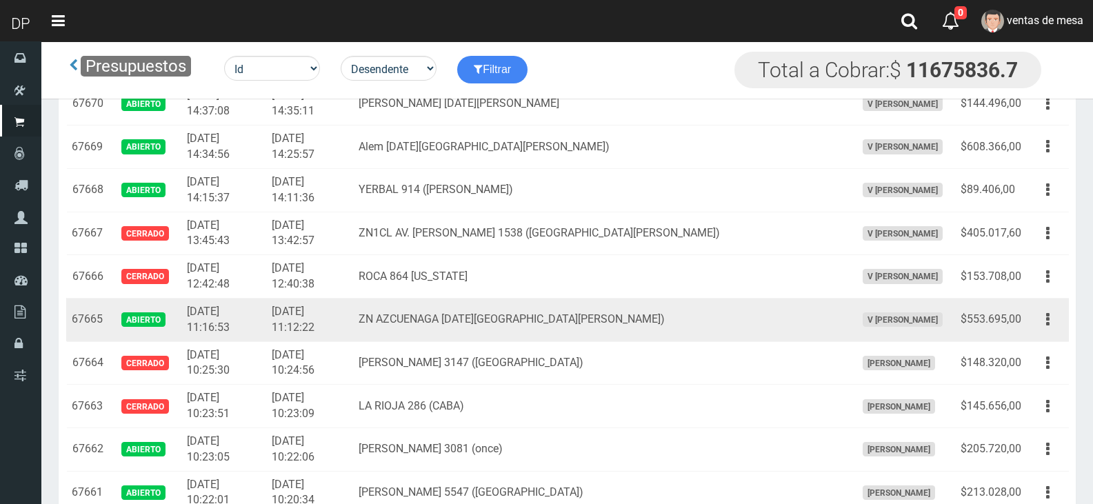
scroll to position [935, 0]
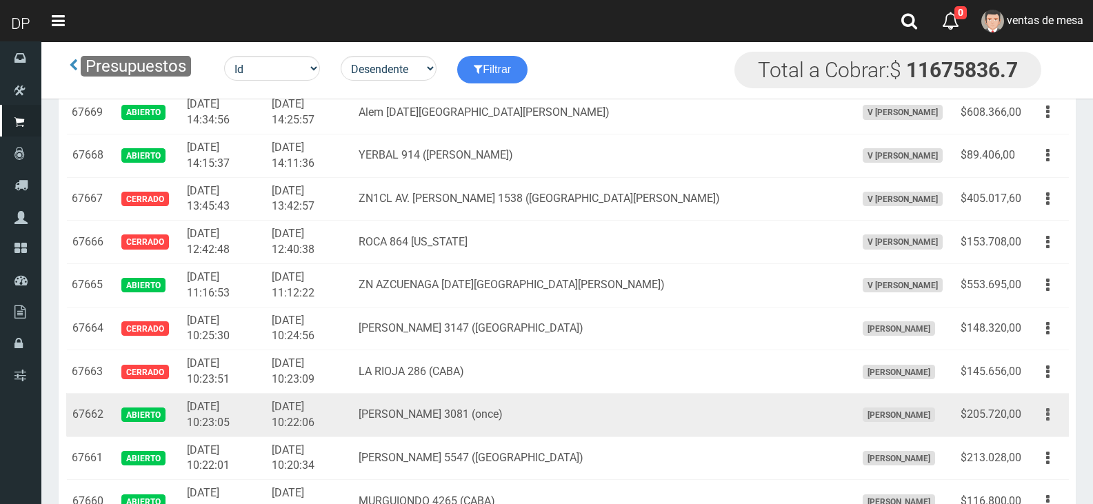
click at [1048, 417] on icon "button" at bounding box center [1047, 415] width 3 height 24
click at [1042, 441] on link "Editar" at bounding box center [1008, 448] width 109 height 30
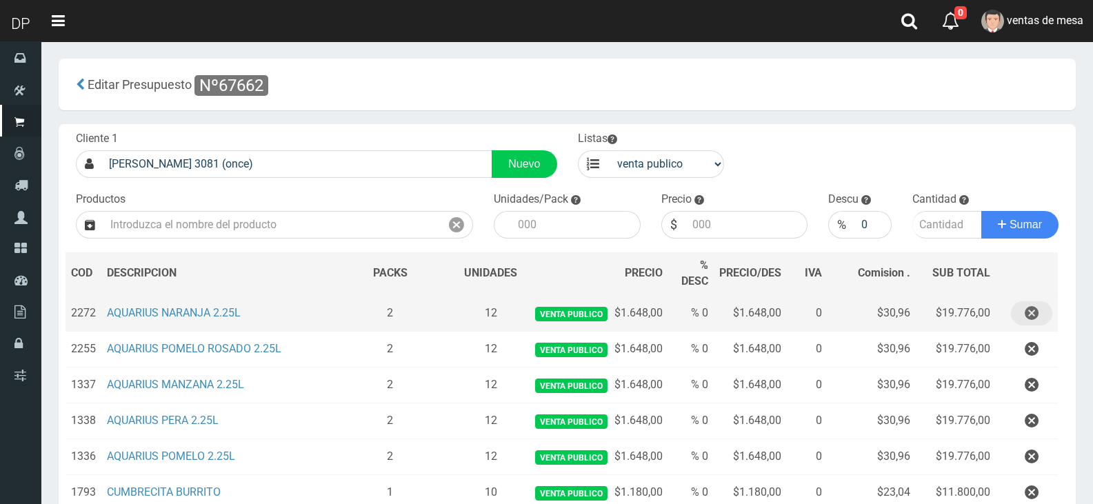
click at [1028, 311] on icon "button" at bounding box center [1032, 313] width 14 height 24
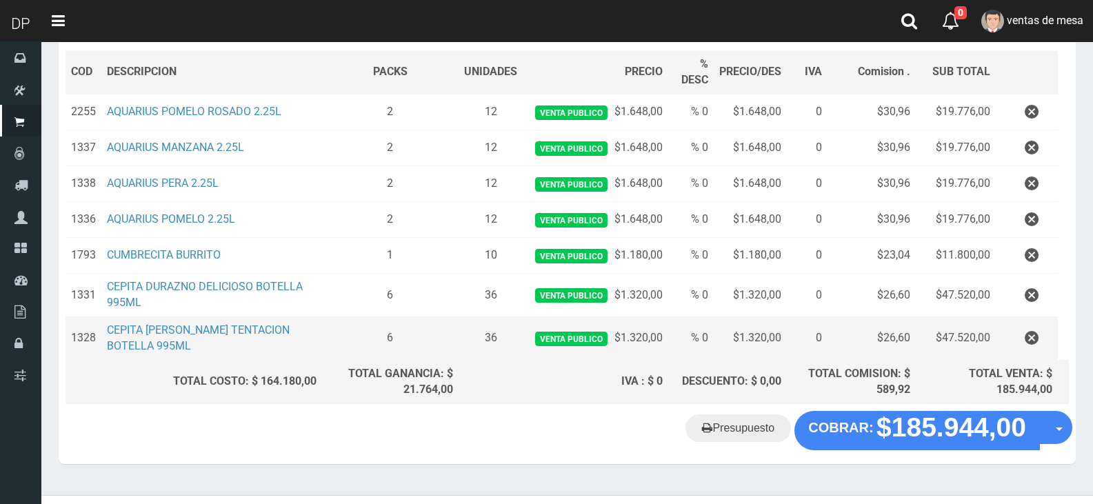
scroll to position [225, 0]
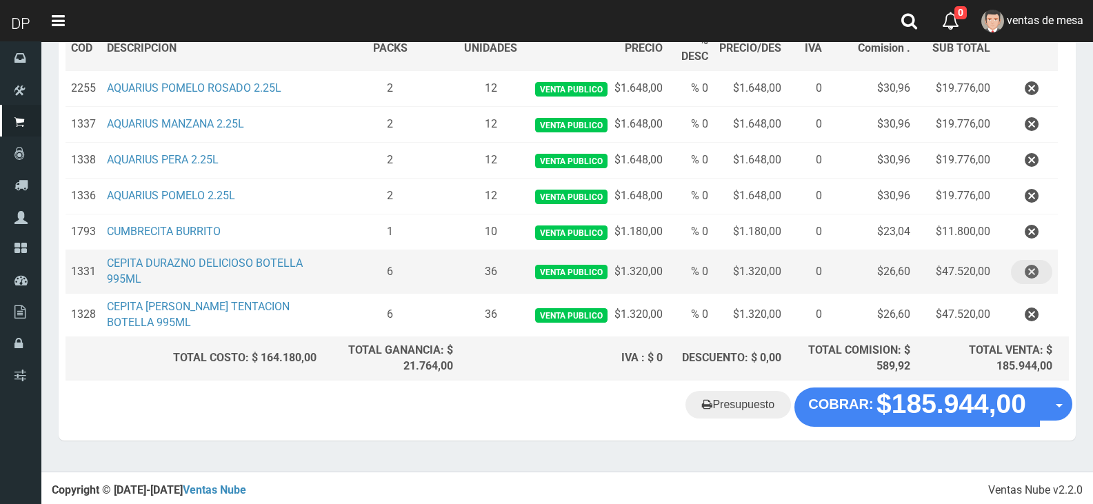
click at [1042, 275] on button "button" at bounding box center [1031, 272] width 41 height 24
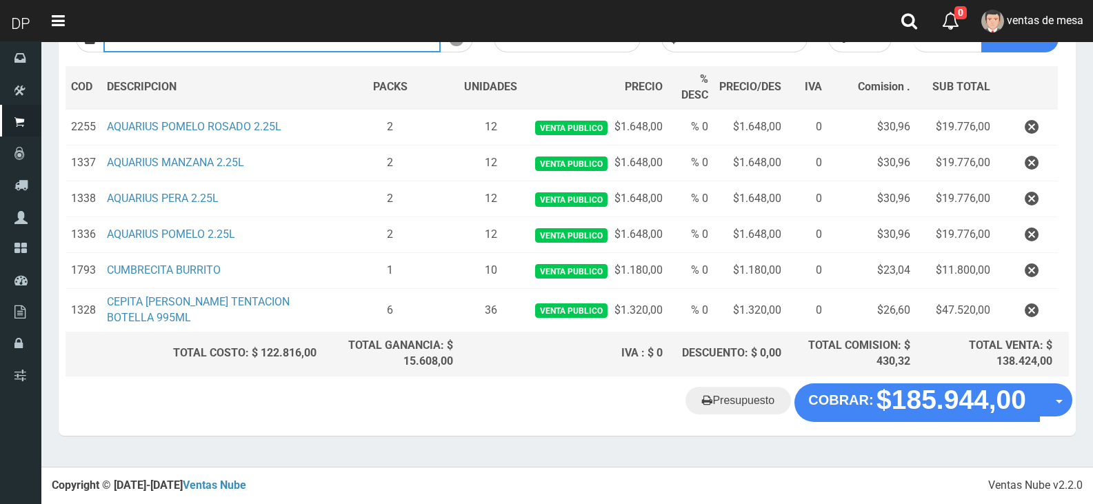
scroll to position [182, 0]
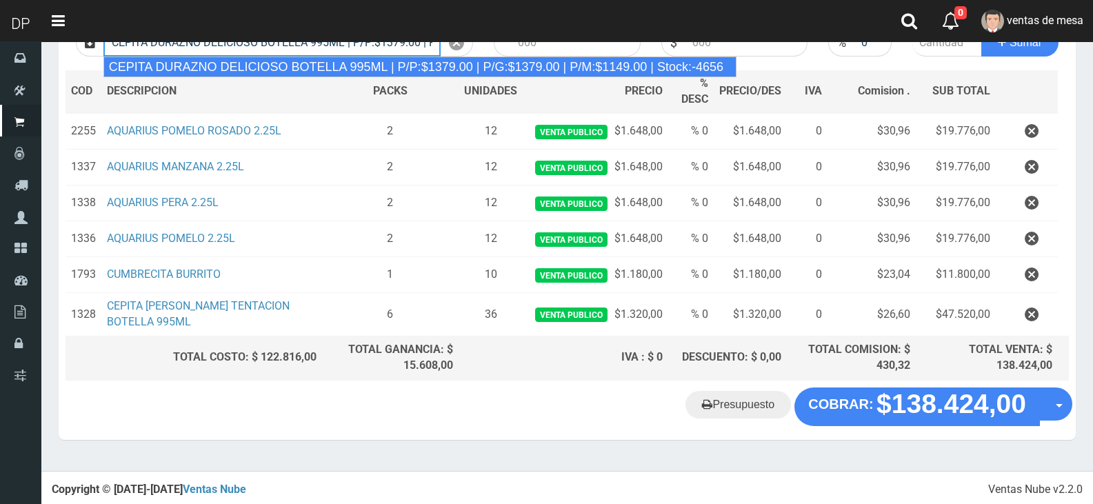
type input "CEPITA DURAZNO DELICIOSO BOTELLA 995ML | P/P:$1379.00 | P/G:$1379.00 | P/M:$114…"
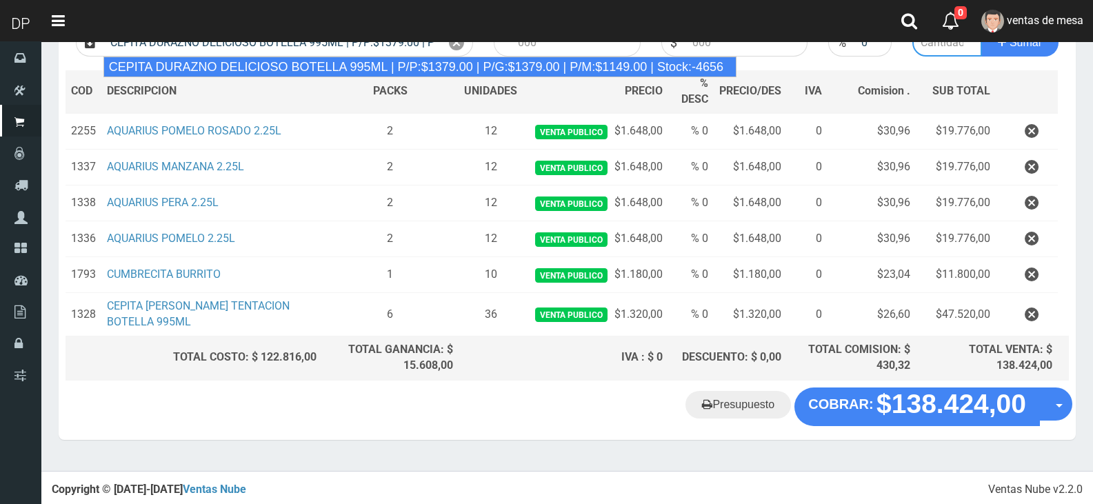
type input "6"
type input "1379.00"
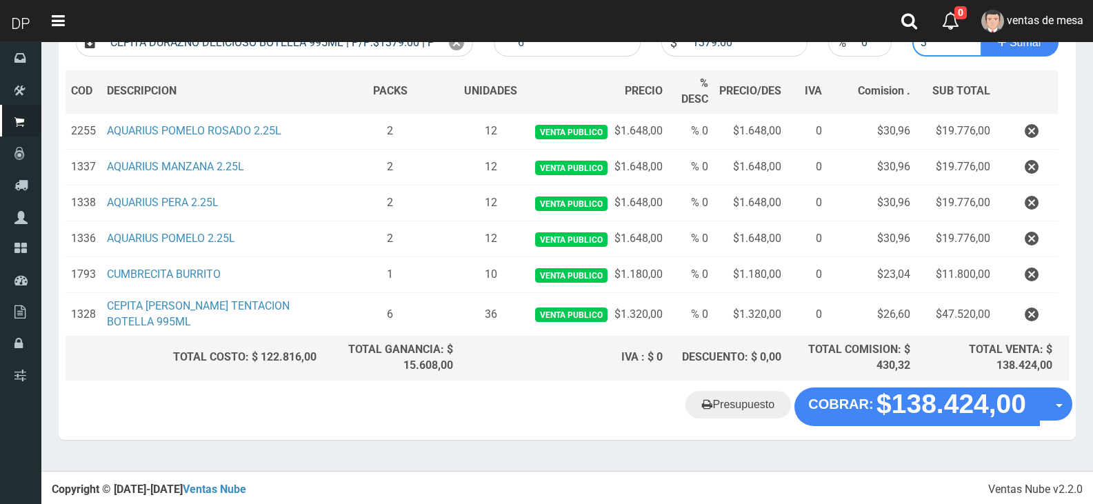
type input "3"
click at [982, 29] on button "Sumar" at bounding box center [1020, 43] width 77 height 28
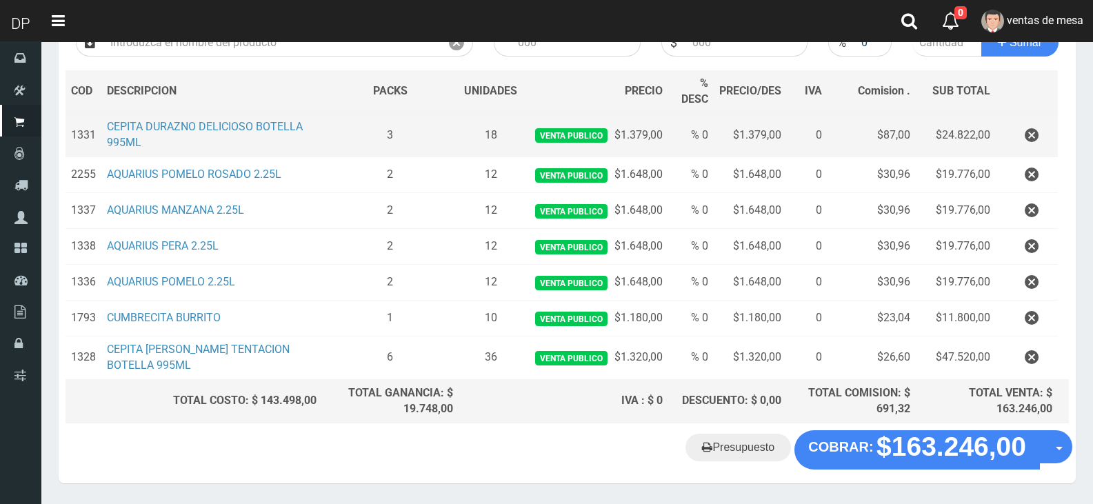
click at [1050, 126] on td at bounding box center [1026, 134] width 61 height 43
click at [1047, 132] on button "button" at bounding box center [1031, 135] width 41 height 24
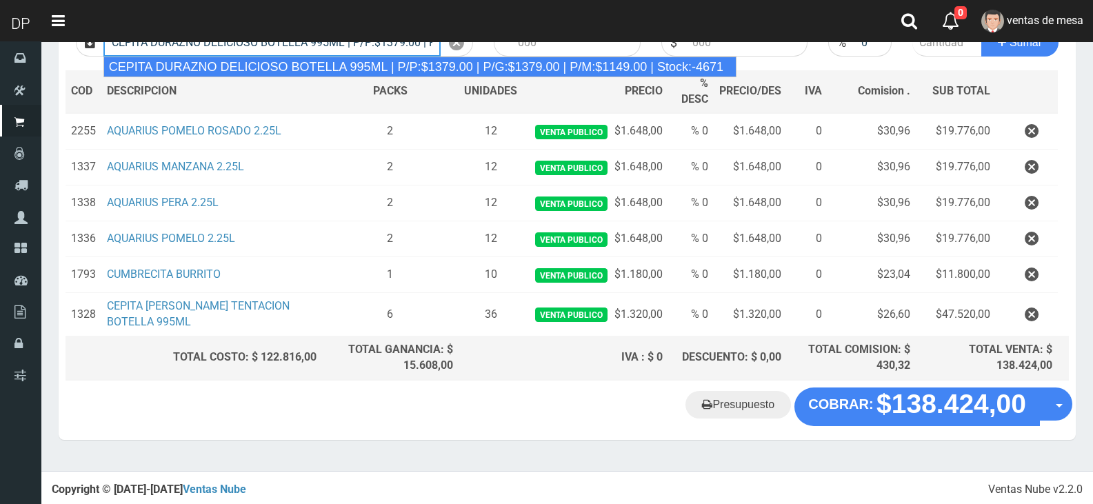
type input "CEPITA DURAZNO DELICIOSO BOTELLA 995ML | P/P:$1379.00 | P/G:$1379.00 | P/M:$114…"
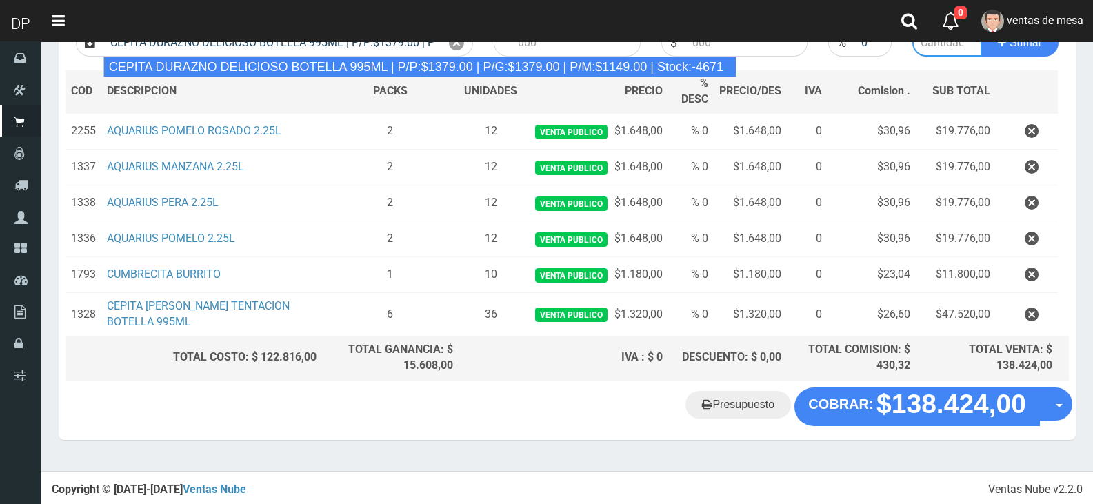
type input "6"
type input "1379.00"
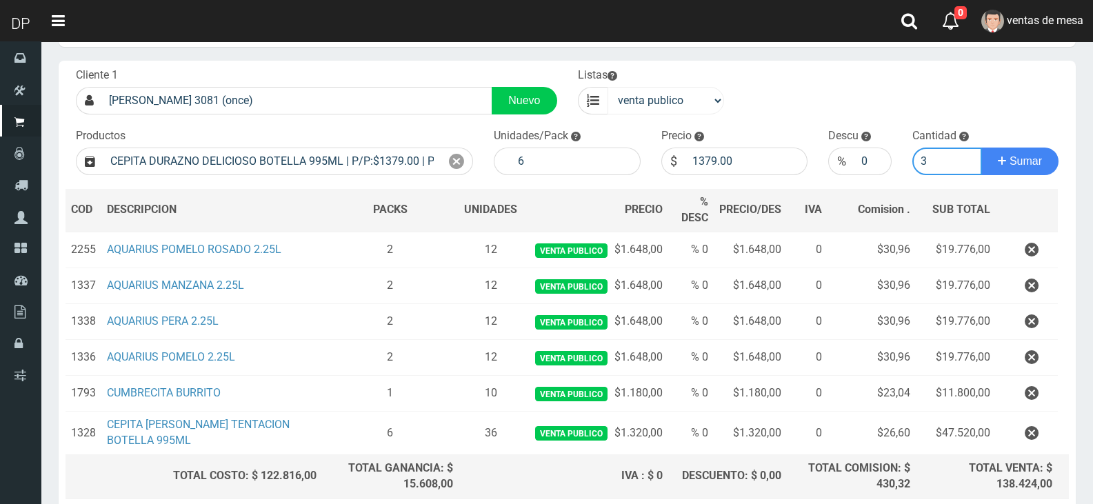
scroll to position [44, 0]
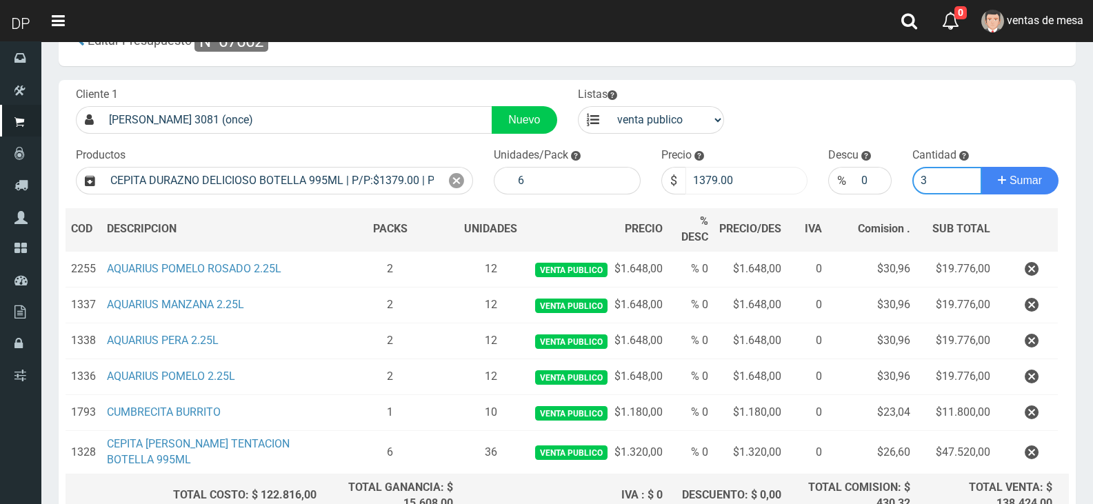
type input "3"
drag, startPoint x: 707, startPoint y: 183, endPoint x: 758, endPoint y: 188, distance: 51.3
click at [758, 188] on input "1379.00" at bounding box center [747, 181] width 123 height 28
type input "1320"
click at [982, 167] on button "Sumar" at bounding box center [1020, 181] width 77 height 28
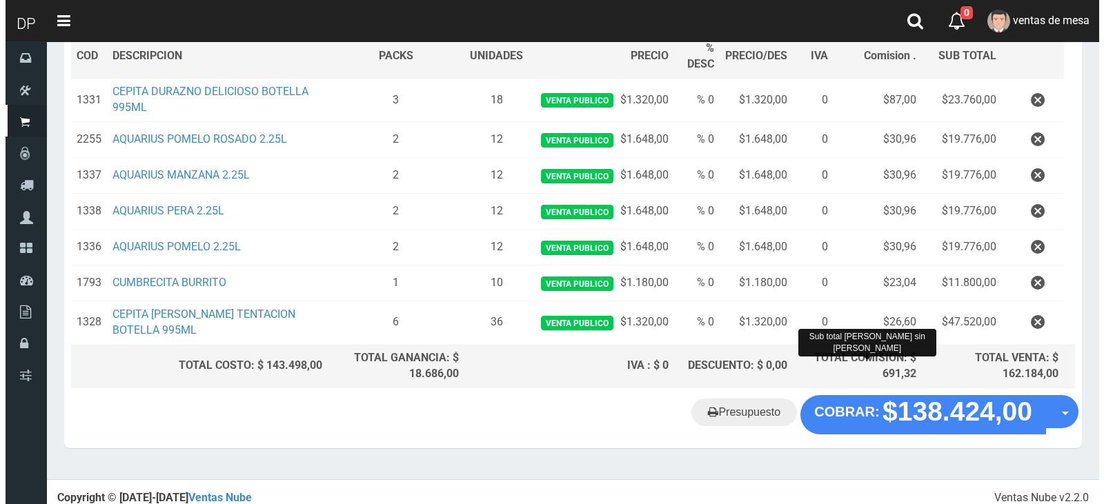
scroll to position [225, 0]
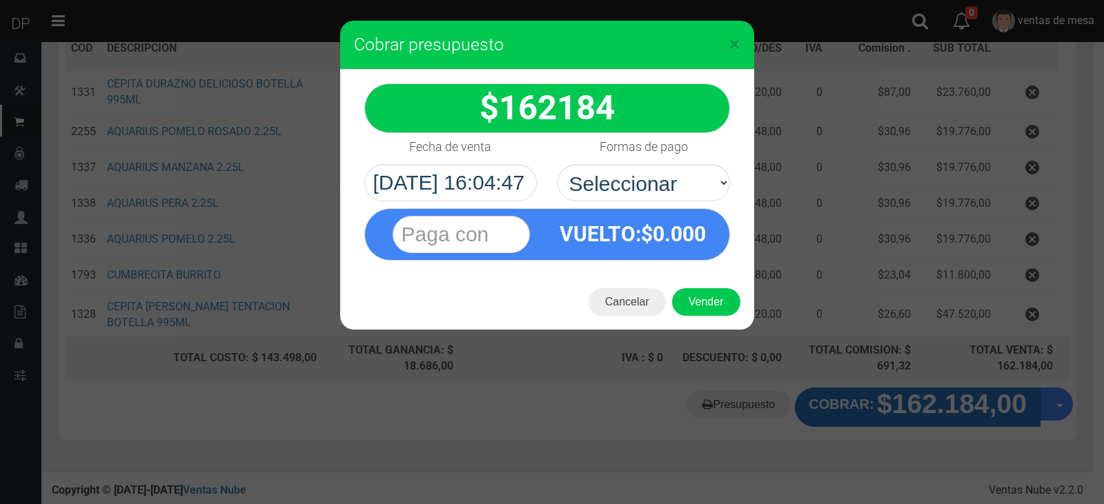
click at [676, 185] on select "Seleccionar Efectivo Tarjeta de Crédito Depósito Débito" at bounding box center [643, 182] width 172 height 37
select select "Efectivo"
click at [557, 164] on select "Seleccionar Efectivo Tarjeta de Crédito Depósito Débito" at bounding box center [643, 182] width 172 height 37
click at [691, 296] on button "Vender" at bounding box center [706, 302] width 68 height 28
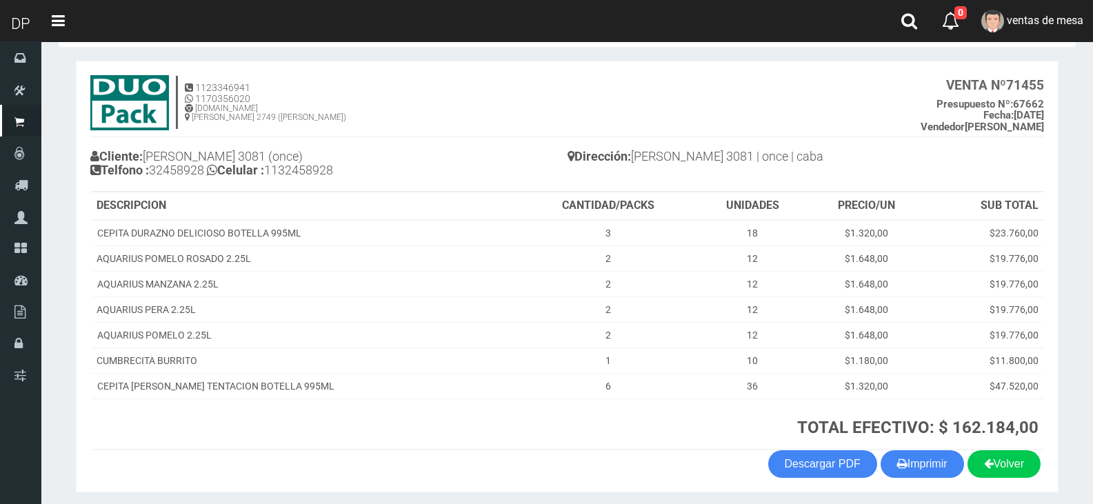
scroll to position [105, 0]
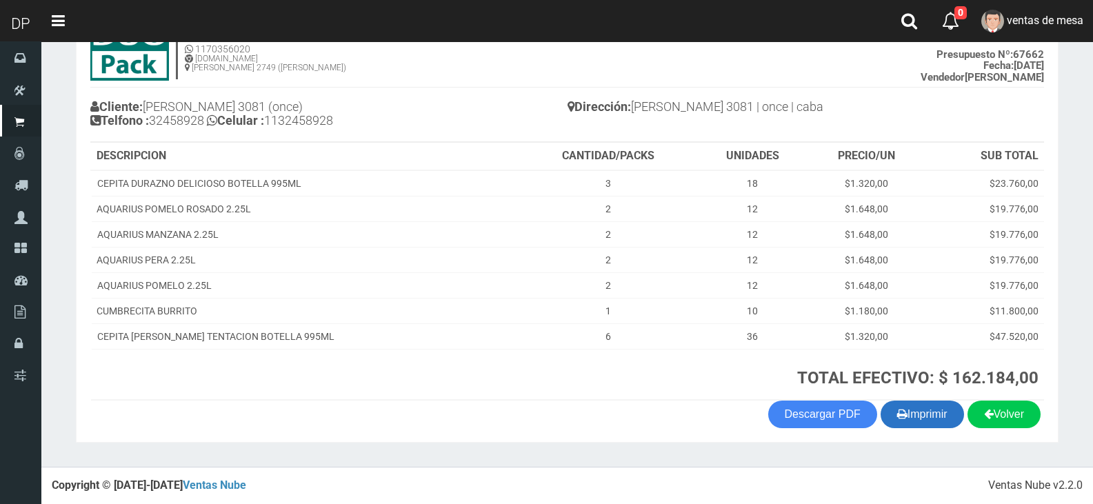
click at [921, 417] on button "Imprimir" at bounding box center [922, 415] width 83 height 28
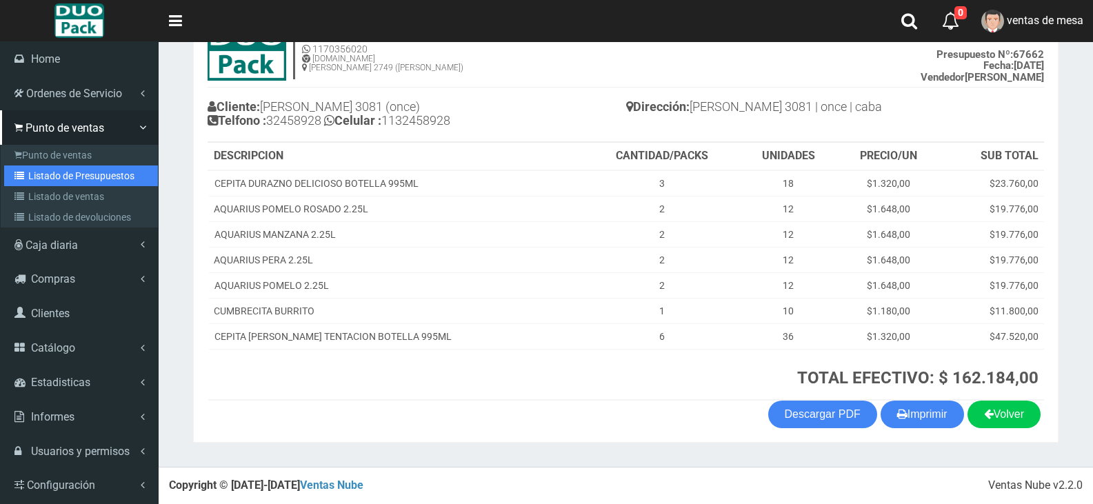
click at [57, 181] on link "Listado de Presupuestos" at bounding box center [81, 176] width 154 height 21
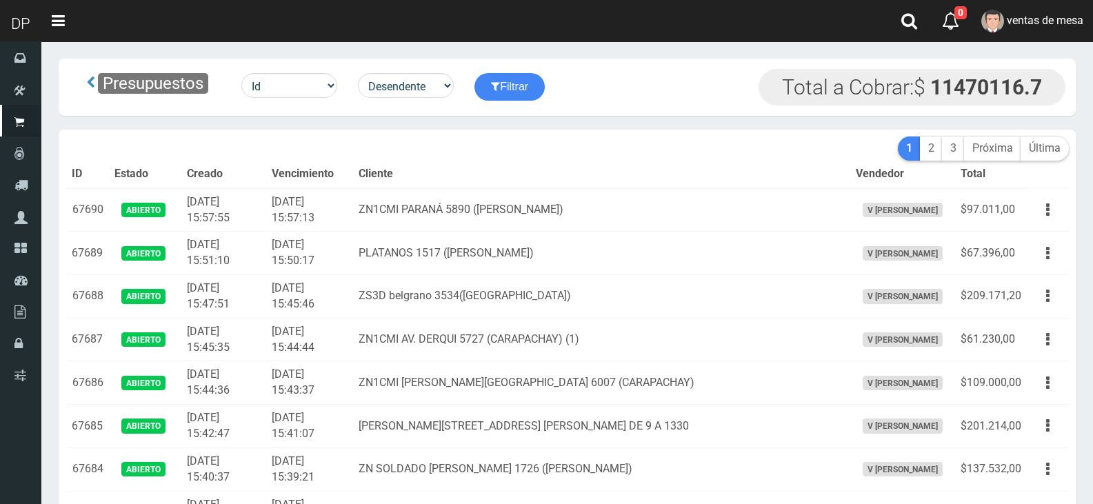
scroll to position [1731, 0]
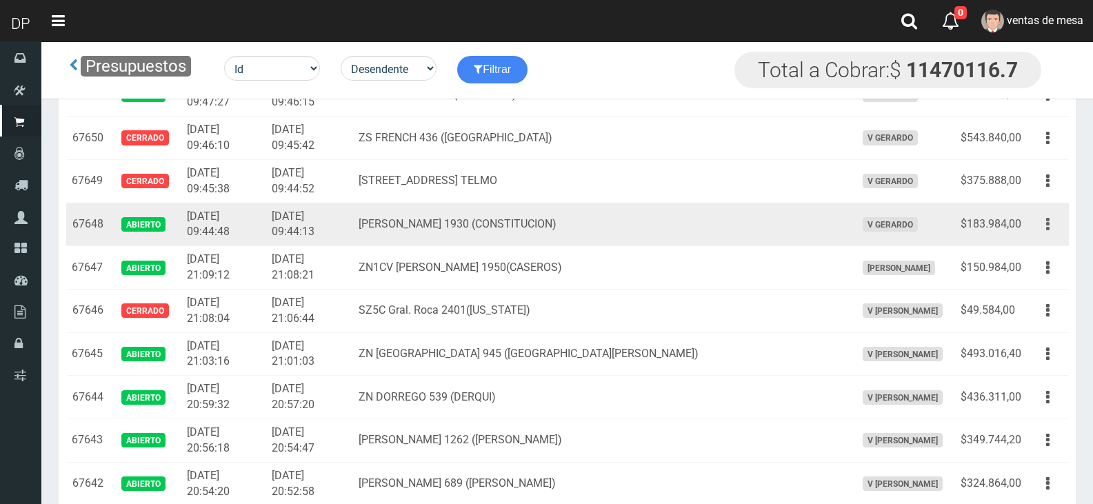
click at [1035, 223] on button "button" at bounding box center [1048, 224] width 31 height 24
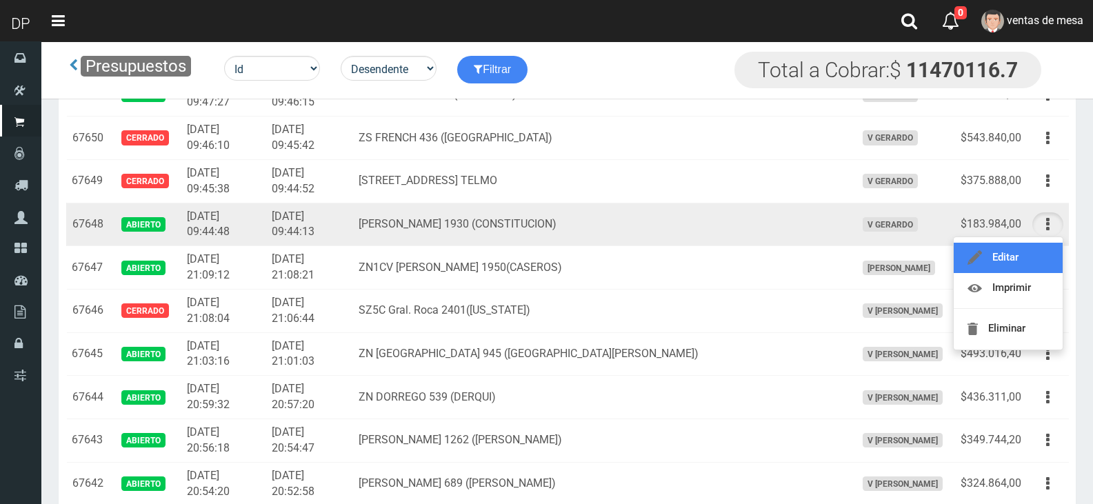
click at [1031, 261] on link "Editar" at bounding box center [1008, 258] width 109 height 30
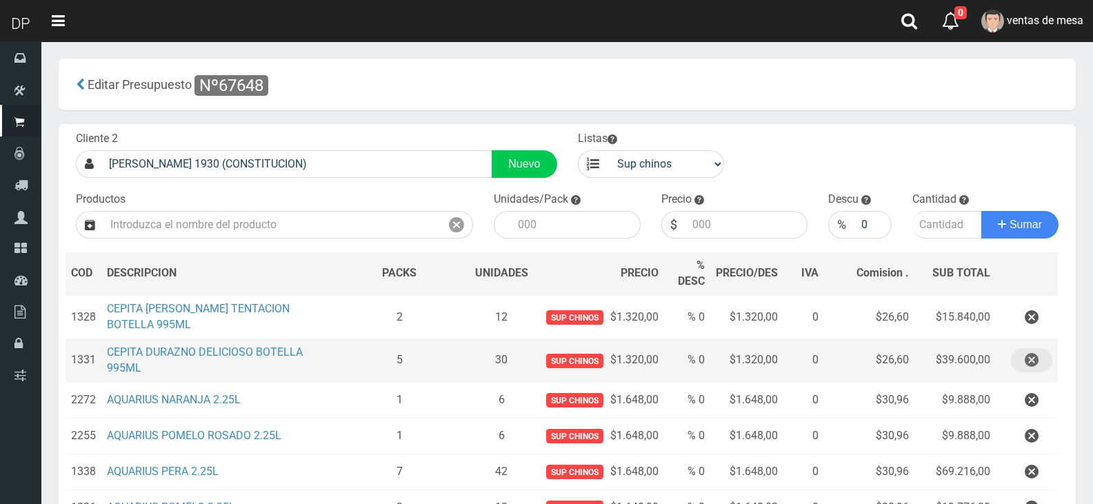
click at [1027, 364] on icon "button" at bounding box center [1032, 360] width 14 height 24
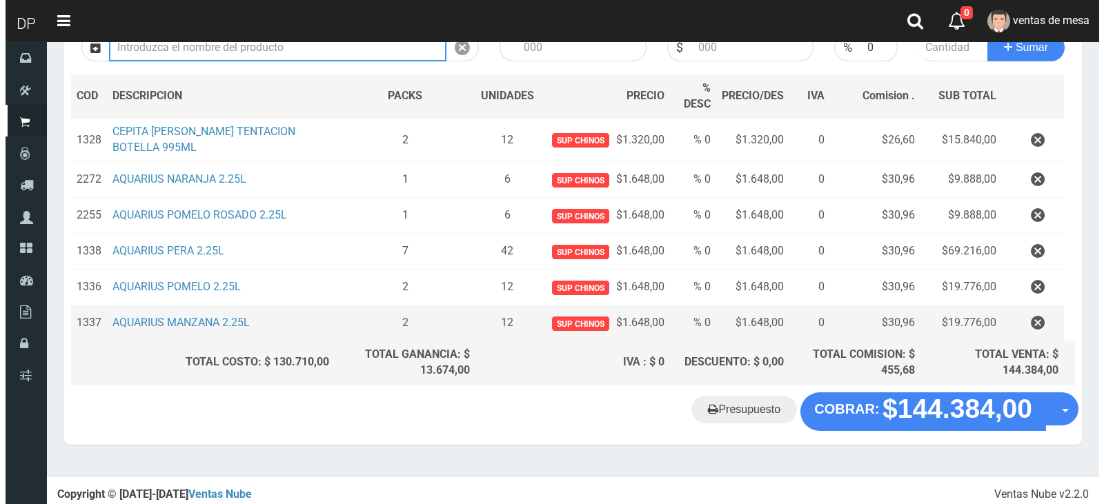
scroll to position [182, 0]
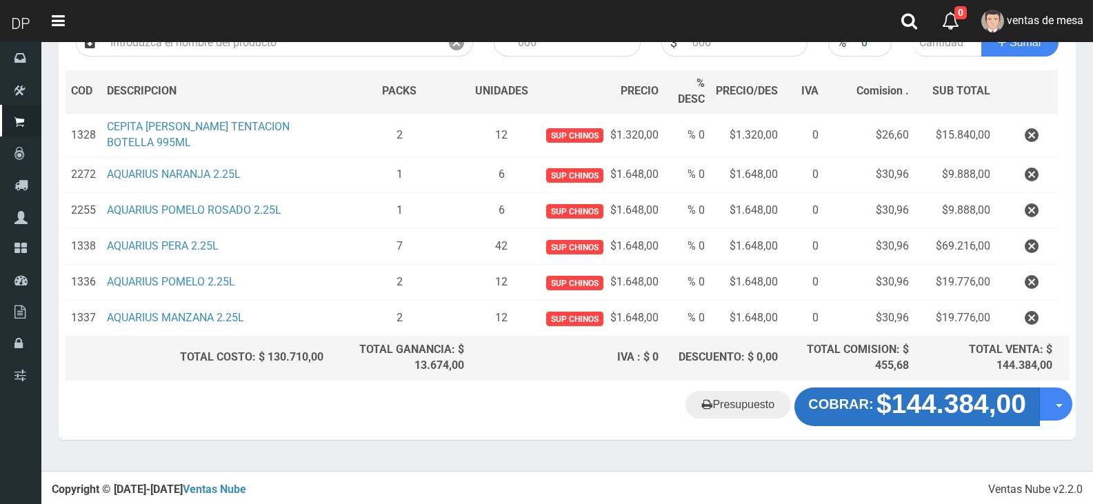
click at [851, 415] on button "COBRAR: $144.384,00" at bounding box center [918, 407] width 246 height 39
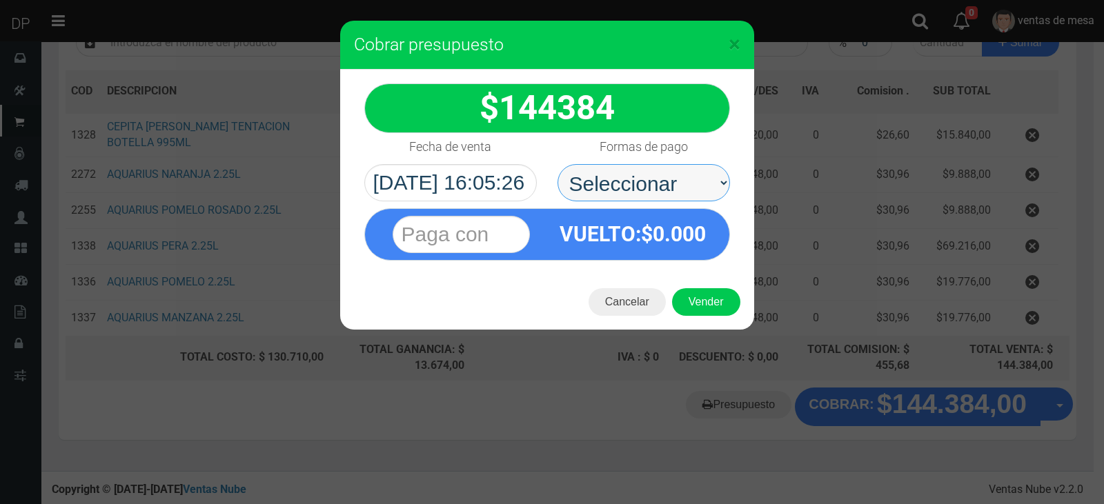
click at [678, 187] on select "Seleccionar Efectivo Tarjeta de Crédito Depósito Débito" at bounding box center [643, 182] width 172 height 37
click at [684, 246] on span "0.000" at bounding box center [678, 234] width 53 height 24
click at [688, 176] on select "Seleccionar Efectivo Tarjeta de Crédito Depósito Débito" at bounding box center [643, 182] width 172 height 37
select select "Efectivo"
click at [557, 164] on select "Seleccionar Efectivo Tarjeta de Crédito Depósito Débito" at bounding box center [643, 182] width 172 height 37
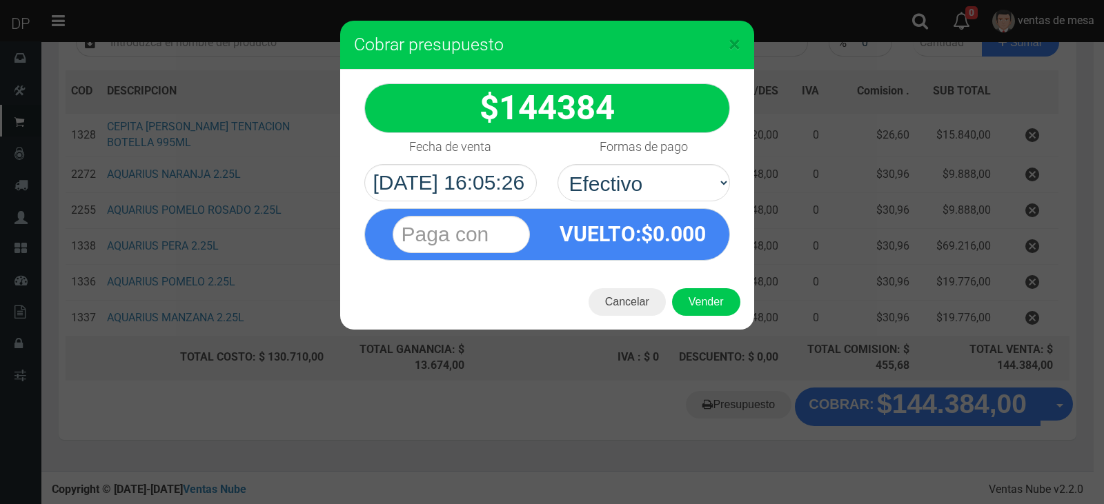
click at [697, 328] on div "Cancelar Vender" at bounding box center [547, 302] width 414 height 55
click at [701, 302] on button "Vender" at bounding box center [706, 302] width 68 height 28
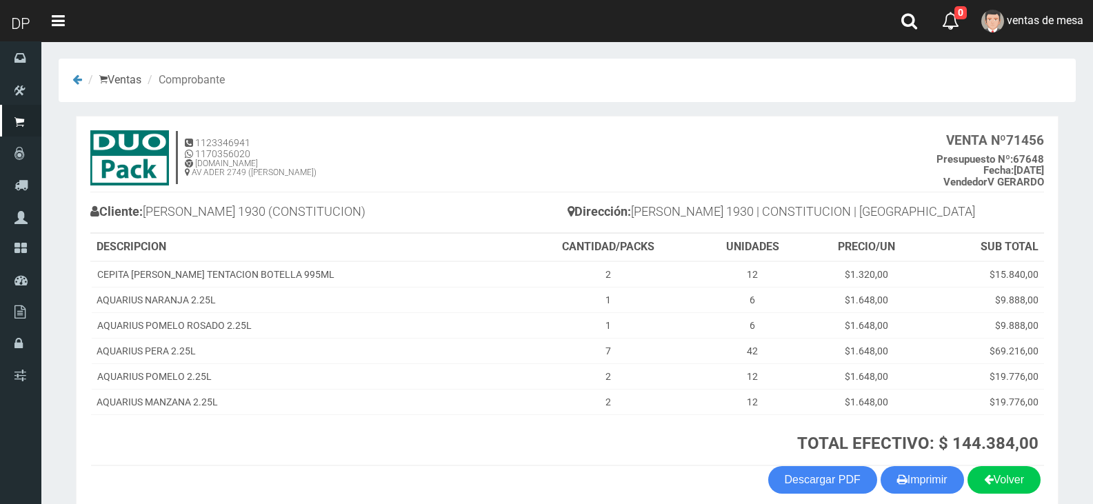
scroll to position [66, 0]
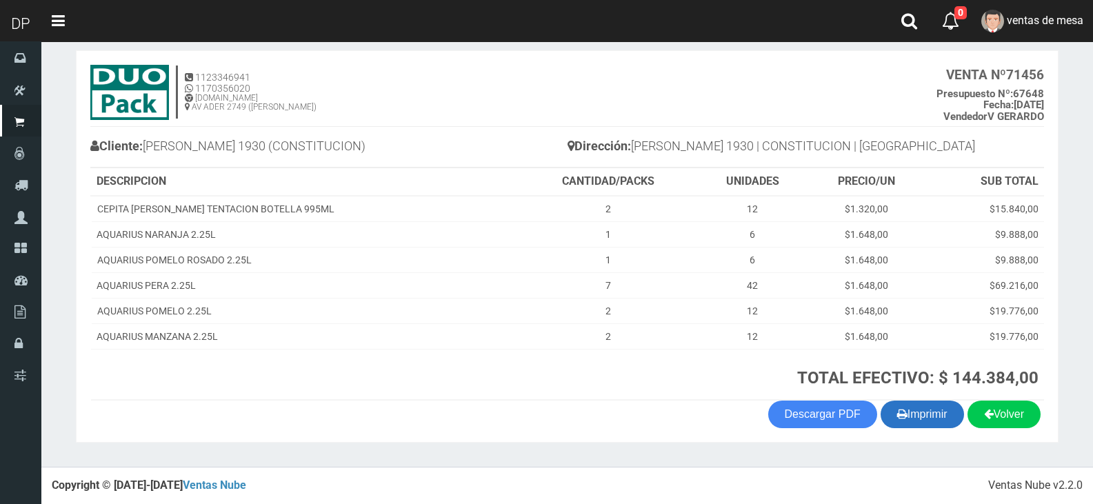
click at [895, 401] on button "Imprimir" at bounding box center [922, 415] width 83 height 28
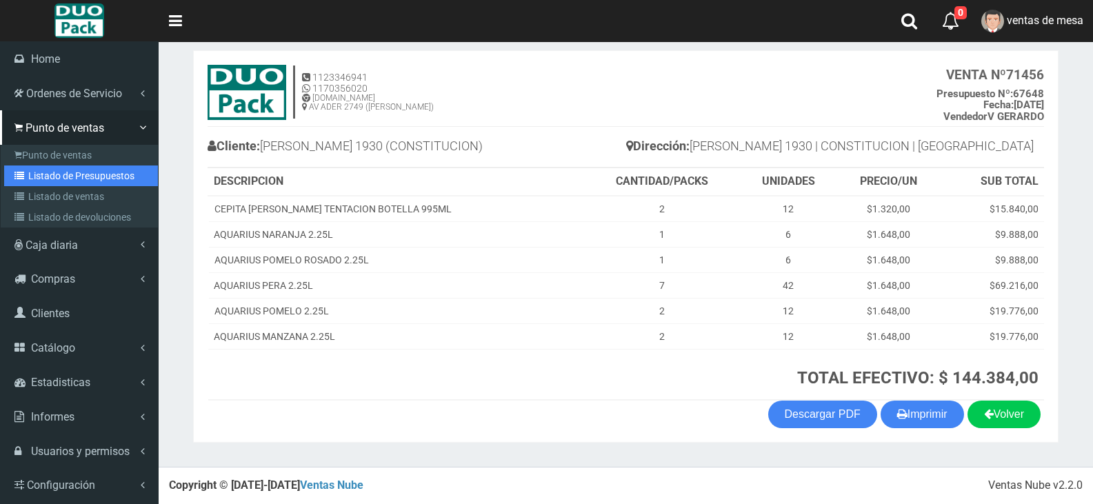
drag, startPoint x: 54, startPoint y: 180, endPoint x: 386, endPoint y: 98, distance: 342.4
click at [54, 180] on link "Listado de Presupuestos" at bounding box center [81, 176] width 154 height 21
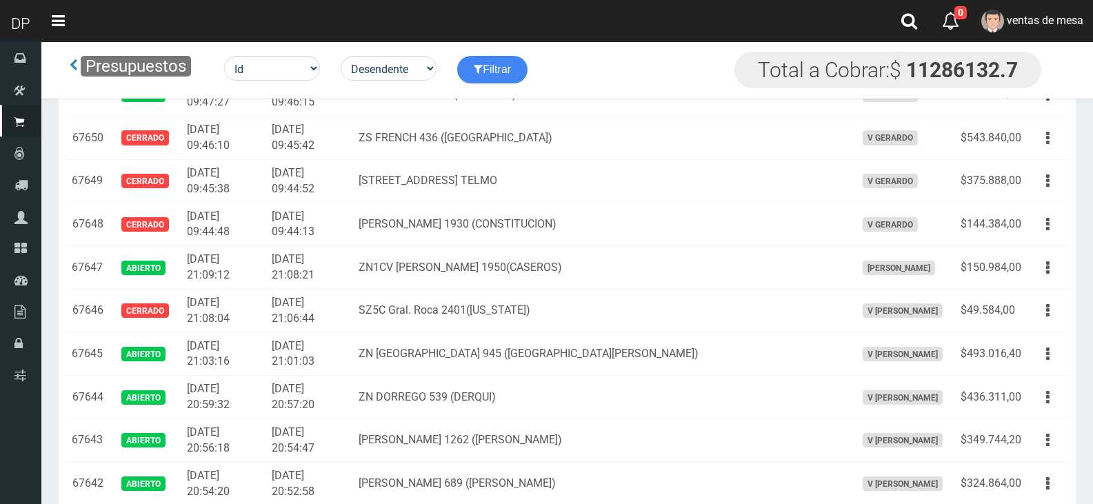
scroll to position [1141, 0]
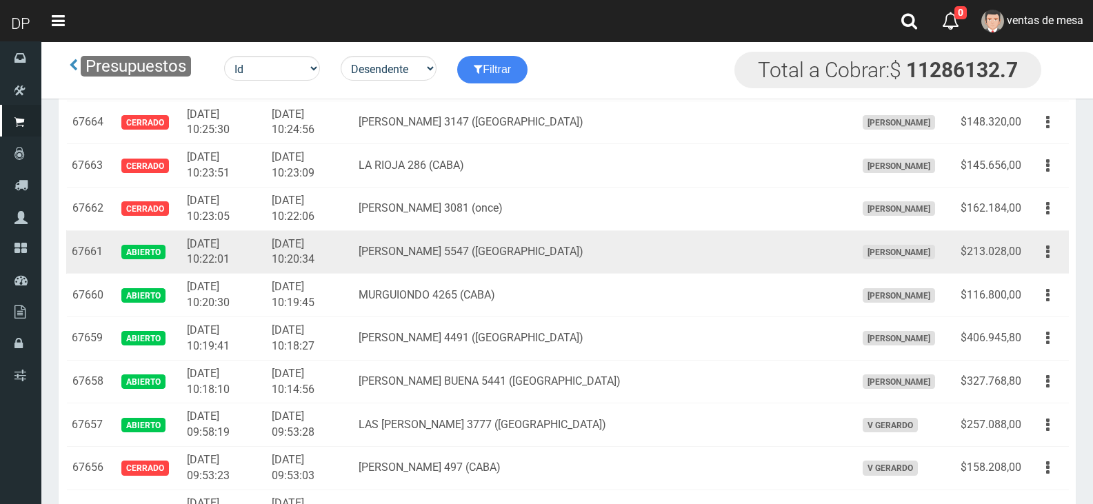
click at [1035, 243] on div "Editar Imprimir Eliminar" at bounding box center [1048, 252] width 31 height 24
click at [1048, 257] on icon "button" at bounding box center [1047, 252] width 3 height 24
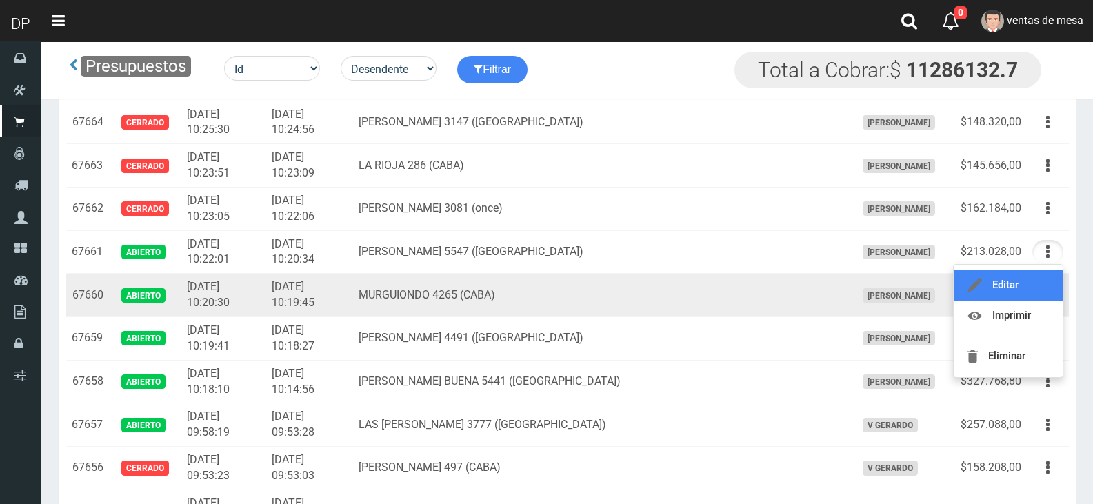
click at [1037, 297] on link "Editar" at bounding box center [1008, 285] width 109 height 30
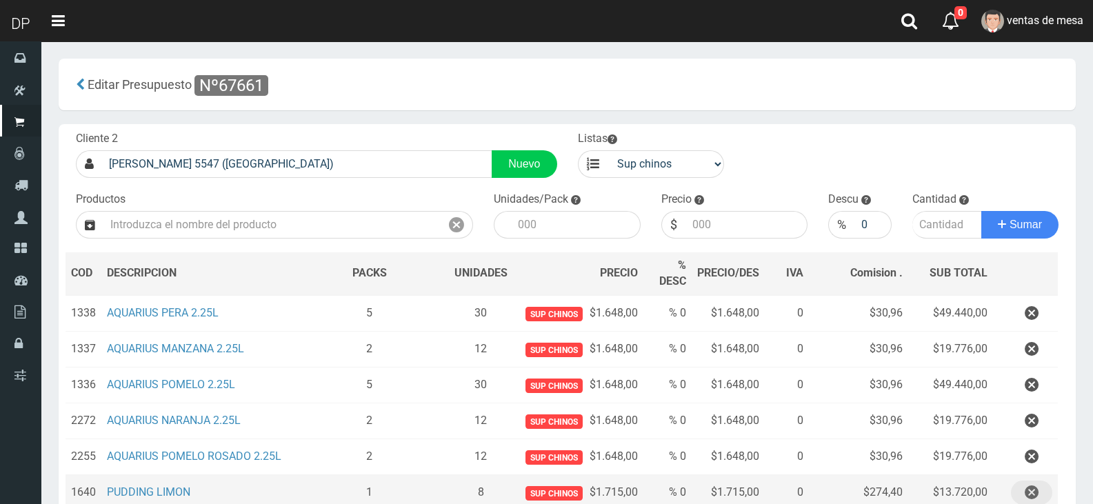
click at [1015, 486] on button "button" at bounding box center [1031, 493] width 41 height 24
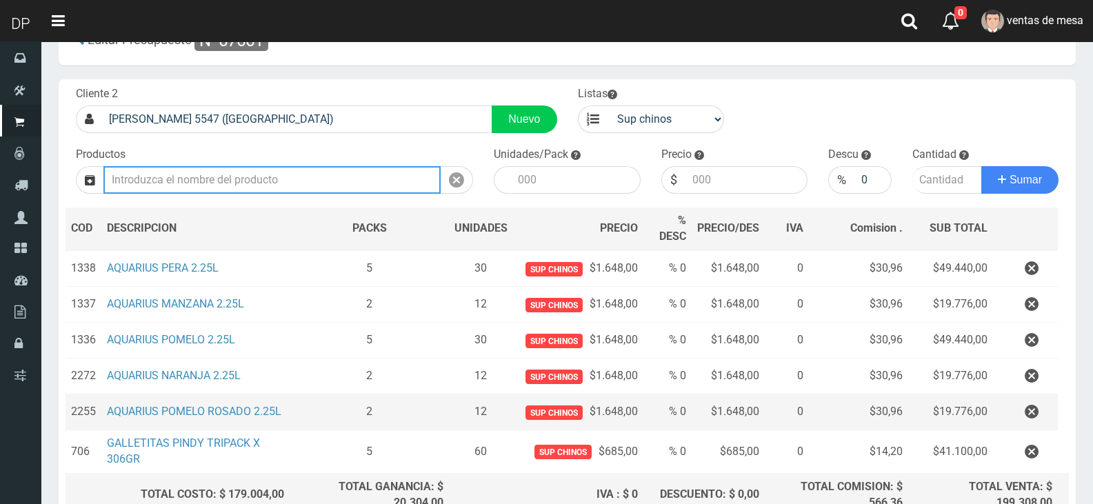
scroll to position [69, 0]
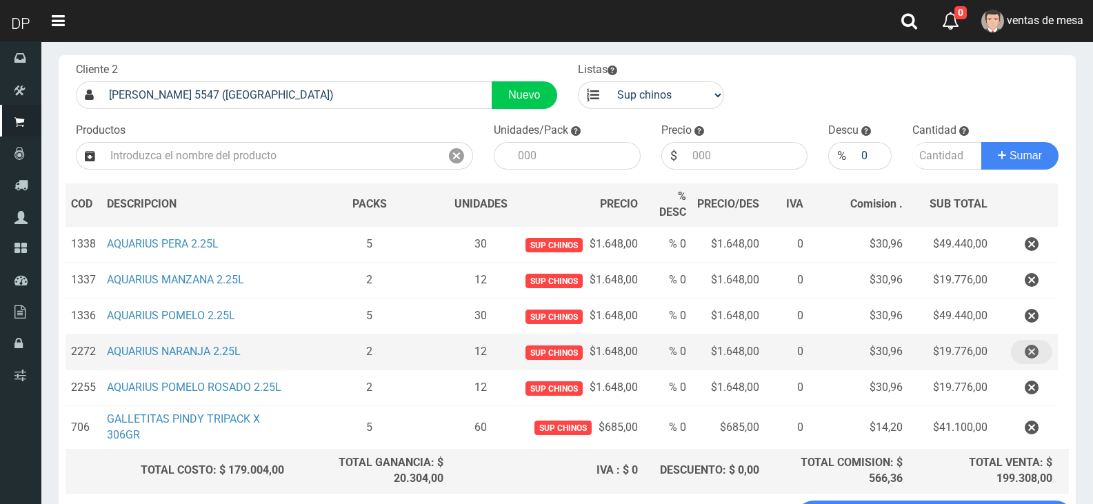
click at [1018, 356] on button "button" at bounding box center [1031, 352] width 41 height 24
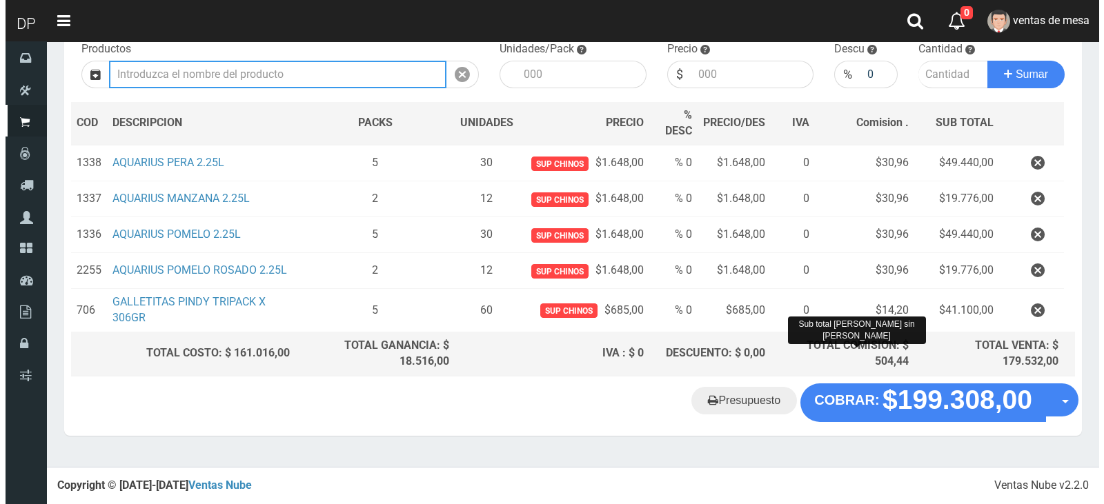
scroll to position [146, 0]
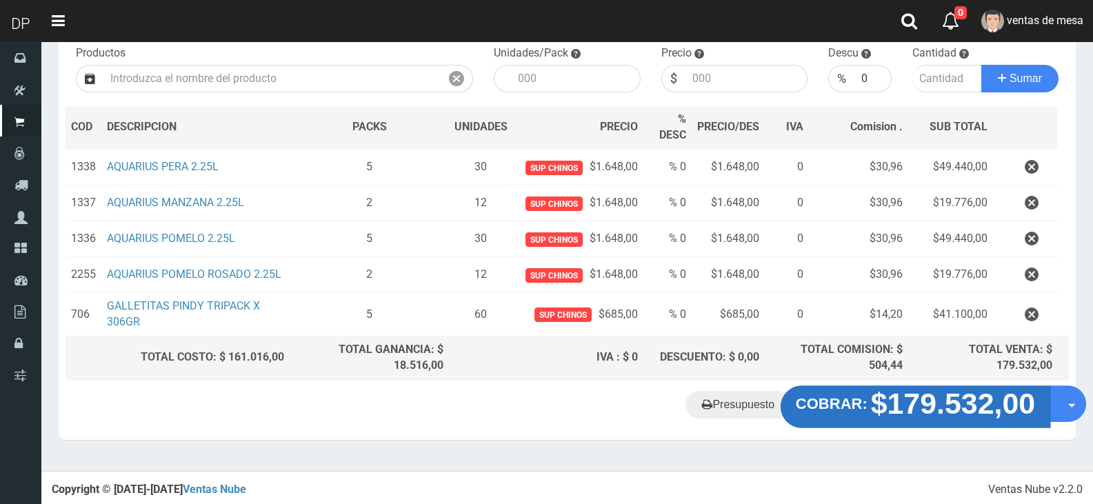
click at [851, 406] on strong "COBRAR:" at bounding box center [832, 403] width 72 height 17
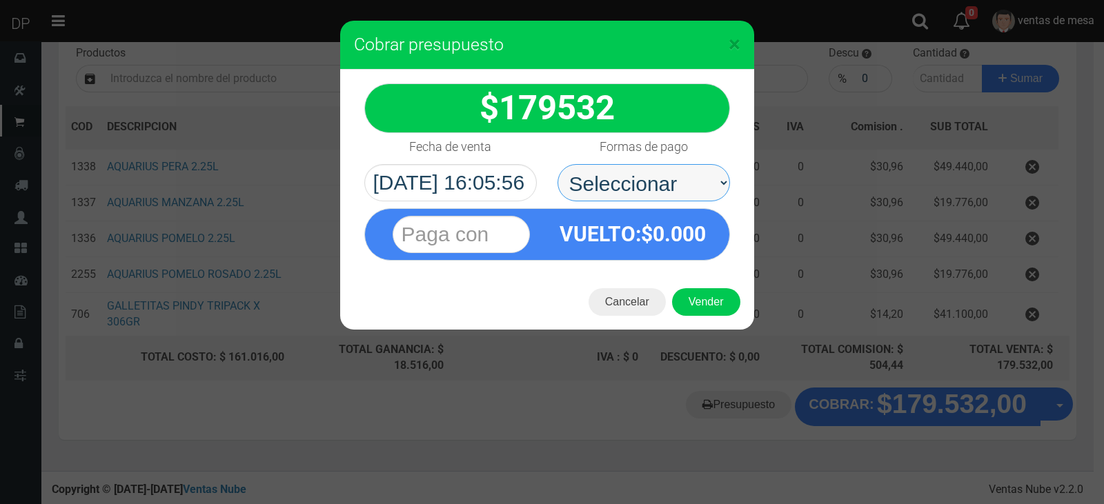
click at [659, 182] on select "Seleccionar Efectivo Tarjeta de Crédito Depósito Débito" at bounding box center [643, 182] width 172 height 37
select select "Efectivo"
click at [557, 164] on select "Seleccionar Efectivo Tarjeta de Crédito Depósito Débito" at bounding box center [643, 182] width 172 height 37
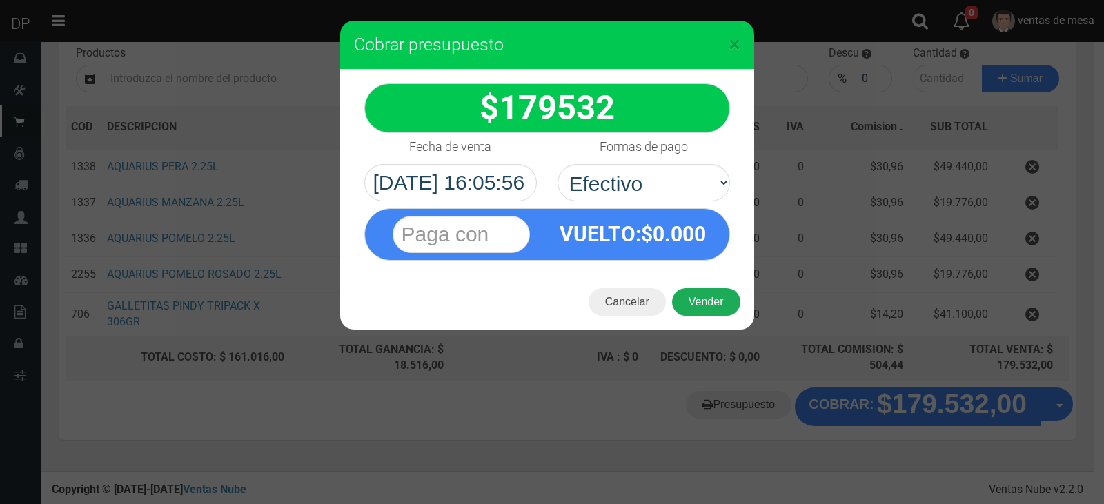
click at [690, 302] on button "Vender" at bounding box center [706, 302] width 68 height 28
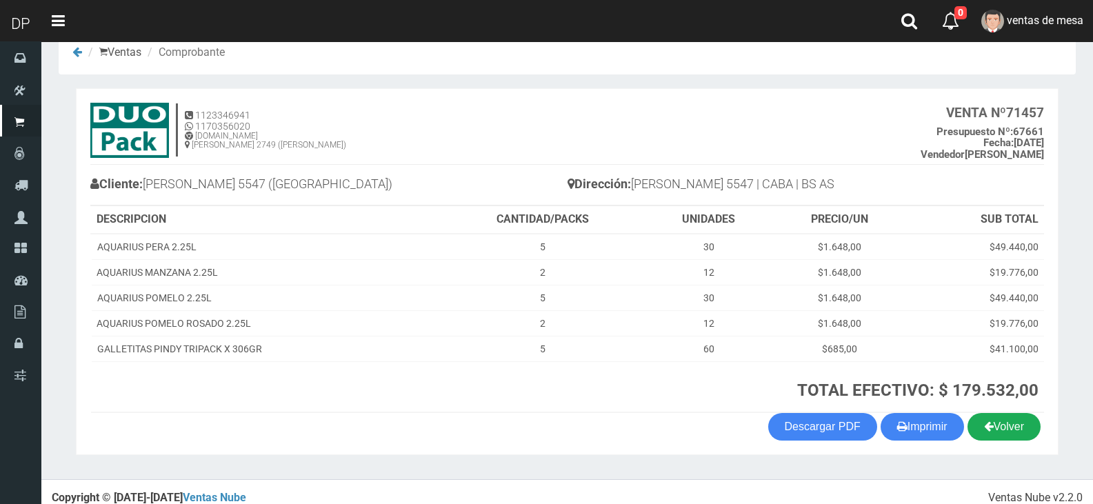
scroll to position [40, 0]
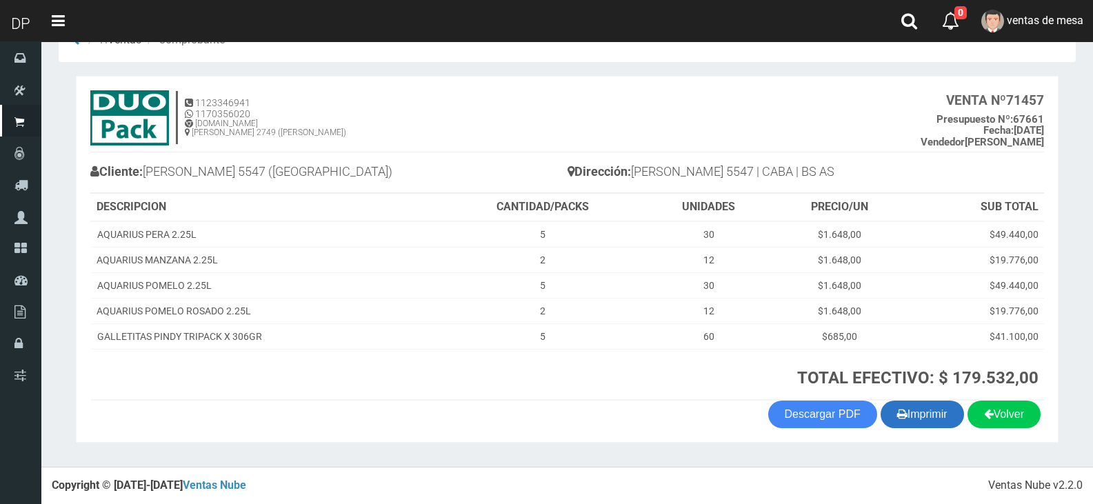
click at [930, 420] on button "Imprimir" at bounding box center [922, 415] width 83 height 28
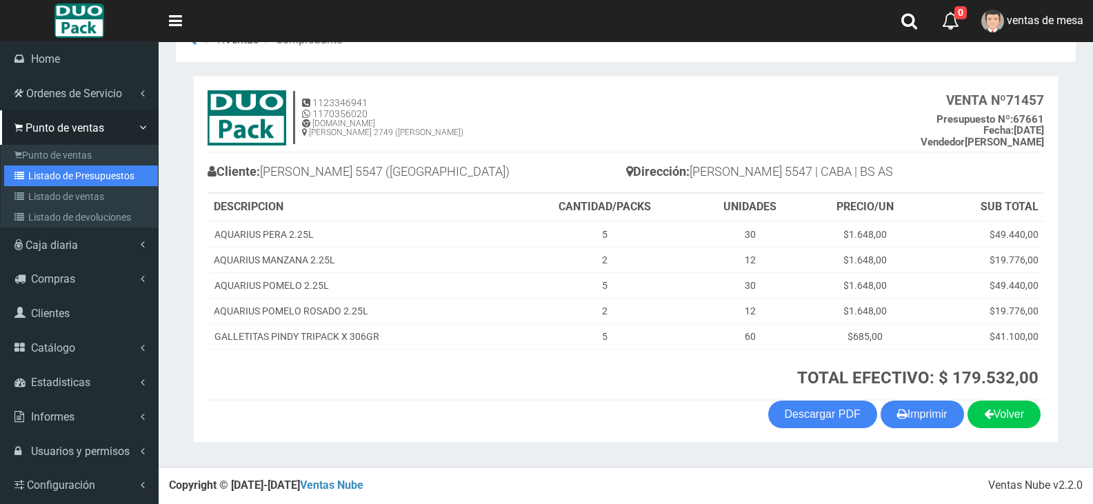
click at [76, 175] on link "Listado de Presupuestos" at bounding box center [81, 176] width 154 height 21
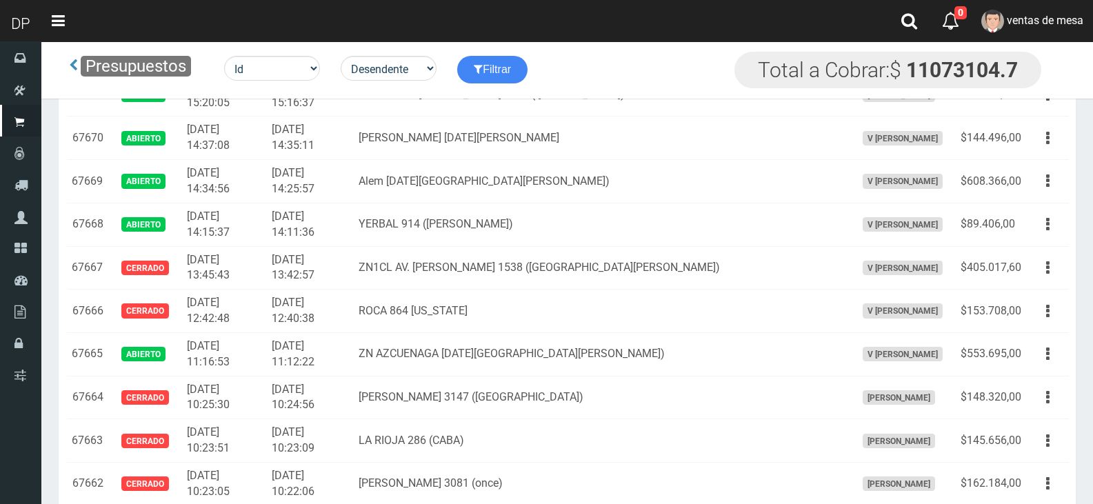
scroll to position [1184, 0]
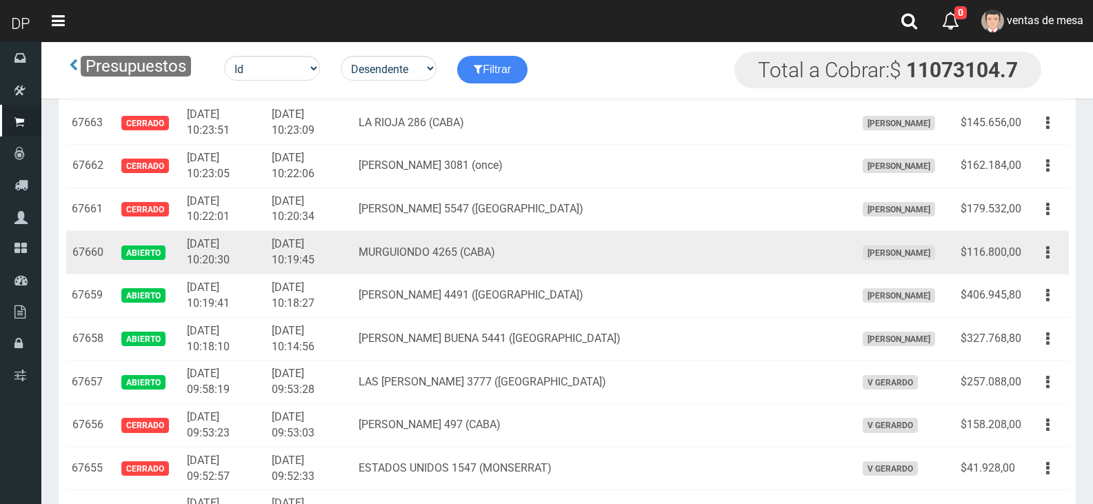
click at [1057, 263] on div "Editar Imprimir Eliminar" at bounding box center [1048, 253] width 31 height 24
click at [1043, 261] on button "button" at bounding box center [1048, 253] width 31 height 24
click at [1037, 270] on ul "Editar Imprimir Eliminar" at bounding box center [1008, 322] width 110 height 114
click at [1042, 257] on button "button" at bounding box center [1048, 253] width 31 height 24
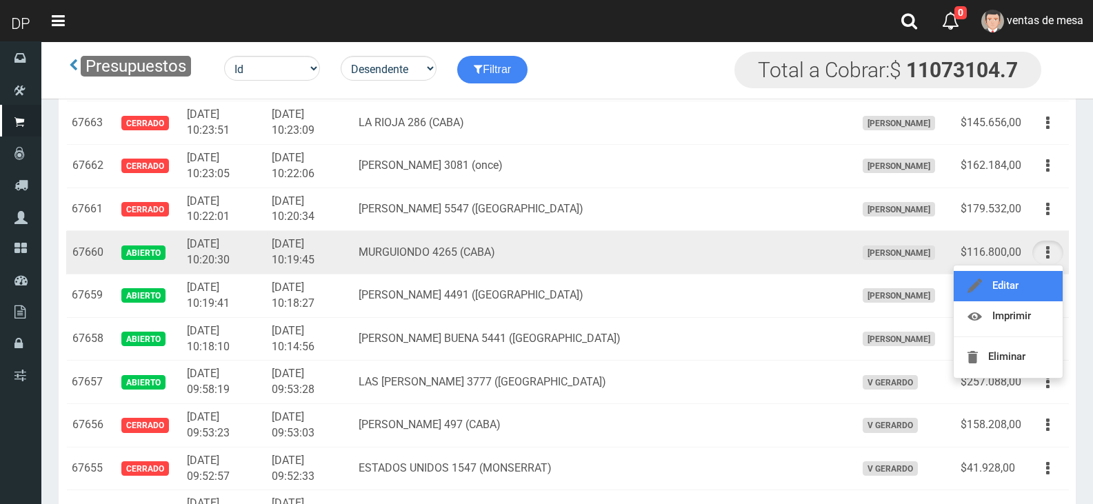
click at [1040, 279] on link "Editar" at bounding box center [1008, 286] width 109 height 30
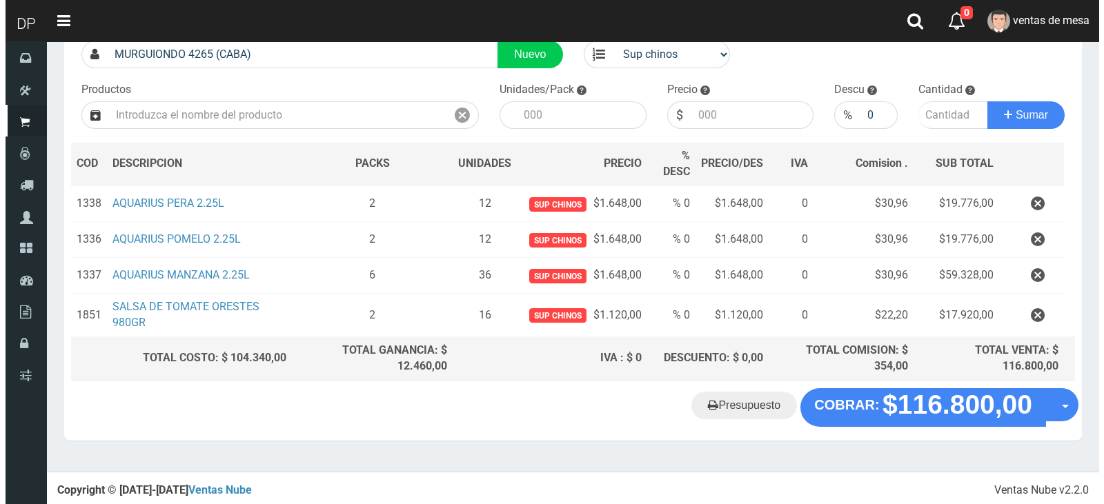
scroll to position [110, 0]
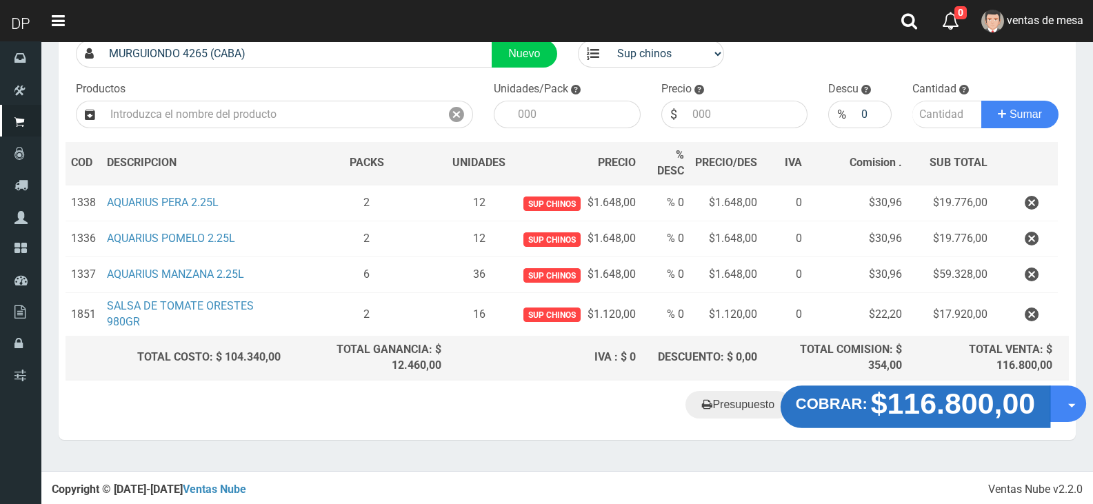
click at [984, 394] on strong "$116.800,00" at bounding box center [953, 403] width 165 height 32
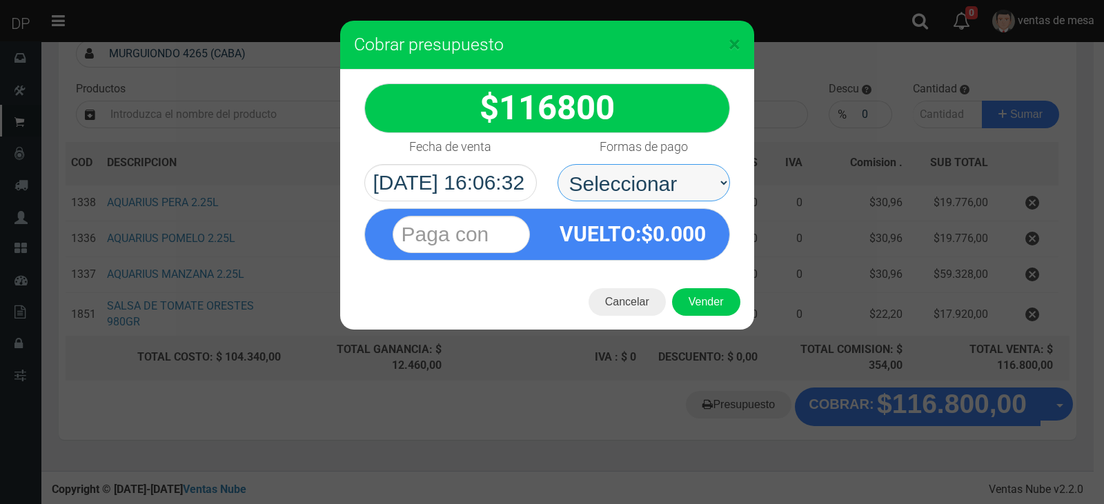
click at [708, 174] on select "Seleccionar Efectivo Tarjeta de Crédito Depósito Débito" at bounding box center [643, 182] width 172 height 37
select select "Efectivo"
click at [557, 164] on select "Seleccionar Efectivo Tarjeta de Crédito Depósito Débito" at bounding box center [643, 182] width 172 height 37
click at [705, 317] on div "Cancelar Vender" at bounding box center [547, 302] width 414 height 55
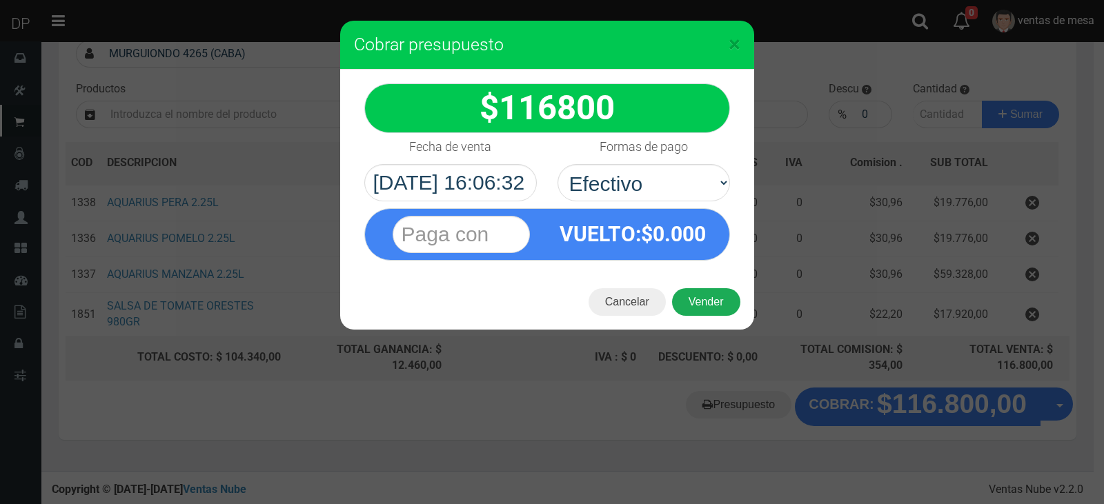
click at [708, 310] on button "Vender" at bounding box center [706, 302] width 68 height 28
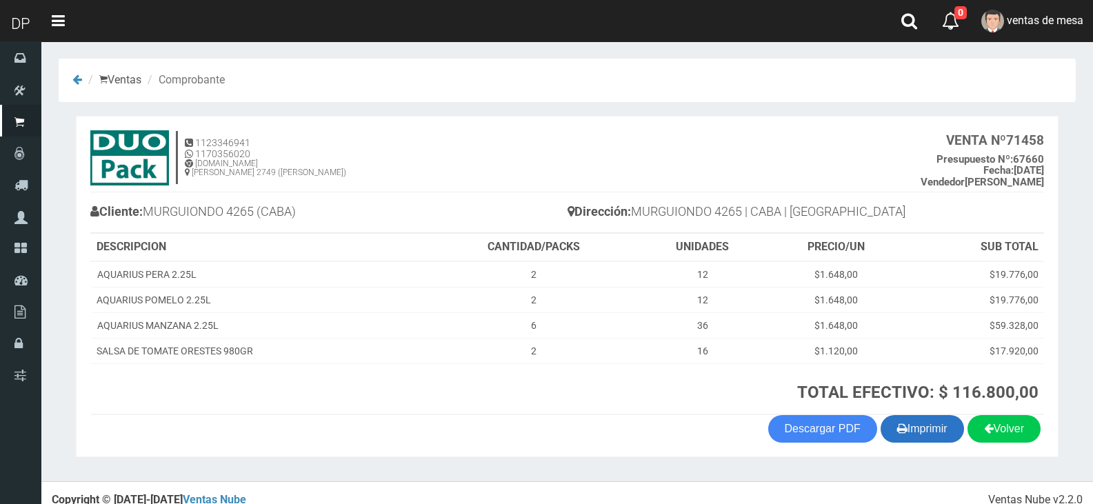
scroll to position [14, 0]
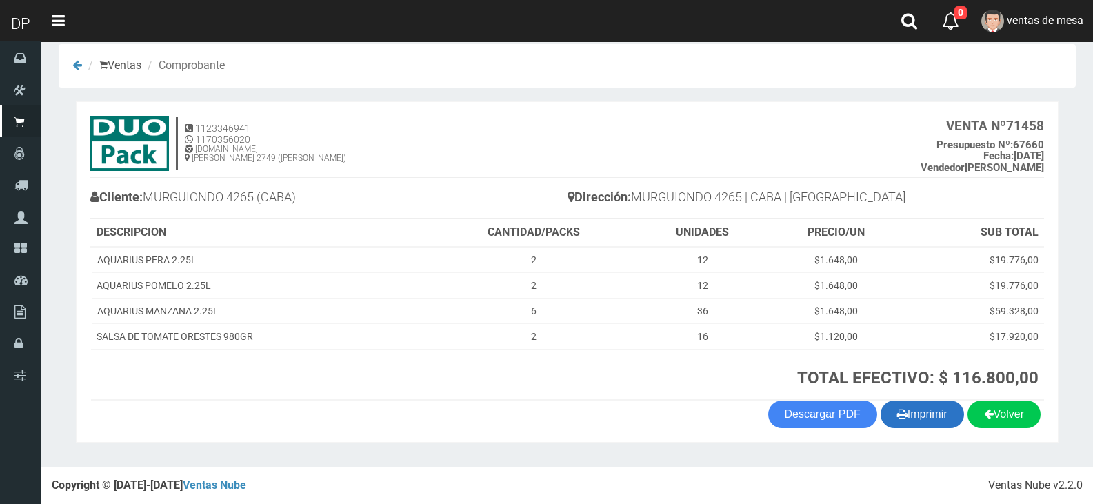
click at [906, 415] on button "Imprimir" at bounding box center [922, 415] width 83 height 28
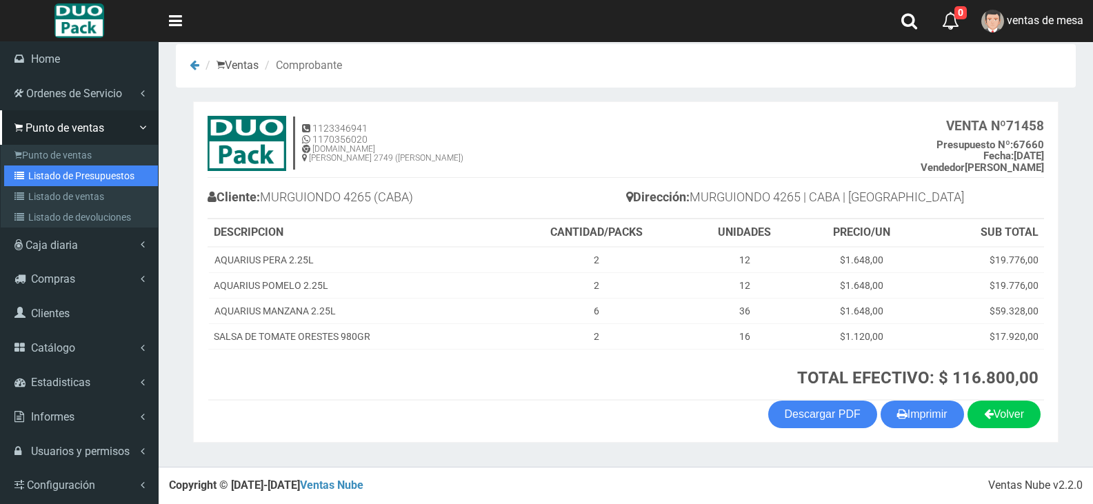
drag, startPoint x: 26, startPoint y: 174, endPoint x: 31, endPoint y: 168, distance: 7.3
click at [26, 174] on icon at bounding box center [21, 176] width 14 height 10
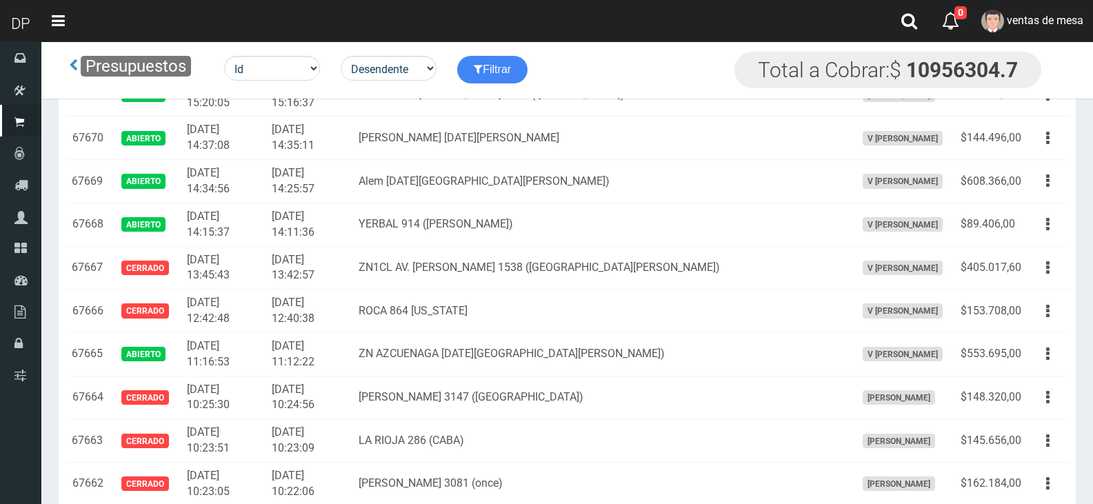
scroll to position [1227, 0]
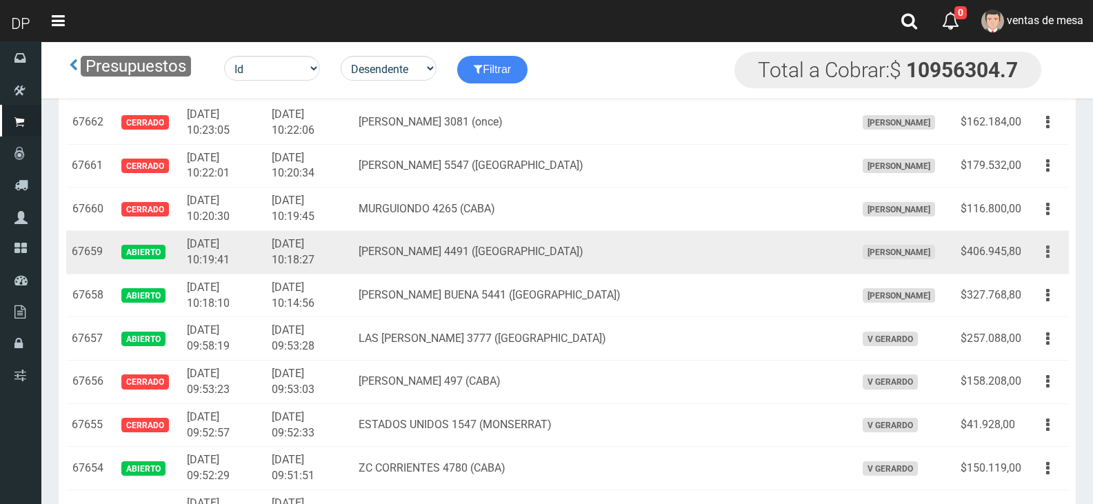
click at [1052, 243] on button "button" at bounding box center [1048, 252] width 31 height 24
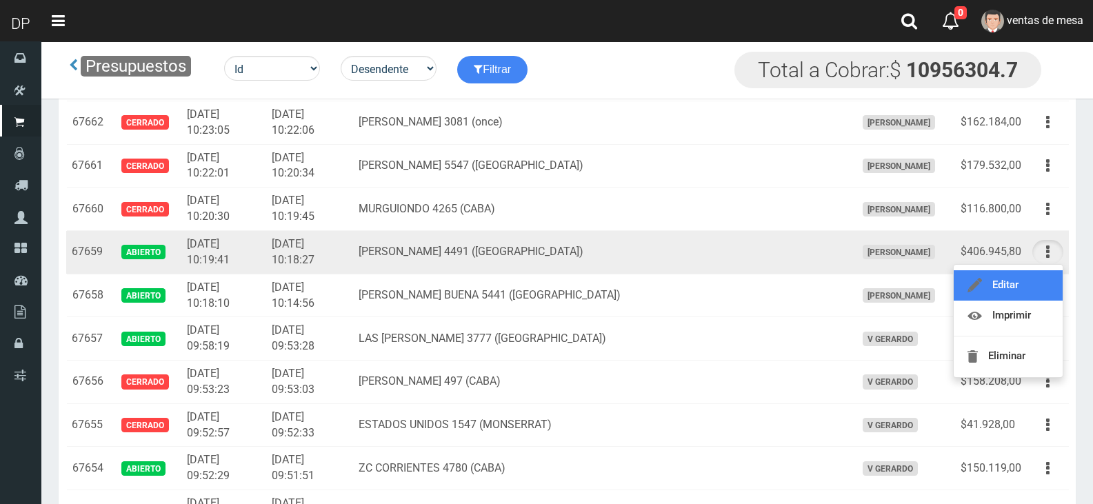
click at [1024, 276] on link "Editar" at bounding box center [1008, 285] width 109 height 30
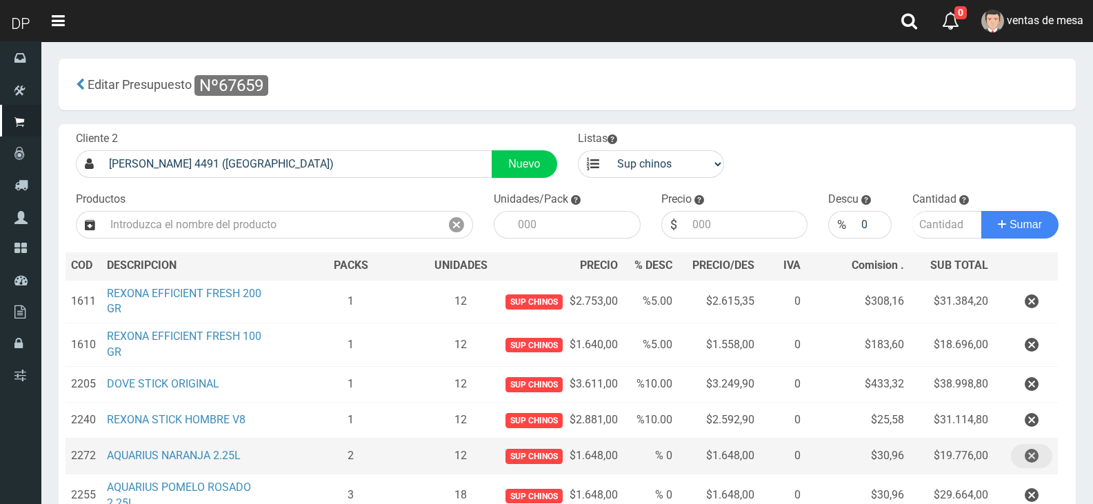
click at [1020, 455] on button "button" at bounding box center [1031, 456] width 41 height 24
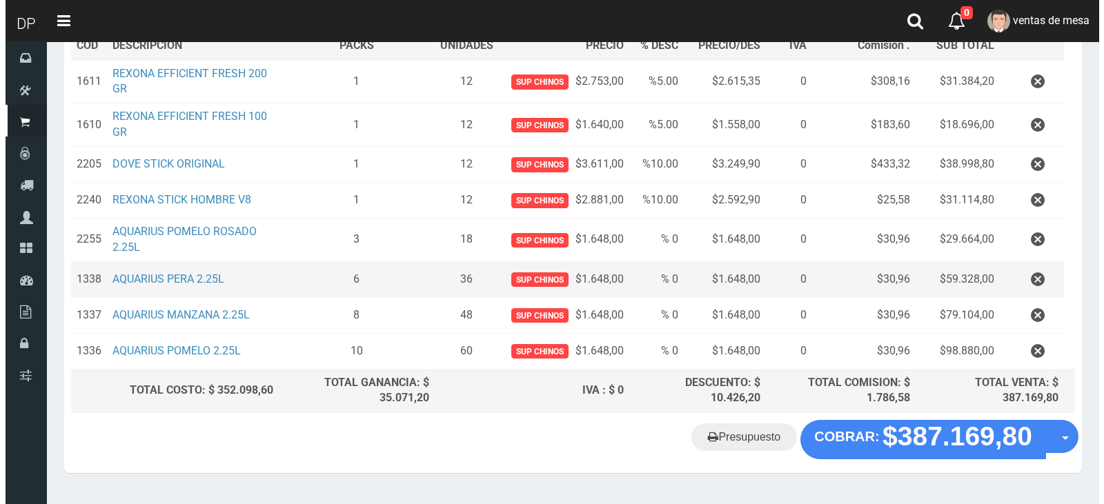
scroll to position [252, 0]
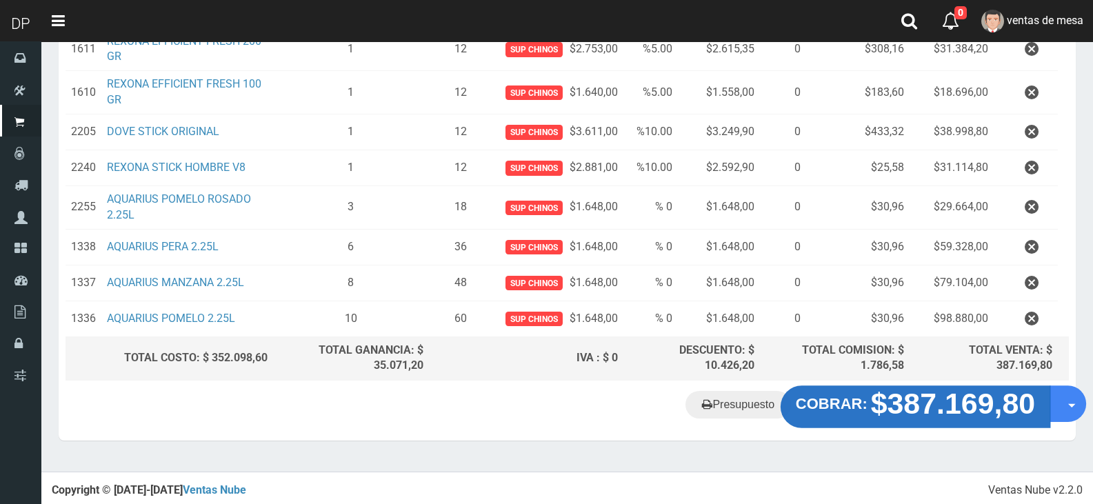
click at [904, 398] on strong "$387.169,80" at bounding box center [953, 404] width 165 height 32
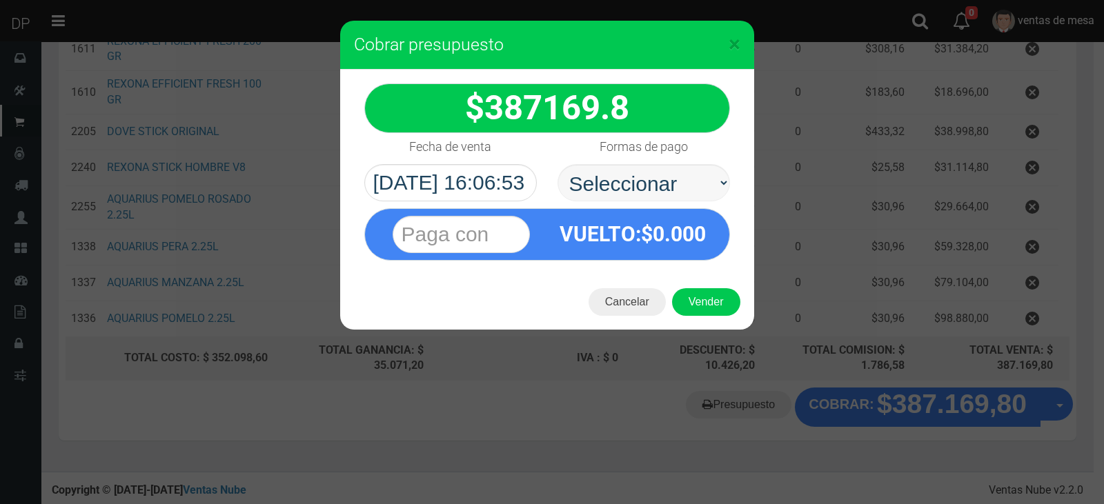
click at [607, 159] on label "Formas de pago" at bounding box center [643, 147] width 88 height 28
click at [607, 164] on select "Seleccionar Efectivo Tarjeta de Crédito Depósito Débito" at bounding box center [643, 182] width 172 height 37
click at [625, 187] on select "Seleccionar Efectivo Tarjeta de Crédito Depósito Débito" at bounding box center [643, 182] width 172 height 37
select select "Efectivo"
click at [557, 164] on select "Seleccionar Efectivo Tarjeta de Crédito Depósito Débito" at bounding box center [643, 182] width 172 height 37
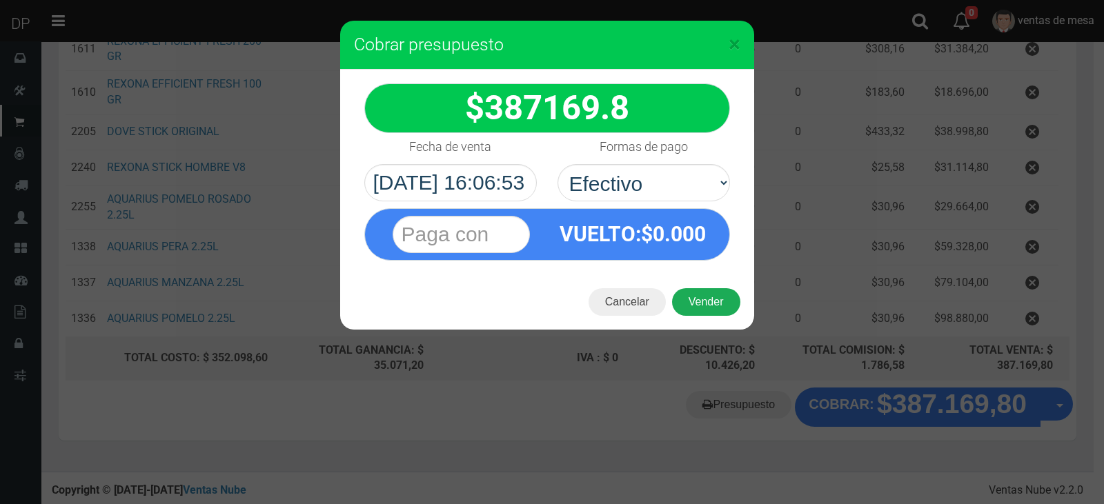
click at [684, 289] on button "Vender" at bounding box center [706, 302] width 68 height 28
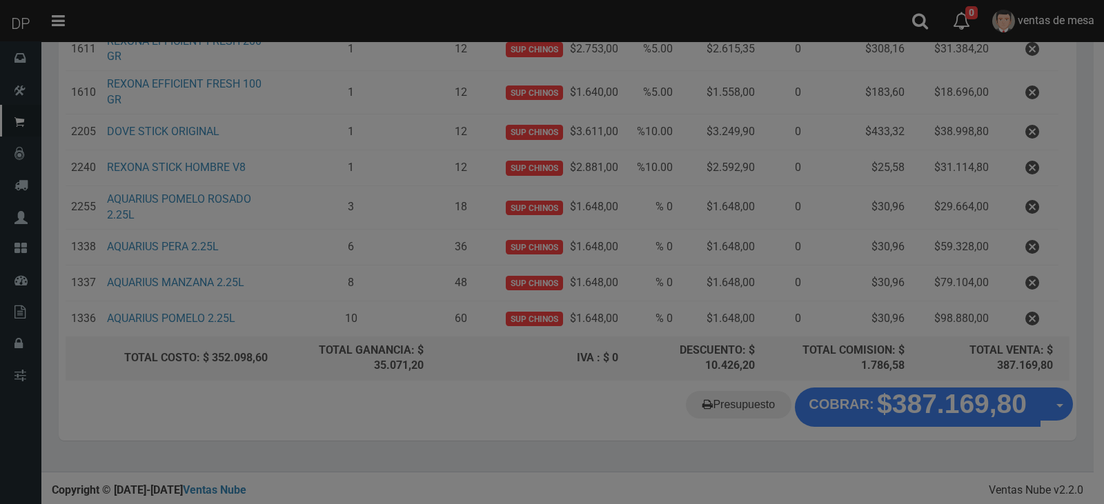
scroll to position [0, 0]
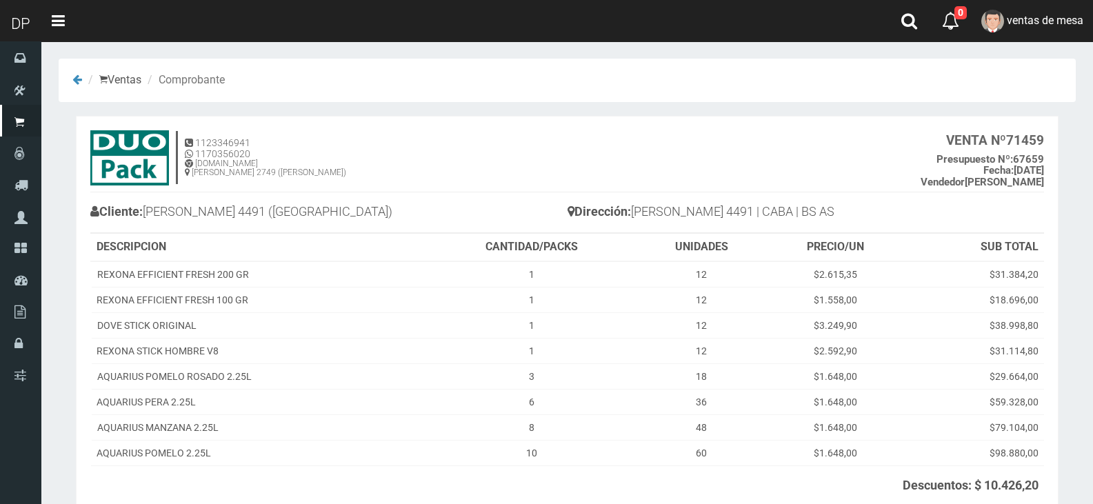
scroll to position [69, 0]
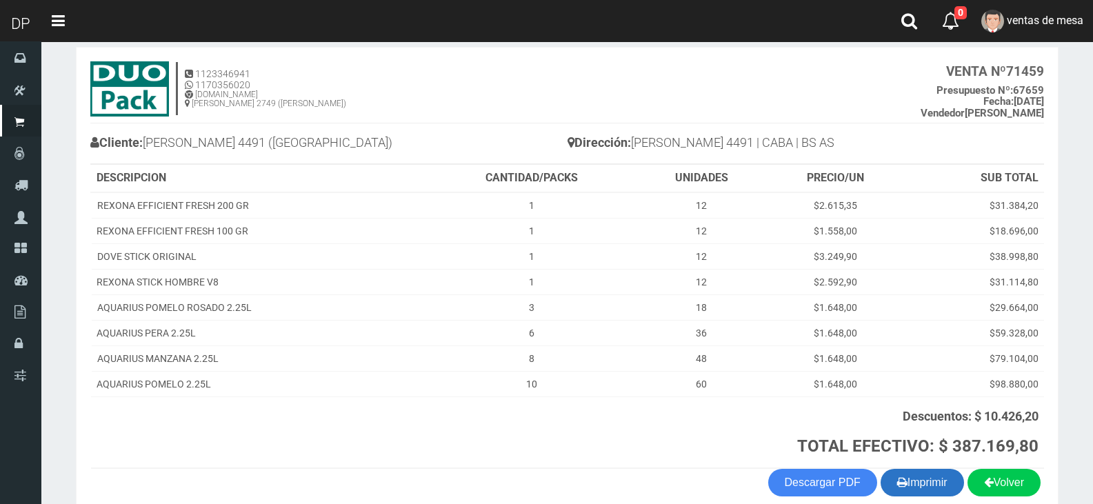
drag, startPoint x: 923, startPoint y: 463, endPoint x: 926, endPoint y: 471, distance: 9.0
click at [925, 468] on th "Descuentos: $ 10.426,20 TOTAL EFECTIVO: $ 387.169,80" at bounding box center [736, 433] width 617 height 72
click at [926, 474] on button "Imprimir" at bounding box center [922, 483] width 83 height 28
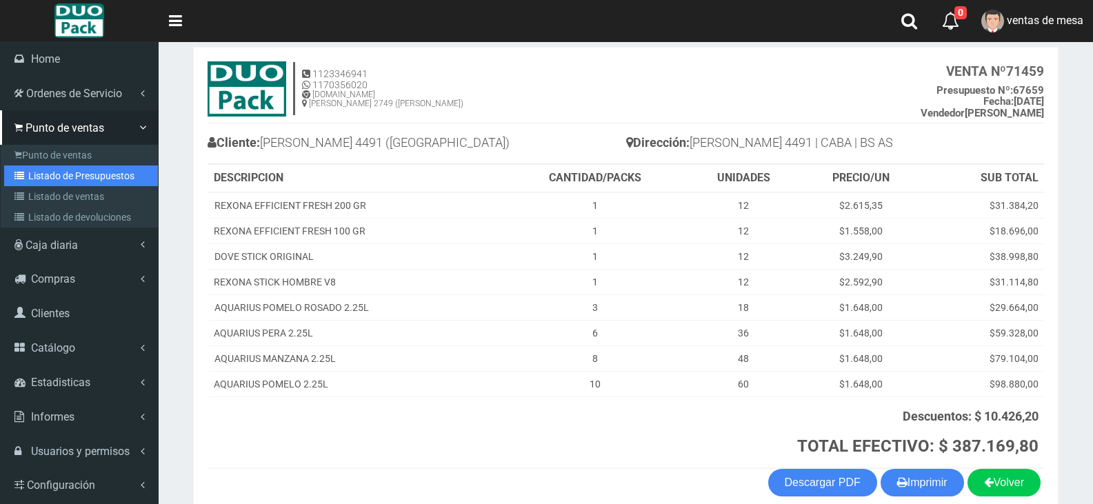
click at [45, 179] on link "Listado de Presupuestos" at bounding box center [81, 176] width 154 height 21
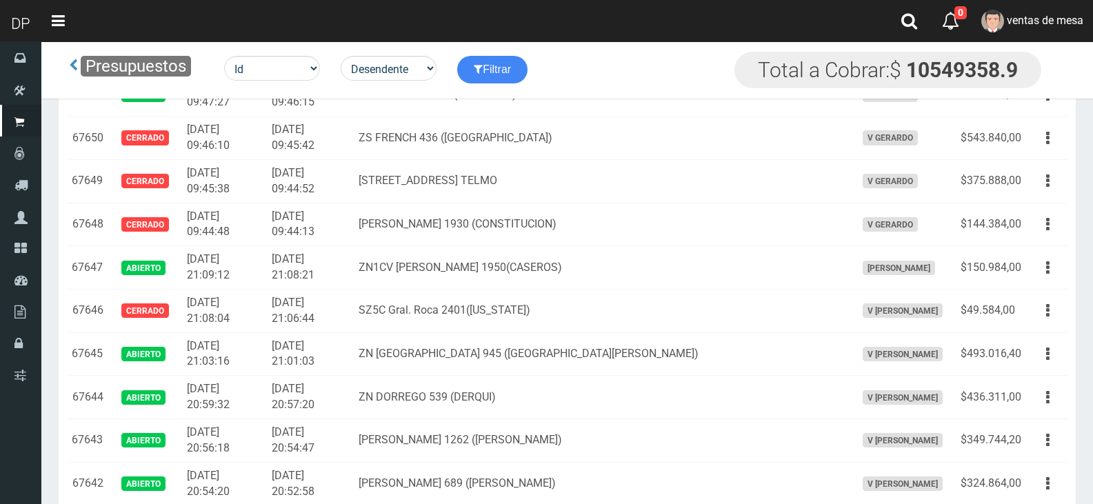
scroll to position [1271, 0]
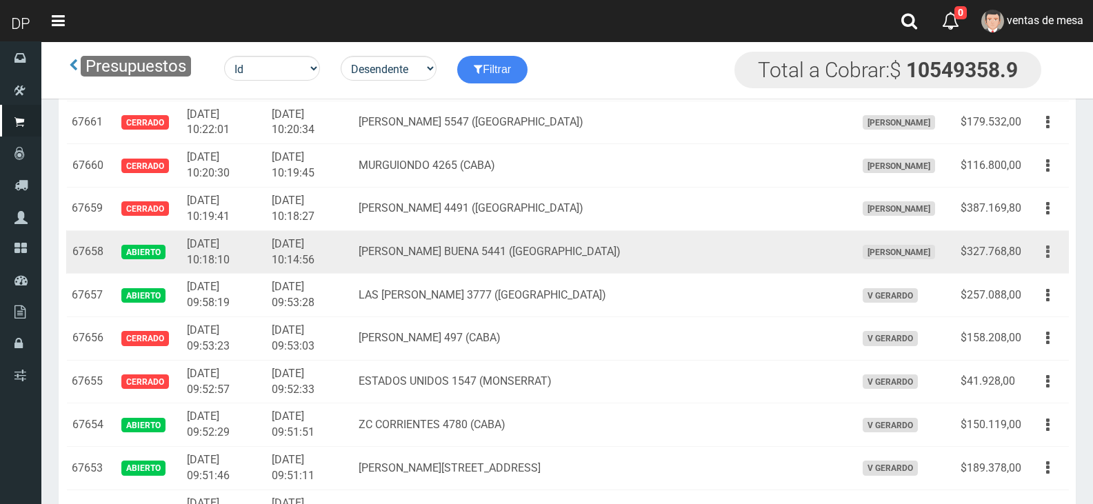
click at [1048, 261] on icon "button" at bounding box center [1047, 252] width 3 height 24
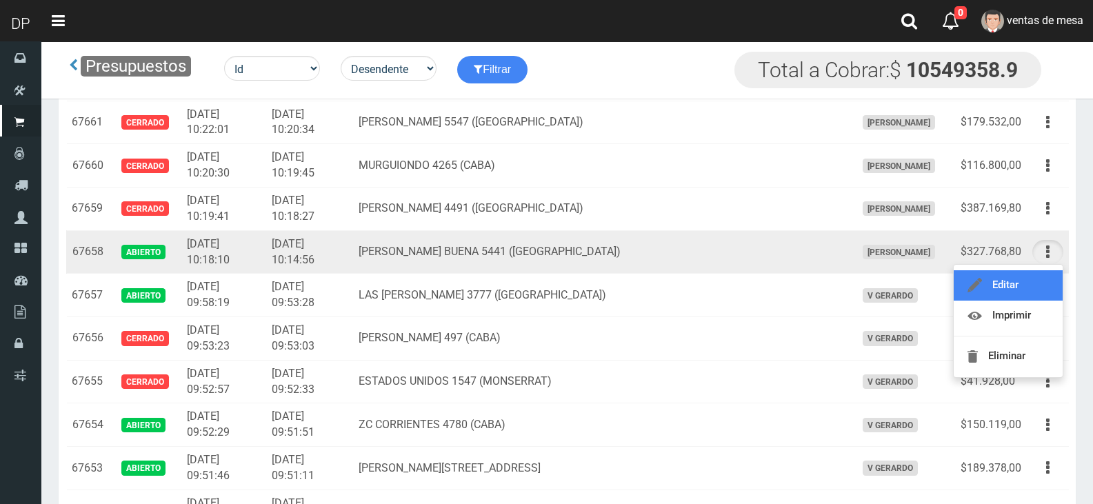
click at [1035, 272] on link "Editar" at bounding box center [1008, 285] width 109 height 30
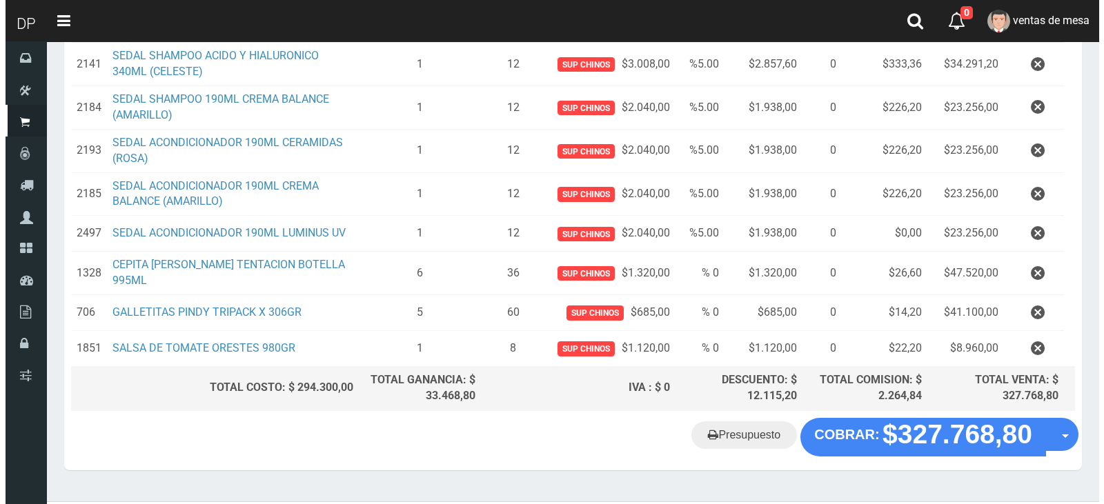
scroll to position [420, 0]
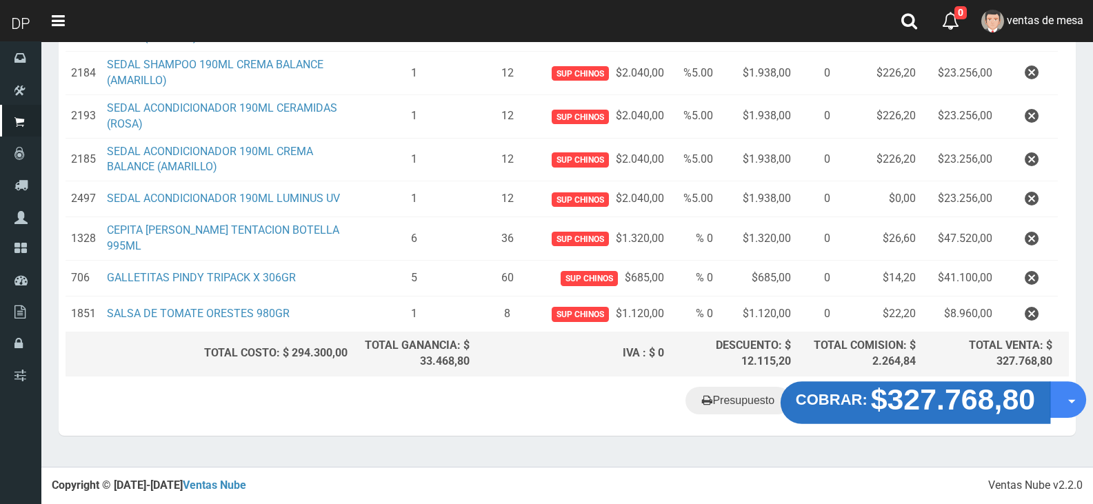
click at [914, 391] on strong "$327.768,80" at bounding box center [953, 399] width 165 height 32
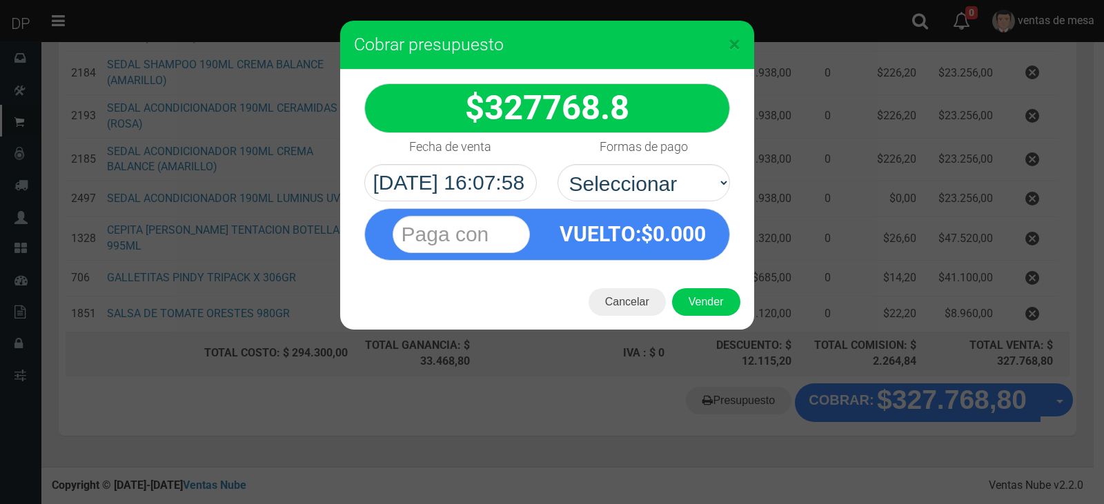
click at [713, 206] on div "VUELTO :$ 0.000" at bounding box center [547, 230] width 386 height 59
click at [681, 161] on div "Formas de pago Seleccionar Efectivo Tarjeta de Crédito Depósito Débito" at bounding box center [643, 167] width 193 height 68
drag, startPoint x: 694, startPoint y: 184, endPoint x: 691, endPoint y: 197, distance: 13.4
click at [694, 184] on select "Seleccionar Efectivo Tarjeta de Crédito Depósito Débito" at bounding box center [643, 182] width 172 height 37
select select "Efectivo"
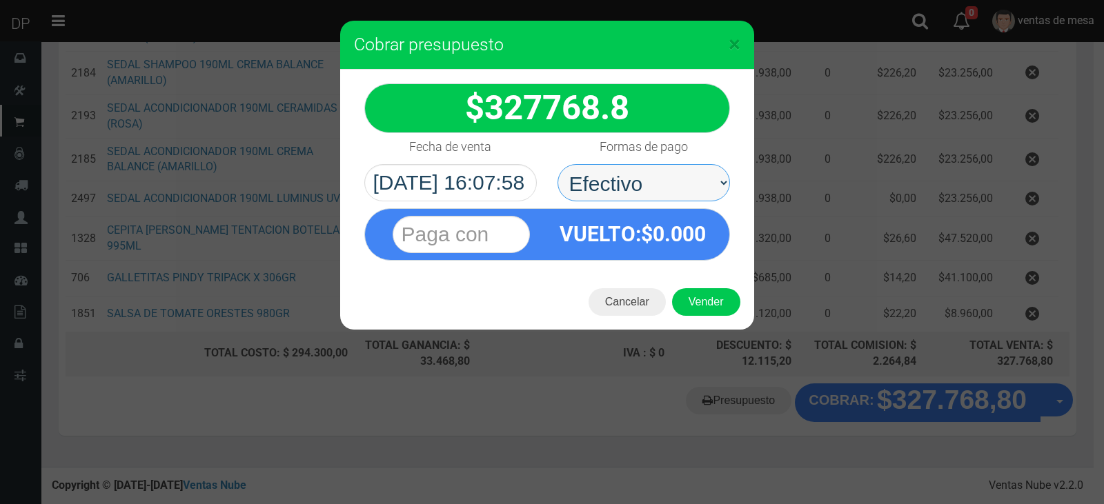
click at [557, 164] on select "Seleccionar Efectivo Tarjeta de Crédito Depósito Débito" at bounding box center [643, 182] width 172 height 37
drag, startPoint x: 705, startPoint y: 286, endPoint x: 708, endPoint y: 296, distance: 10.7
click at [705, 288] on div "Cancelar Vender" at bounding box center [547, 302] width 414 height 55
click at [710, 304] on button "Vender" at bounding box center [706, 302] width 68 height 28
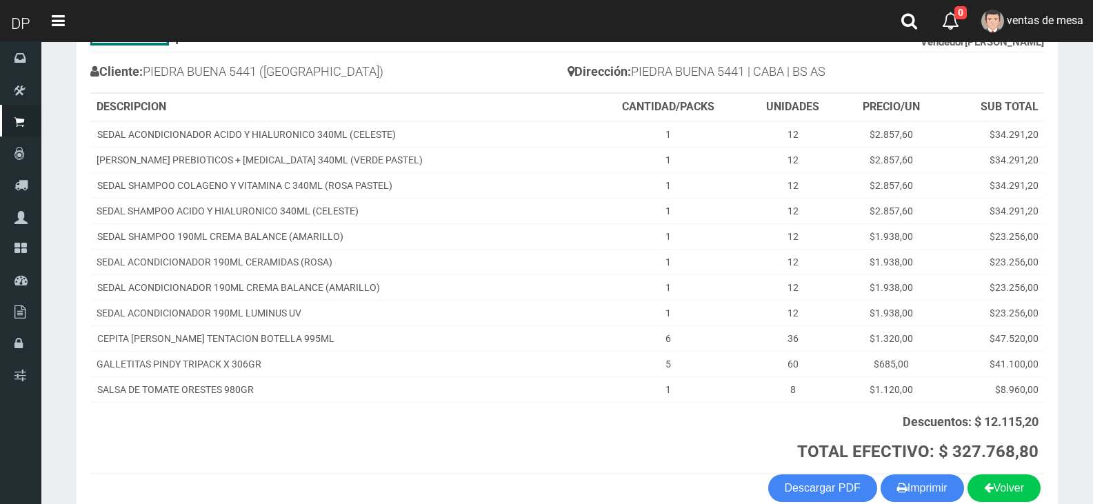
scroll to position [214, 0]
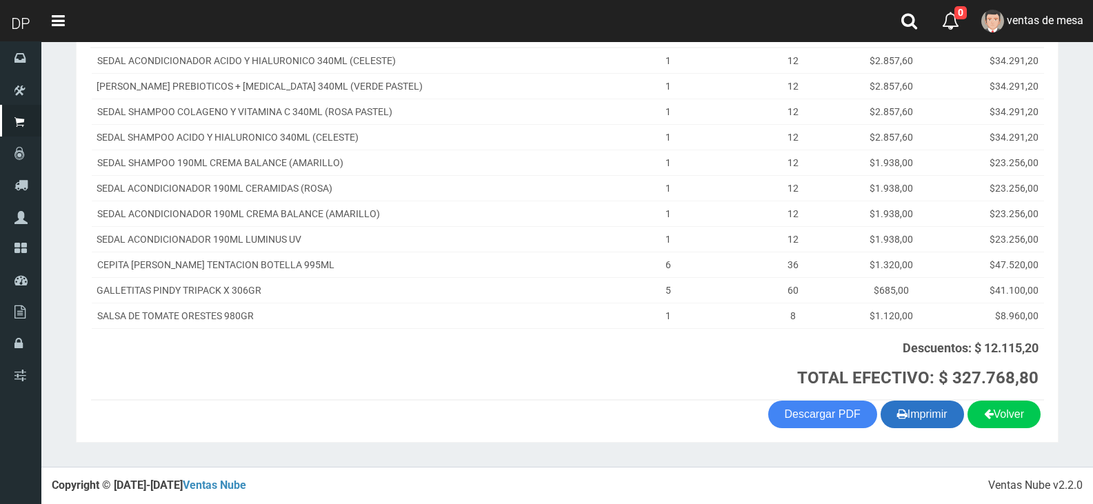
click at [924, 416] on button "Imprimir" at bounding box center [922, 415] width 83 height 28
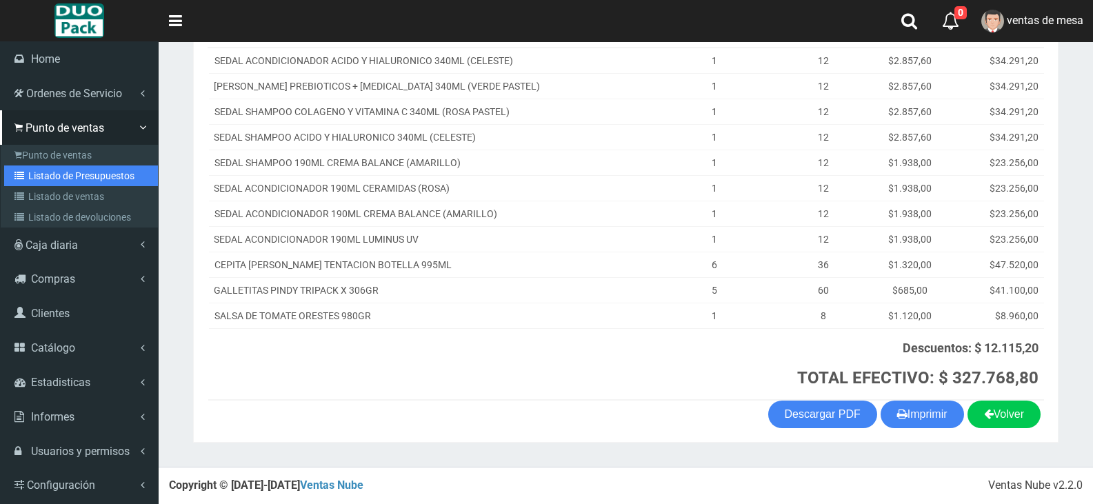
click at [49, 182] on link "Listado de Presupuestos" at bounding box center [81, 176] width 154 height 21
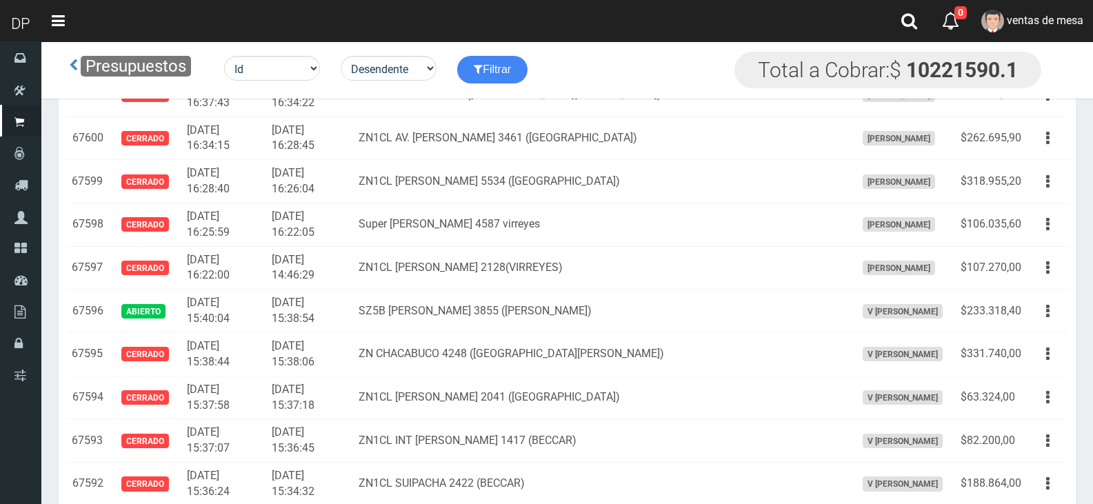
scroll to position [4167, 0]
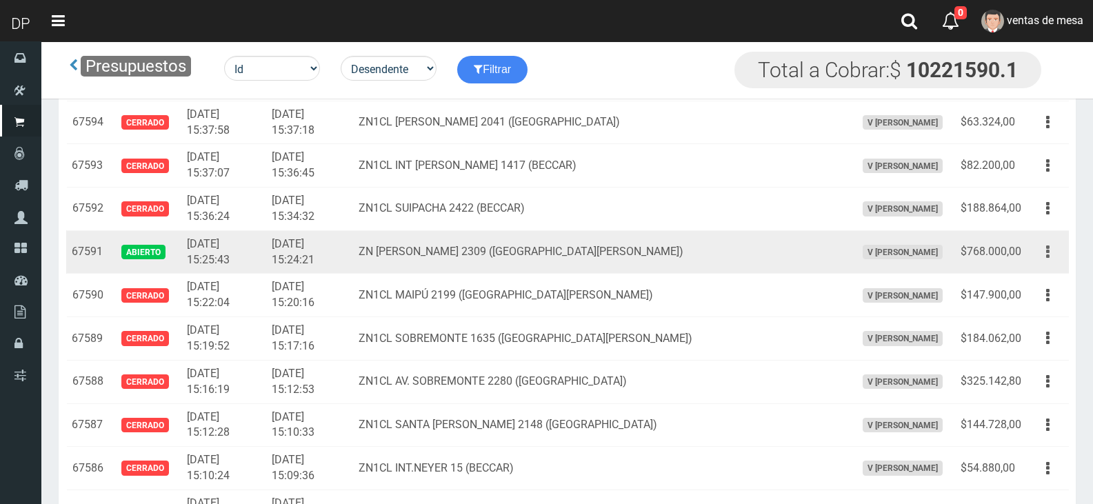
drag, startPoint x: 1043, startPoint y: 250, endPoint x: 1040, endPoint y: 280, distance: 29.8
click at [1042, 251] on button "button" at bounding box center [1048, 252] width 31 height 24
click at [0, 0] on link "Editar" at bounding box center [0, 0] width 0 height 0
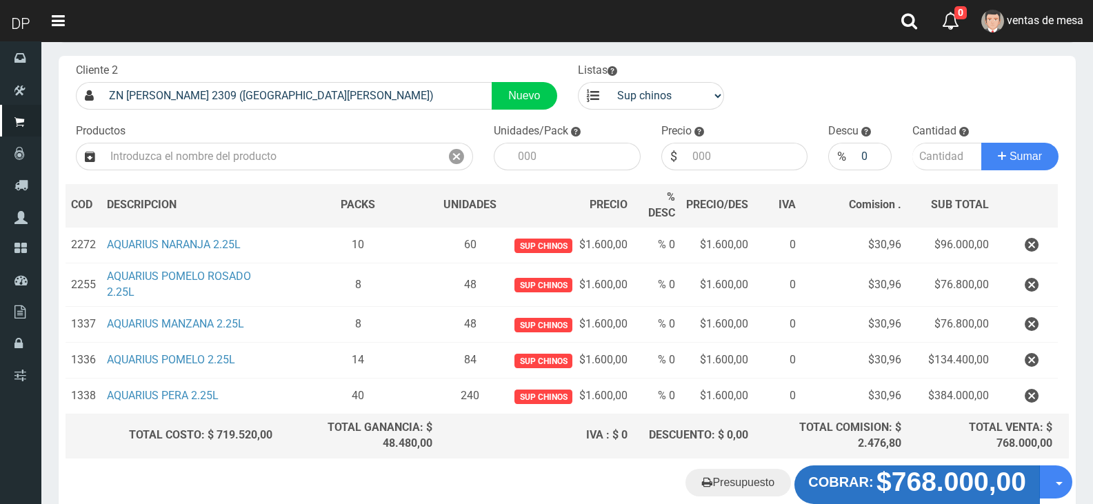
scroll to position [146, 0]
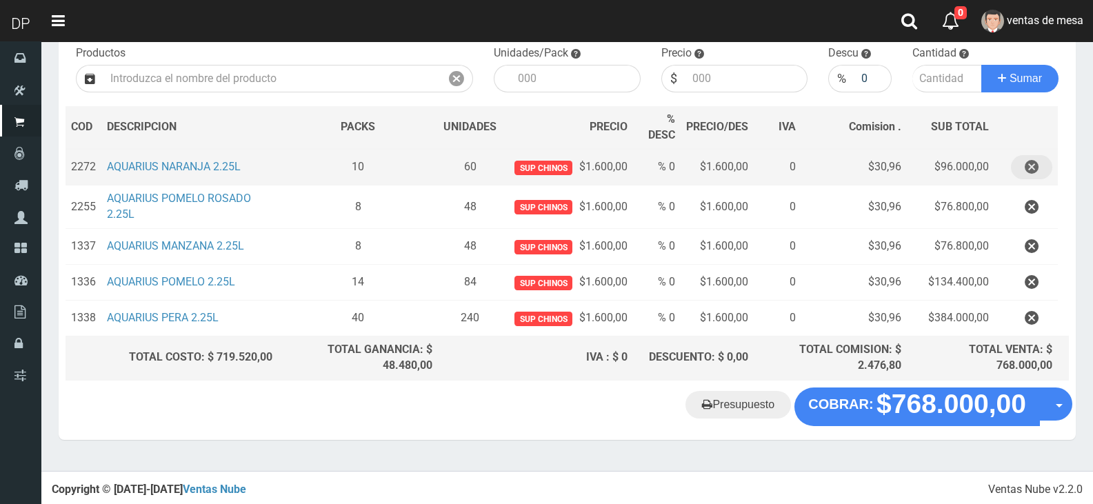
click at [1037, 166] on icon "button" at bounding box center [1032, 167] width 14 height 24
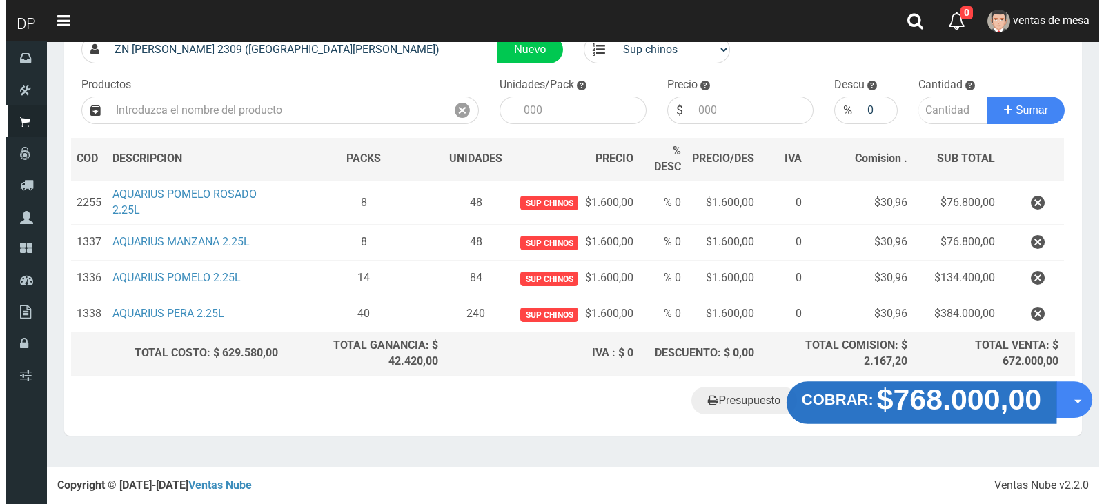
scroll to position [110, 0]
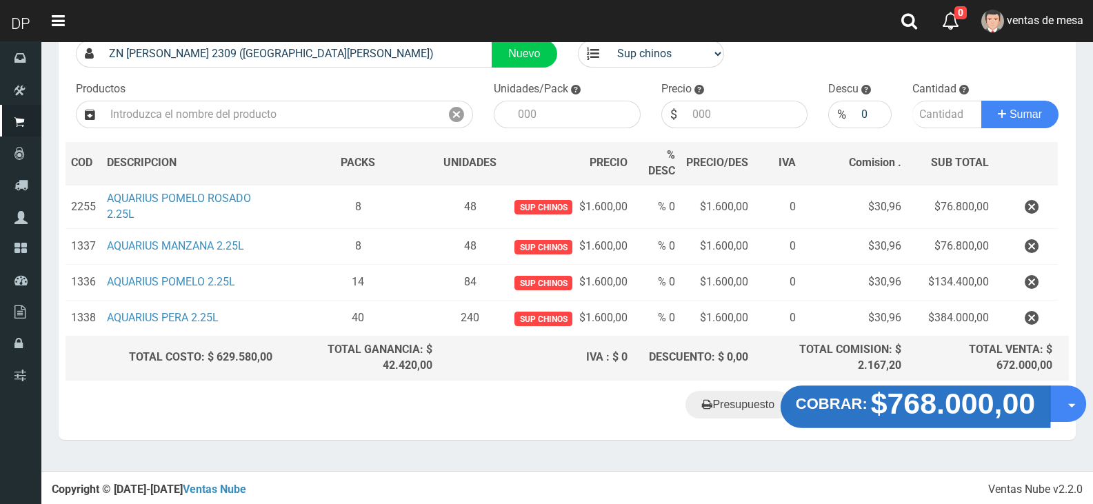
click at [922, 399] on strong "$768.000,00" at bounding box center [953, 403] width 165 height 32
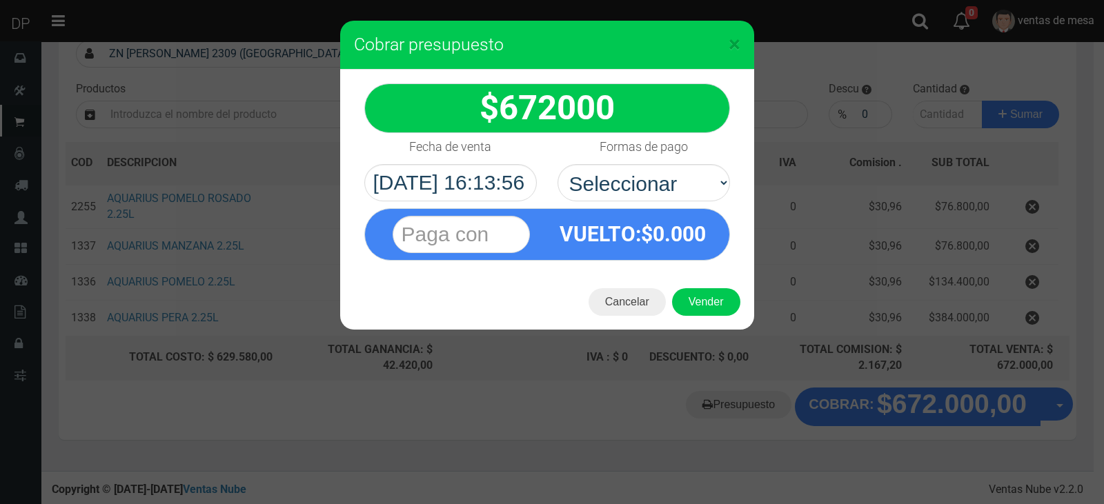
click at [716, 204] on div "VUELTO :$ 0.000" at bounding box center [547, 230] width 386 height 59
click at [697, 201] on div "VUELTO :$ 0.000" at bounding box center [547, 230] width 386 height 59
click at [703, 189] on select "Seleccionar Efectivo Tarjeta de Crédito Depósito Débito" at bounding box center [643, 182] width 172 height 37
select select "Efectivo"
click at [557, 164] on select "Seleccionar Efectivo Tarjeta de Crédito Depósito Débito" at bounding box center [643, 182] width 172 height 37
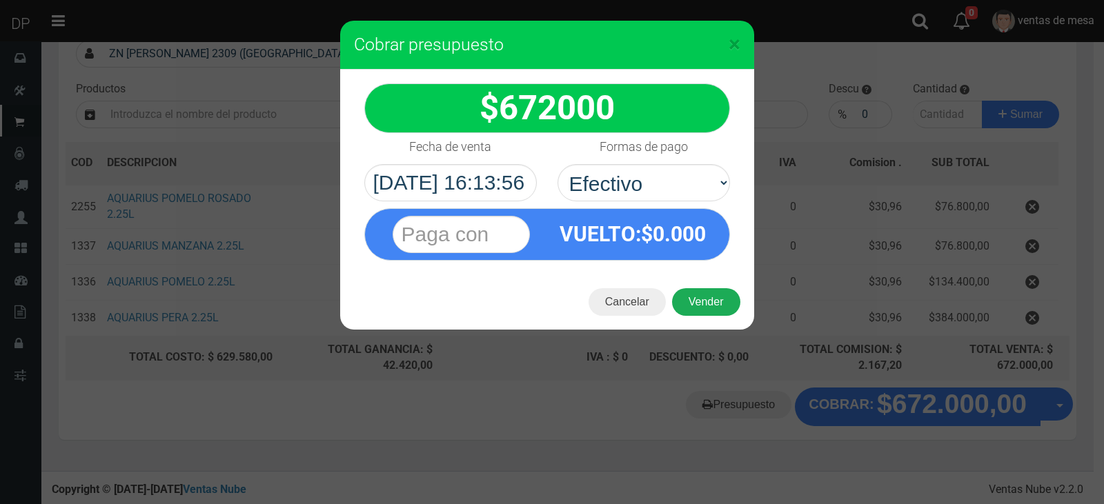
click at [693, 290] on div "Cancelar Vender" at bounding box center [547, 302] width 414 height 55
click at [701, 309] on button "Vender" at bounding box center [706, 302] width 68 height 28
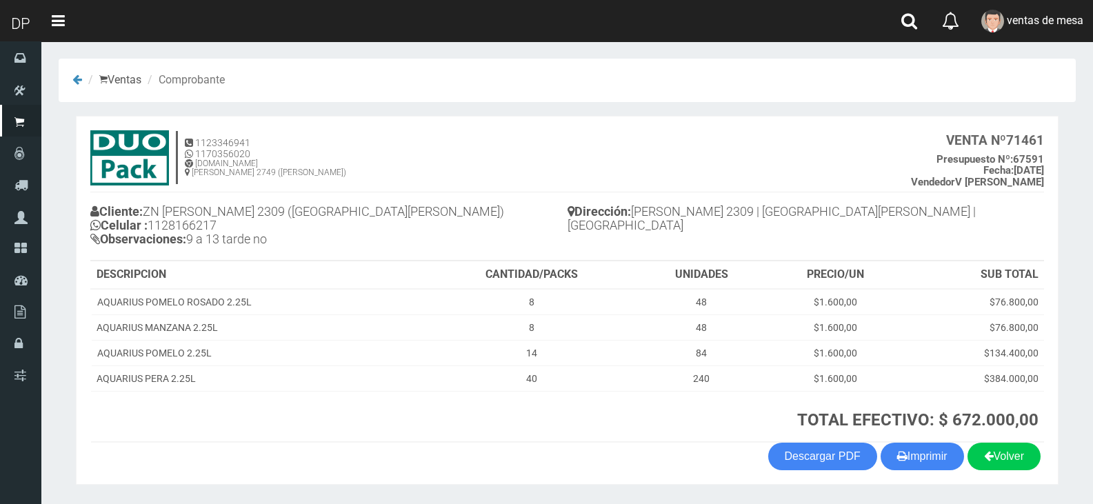
scroll to position [42, 0]
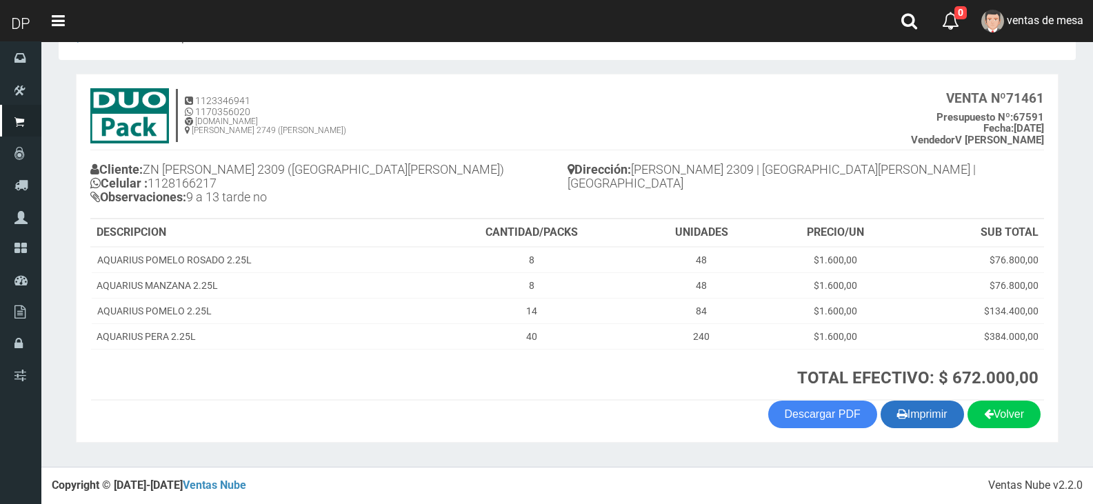
click at [952, 424] on button "Imprimir" at bounding box center [922, 415] width 83 height 28
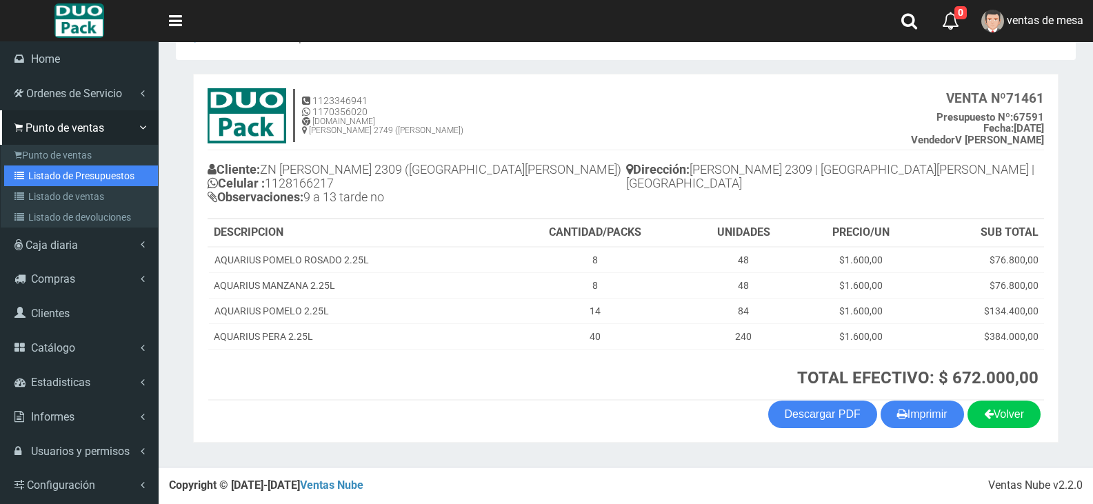
drag, startPoint x: 23, startPoint y: 177, endPoint x: 77, endPoint y: 141, distance: 65.2
click at [23, 177] on icon at bounding box center [21, 176] width 14 height 10
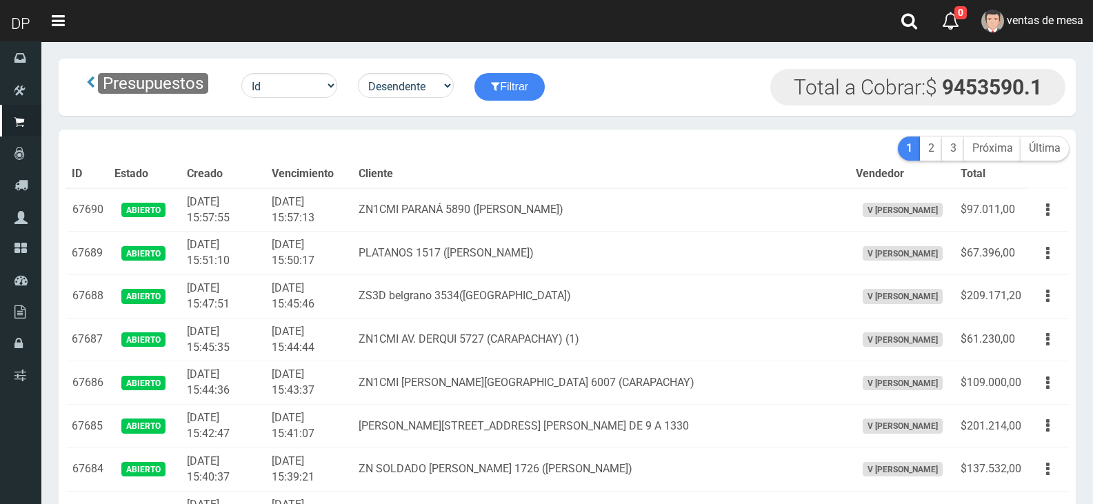
click at [566, 161] on th "Cliente" at bounding box center [601, 175] width 497 height 28
